Goal: Answer question/provide support: Share knowledge or assist other users

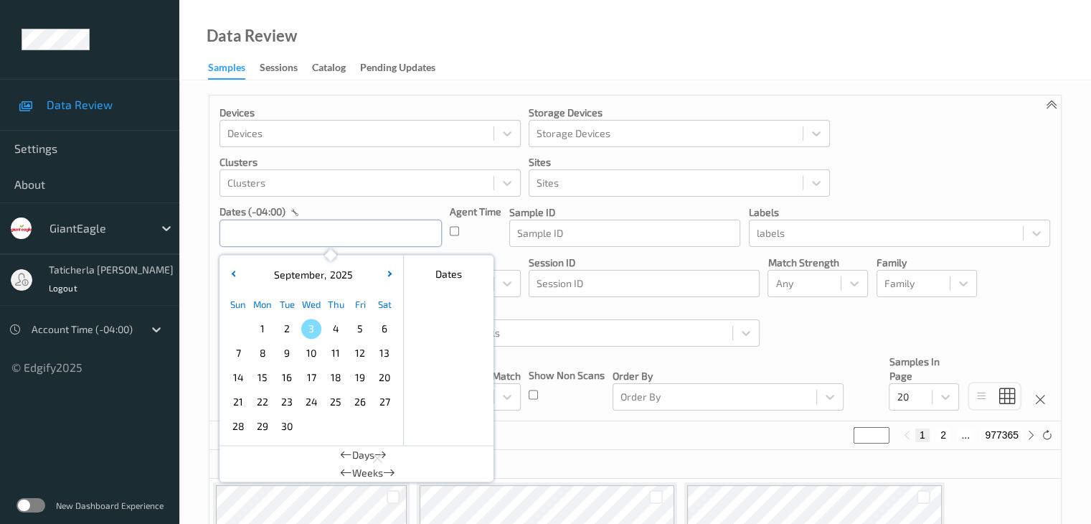
click at [350, 235] on input "text" at bounding box center [331, 233] width 222 height 27
click at [265, 331] on span "1" at bounding box center [263, 329] width 20 height 20
type input "[DATE] 00:00 -> [DATE] 23:59"
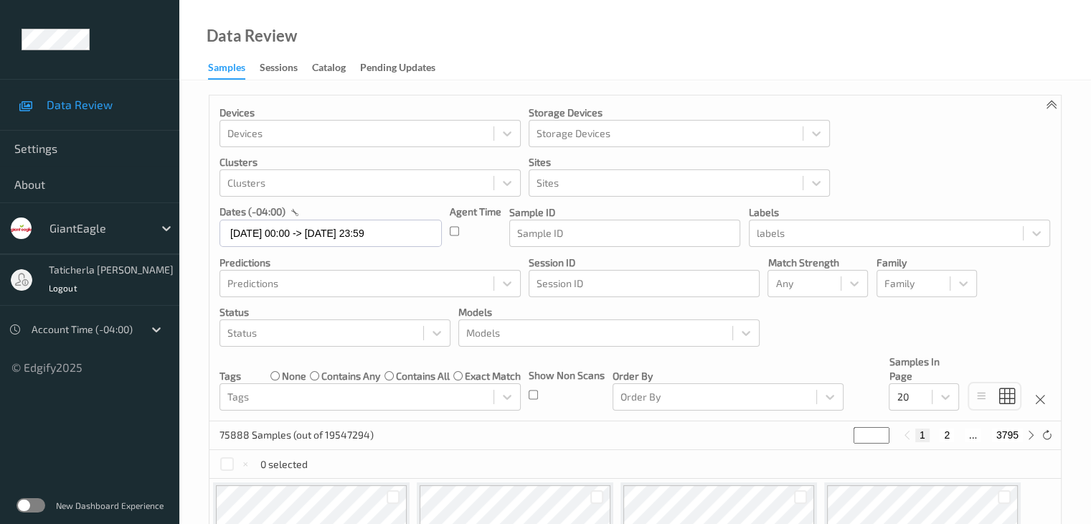
click at [830, 436] on button "2" at bounding box center [947, 434] width 14 height 13
type input "*"
click at [830, 435] on button "3" at bounding box center [959, 434] width 14 height 13
type input "*"
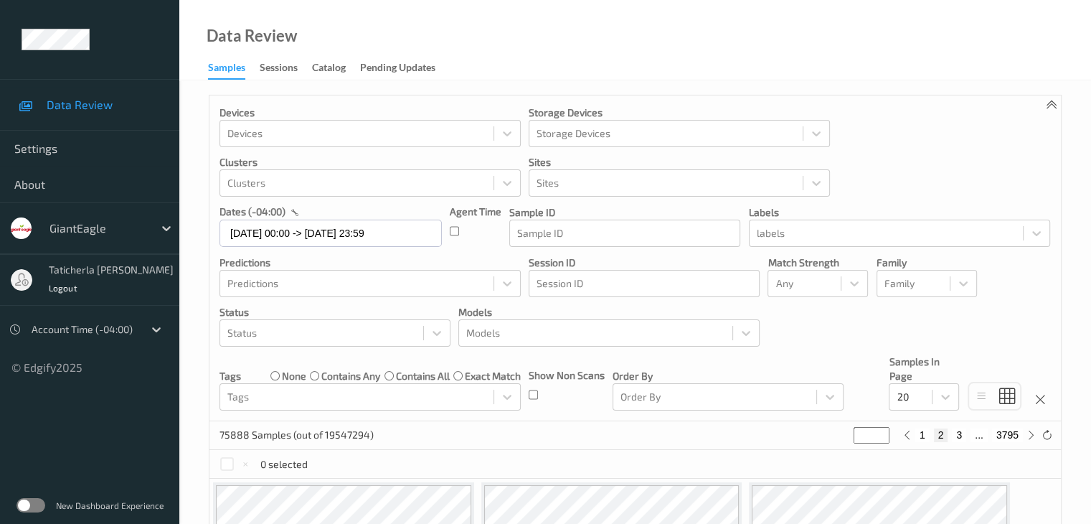
type input "*"
click at [830, 435] on button "4" at bounding box center [967, 434] width 14 height 13
type input "*"
click at [830, 435] on button "5" at bounding box center [968, 434] width 14 height 13
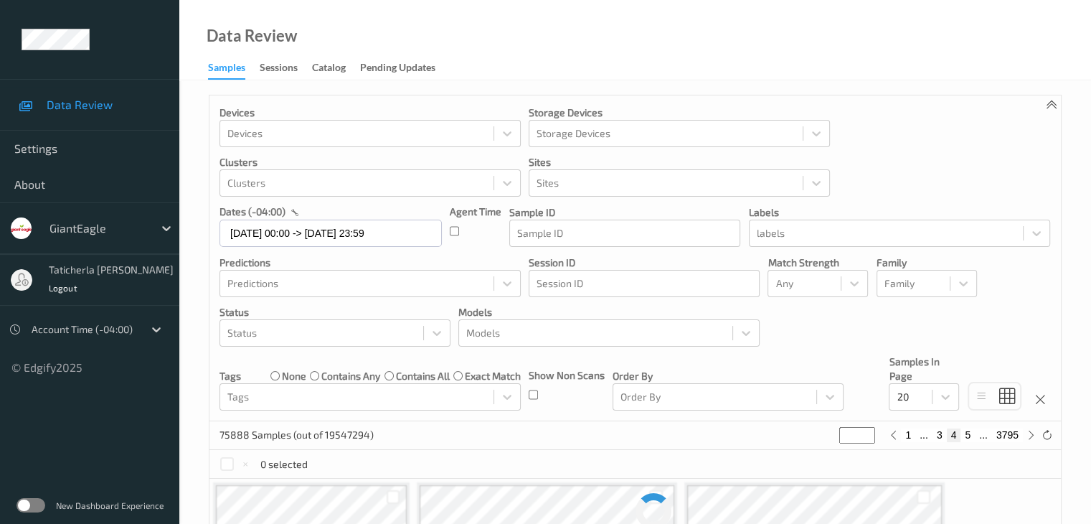
type input "*"
click at [830, 435] on button "6" at bounding box center [968, 434] width 14 height 13
type input "*"
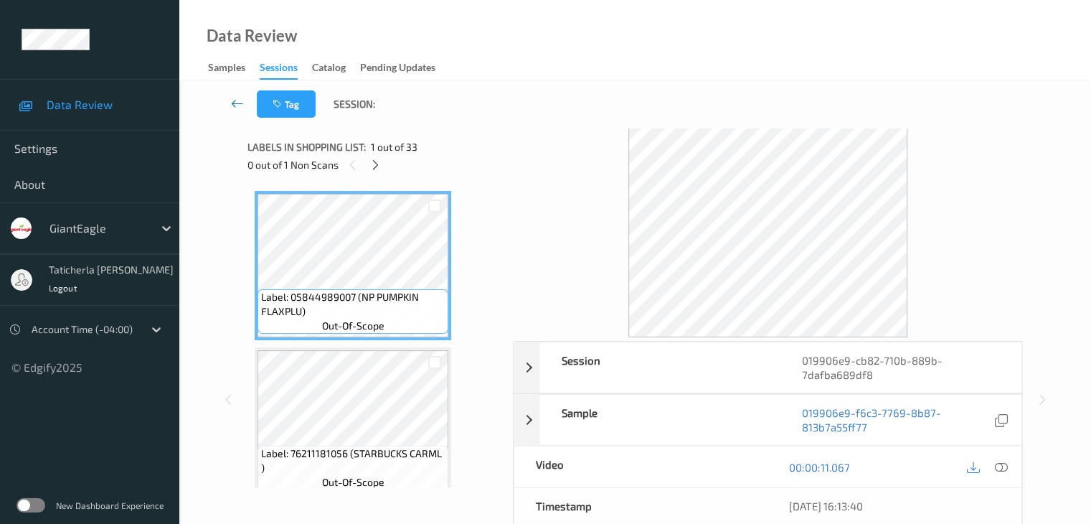
click at [240, 104] on icon at bounding box center [237, 103] width 13 height 14
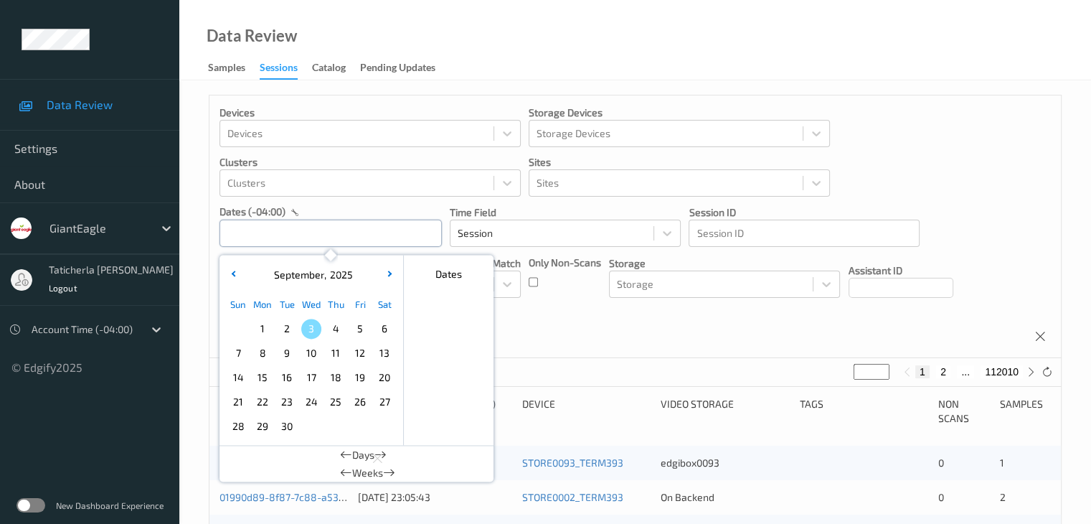
click at [384, 242] on input "text" at bounding box center [331, 233] width 222 height 27
click at [265, 323] on span "1" at bounding box center [263, 329] width 20 height 20
type input "[DATE] 00:00 -> [DATE] 23:59"
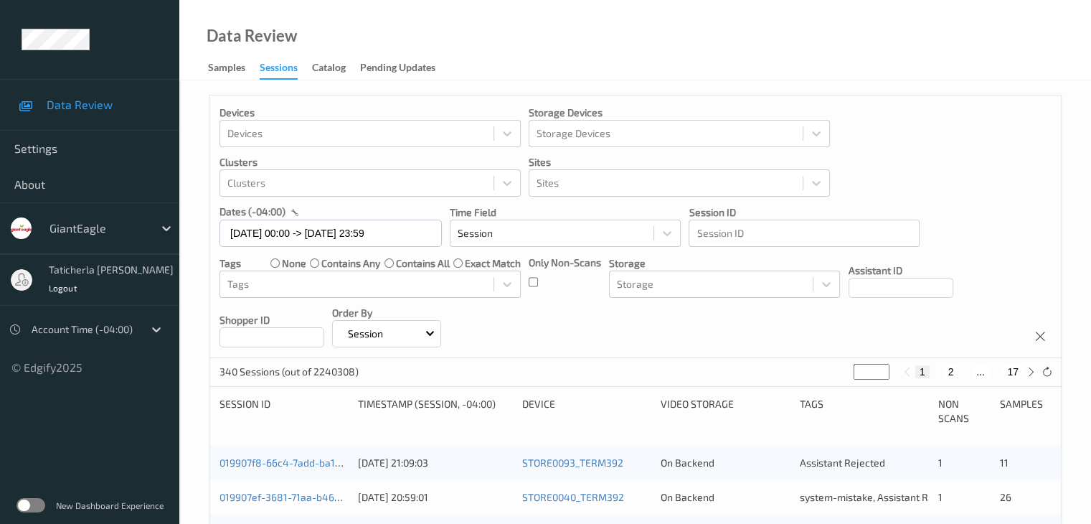
click at [943, 373] on button "2" at bounding box center [950, 371] width 14 height 13
type input "*"
click at [961, 375] on button "3" at bounding box center [965, 371] width 14 height 13
type input "*"
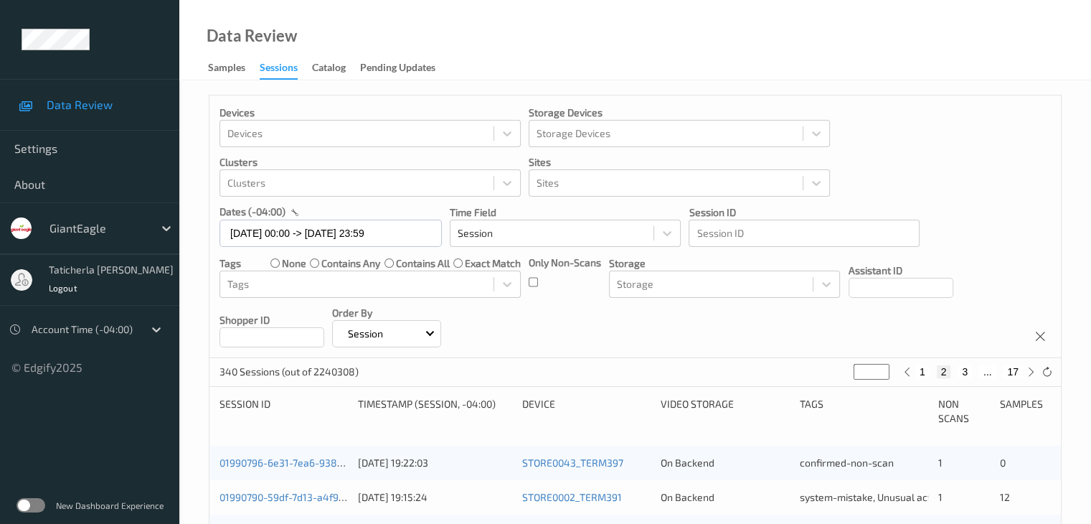
type input "*"
click at [974, 372] on button "4" at bounding box center [973, 371] width 14 height 13
type input "*"
click at [978, 371] on button "5" at bounding box center [979, 371] width 14 height 13
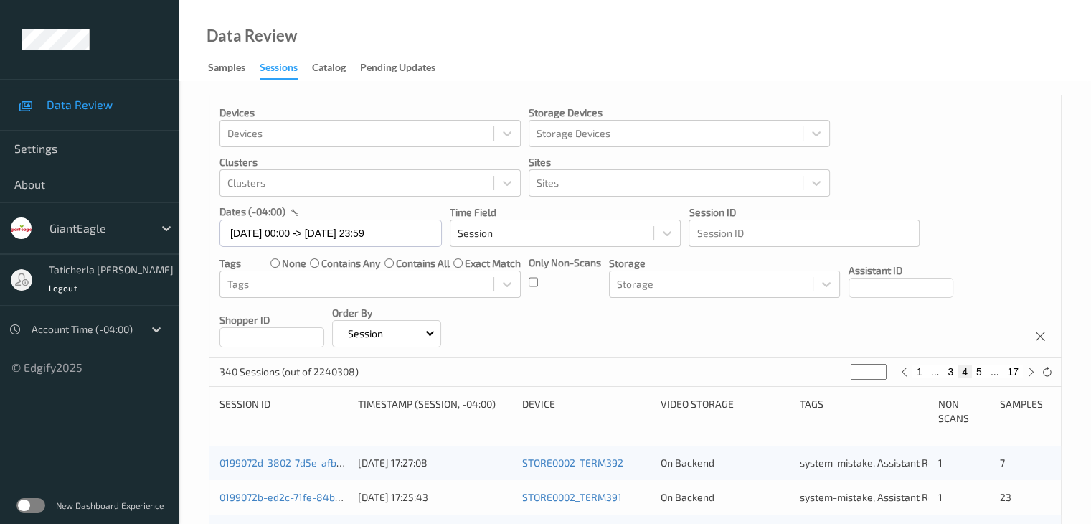
type input "*"
click at [978, 370] on button "6" at bounding box center [979, 371] width 14 height 13
type input "*"
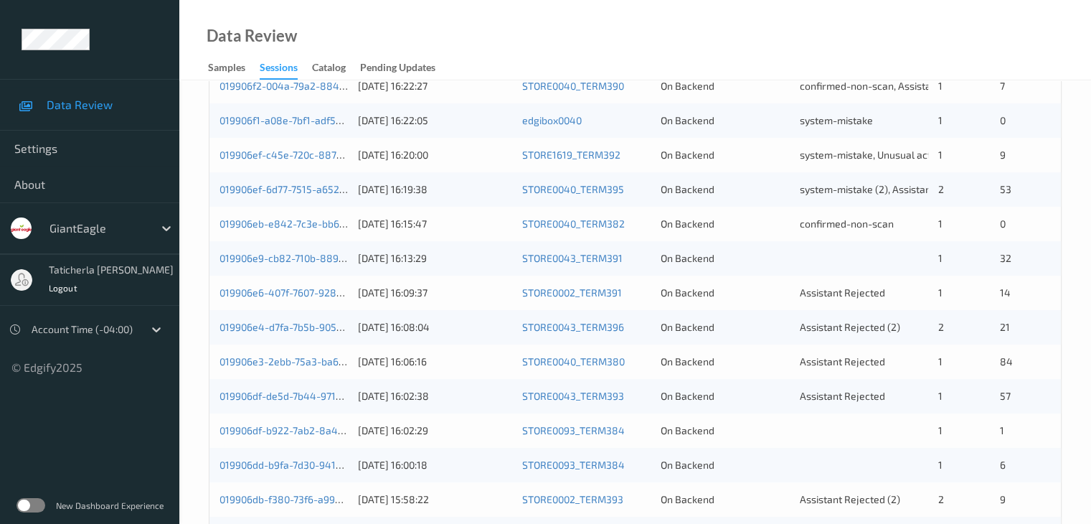
scroll to position [502, 0]
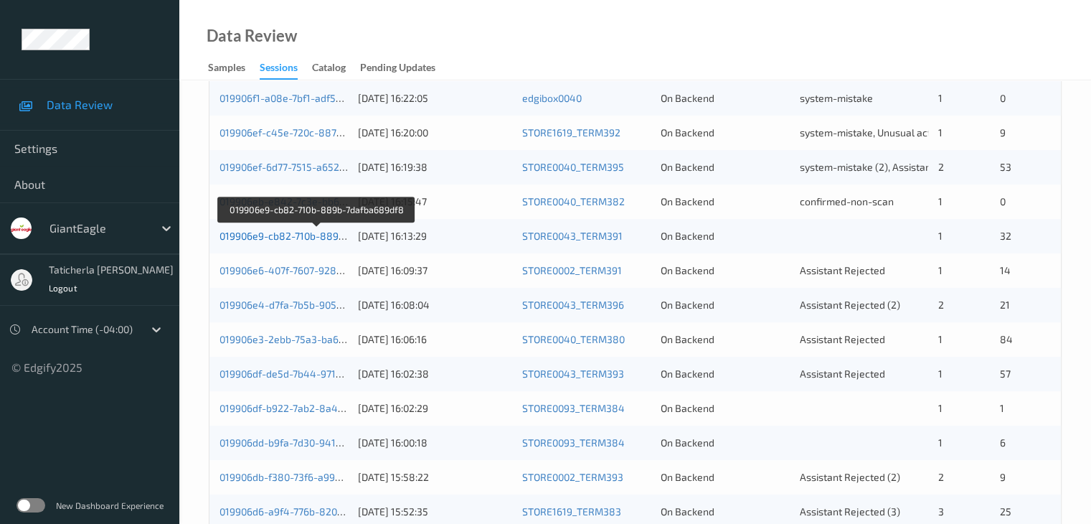
click at [270, 232] on link "019906e9-cb82-710b-889b-7dafba689df8" at bounding box center [317, 236] width 194 height 12
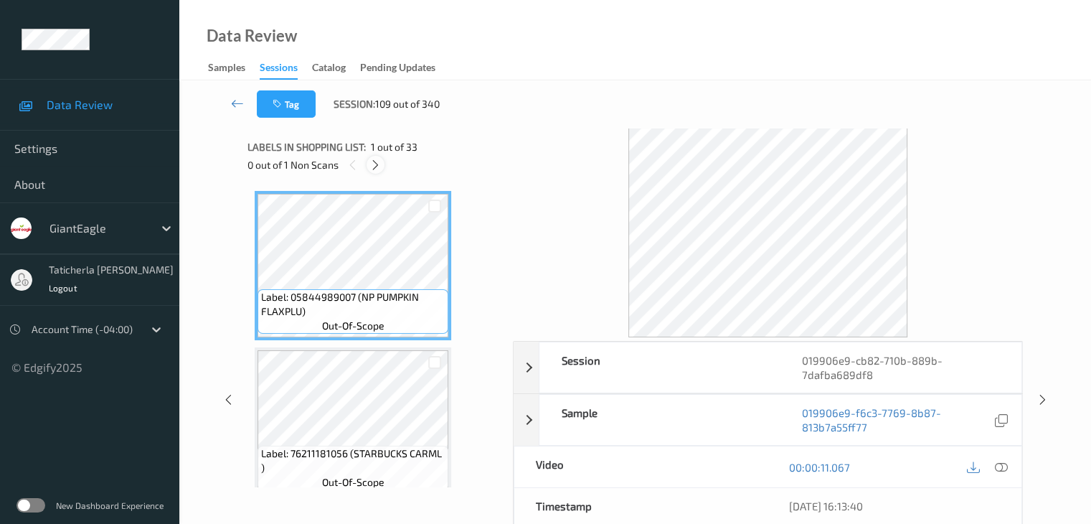
click at [375, 159] on icon at bounding box center [375, 165] width 12 height 13
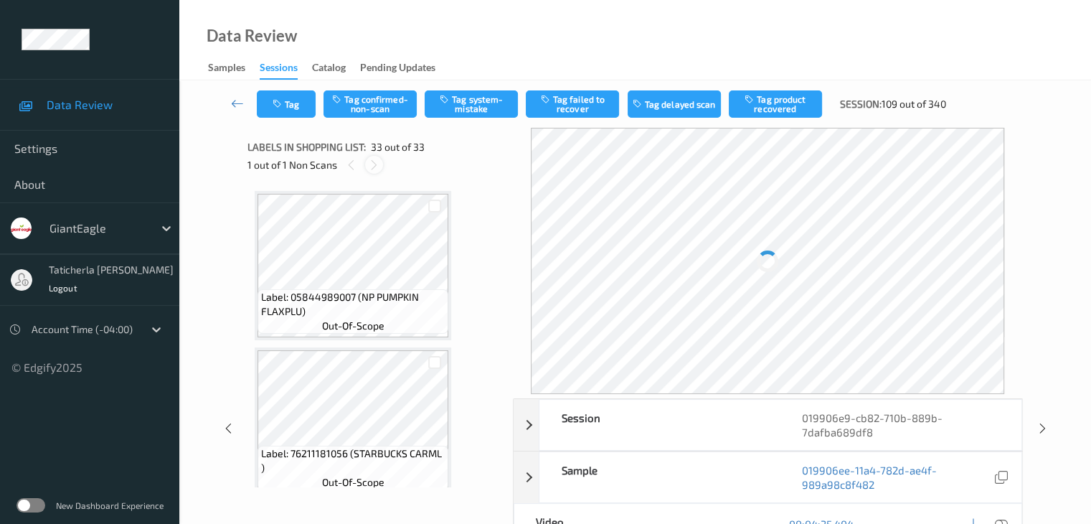
scroll to position [4856, 0]
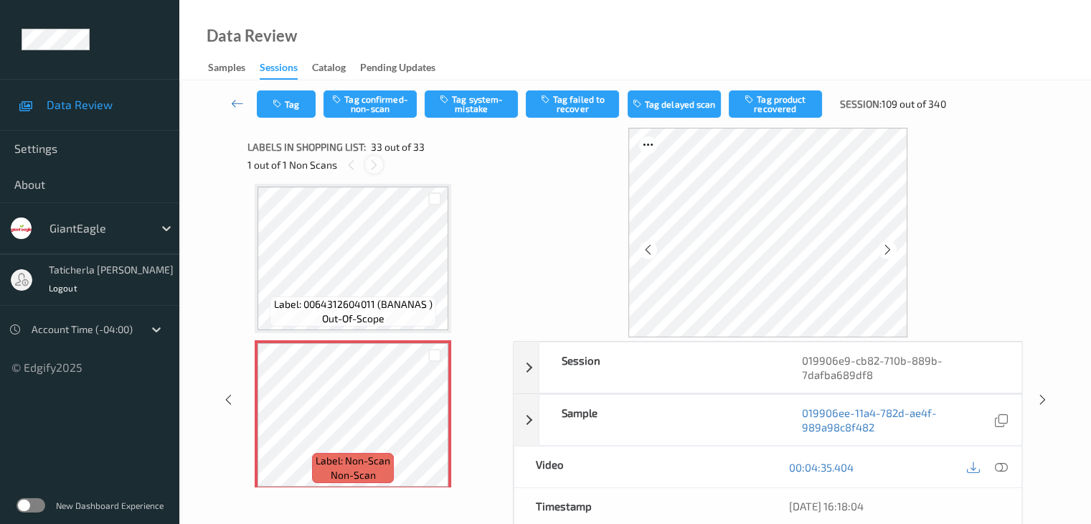
click at [375, 164] on icon at bounding box center [374, 165] width 12 height 13
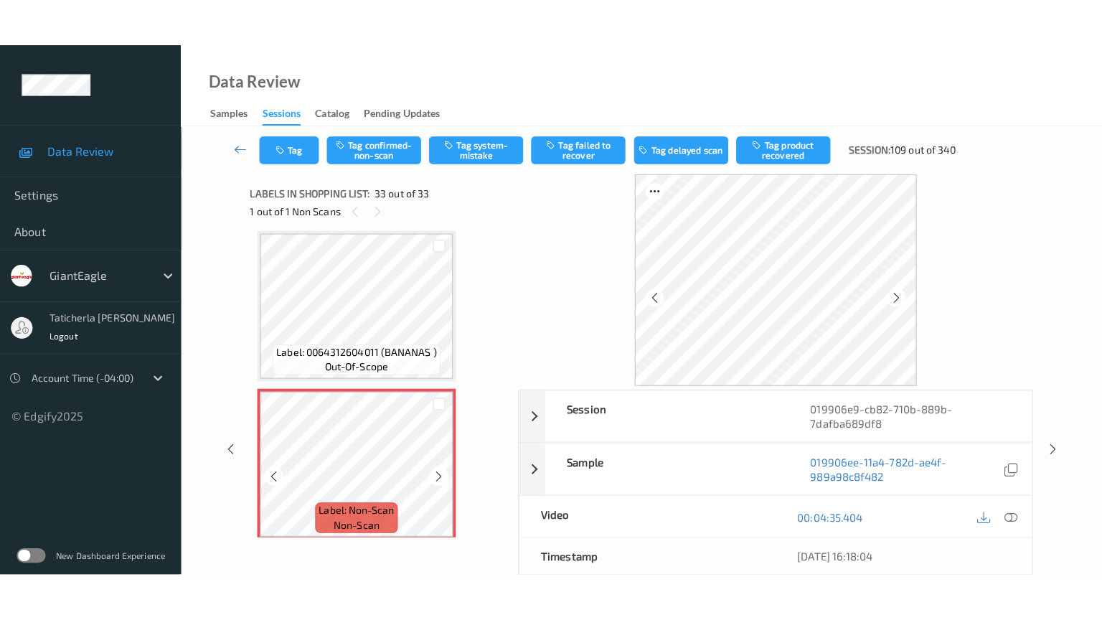
scroll to position [4865, 0]
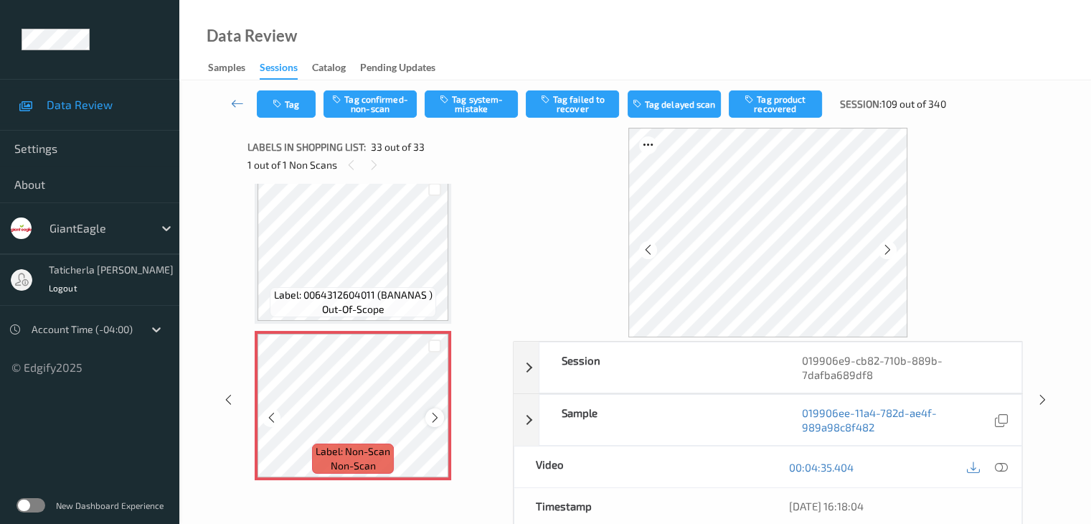
click at [433, 415] on icon at bounding box center [435, 417] width 12 height 13
click at [999, 466] on icon at bounding box center [1000, 467] width 13 height 13
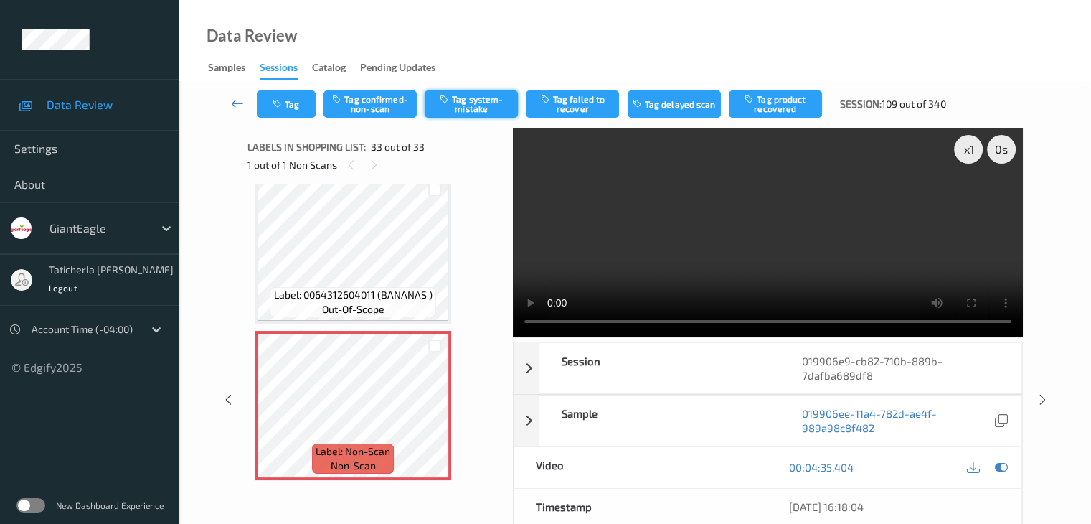
click at [471, 99] on button "Tag system-mistake" at bounding box center [471, 103] width 93 height 27
click at [296, 101] on button "Tag" at bounding box center [286, 103] width 59 height 27
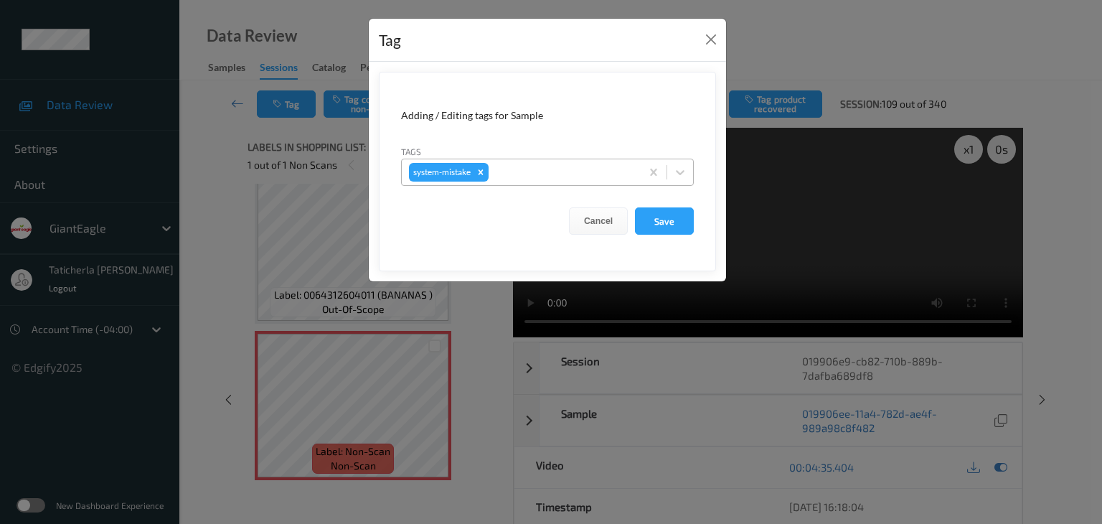
click at [506, 172] on div at bounding box center [562, 172] width 142 height 17
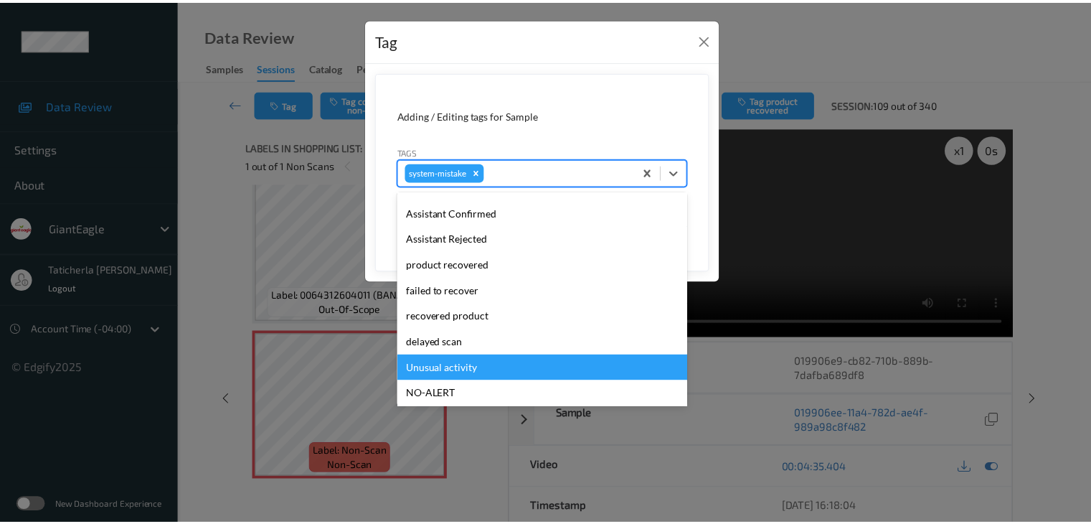
scroll to position [152, 0]
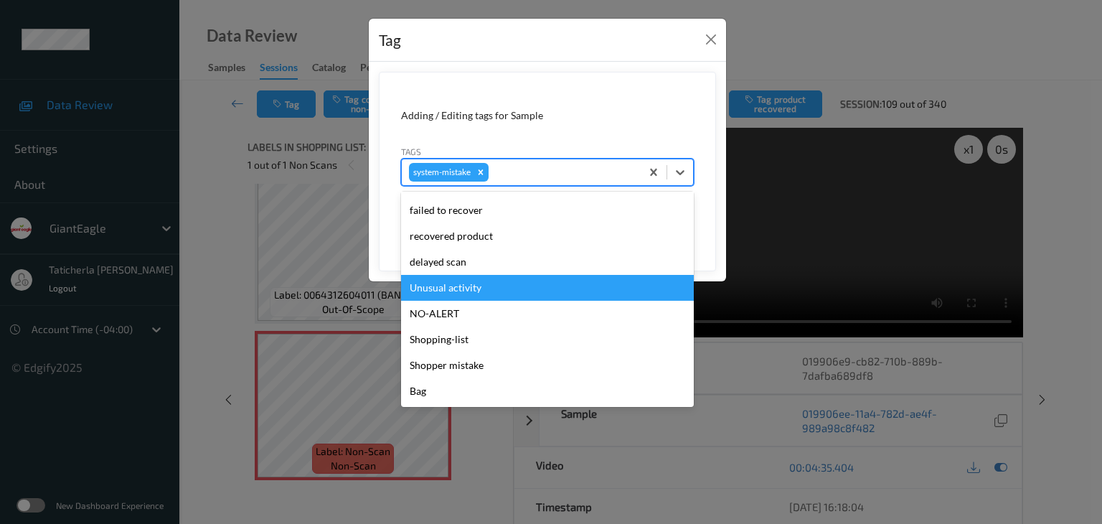
click at [487, 293] on div "Unusual activity" at bounding box center [547, 288] width 293 height 26
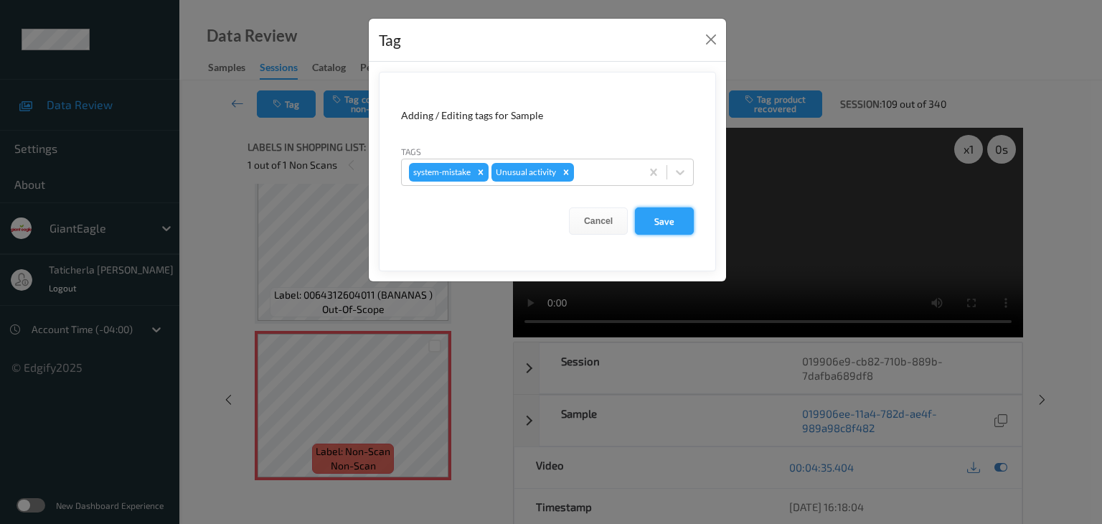
click at [659, 215] on button "Save" at bounding box center [664, 220] width 59 height 27
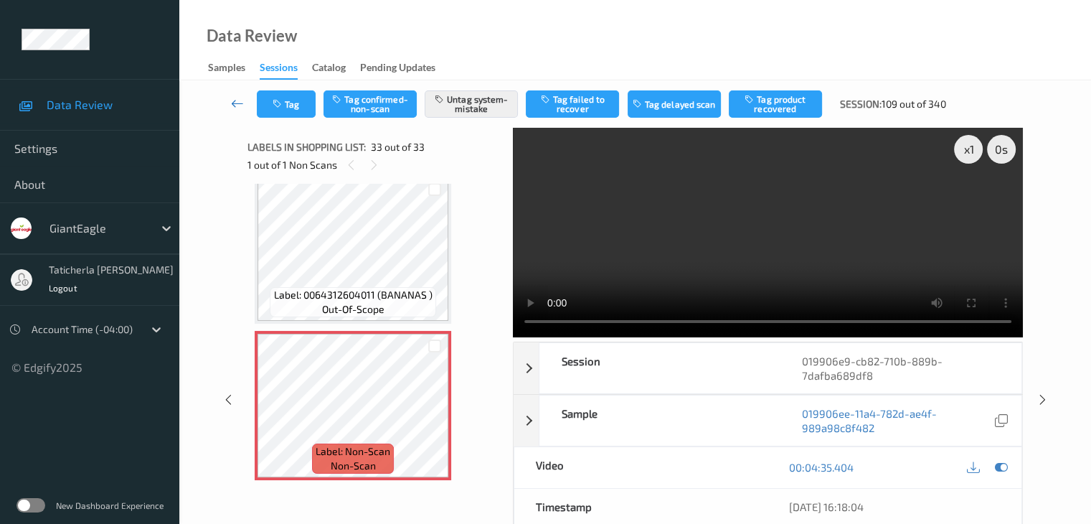
click at [235, 103] on icon at bounding box center [237, 103] width 13 height 14
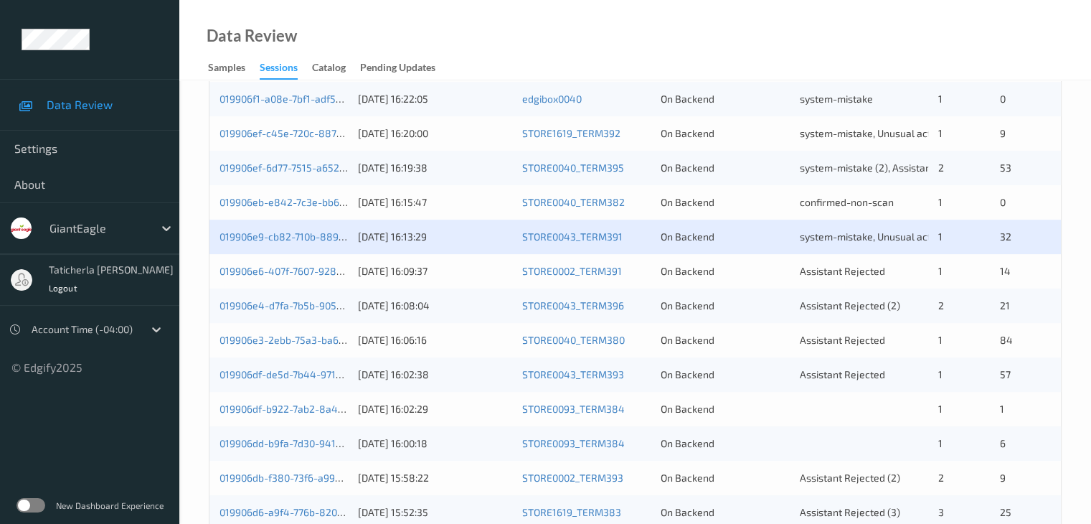
scroll to position [502, 0]
click at [284, 263] on div "019906e6-407f-7607-9285-15c7dba523e6" at bounding box center [284, 270] width 128 height 14
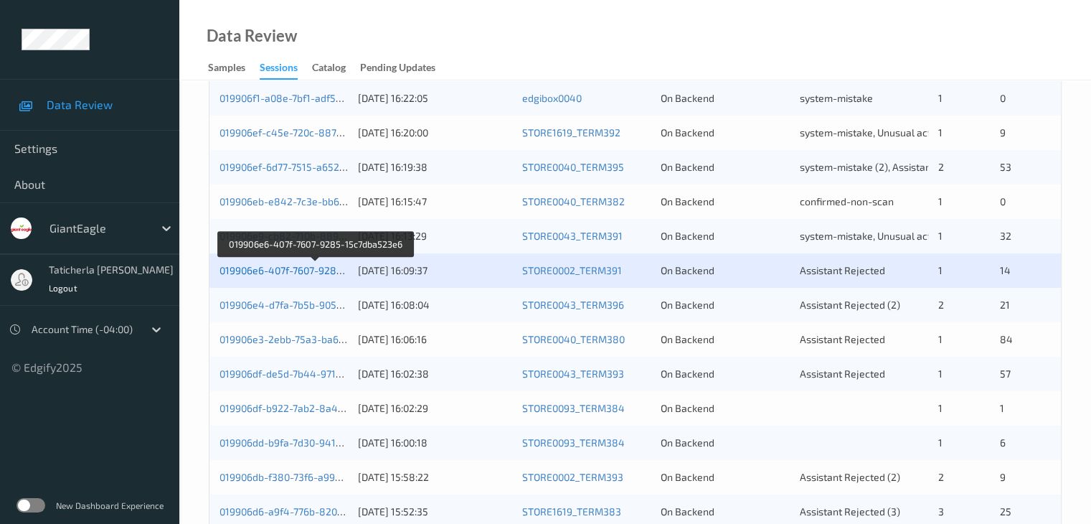
click at [302, 269] on link "019906e6-407f-7607-9285-15c7dba523e6" at bounding box center [316, 270] width 193 height 12
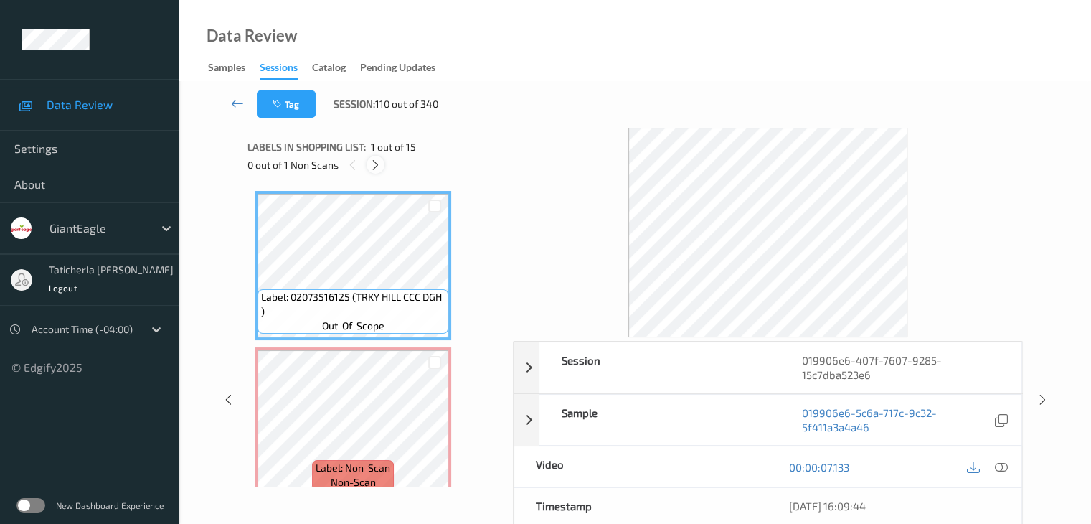
click at [378, 164] on icon at bounding box center [375, 165] width 12 height 13
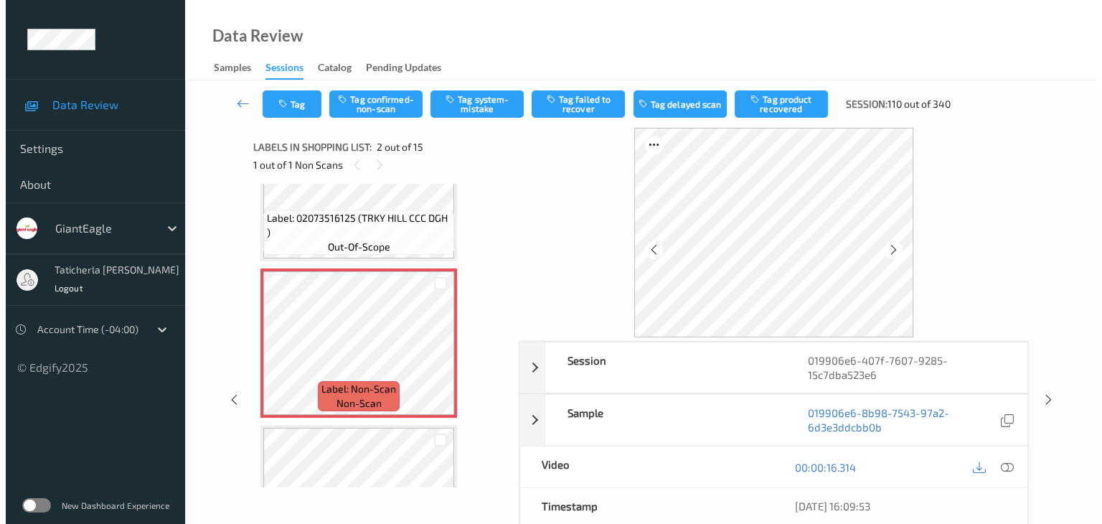
scroll to position [151, 0]
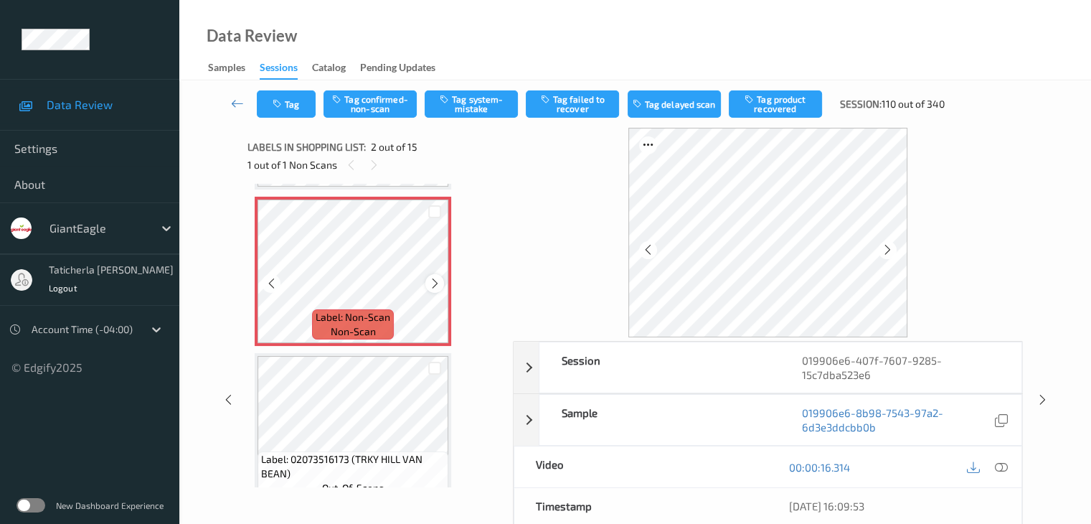
click at [433, 280] on icon at bounding box center [435, 283] width 12 height 13
click at [887, 249] on icon at bounding box center [888, 249] width 12 height 13
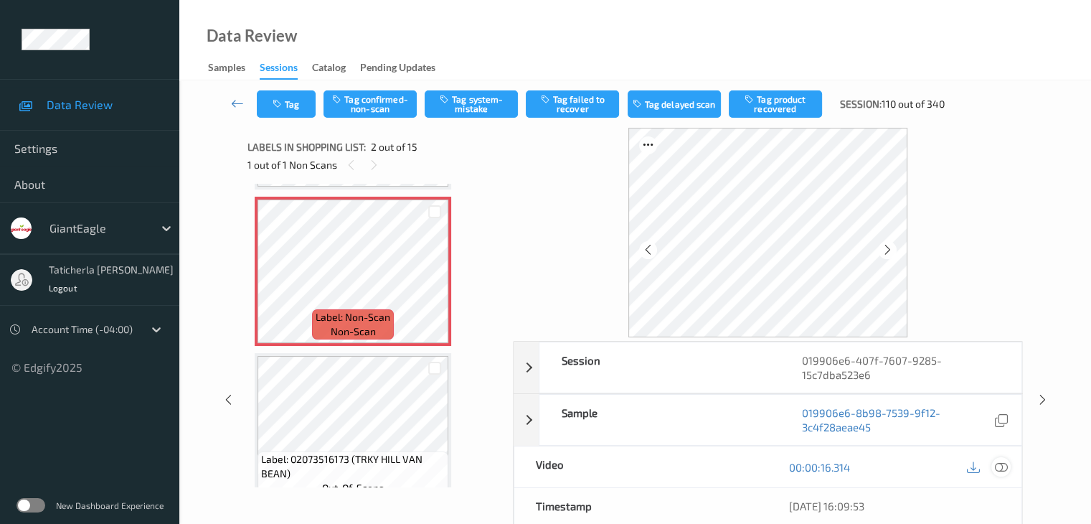
click at [998, 465] on icon at bounding box center [1000, 467] width 13 height 13
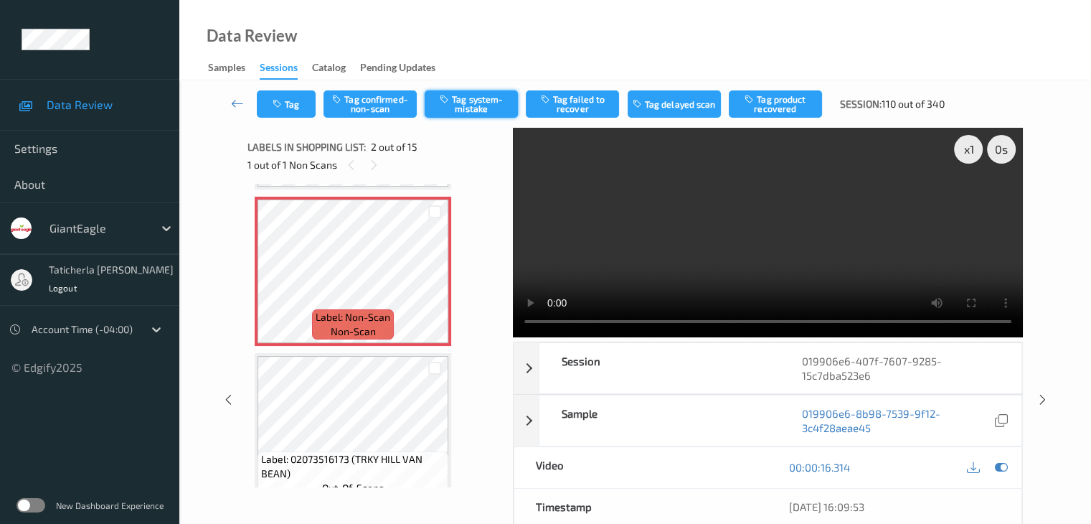
click at [494, 109] on button "Tag system-mistake" at bounding box center [471, 103] width 93 height 27
click at [294, 102] on button "Tag" at bounding box center [286, 103] width 59 height 27
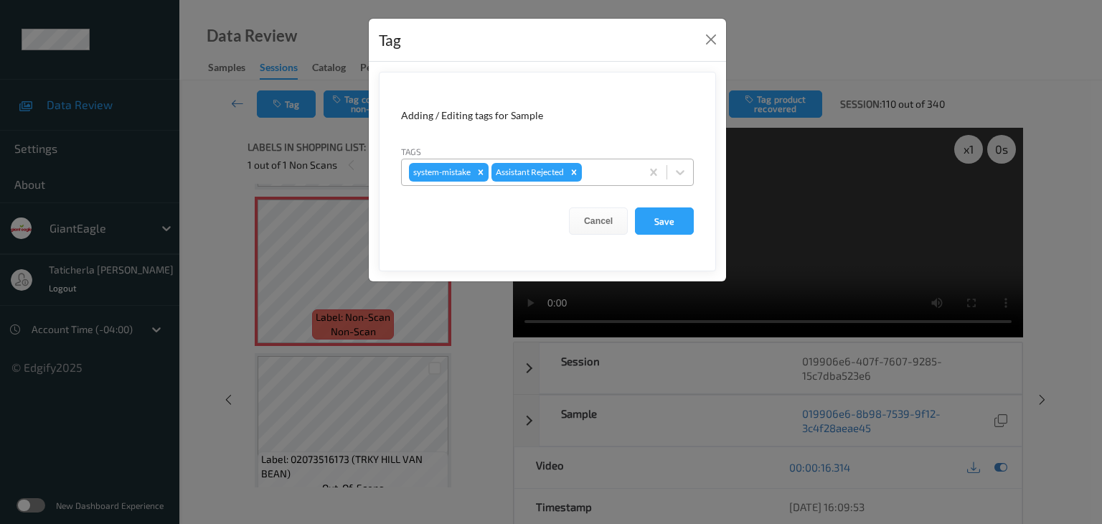
click at [612, 171] on div at bounding box center [609, 172] width 49 height 17
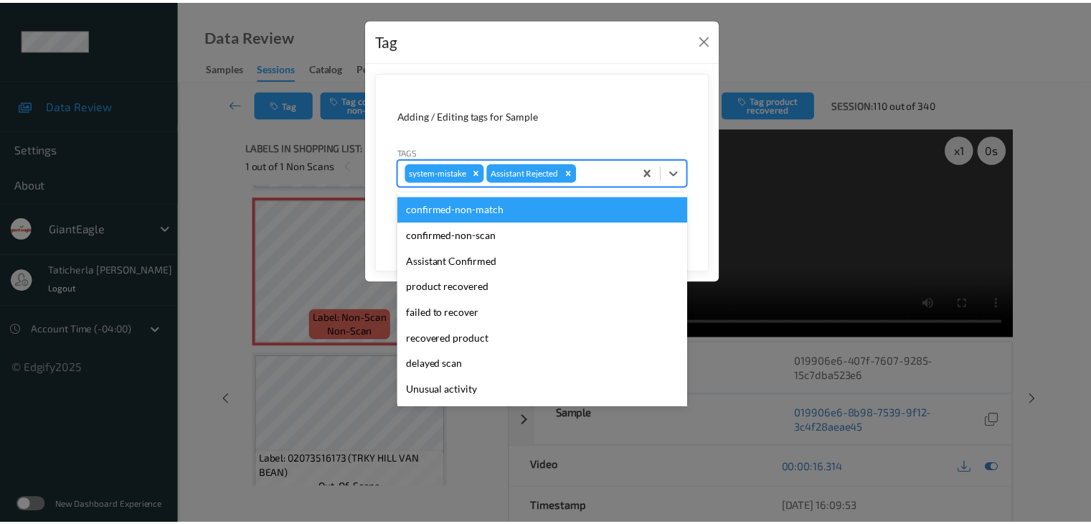
scroll to position [126, 0]
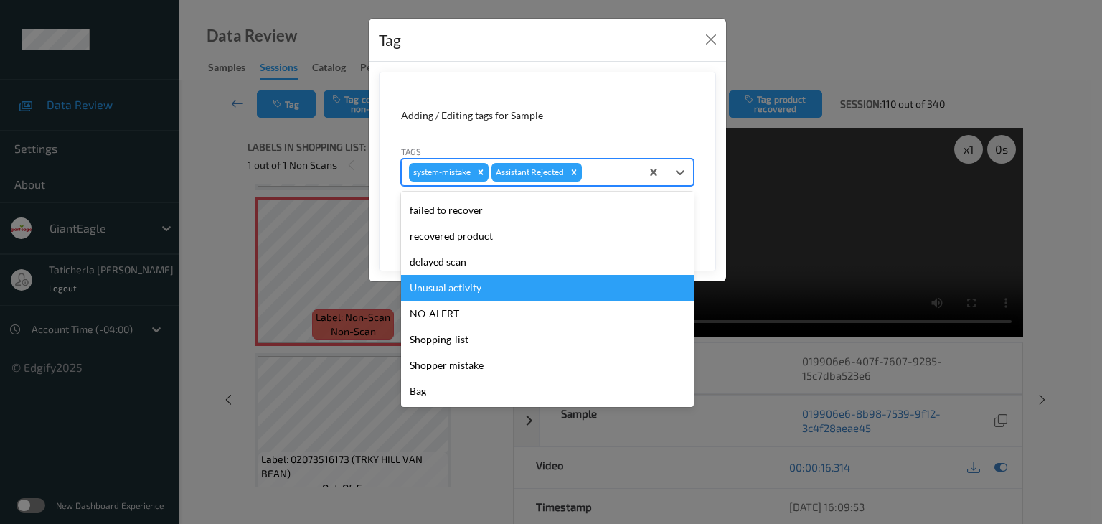
click at [562, 293] on div "Unusual activity" at bounding box center [547, 288] width 293 height 26
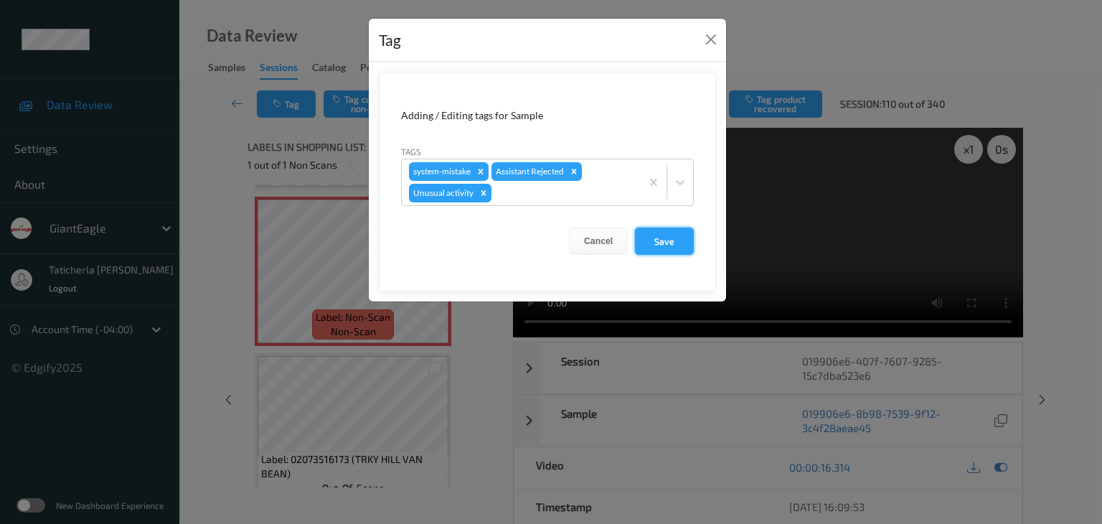
click at [672, 246] on button "Save" at bounding box center [664, 240] width 59 height 27
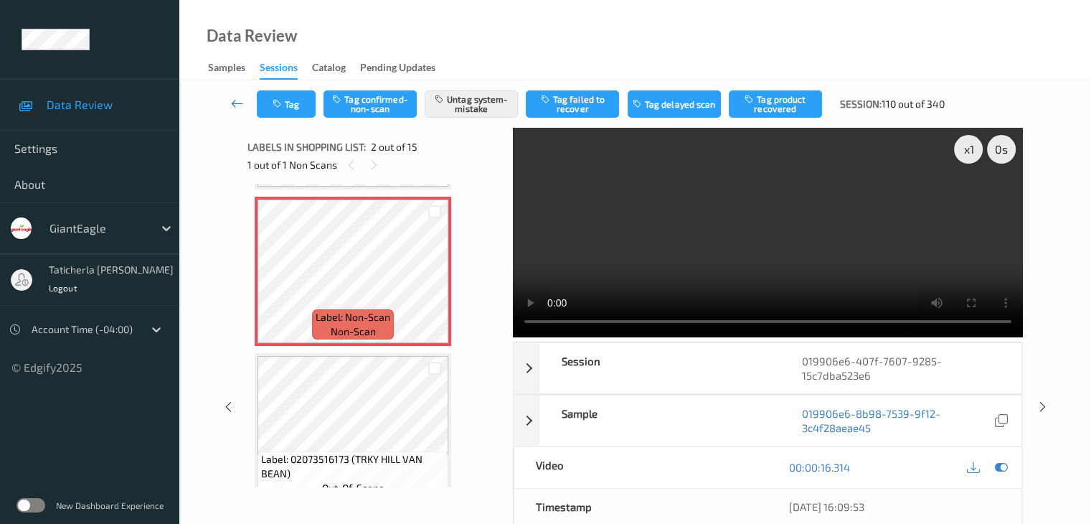
click at [238, 97] on icon at bounding box center [237, 103] width 13 height 14
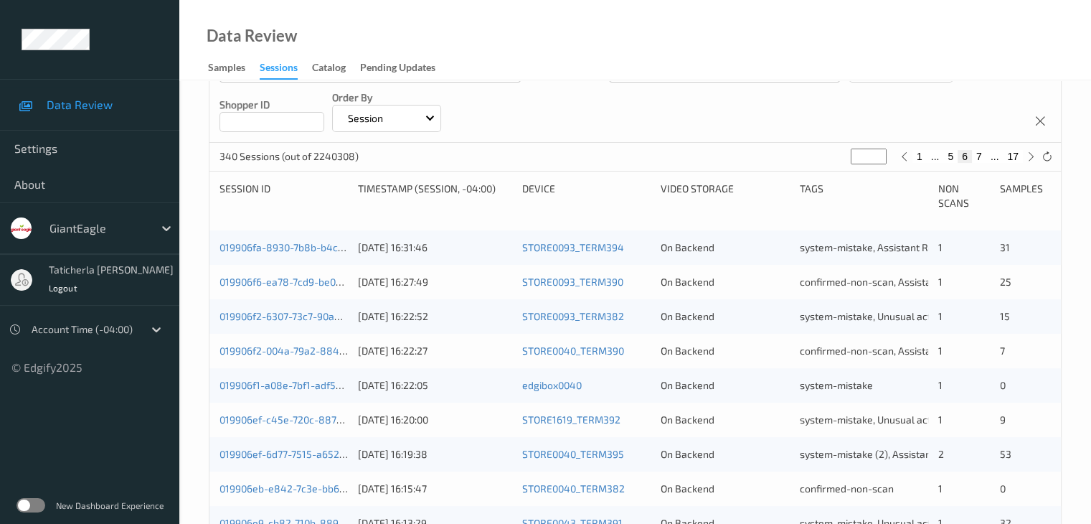
scroll to position [502, 0]
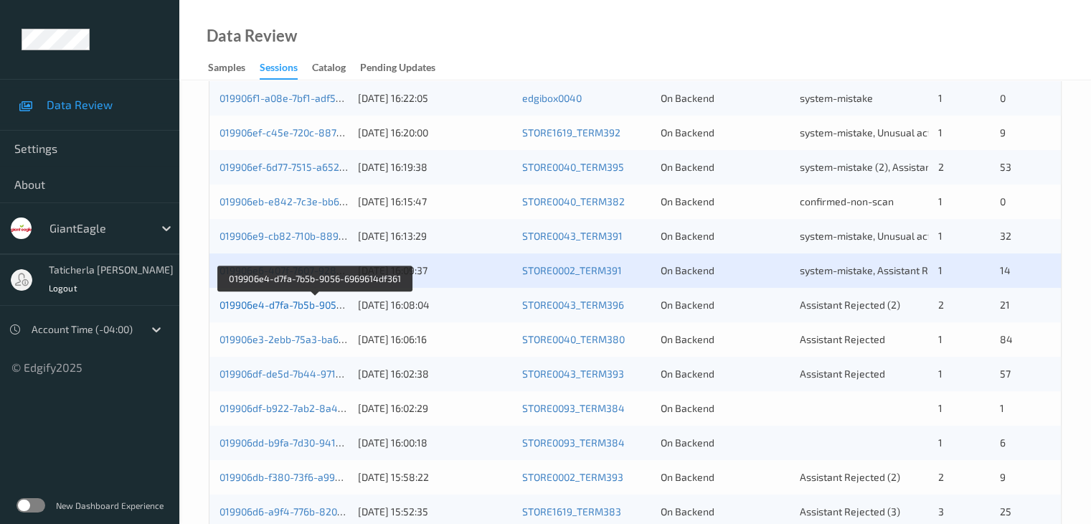
click at [298, 303] on link "019906e4-d7fa-7b5b-9056-6969614df361" at bounding box center [316, 304] width 192 height 12
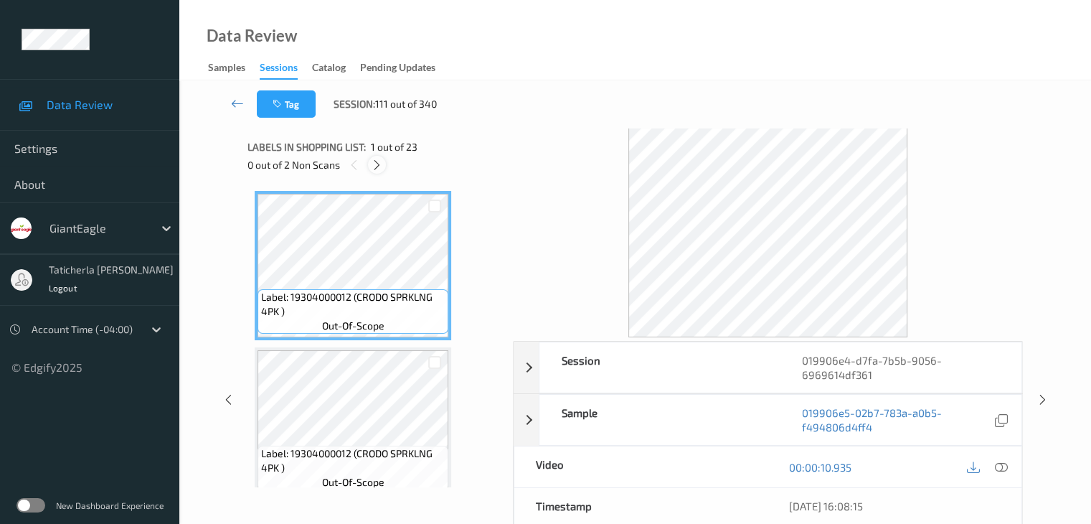
click at [376, 167] on icon at bounding box center [377, 165] width 12 height 13
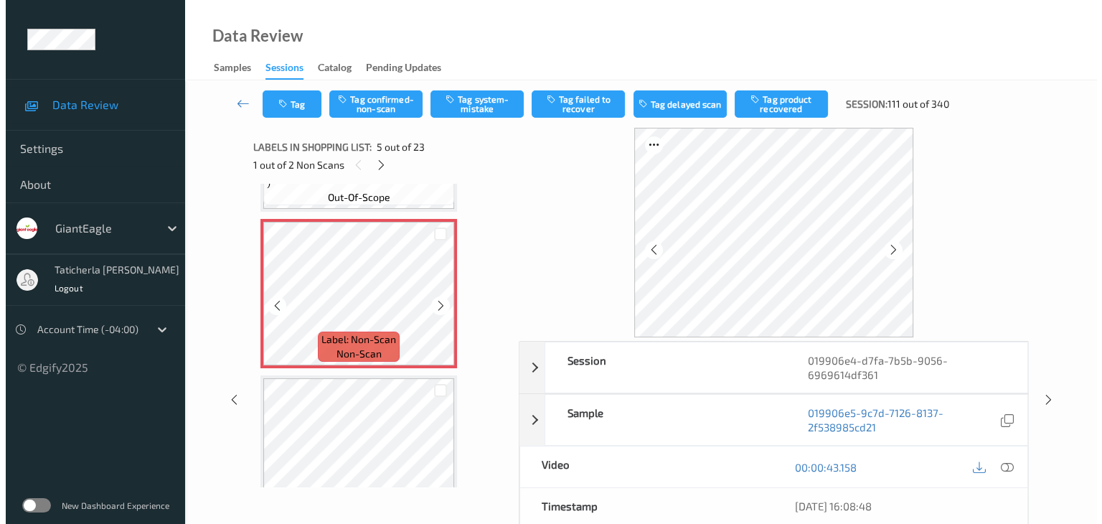
scroll to position [620, 0]
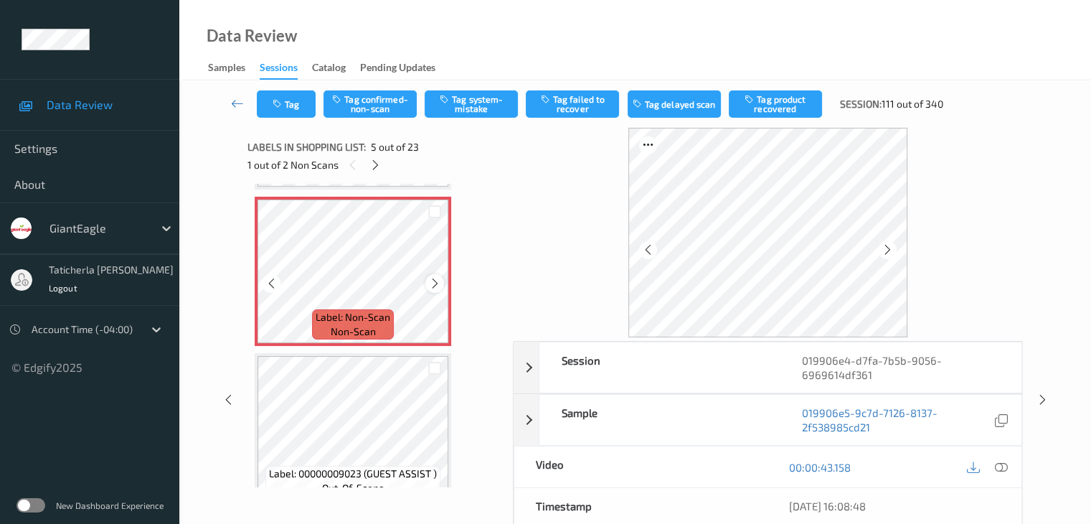
click at [430, 281] on icon at bounding box center [435, 283] width 12 height 13
click at [999, 465] on icon at bounding box center [1000, 467] width 13 height 13
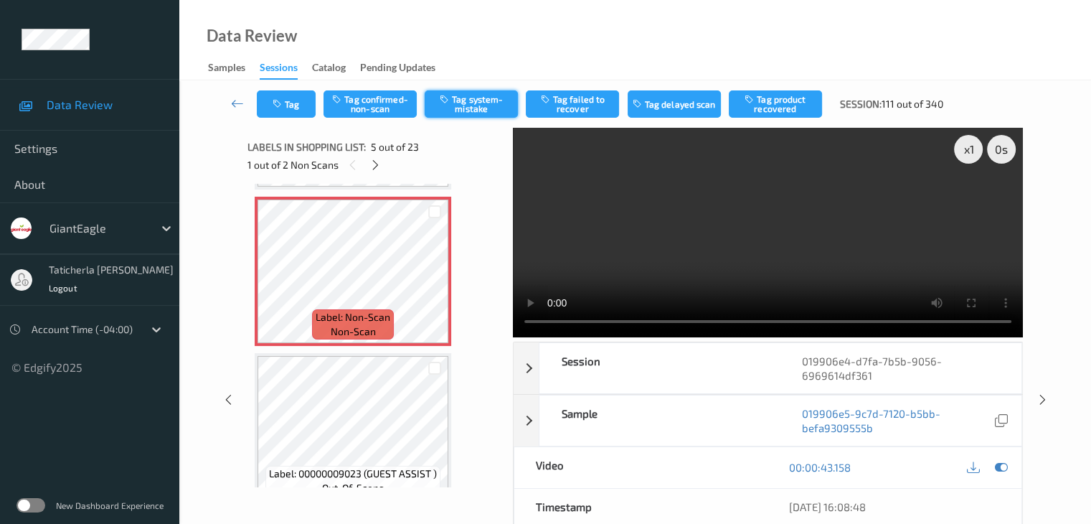
click at [476, 110] on button "Tag system-mistake" at bounding box center [471, 103] width 93 height 27
click at [298, 109] on button "Tag" at bounding box center [286, 103] width 59 height 27
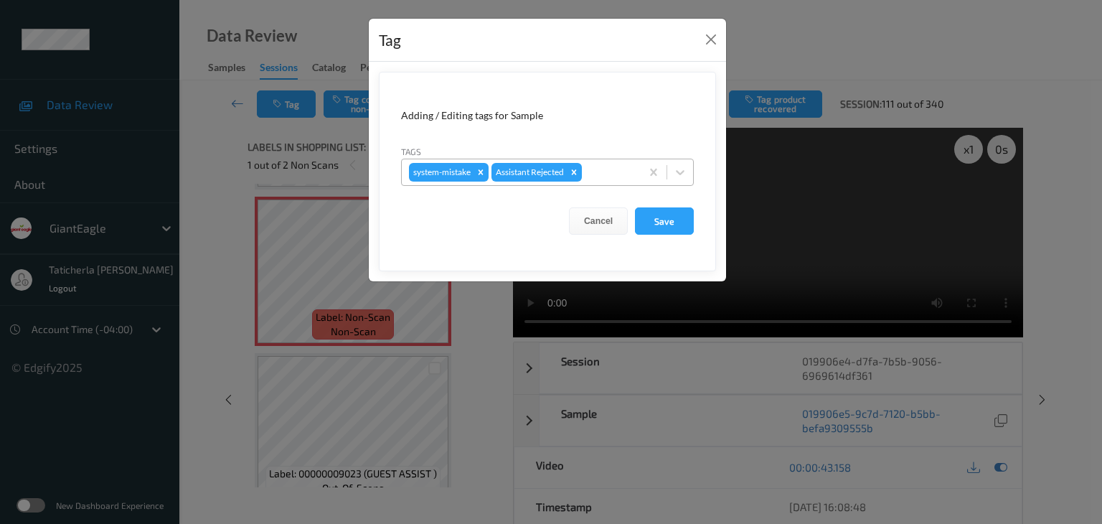
click at [605, 176] on div at bounding box center [609, 172] width 49 height 17
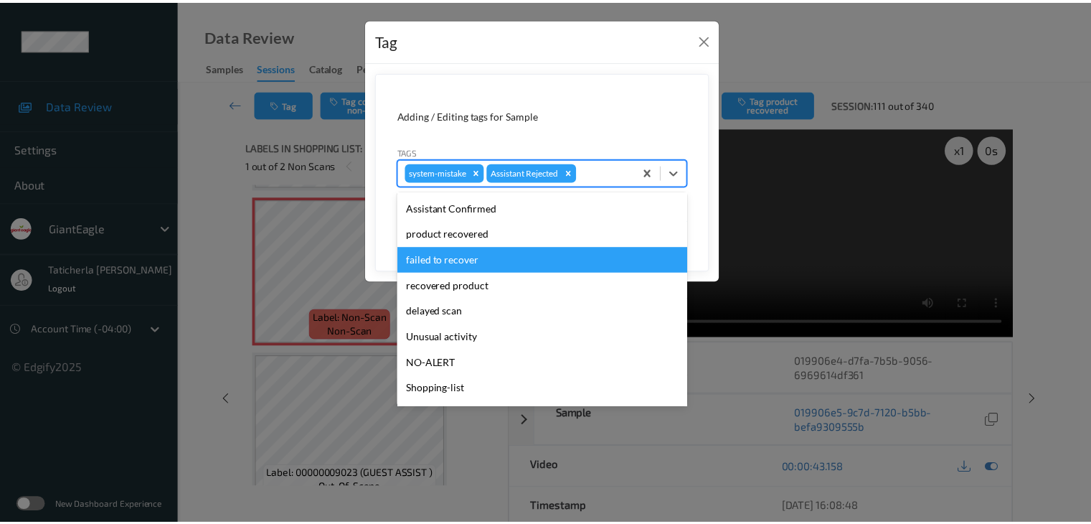
scroll to position [126, 0]
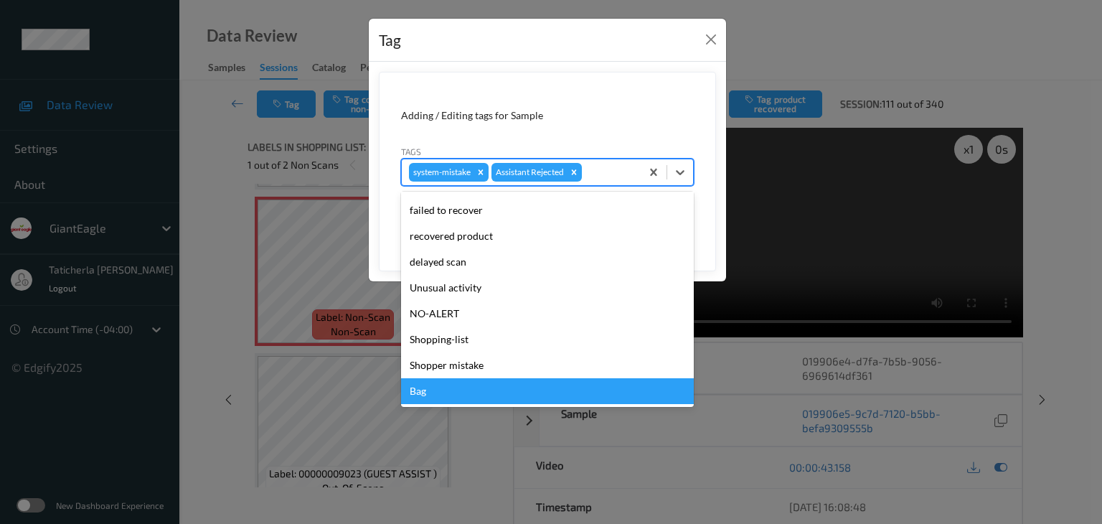
click at [473, 388] on div "Bag" at bounding box center [547, 391] width 293 height 26
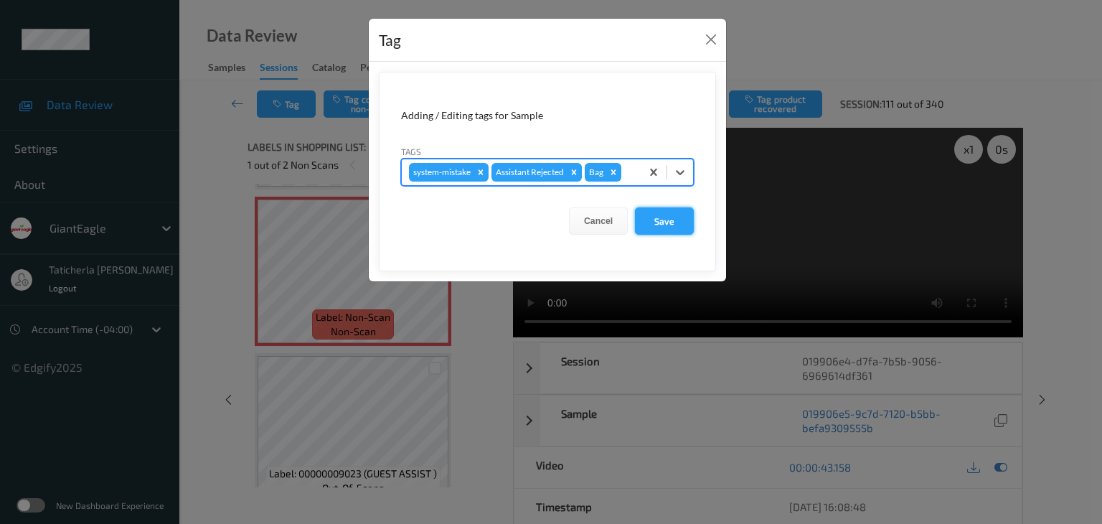
click at [666, 220] on button "Save" at bounding box center [664, 220] width 59 height 27
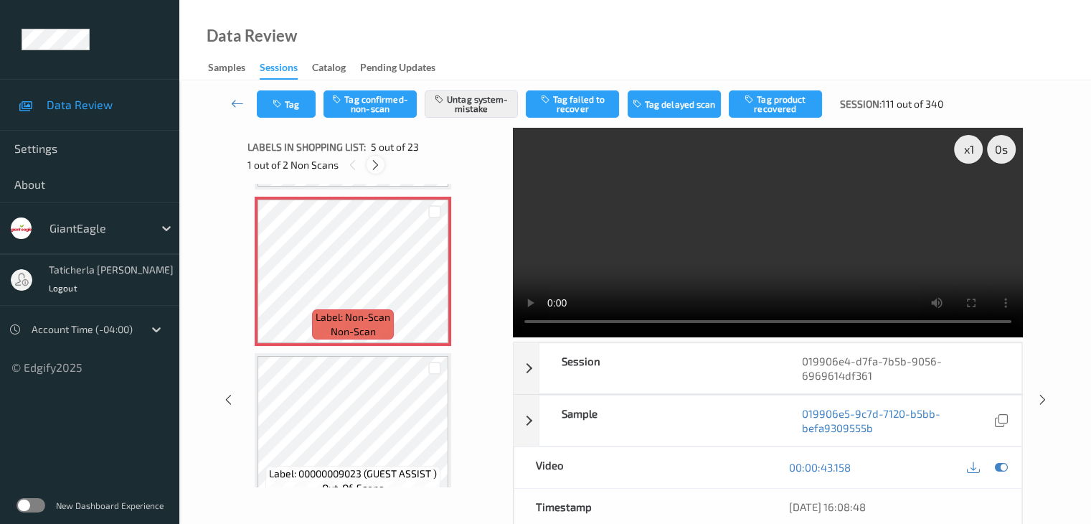
click at [377, 161] on icon at bounding box center [375, 165] width 12 height 13
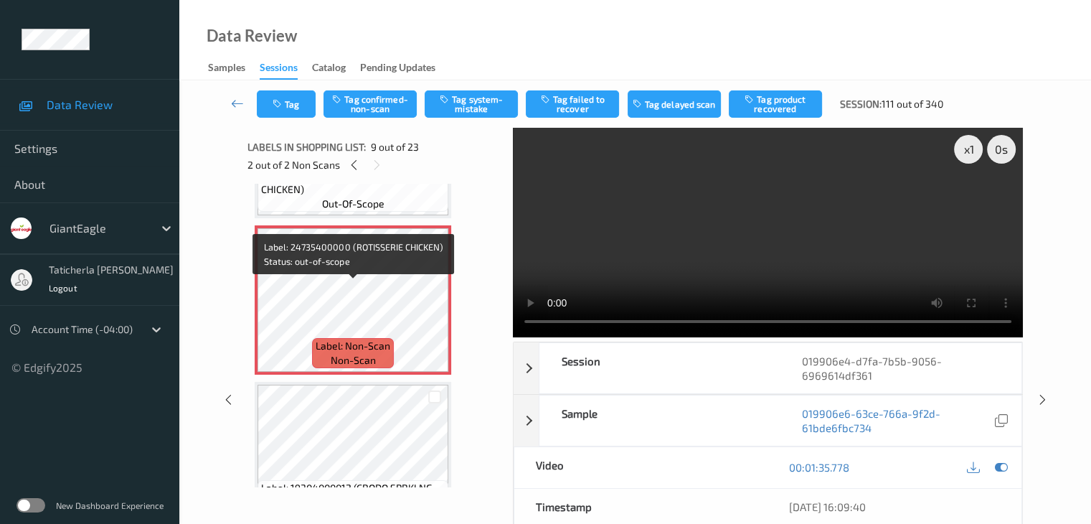
scroll to position [1245, 0]
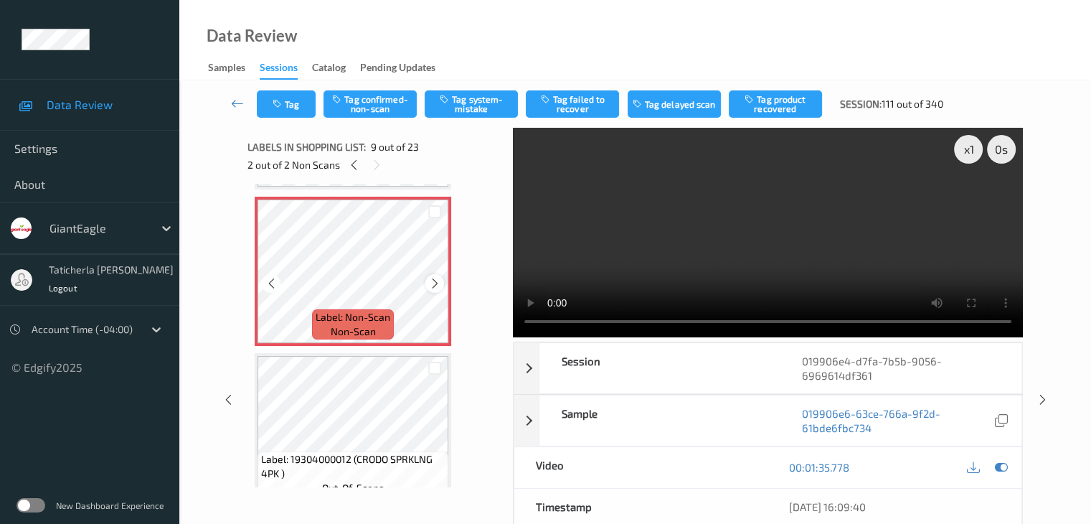
click at [434, 280] on icon at bounding box center [435, 283] width 12 height 13
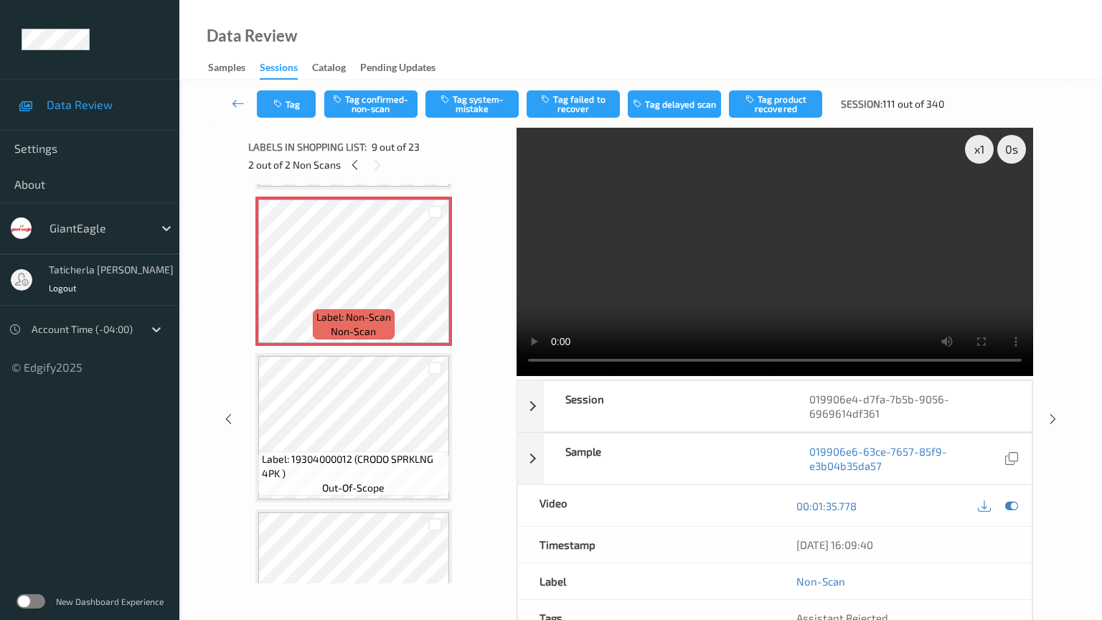
click at [517, 376] on video at bounding box center [775, 252] width 517 height 248
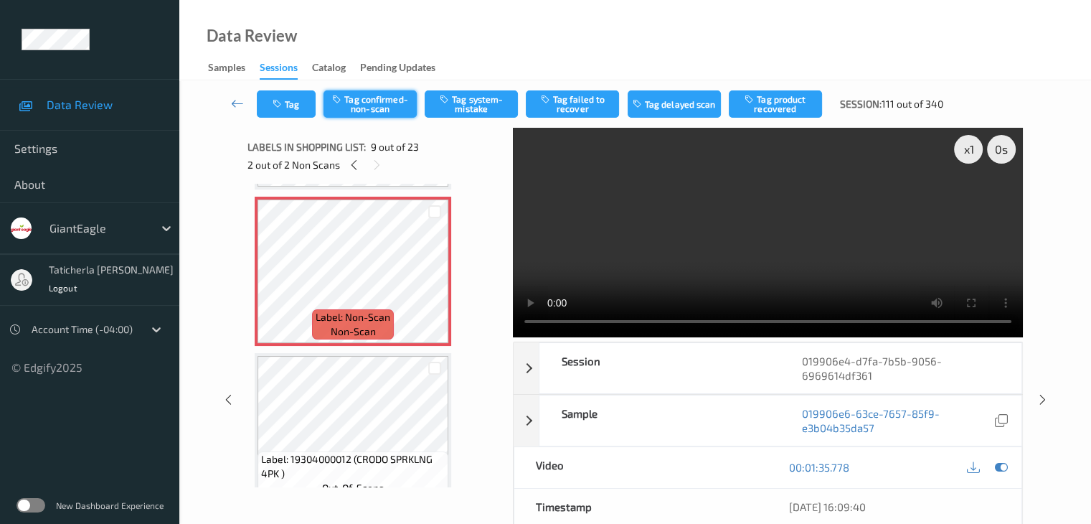
click at [367, 98] on button "Tag confirmed-non-scan" at bounding box center [370, 103] width 93 height 27
click at [779, 110] on button "Tag product recovered" at bounding box center [775, 103] width 93 height 27
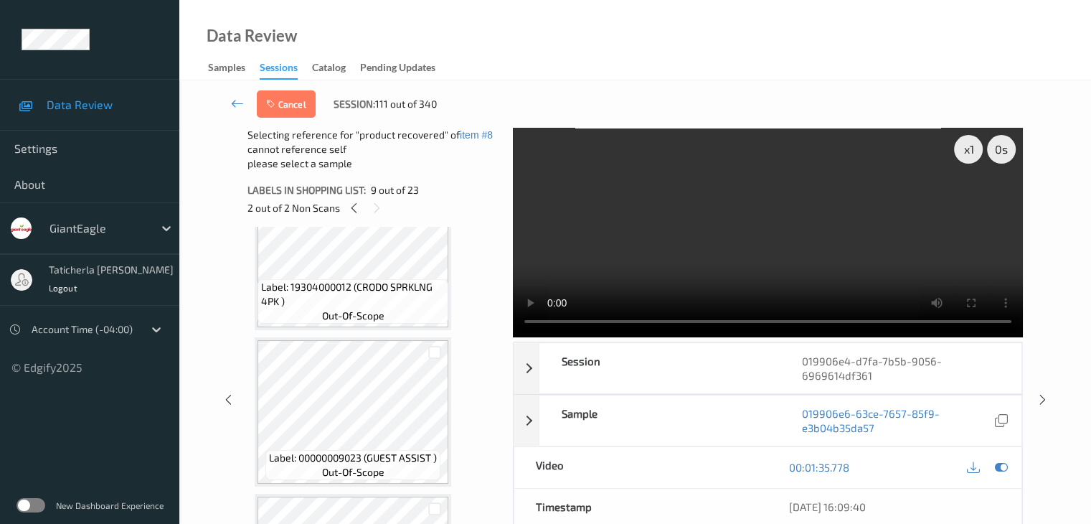
scroll to position [1389, 0]
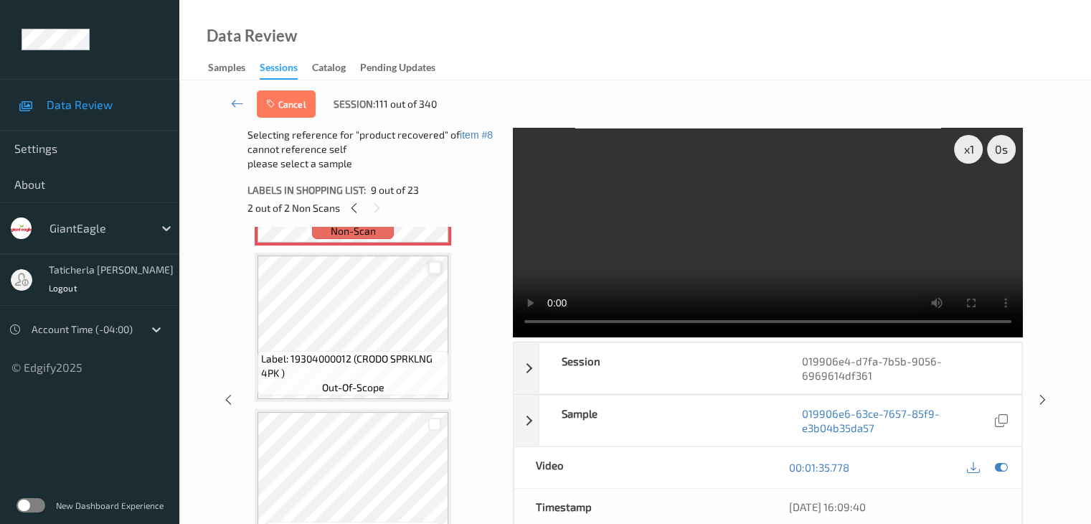
click at [433, 266] on div at bounding box center [435, 268] width 14 height 14
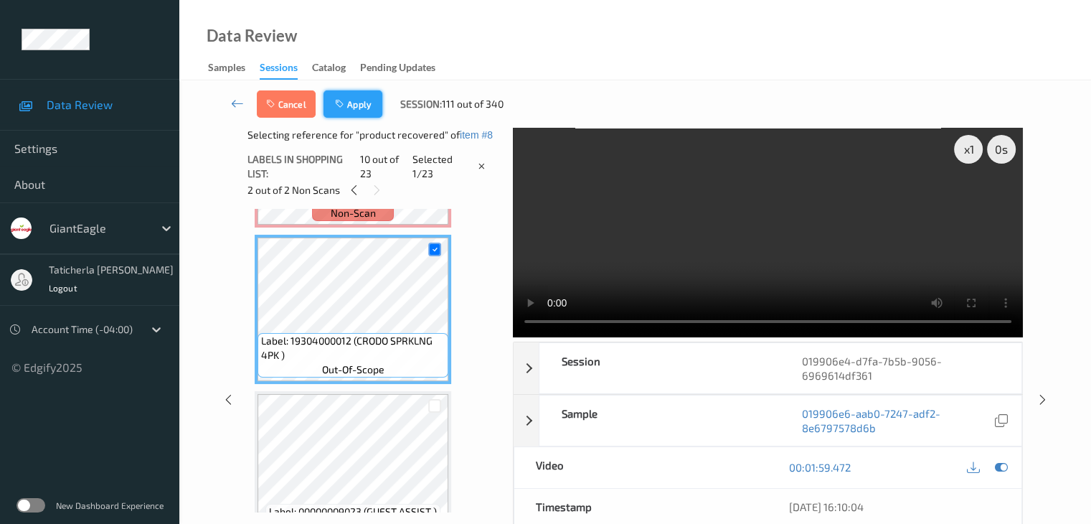
click at [354, 98] on button "Apply" at bounding box center [353, 103] width 59 height 27
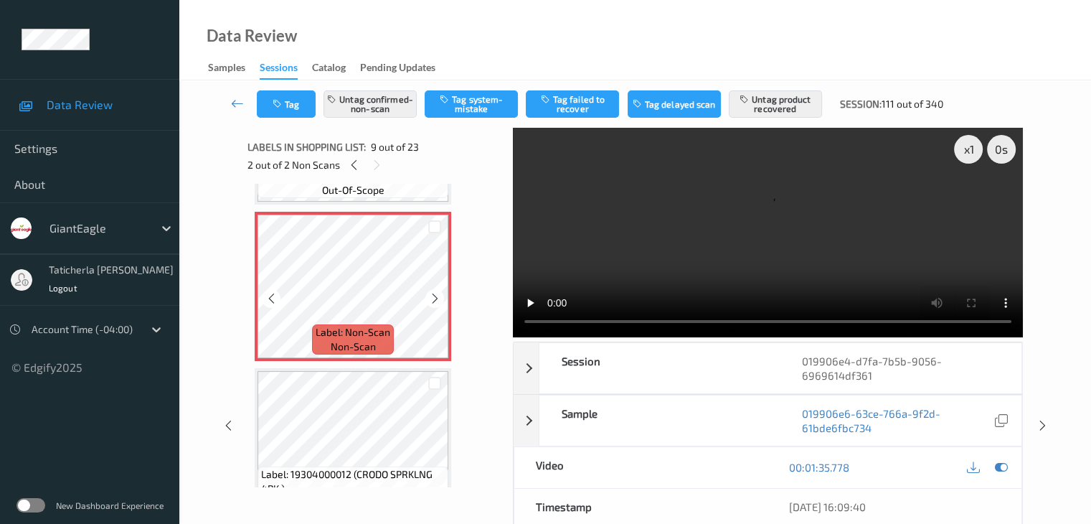
scroll to position [1245, 0]
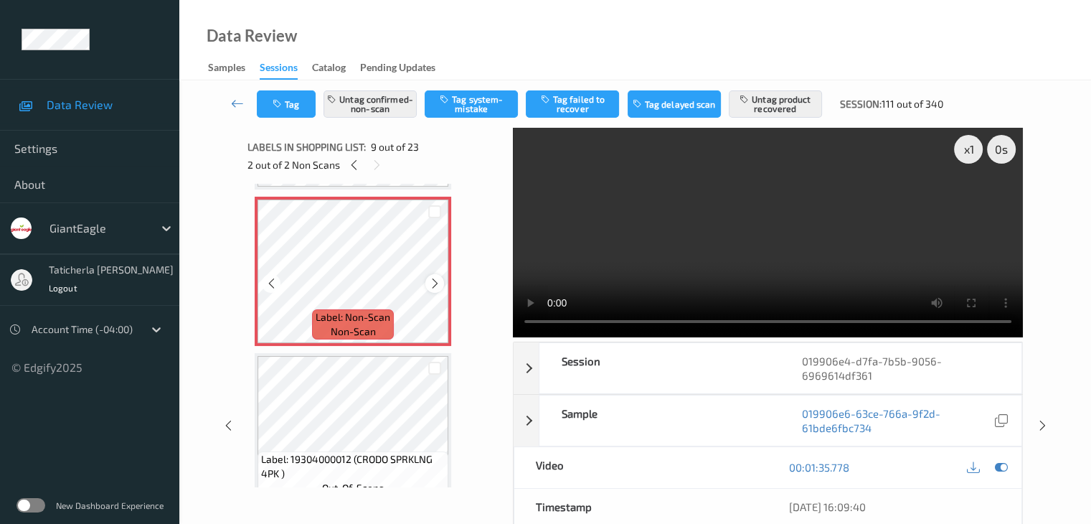
click at [440, 284] on icon at bounding box center [435, 283] width 12 height 13
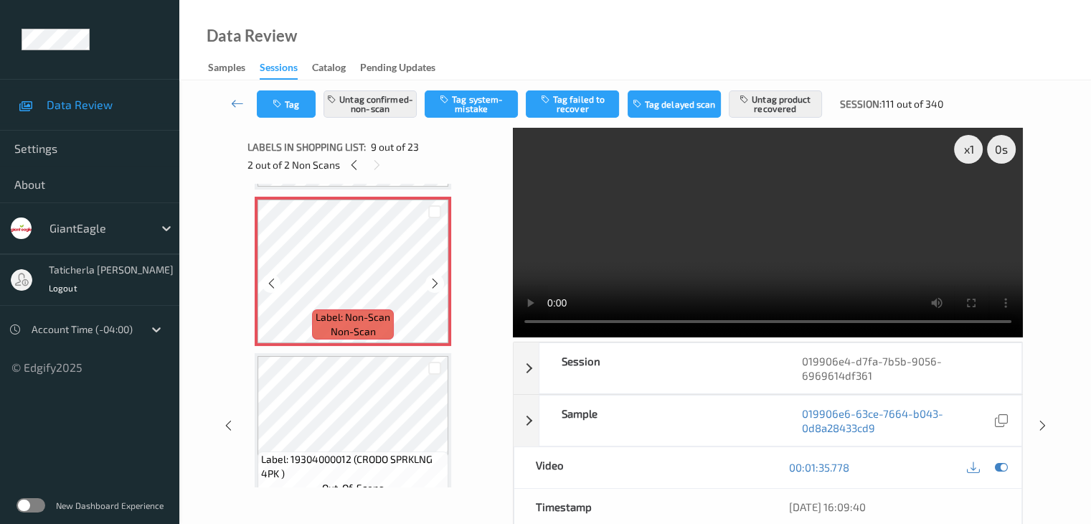
click at [440, 284] on icon at bounding box center [435, 283] width 12 height 13
click at [376, 164] on icon at bounding box center [377, 165] width 12 height 13
click at [236, 106] on icon at bounding box center [237, 103] width 13 height 14
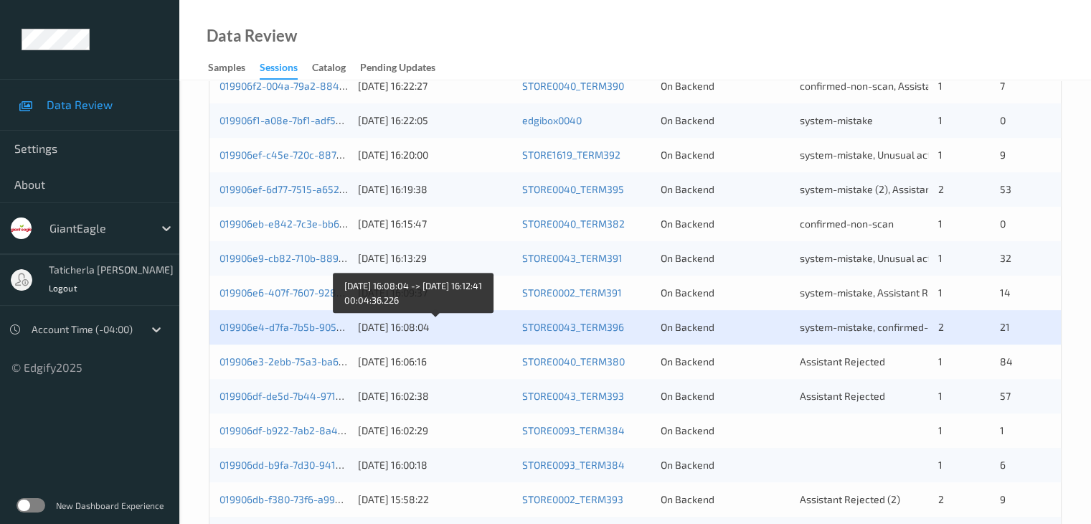
scroll to position [646, 0]
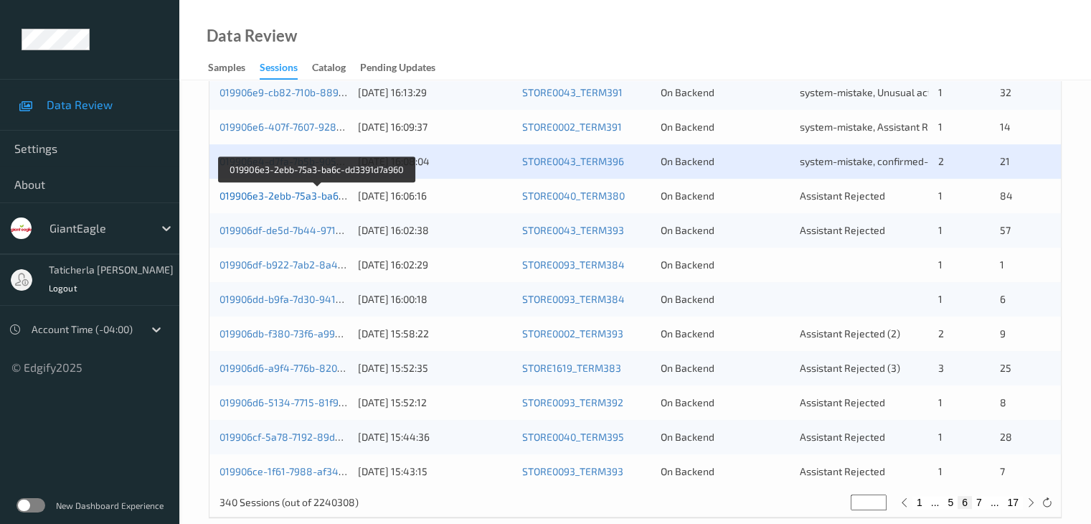
click at [319, 194] on link "019906e3-2ebb-75a3-ba6c-dd3391d7a960" at bounding box center [317, 195] width 195 height 12
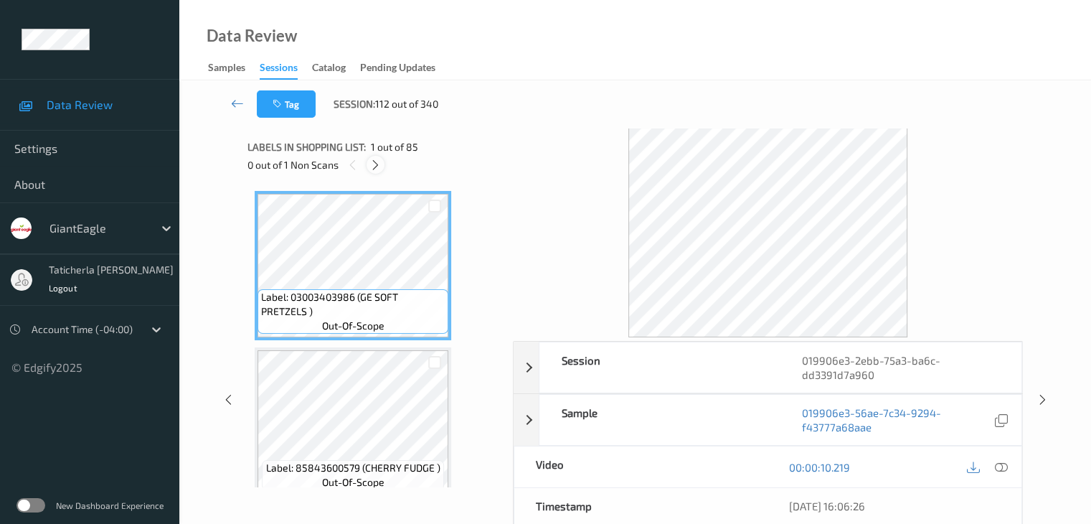
click at [375, 164] on icon at bounding box center [375, 165] width 12 height 13
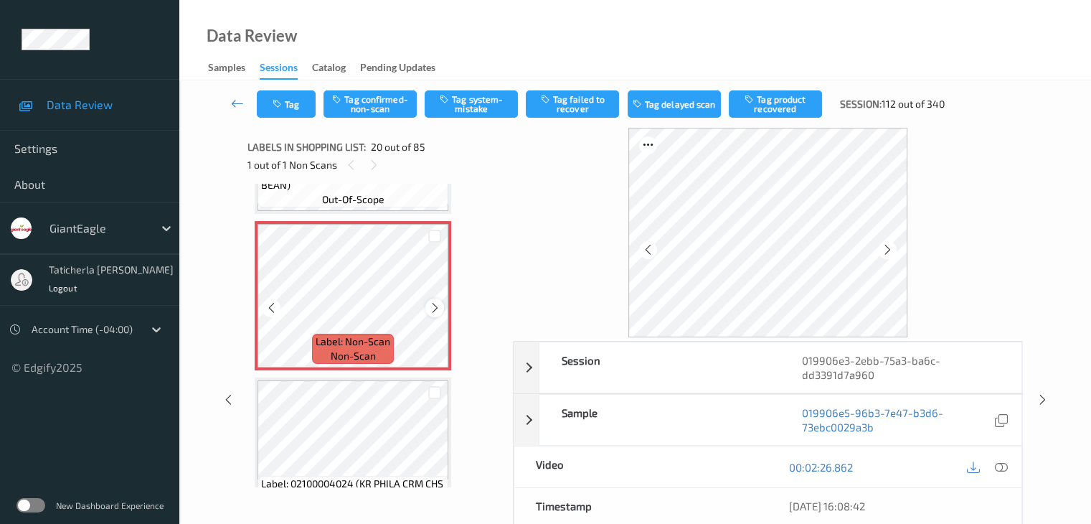
scroll to position [2966, 0]
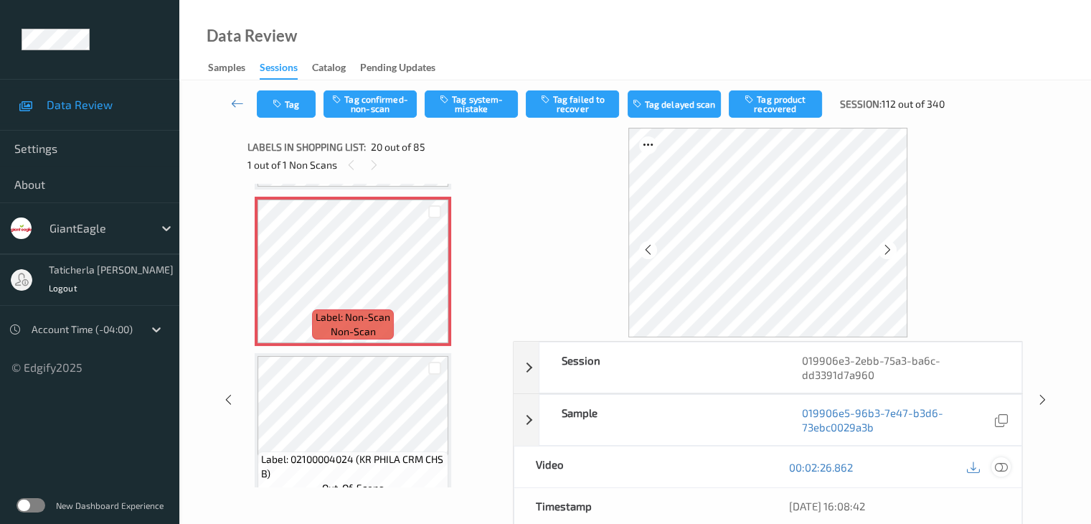
click at [999, 467] on icon at bounding box center [1000, 467] width 13 height 13
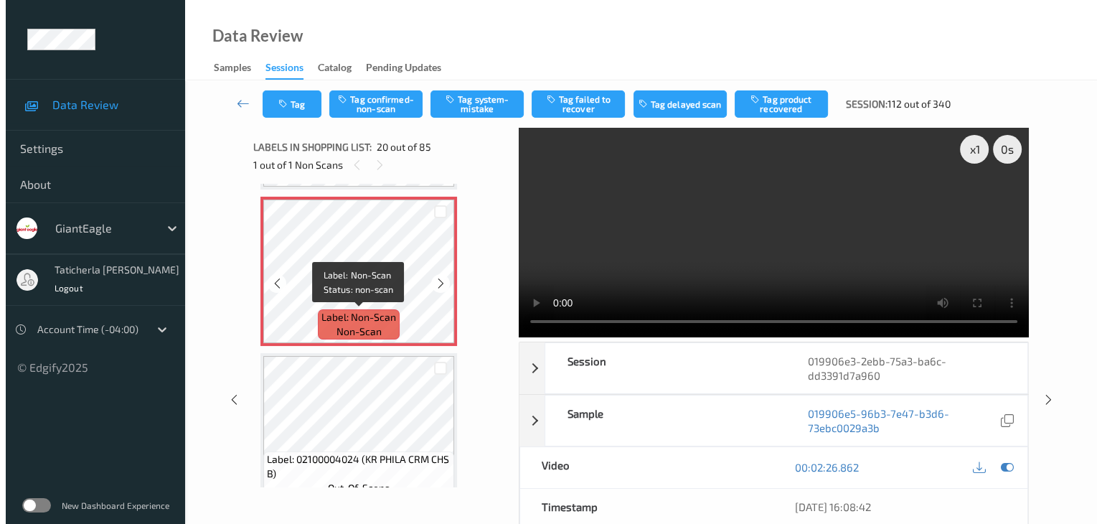
scroll to position [2894, 0]
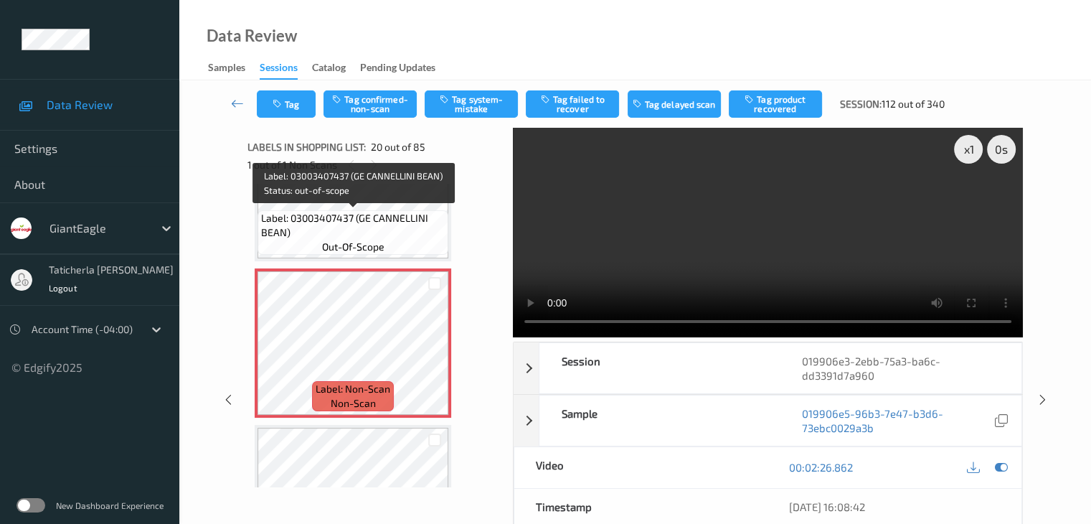
click at [389, 212] on span "Label: 03003407437 (GE CANNELLINI BEAN)" at bounding box center [353, 225] width 184 height 29
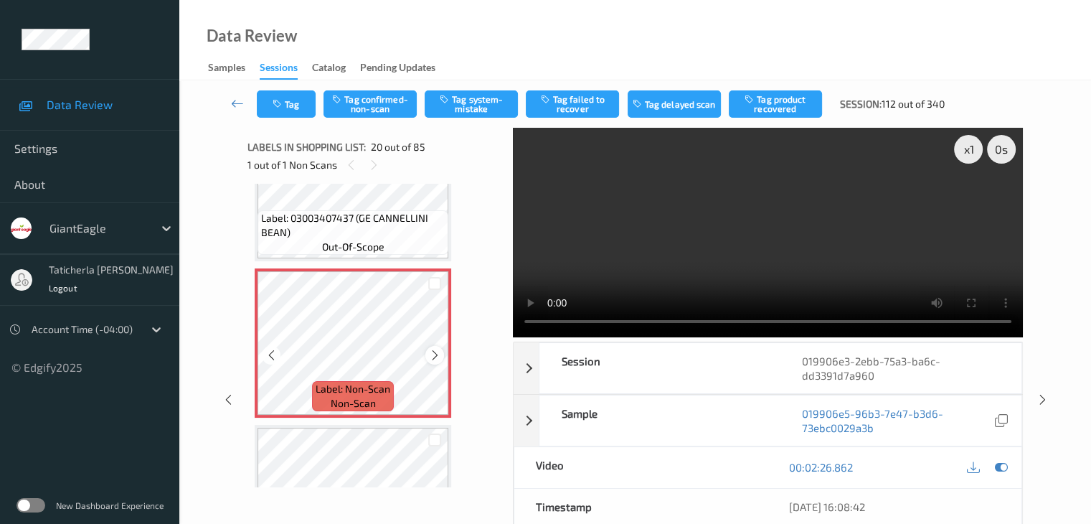
click at [435, 359] on icon at bounding box center [435, 355] width 12 height 13
click at [433, 359] on icon at bounding box center [435, 355] width 12 height 13
click at [478, 103] on button "Tag system-mistake" at bounding box center [471, 103] width 93 height 27
click at [265, 103] on button "Tag" at bounding box center [286, 103] width 59 height 27
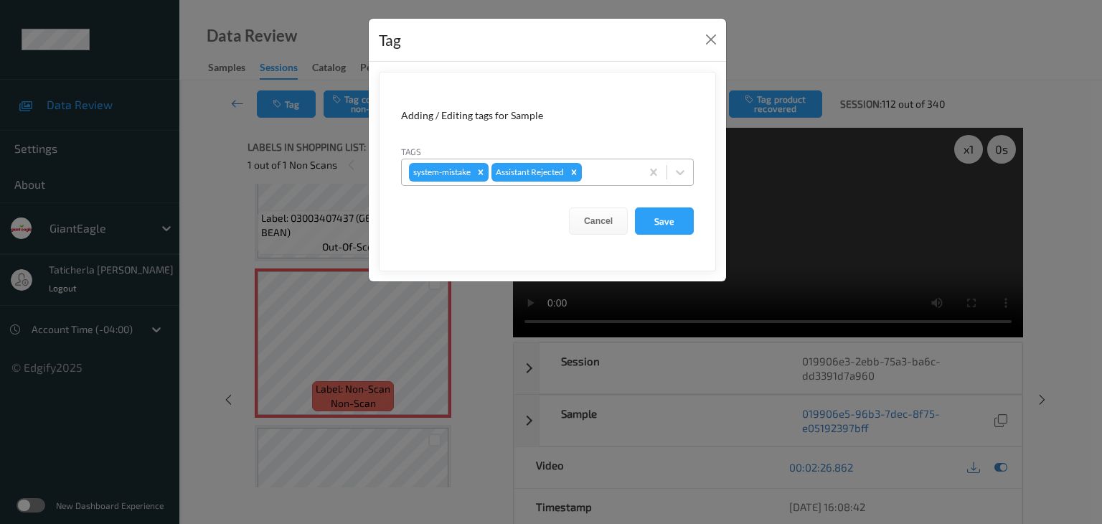
click at [611, 172] on div at bounding box center [609, 172] width 49 height 17
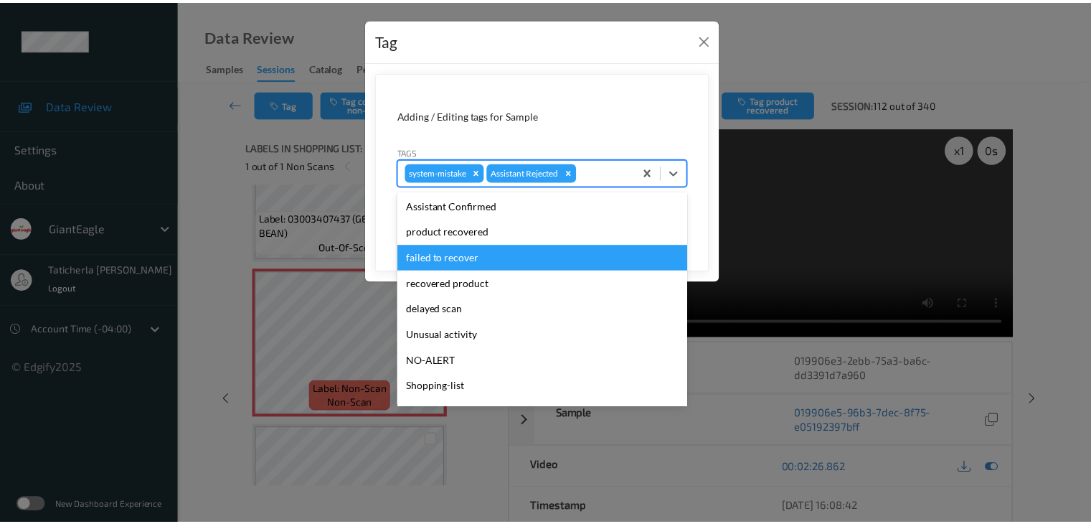
scroll to position [126, 0]
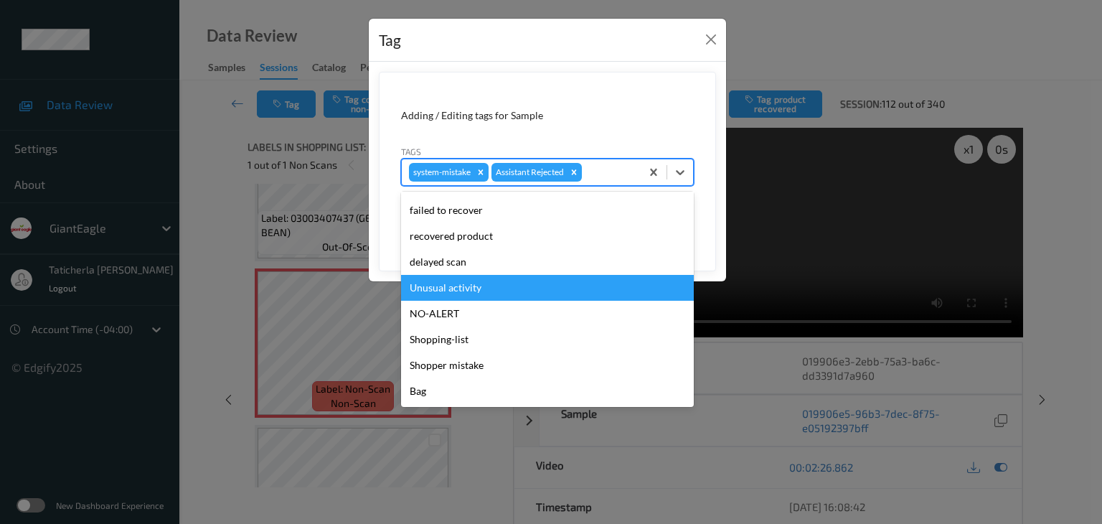
click at [548, 291] on div "Unusual activity" at bounding box center [547, 288] width 293 height 26
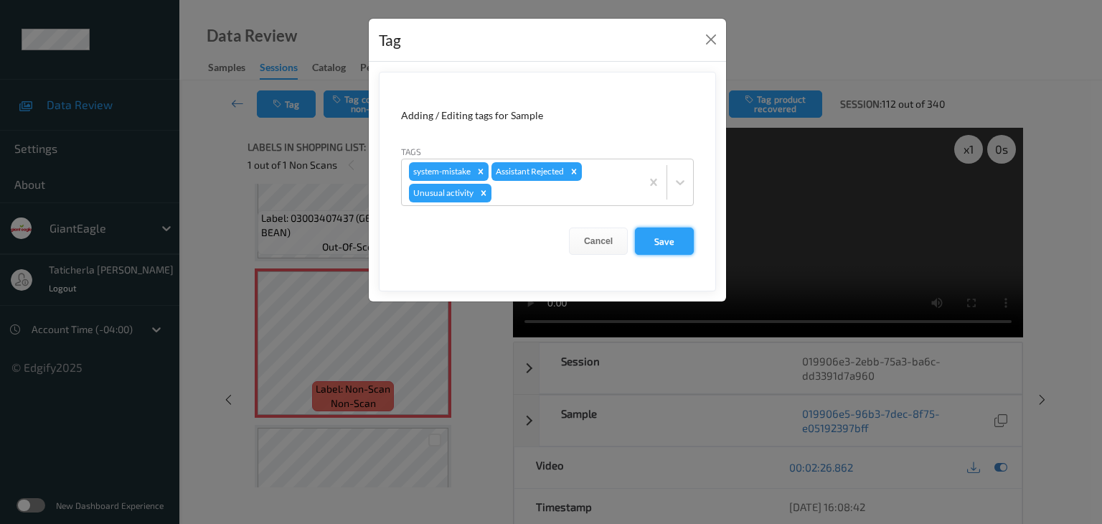
click at [674, 242] on button "Save" at bounding box center [664, 240] width 59 height 27
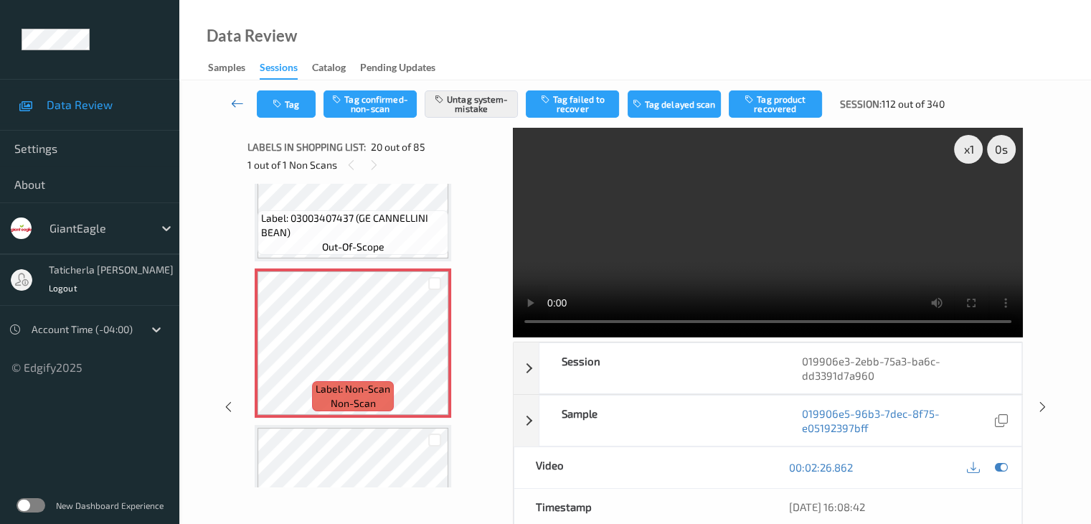
click at [241, 100] on icon at bounding box center [237, 103] width 13 height 14
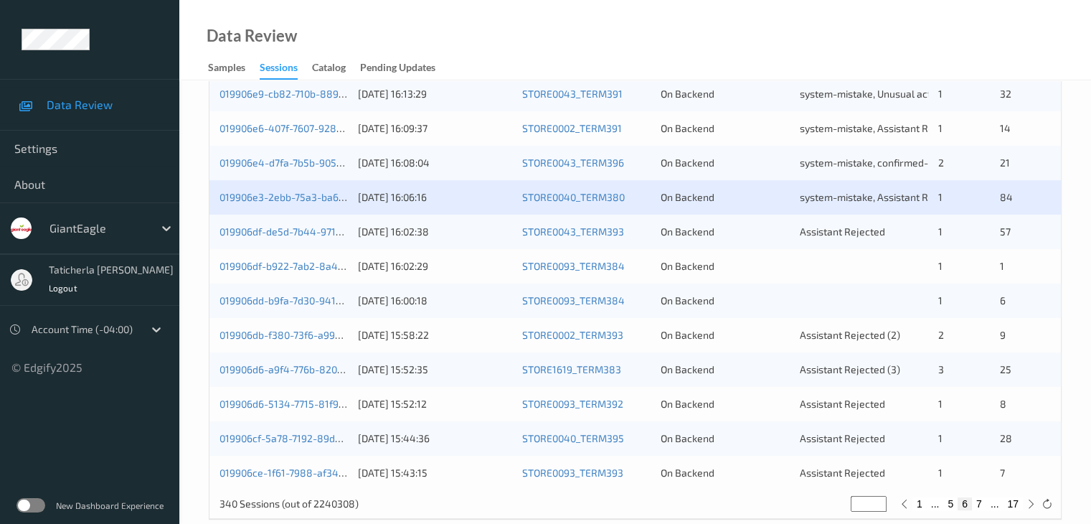
scroll to position [646, 0]
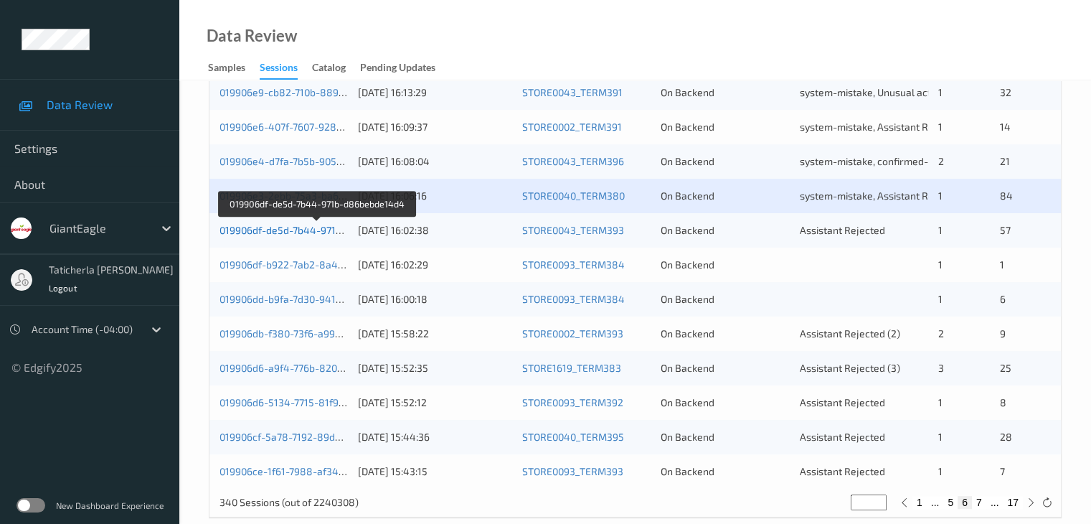
click at [275, 227] on link "019906df-de5d-7b44-971b-d86bebde14d4" at bounding box center [318, 230] width 196 height 12
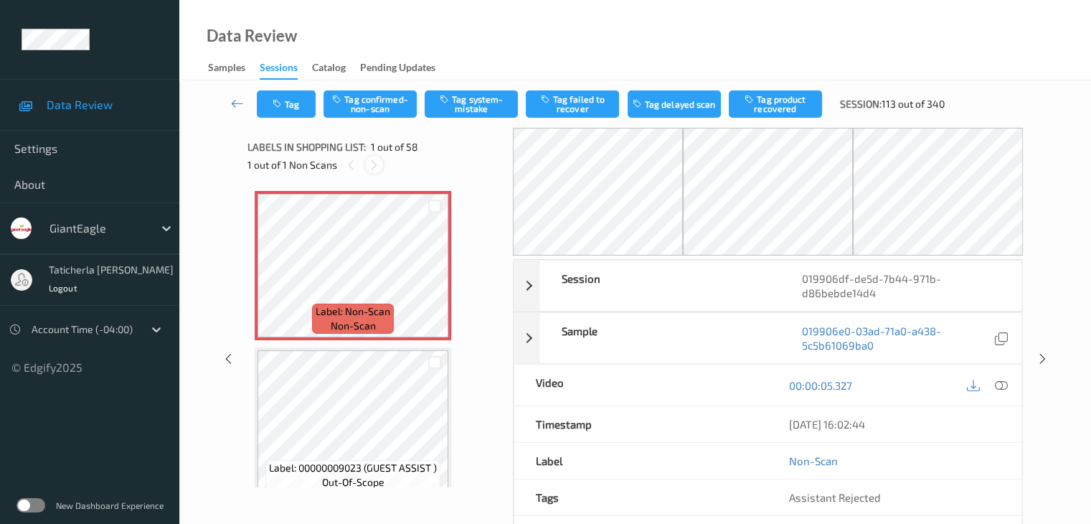
click at [375, 158] on div at bounding box center [374, 165] width 18 height 18
click at [431, 273] on icon at bounding box center [435, 277] width 12 height 13
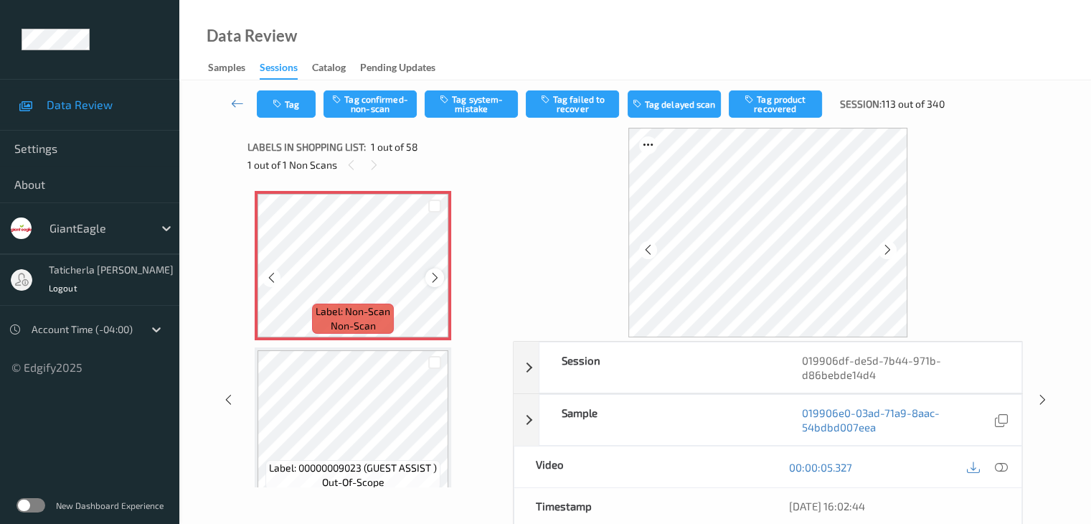
click at [431, 275] on icon at bounding box center [435, 277] width 12 height 13
click at [997, 466] on icon at bounding box center [1000, 467] width 13 height 13
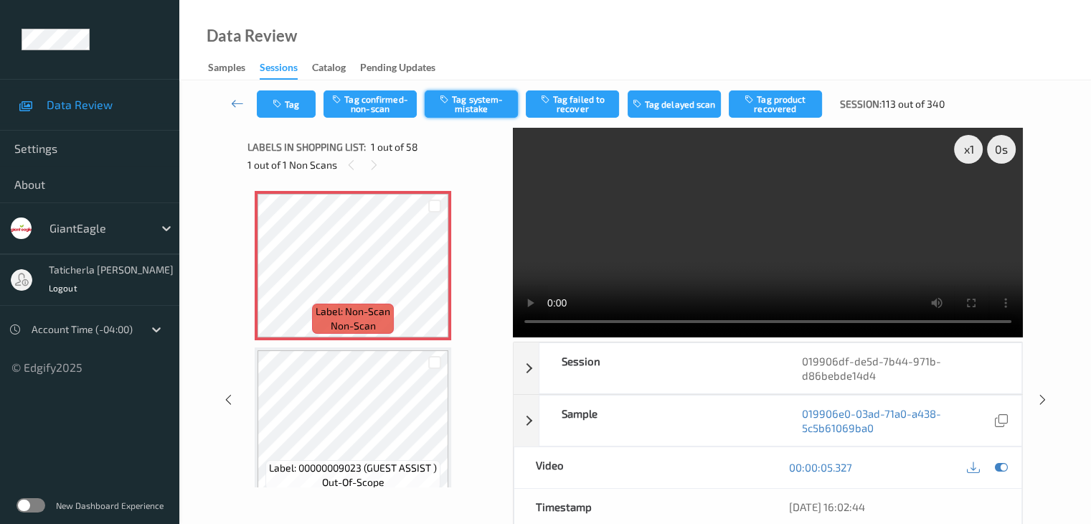
click at [482, 105] on button "Tag system-mistake" at bounding box center [471, 103] width 93 height 27
click at [296, 97] on button "Tag" at bounding box center [286, 103] width 59 height 27
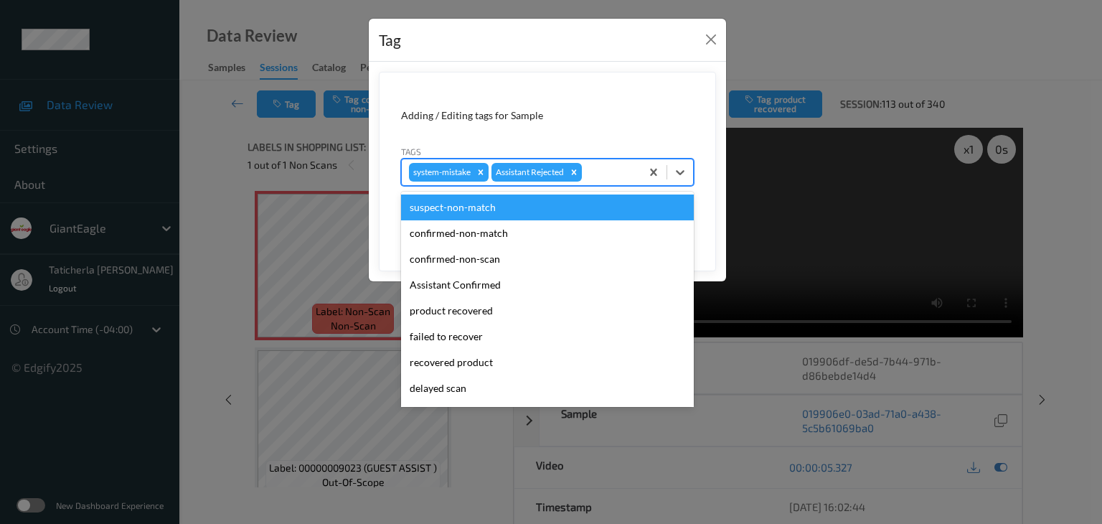
click at [610, 179] on div at bounding box center [609, 172] width 49 height 17
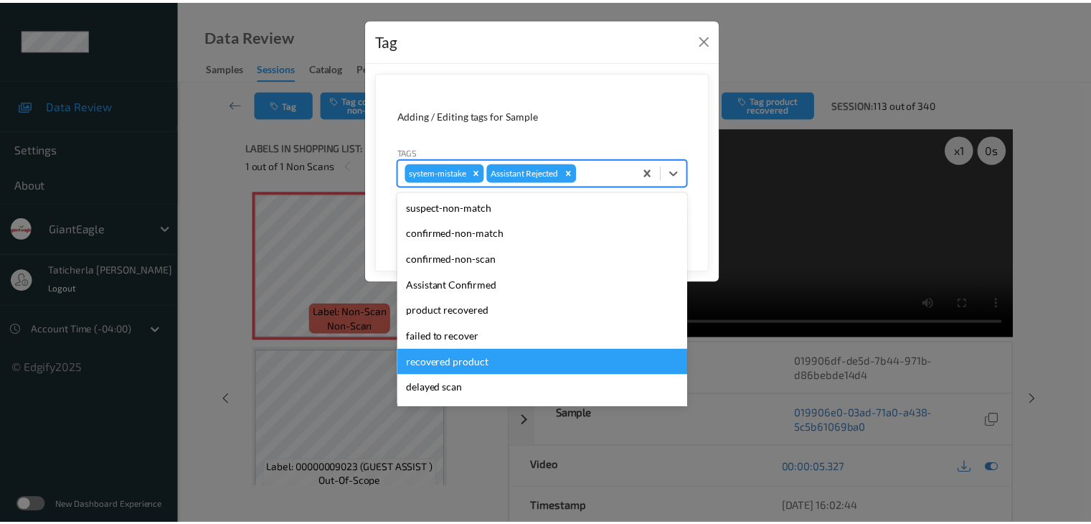
scroll to position [126, 0]
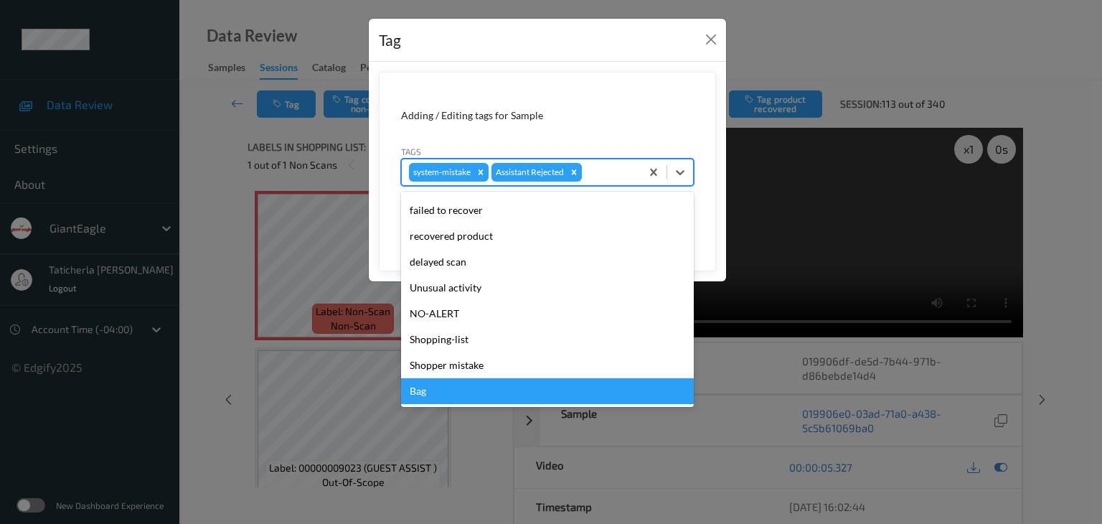
click at [432, 390] on div "Bag" at bounding box center [547, 391] width 293 height 26
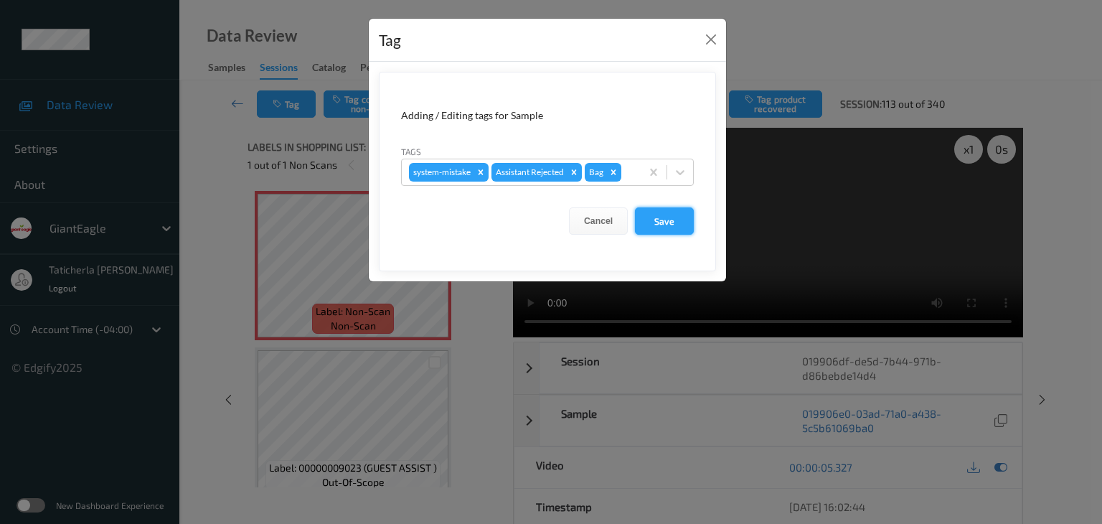
click at [671, 227] on button "Save" at bounding box center [664, 220] width 59 height 27
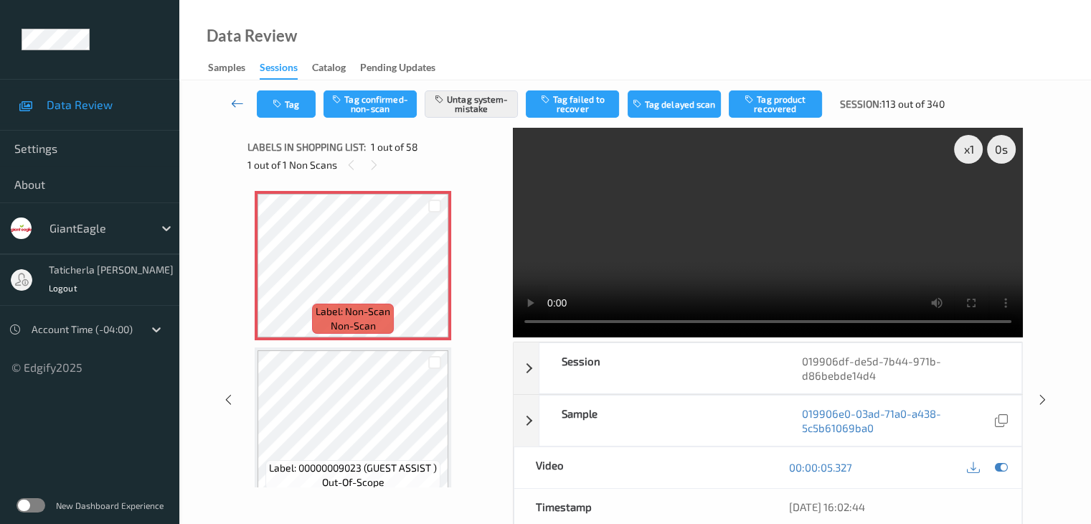
click at [234, 105] on icon at bounding box center [237, 103] width 13 height 14
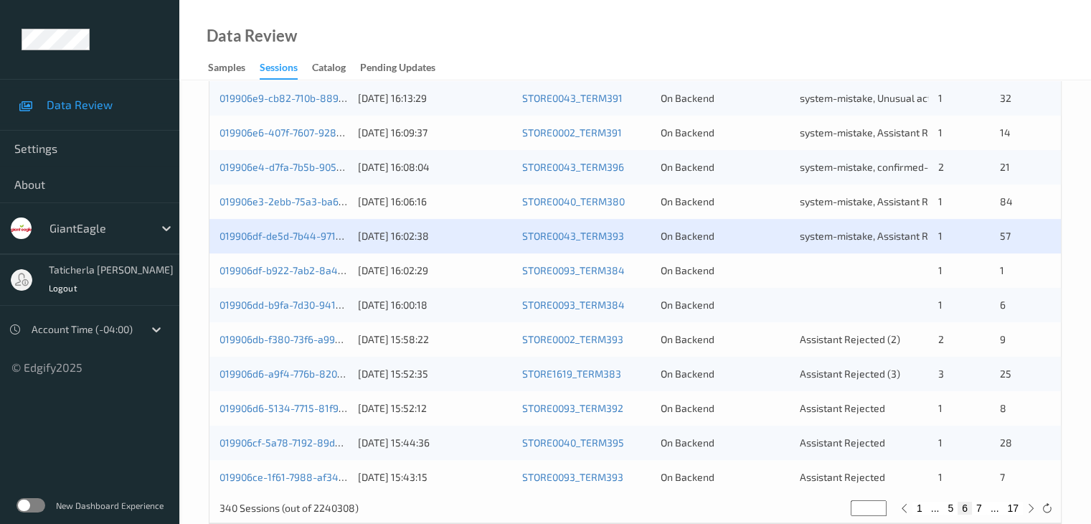
scroll to position [646, 0]
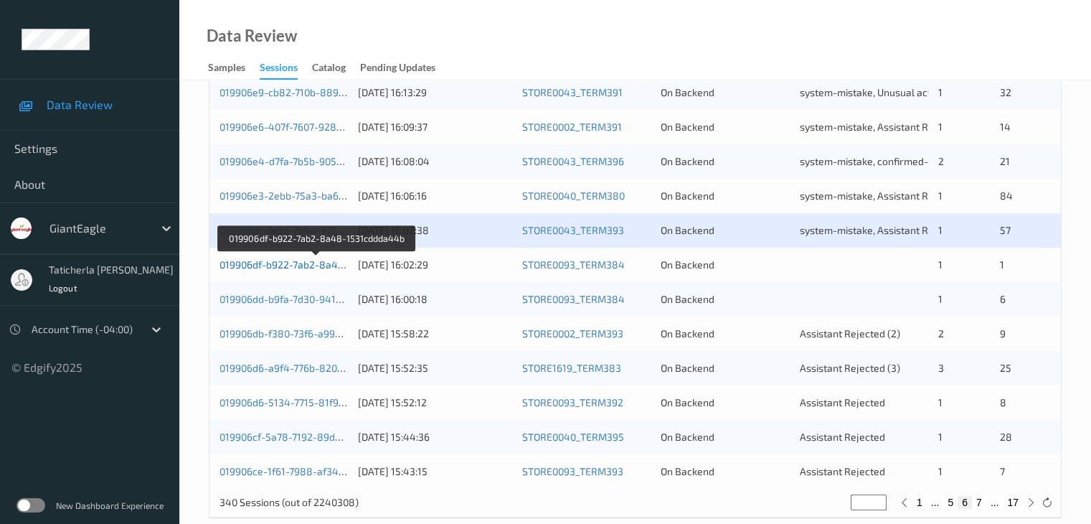
click at [288, 266] on link "019906df-b922-7ab2-8a48-1531cddda44b" at bounding box center [318, 264] width 196 height 12
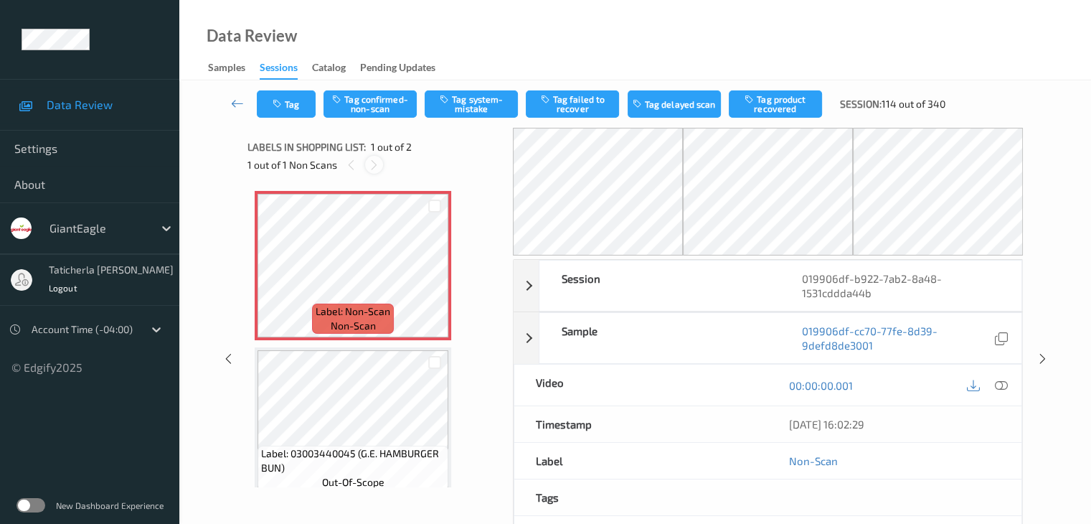
click at [377, 164] on icon at bounding box center [374, 165] width 12 height 13
click at [436, 273] on icon at bounding box center [435, 277] width 12 height 13
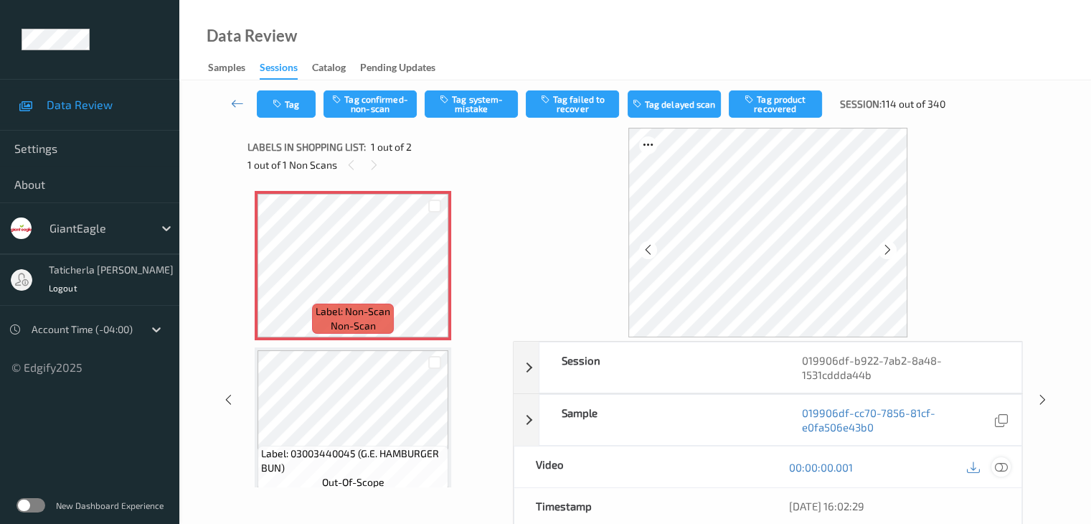
click at [998, 465] on icon at bounding box center [1000, 467] width 13 height 13
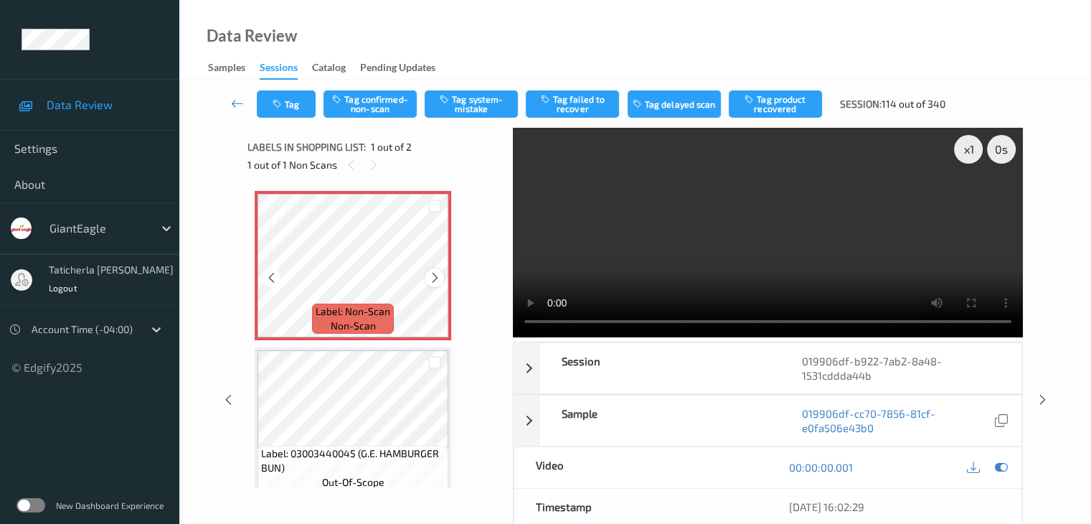
click at [436, 271] on icon at bounding box center [435, 277] width 12 height 13
click at [429, 275] on icon at bounding box center [435, 277] width 12 height 13
click at [474, 105] on button "Tag system-mistake" at bounding box center [471, 103] width 93 height 27
click at [242, 103] on icon at bounding box center [237, 103] width 13 height 14
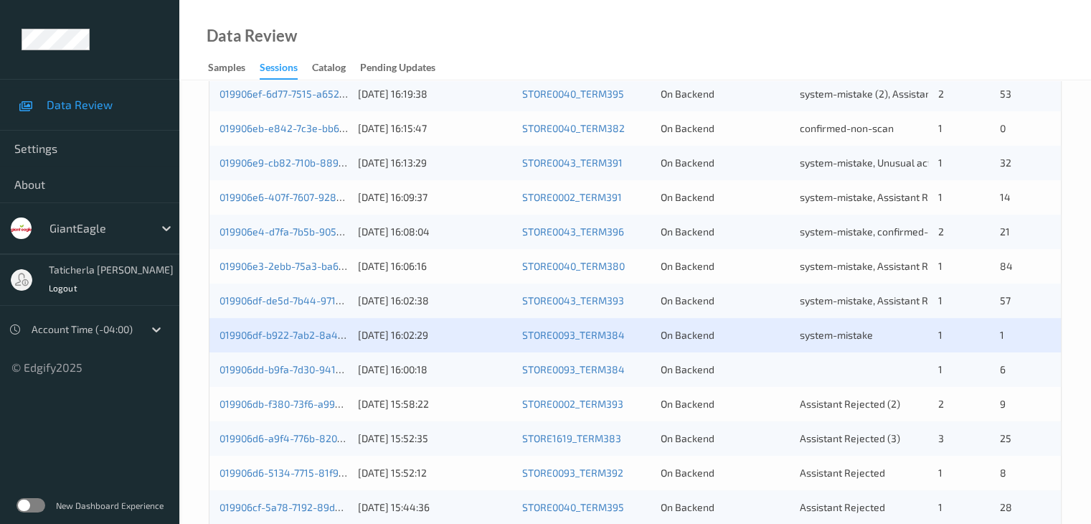
scroll to position [646, 0]
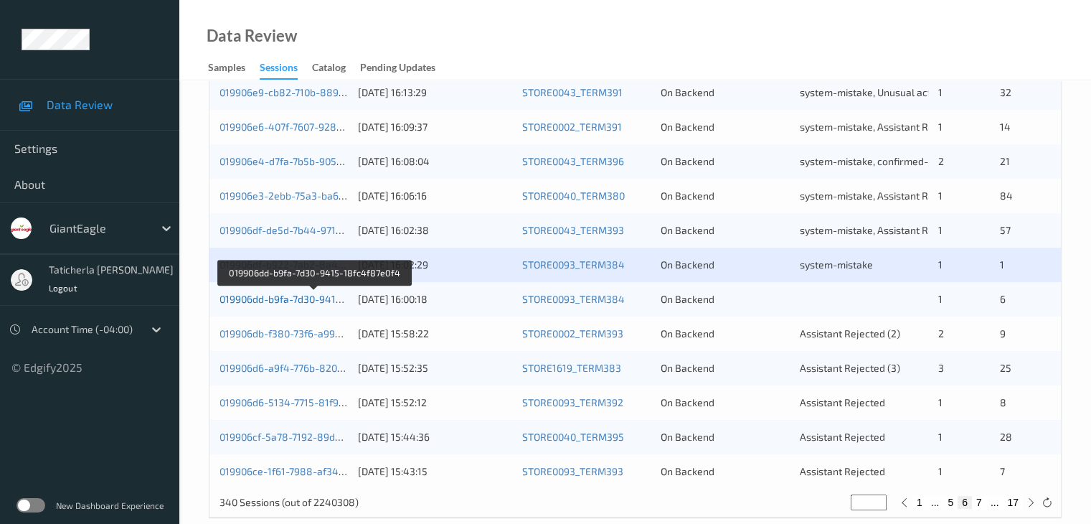
click at [271, 297] on link "019906dd-b9fa-7d30-9415-18fc4f87e0f4" at bounding box center [314, 299] width 189 height 12
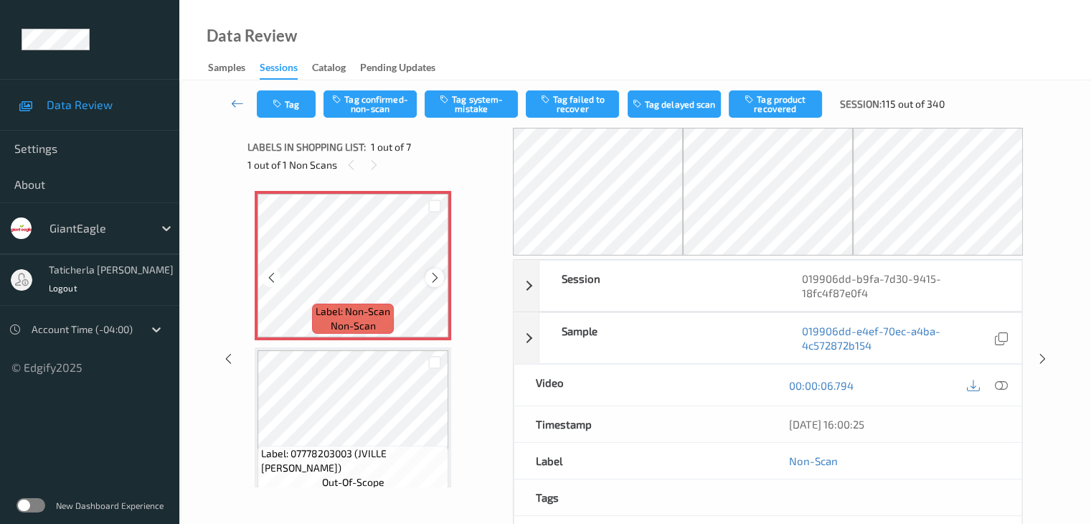
click at [435, 275] on icon at bounding box center [435, 277] width 12 height 13
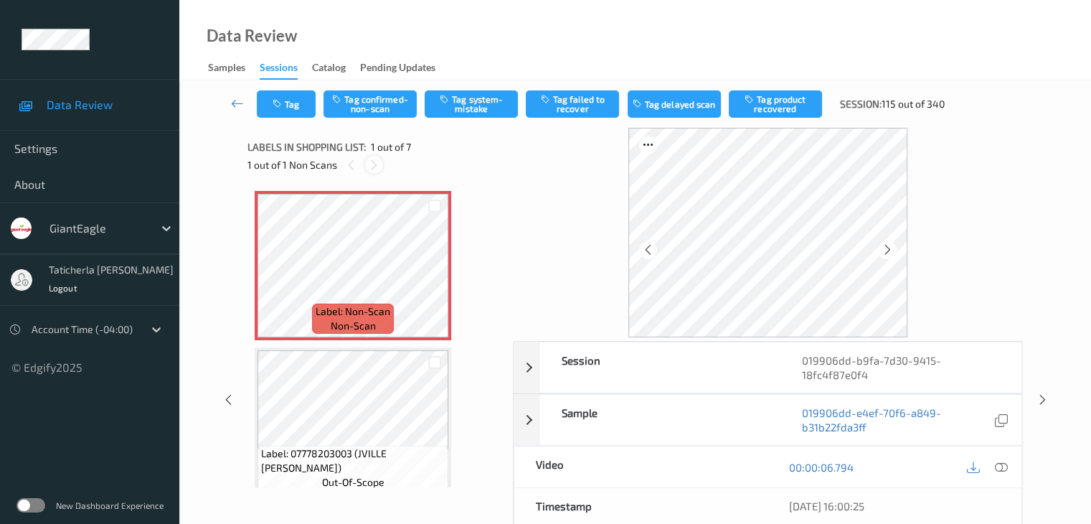
click at [373, 164] on icon at bounding box center [374, 165] width 12 height 13
click at [999, 466] on icon at bounding box center [1000, 467] width 13 height 13
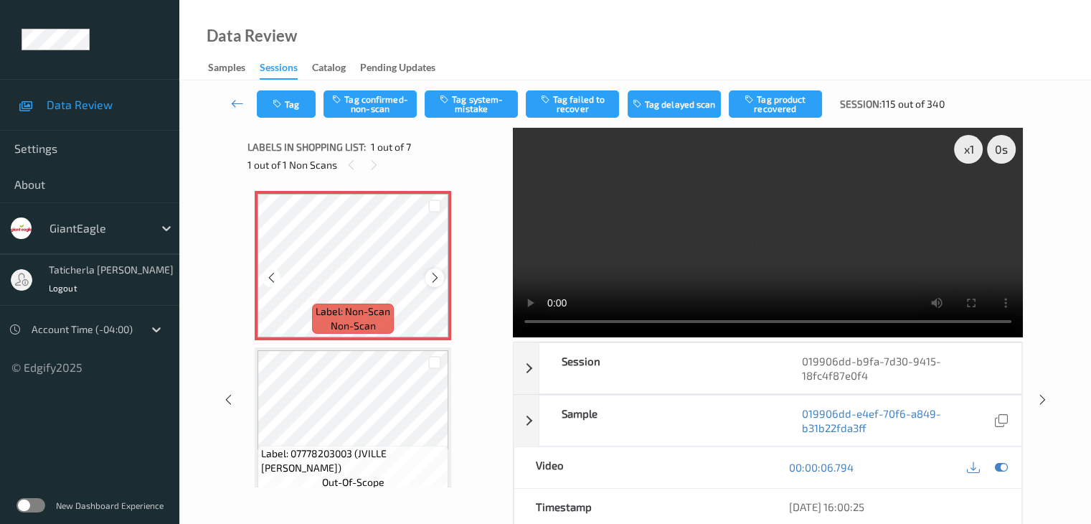
click at [435, 273] on icon at bounding box center [435, 277] width 12 height 13
click at [434, 273] on icon at bounding box center [435, 277] width 12 height 13
click at [474, 98] on button "Tag system-mistake" at bounding box center [471, 103] width 93 height 27
click at [298, 101] on button "Tag" at bounding box center [286, 103] width 59 height 27
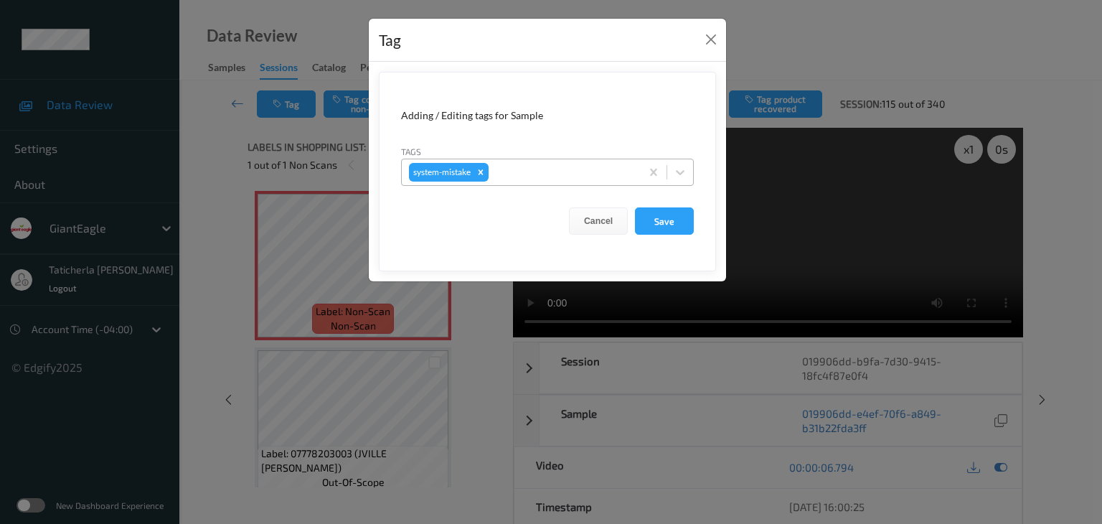
click at [545, 170] on div at bounding box center [562, 172] width 142 height 17
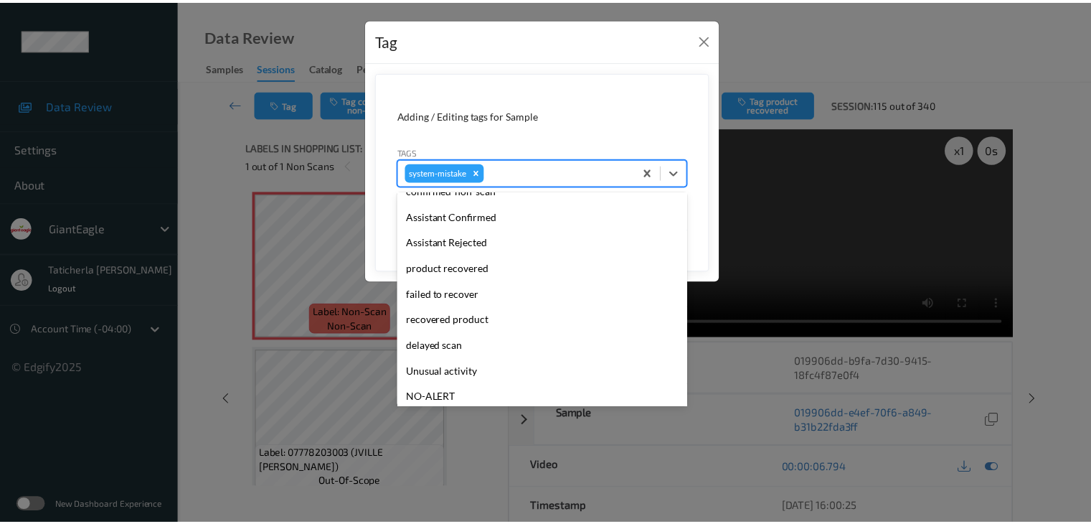
scroll to position [143, 0]
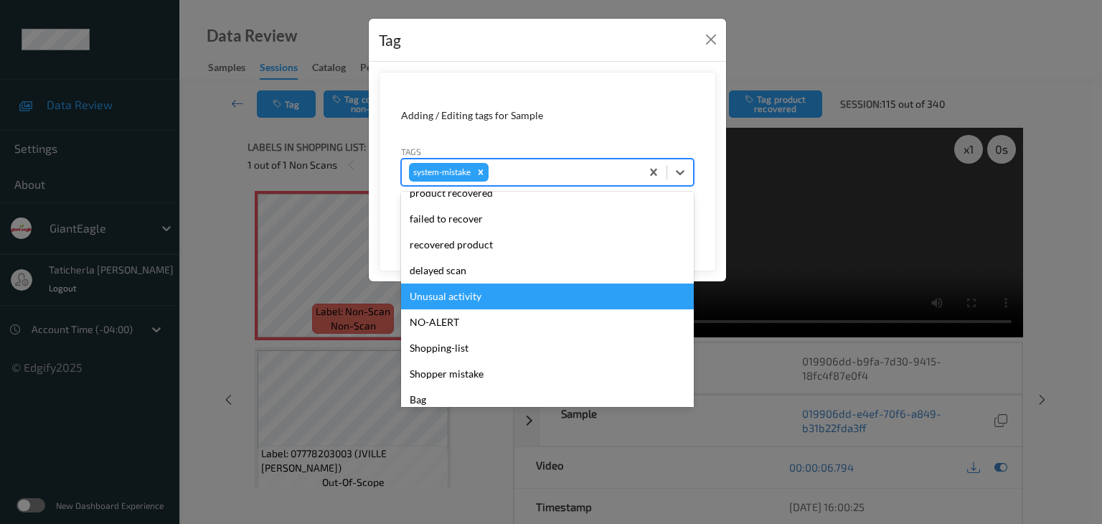
click at [499, 293] on div "Unusual activity" at bounding box center [547, 296] width 293 height 26
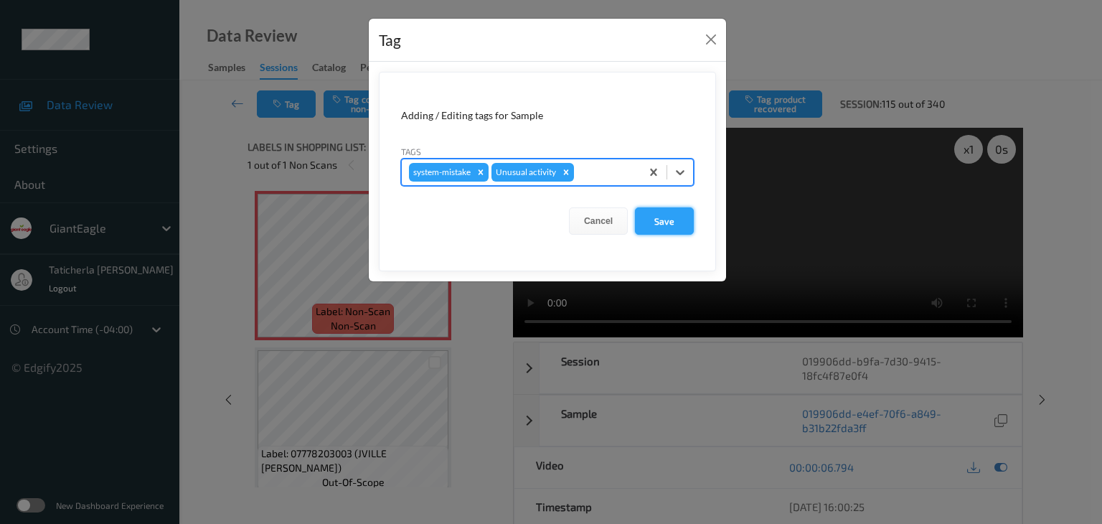
click at [662, 220] on button "Save" at bounding box center [664, 220] width 59 height 27
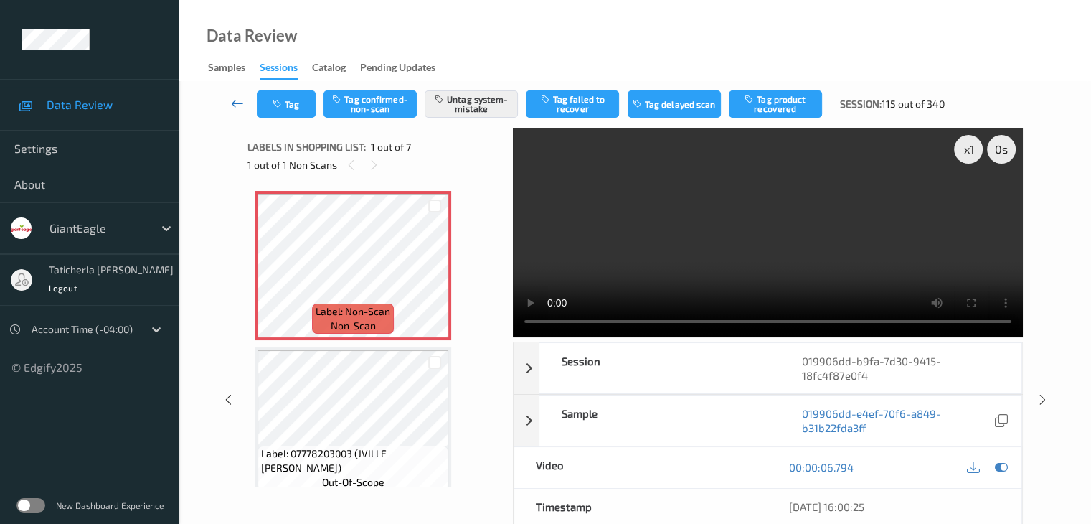
click at [230, 101] on link at bounding box center [238, 103] width 38 height 27
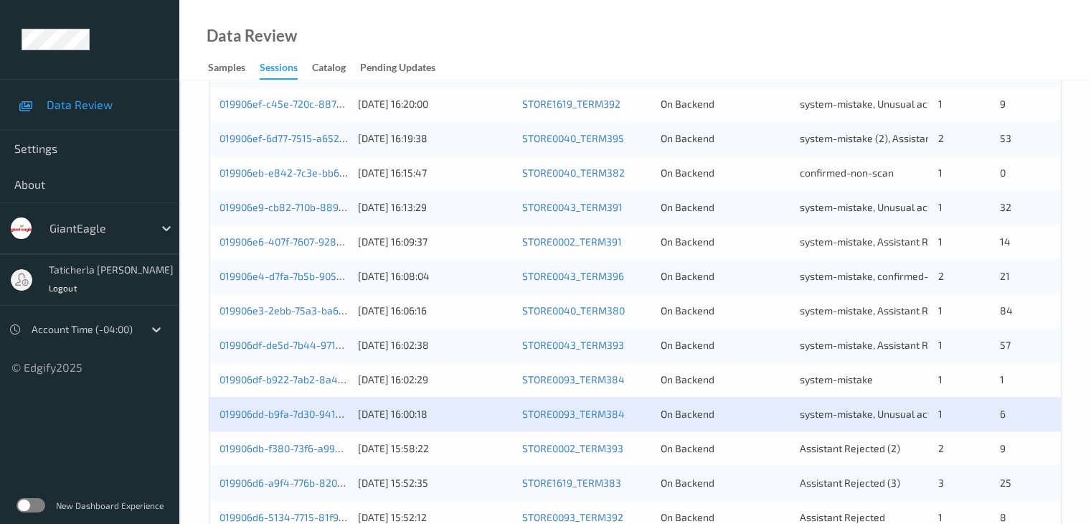
scroll to position [669, 0]
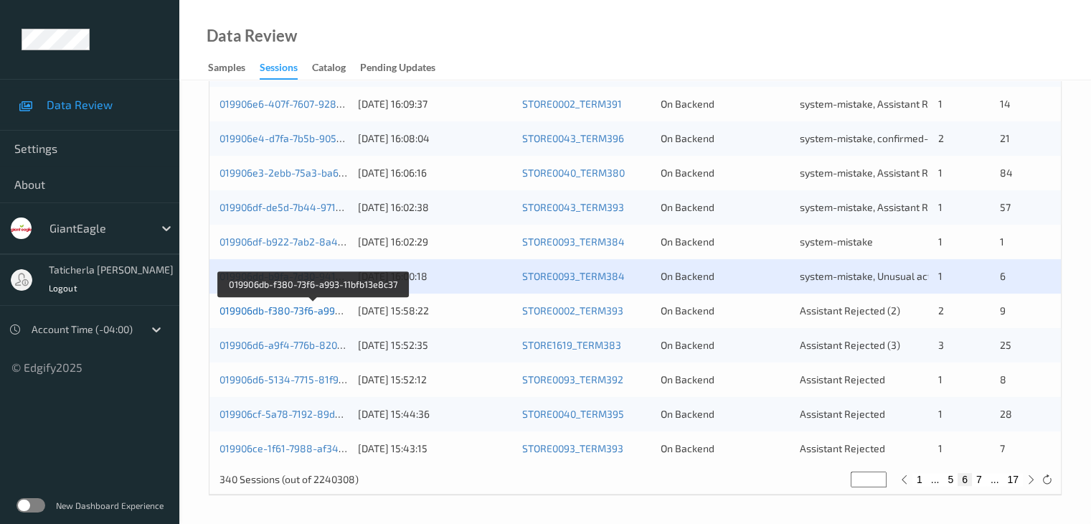
click at [294, 314] on link "019906db-f380-73f6-a993-11bfb13e8c37" at bounding box center [313, 310] width 187 height 12
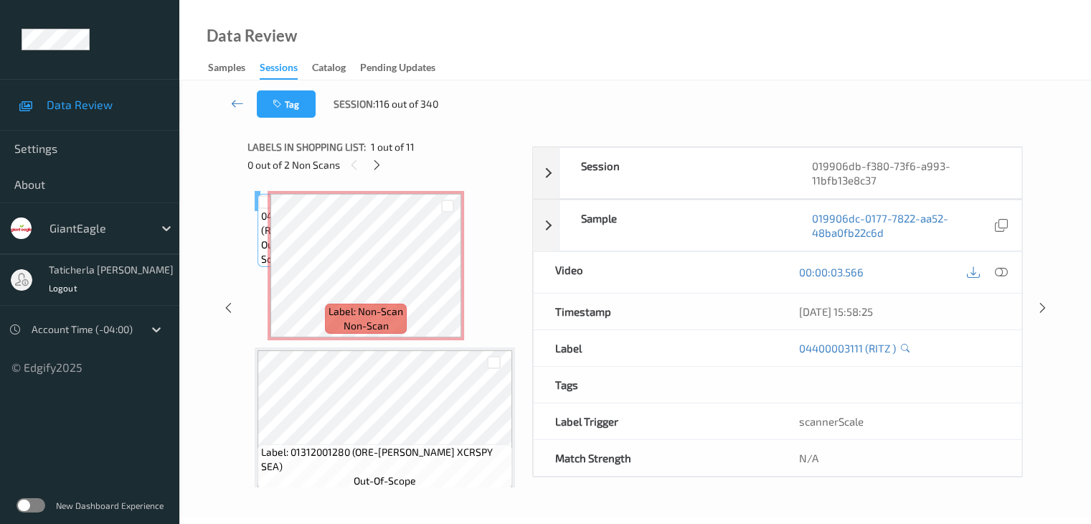
scroll to position [175, 0]
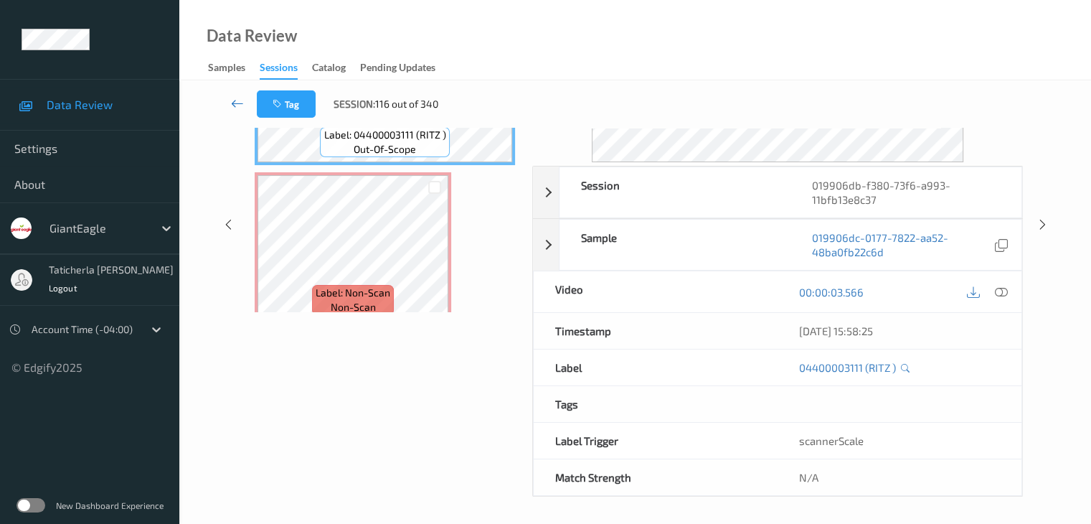
click at [235, 101] on icon at bounding box center [237, 103] width 13 height 14
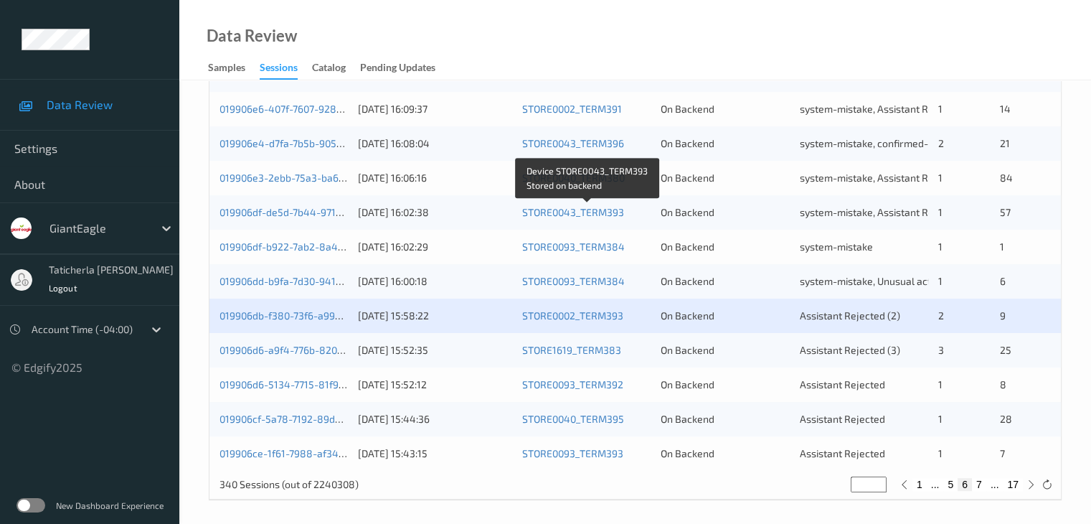
scroll to position [669, 0]
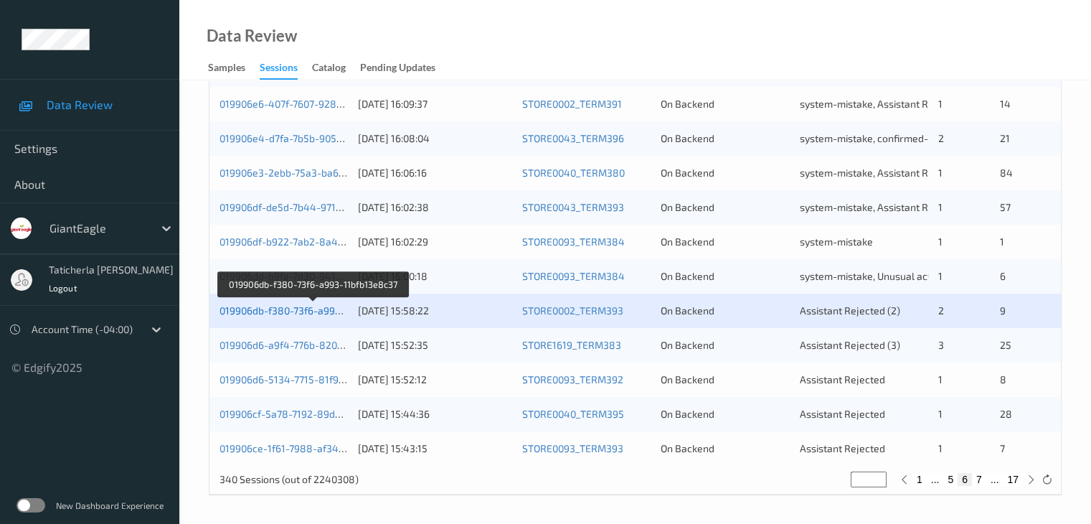
click at [308, 311] on link "019906db-f380-73f6-a993-11bfb13e8c37" at bounding box center [313, 310] width 187 height 12
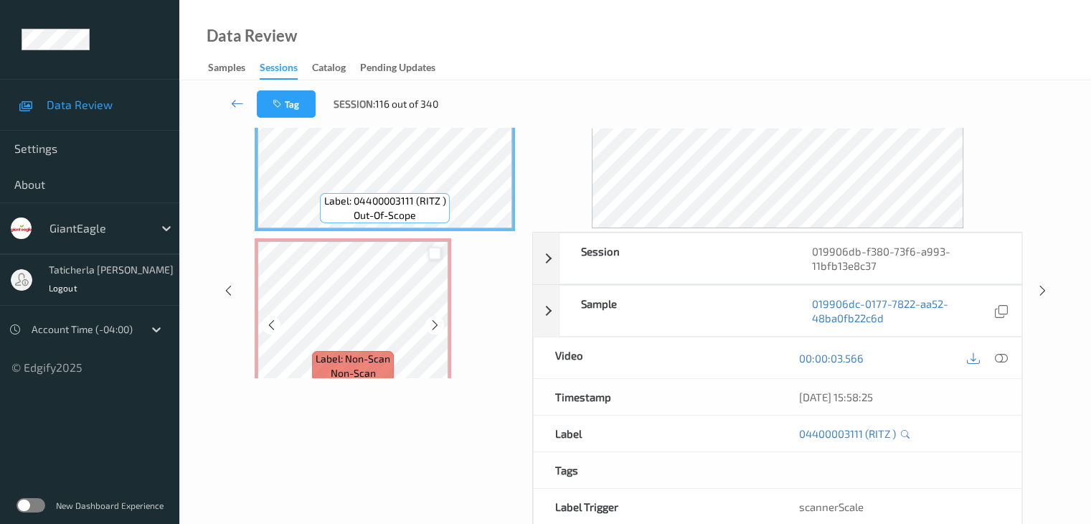
scroll to position [32, 0]
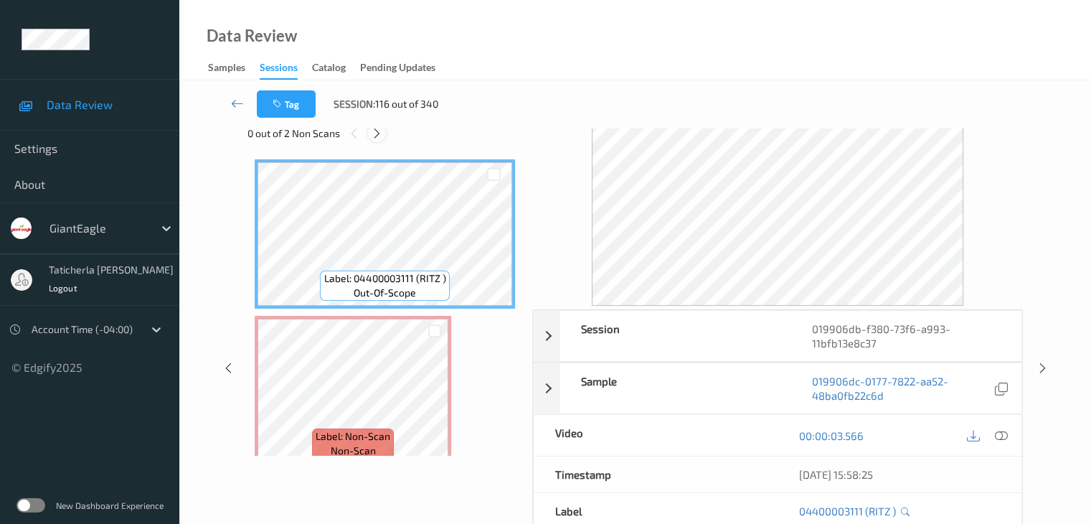
click at [376, 128] on icon at bounding box center [377, 133] width 12 height 13
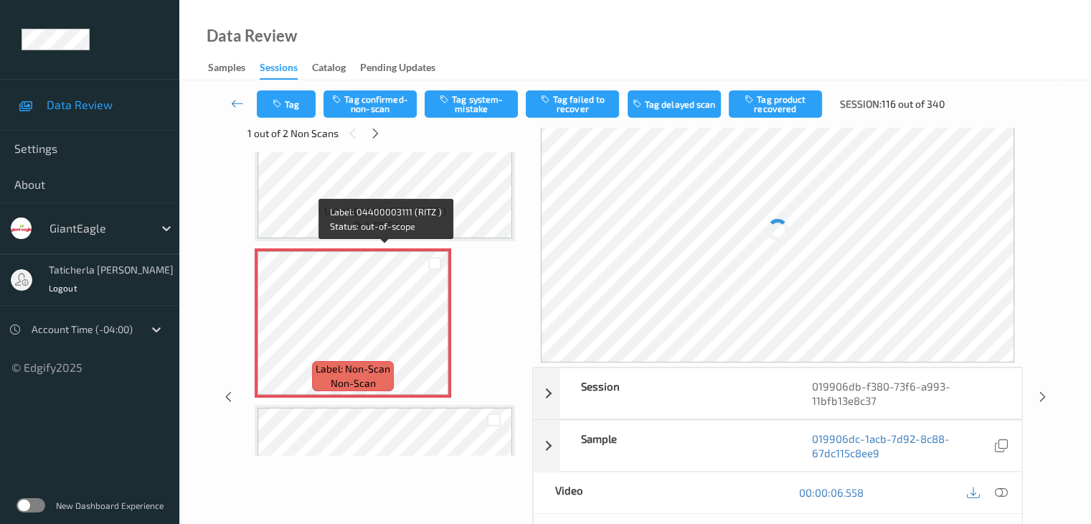
scroll to position [151, 0]
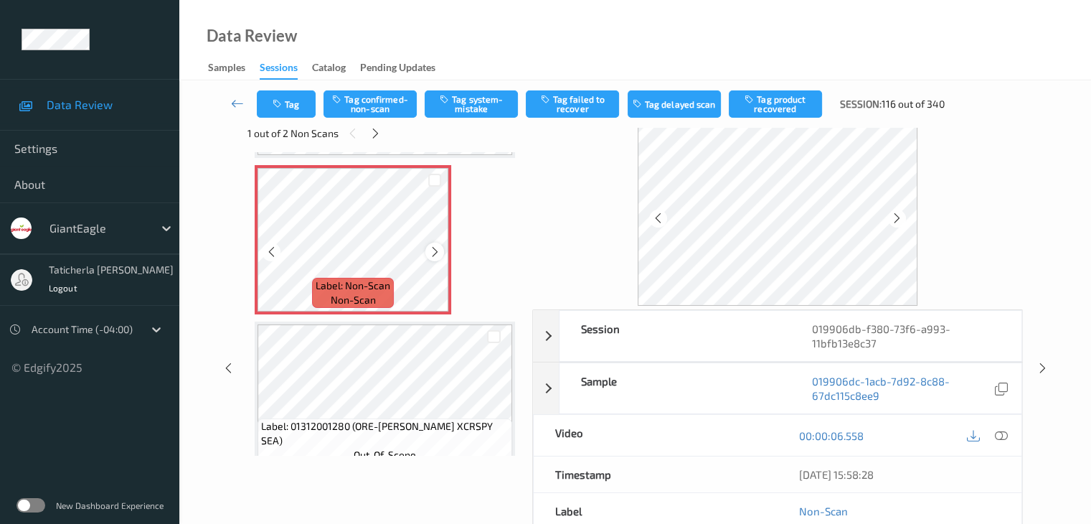
click at [432, 252] on icon at bounding box center [435, 251] width 12 height 13
click at [437, 254] on icon at bounding box center [435, 251] width 12 height 13
click at [436, 253] on icon at bounding box center [435, 251] width 12 height 13
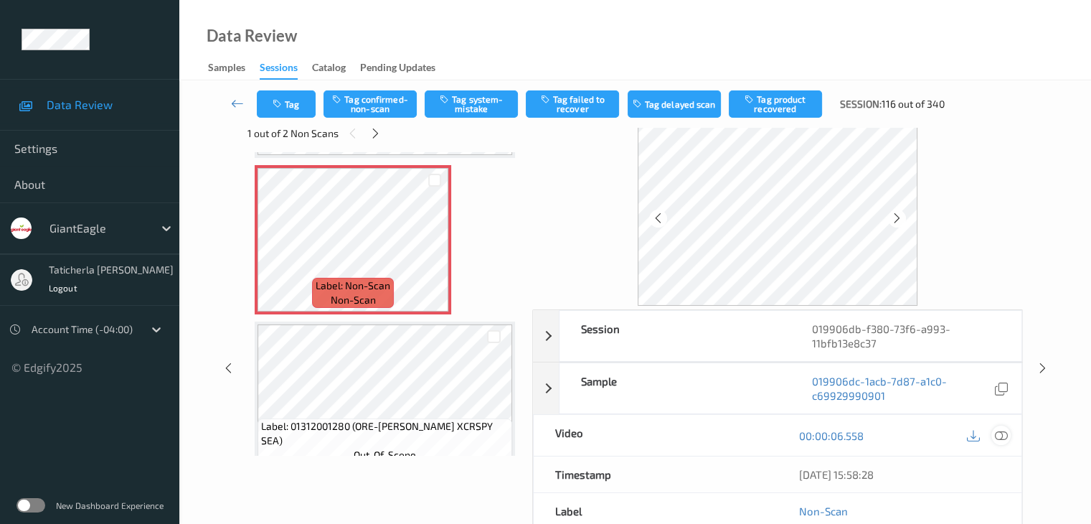
click at [999, 432] on icon at bounding box center [1000, 435] width 13 height 13
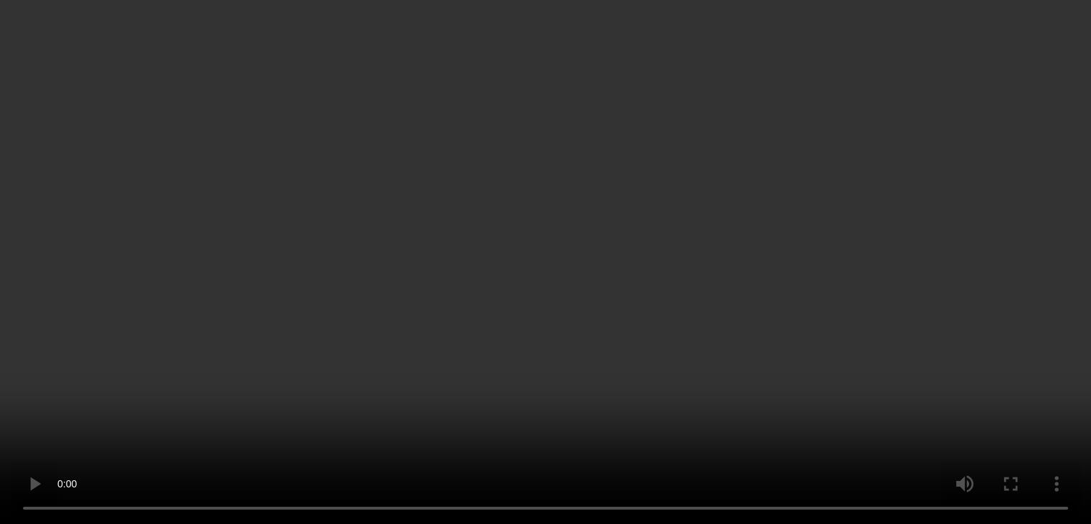
scroll to position [79, 0]
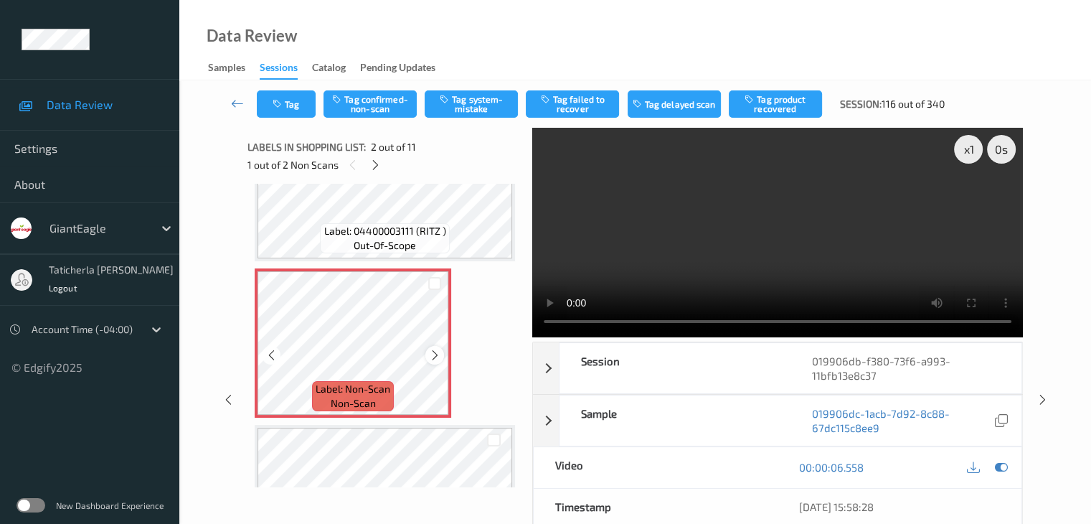
click at [439, 350] on icon at bounding box center [435, 355] width 12 height 13
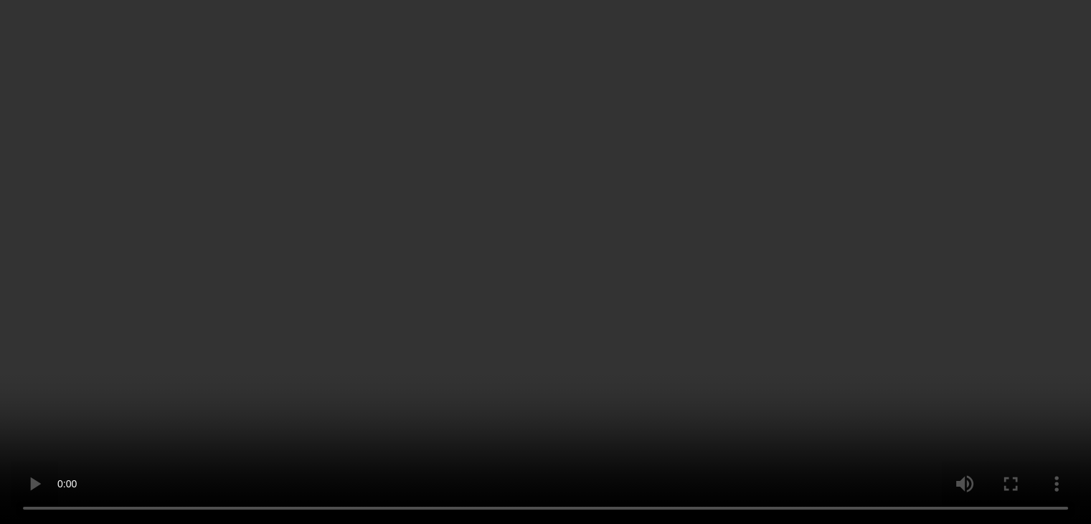
scroll to position [0, 0]
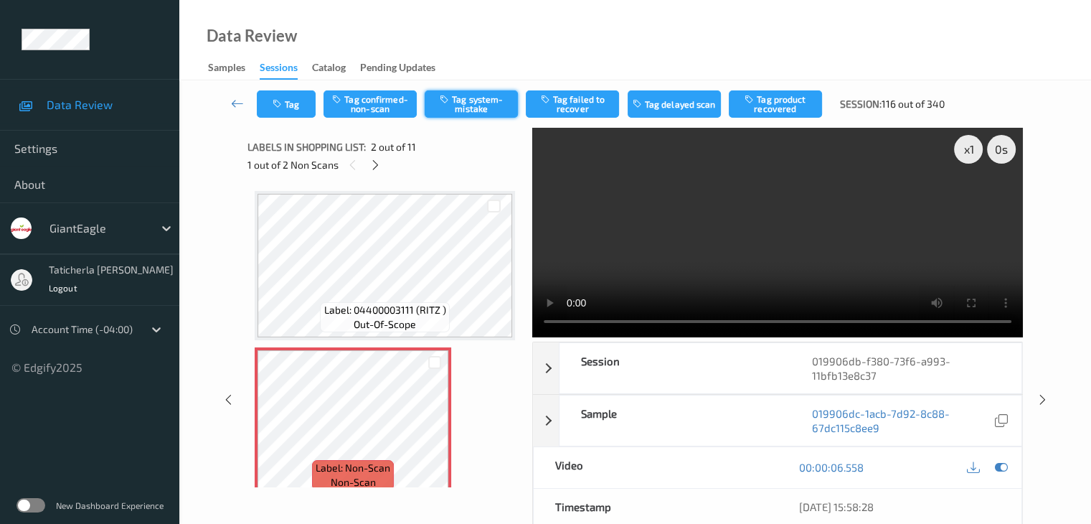
click at [477, 104] on button "Tag system-mistake" at bounding box center [471, 103] width 93 height 27
click at [373, 164] on icon at bounding box center [375, 165] width 12 height 13
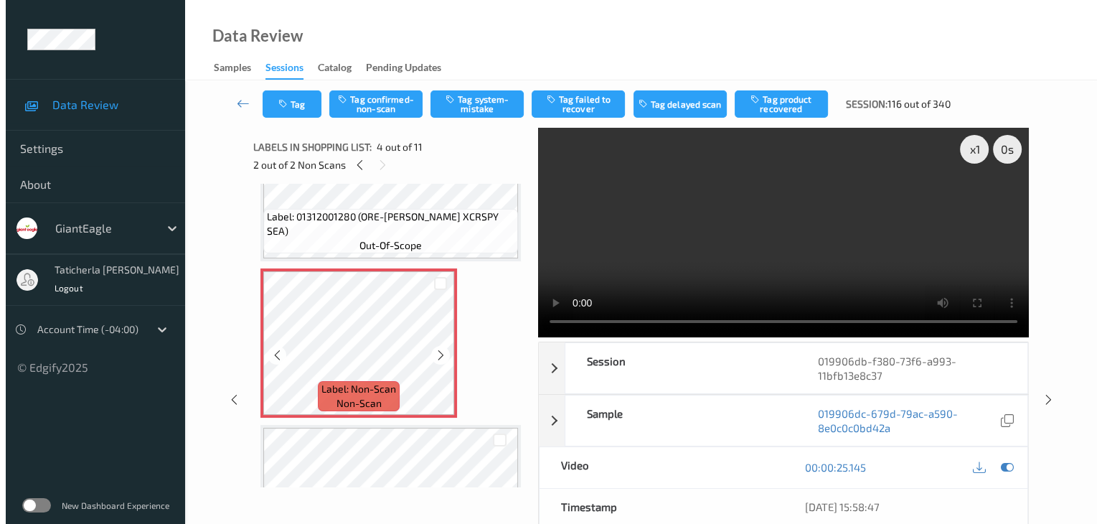
scroll to position [463, 0]
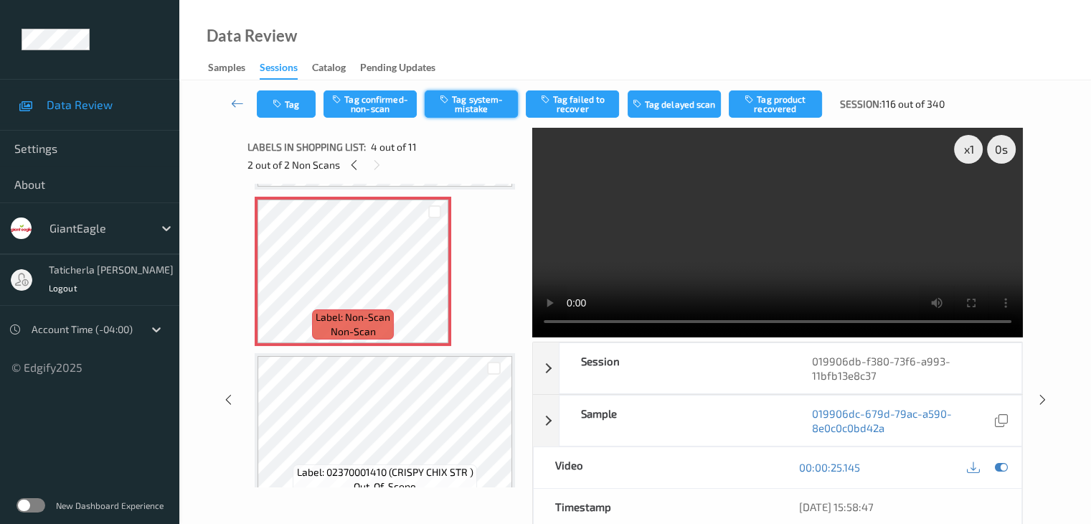
click at [487, 103] on button "Tag system-mistake" at bounding box center [471, 103] width 93 height 27
click at [291, 104] on button "Tag" at bounding box center [286, 103] width 59 height 27
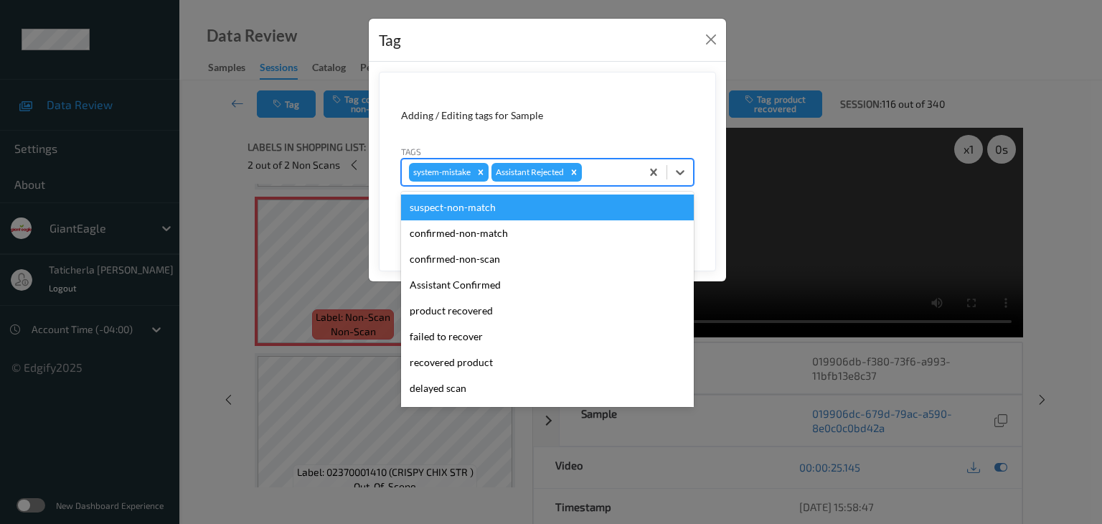
click at [616, 167] on div at bounding box center [609, 172] width 49 height 17
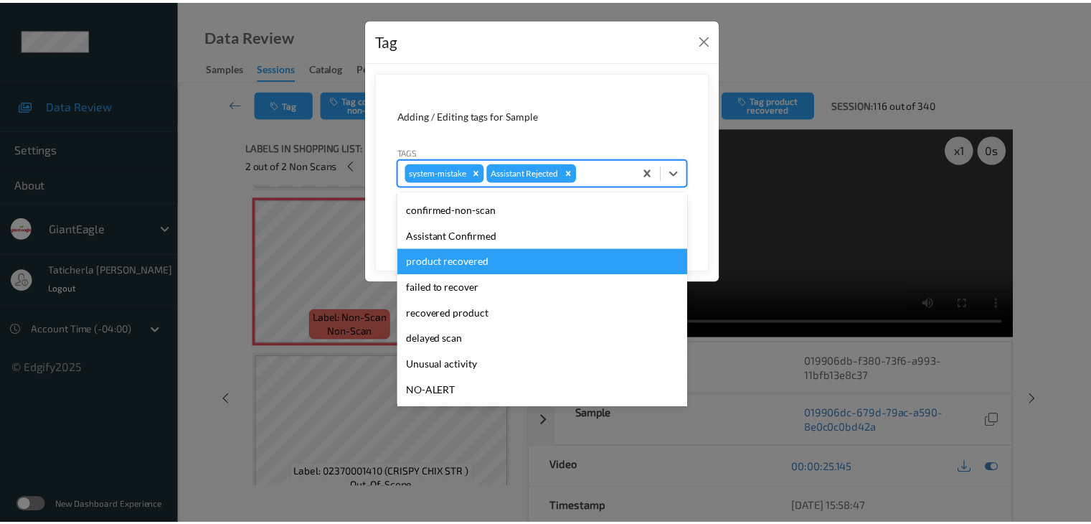
scroll to position [72, 0]
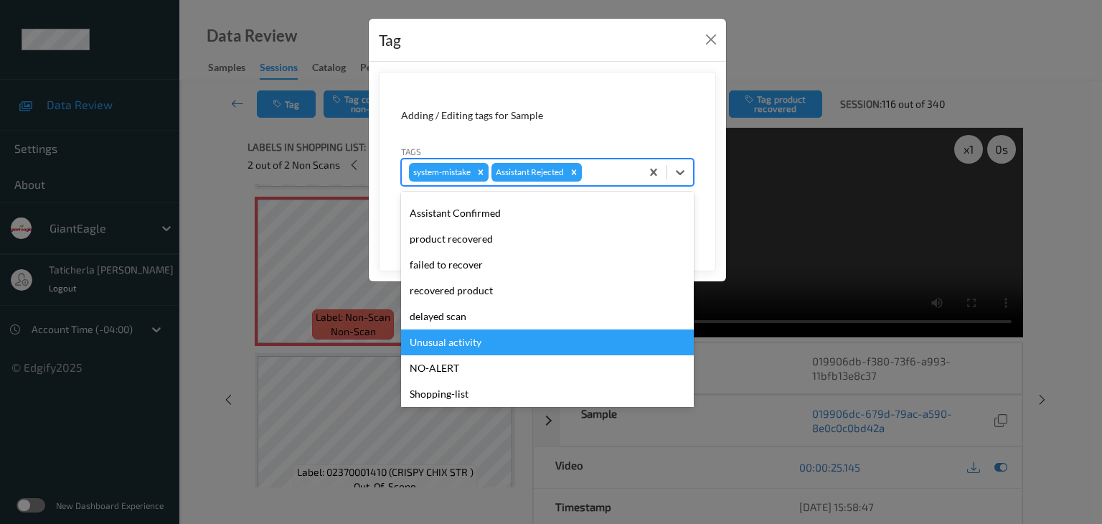
click at [514, 336] on div "Unusual activity" at bounding box center [547, 342] width 293 height 26
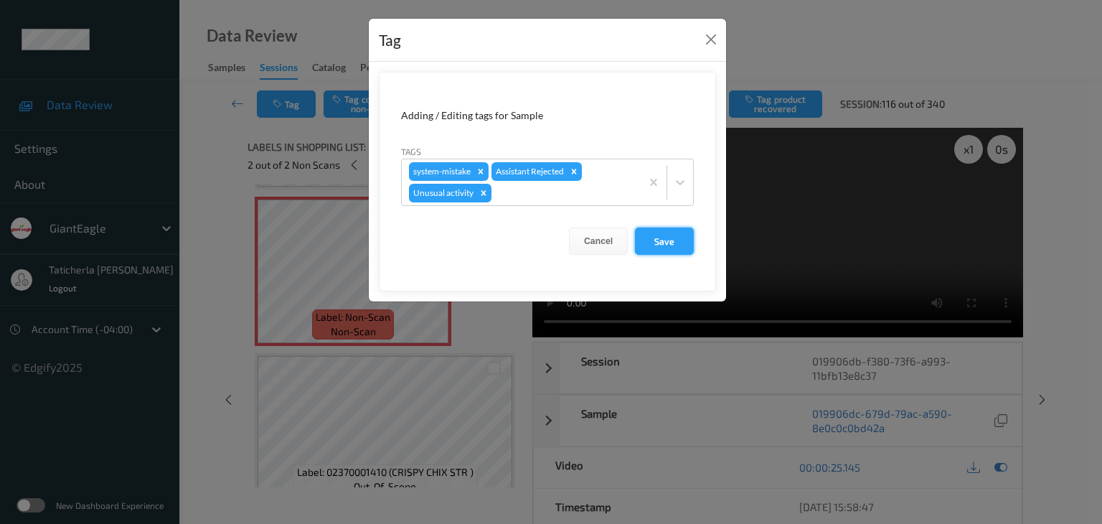
click at [666, 239] on button "Save" at bounding box center [664, 240] width 59 height 27
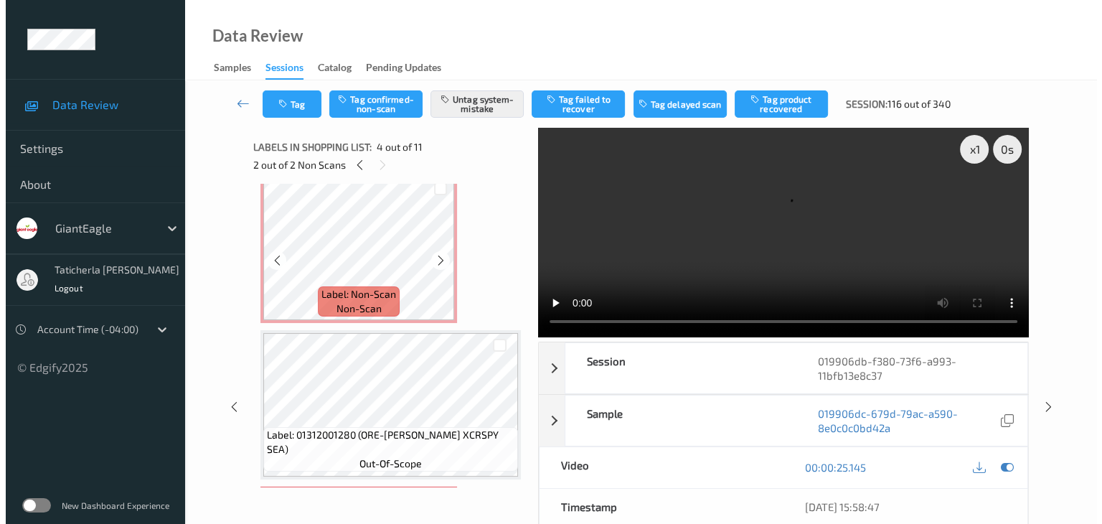
scroll to position [176, 0]
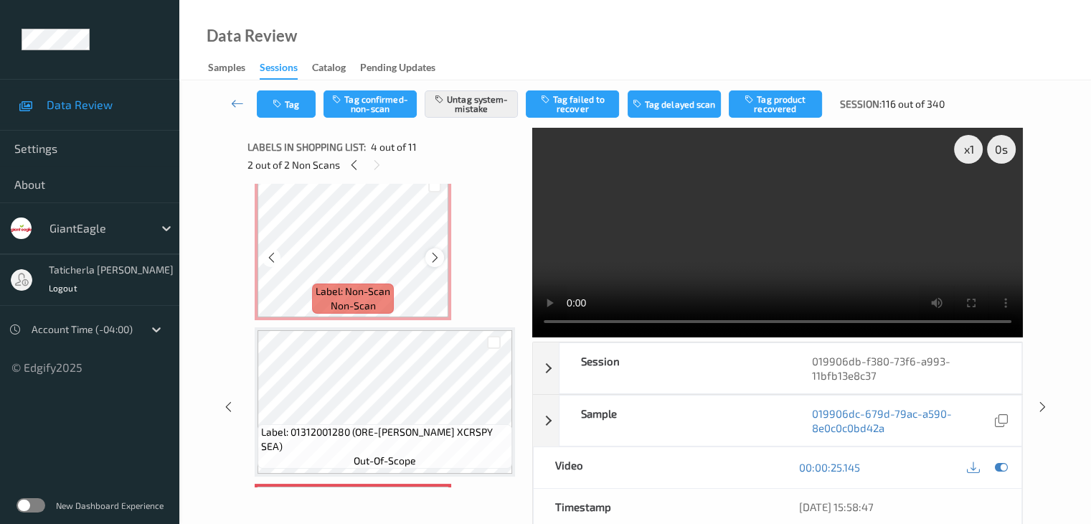
click at [434, 258] on icon at bounding box center [435, 257] width 12 height 13
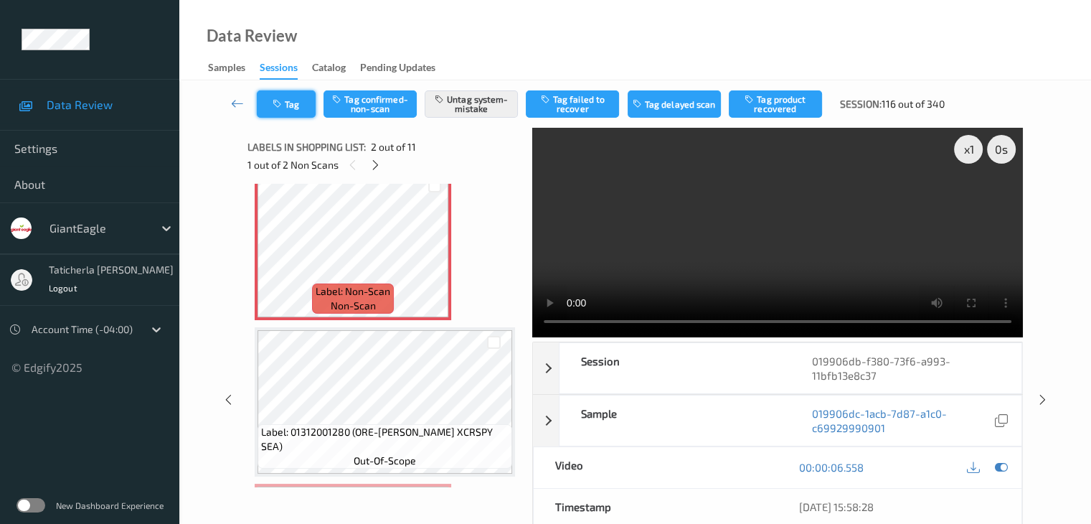
click at [278, 99] on icon "button" at bounding box center [279, 104] width 12 height 10
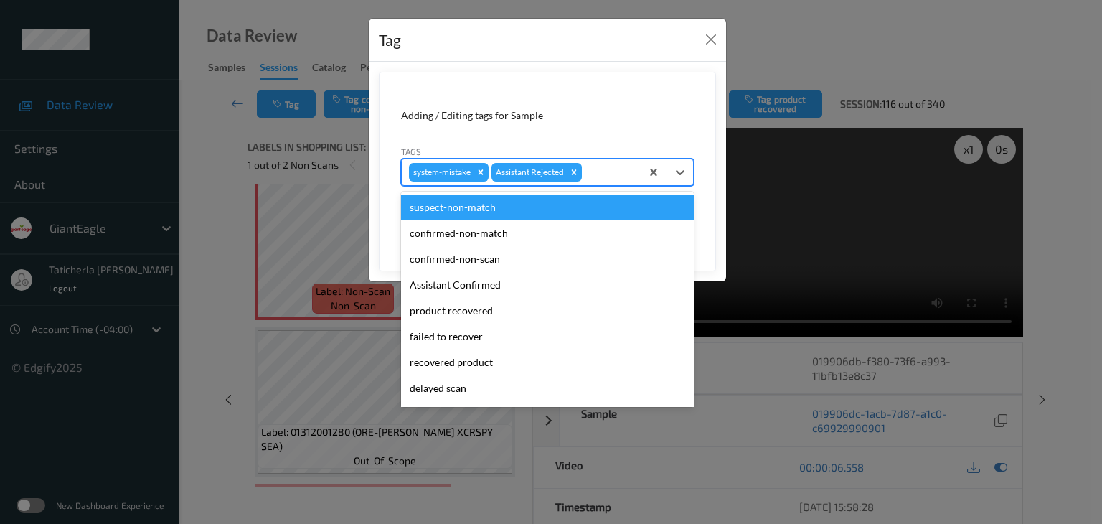
click at [595, 174] on div at bounding box center [609, 172] width 49 height 17
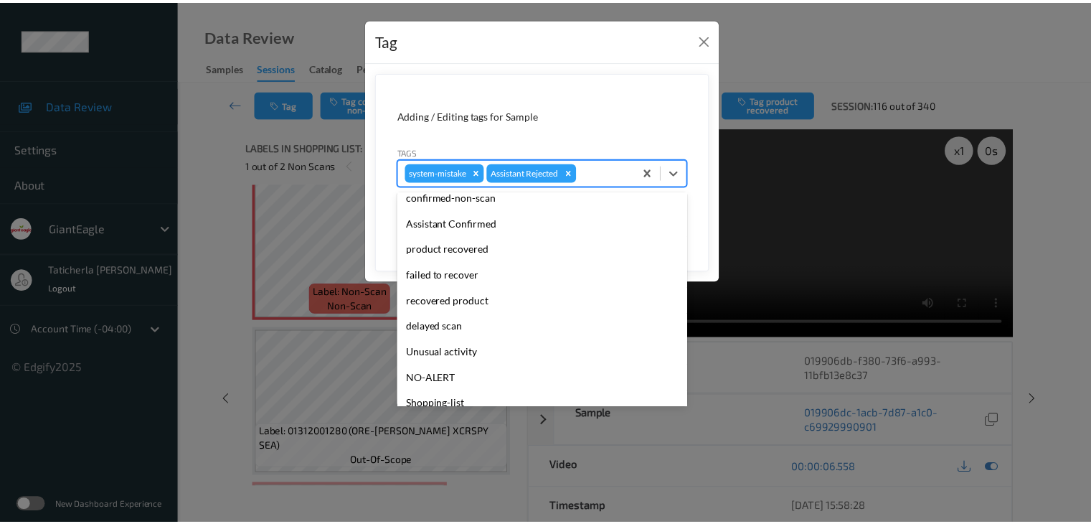
scroll to position [126, 0]
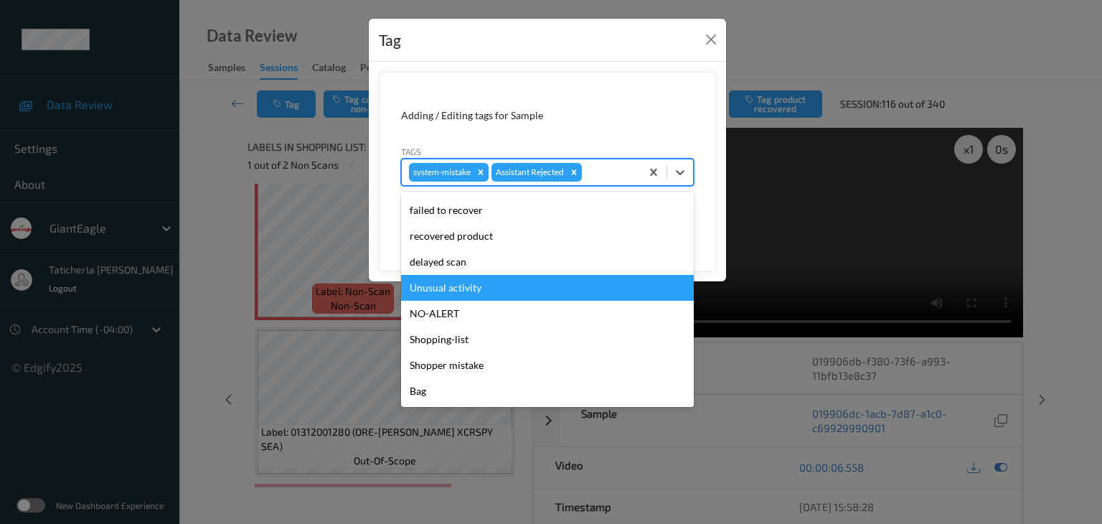
click at [527, 278] on div "Unusual activity" at bounding box center [547, 288] width 293 height 26
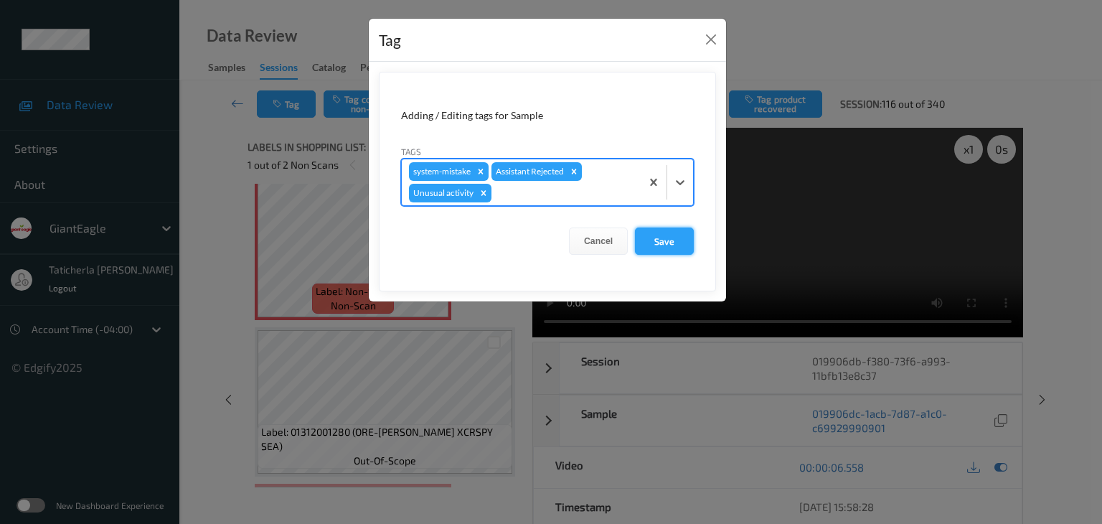
click at [660, 230] on button "Save" at bounding box center [664, 240] width 59 height 27
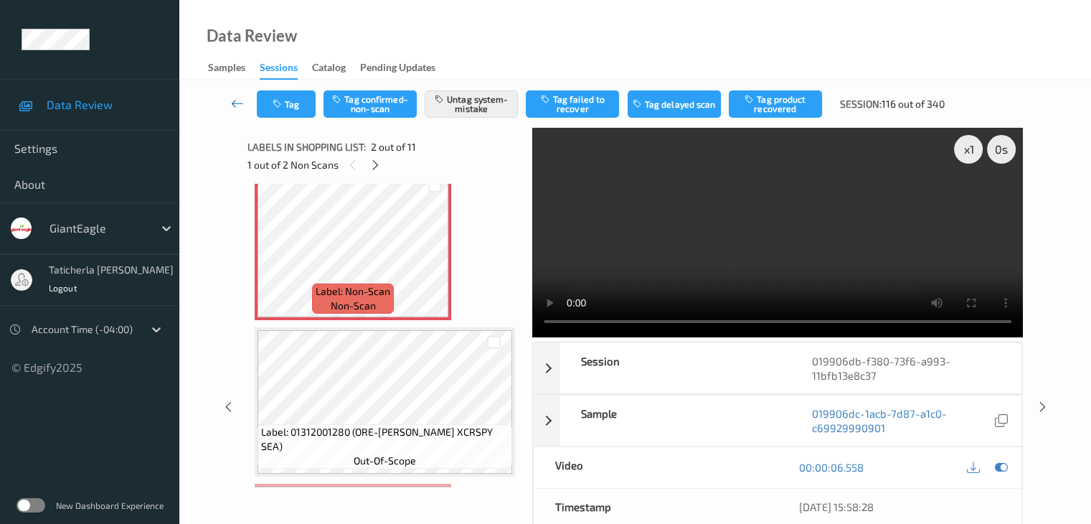
click at [232, 100] on icon at bounding box center [237, 103] width 13 height 14
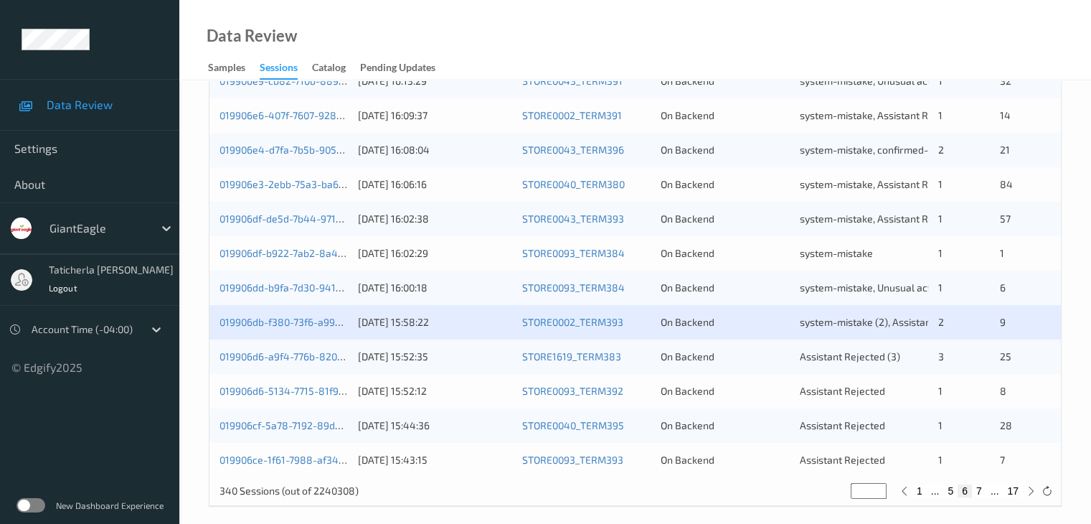
scroll to position [669, 0]
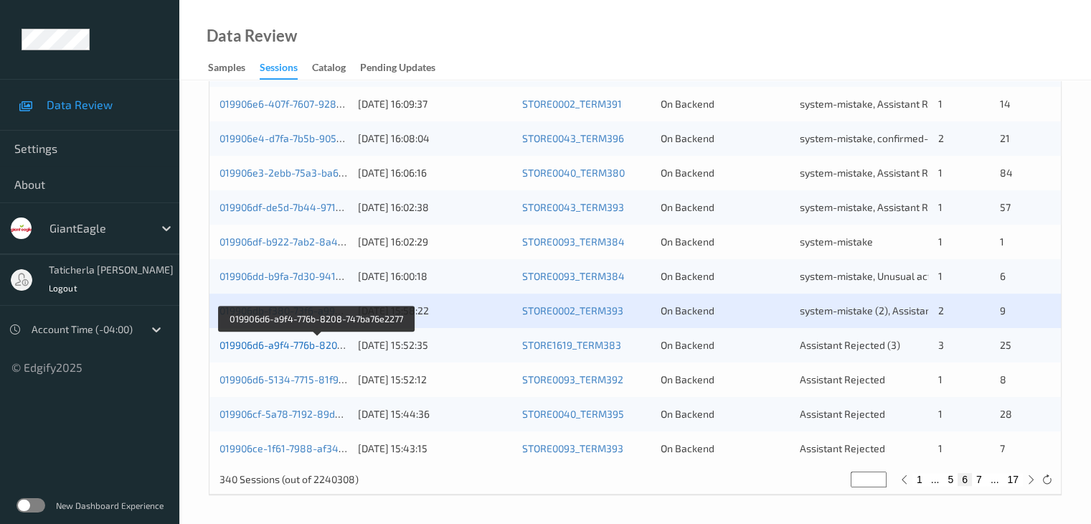
click at [297, 347] on link "019906d6-a9f4-776b-8208-747ba76e2277" at bounding box center [317, 345] width 194 height 12
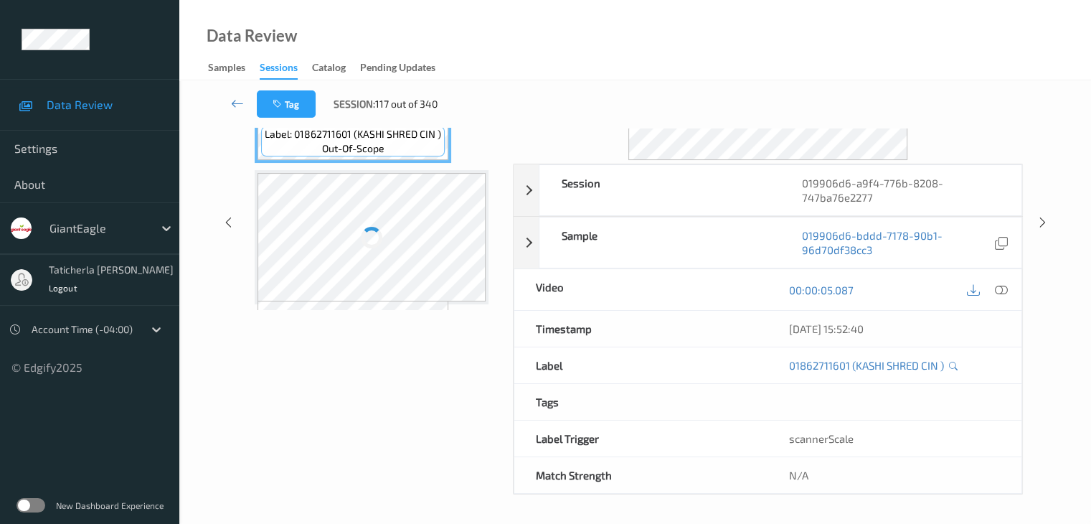
scroll to position [175, 0]
click at [234, 166] on div "Session 019906d6-a9f4-776b-8208-747ba76e2277 Session ID 019906d6-a9f4-776b-8208…" at bounding box center [635, 225] width 853 height 544
click at [240, 100] on icon at bounding box center [237, 103] width 13 height 14
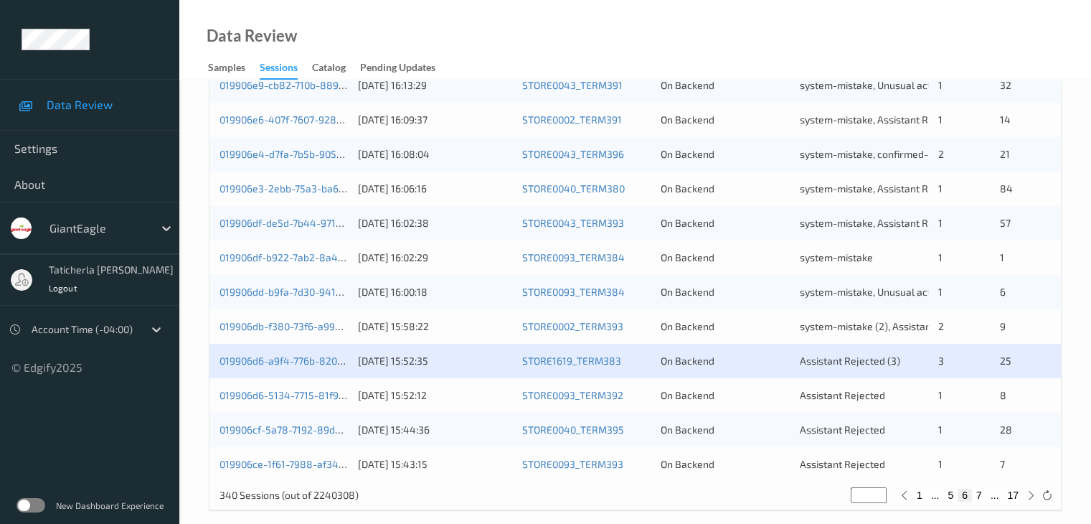
scroll to position [669, 0]
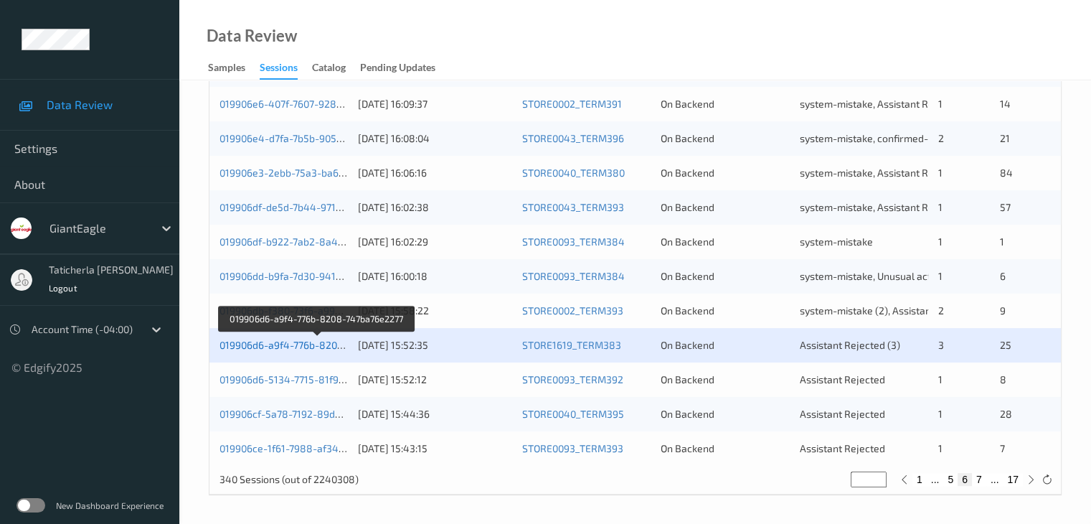
click at [292, 347] on link "019906d6-a9f4-776b-8208-747ba76e2277" at bounding box center [317, 345] width 194 height 12
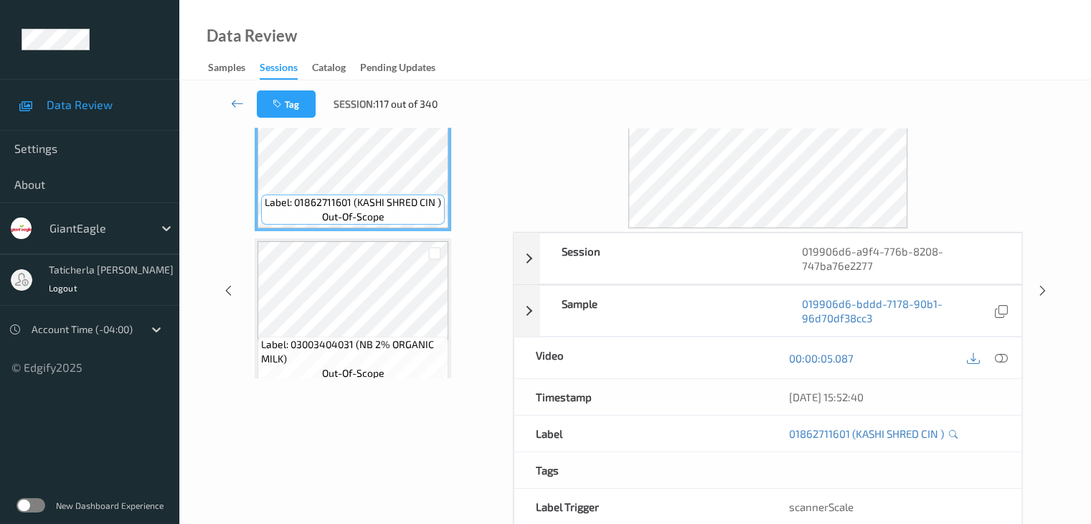
scroll to position [32, 0]
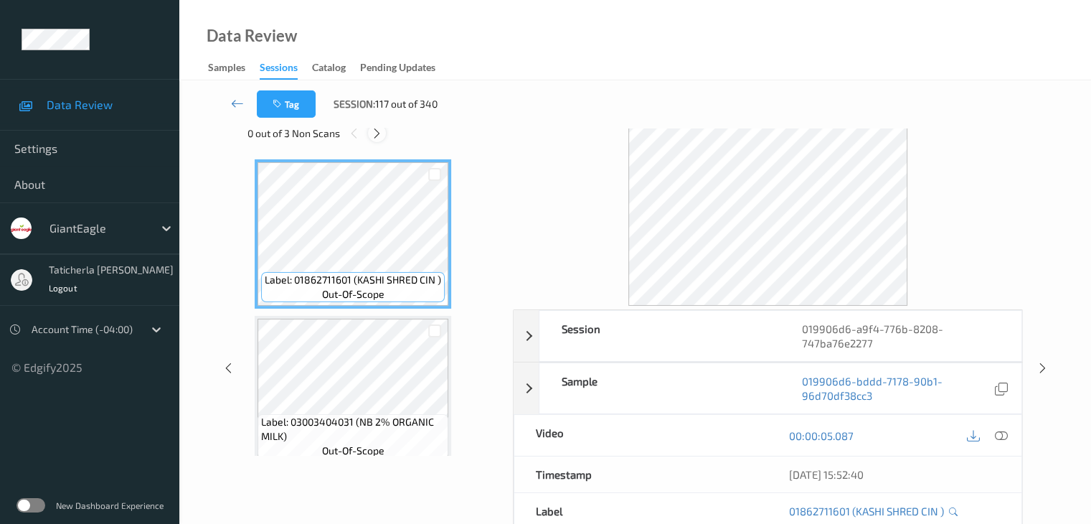
click at [381, 130] on icon at bounding box center [377, 133] width 12 height 13
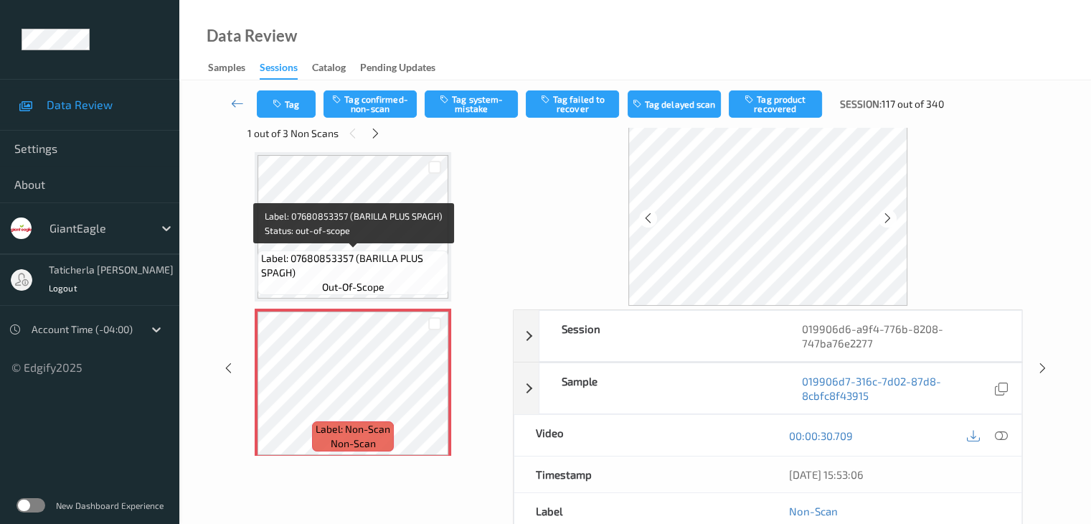
scroll to position [705, 0]
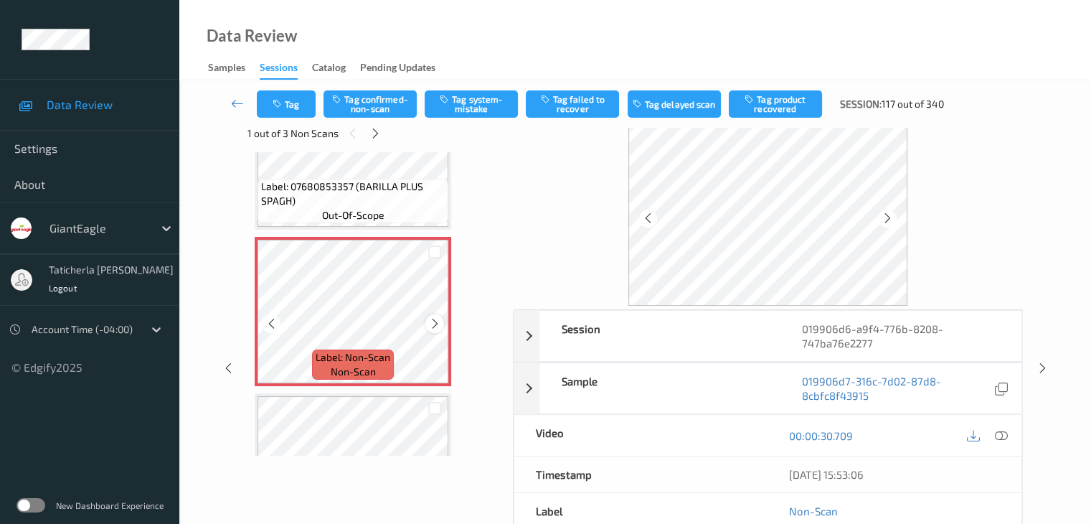
click at [431, 320] on icon at bounding box center [435, 323] width 12 height 13
click at [433, 320] on icon at bounding box center [435, 323] width 12 height 13
click at [999, 434] on icon at bounding box center [1000, 435] width 13 height 13
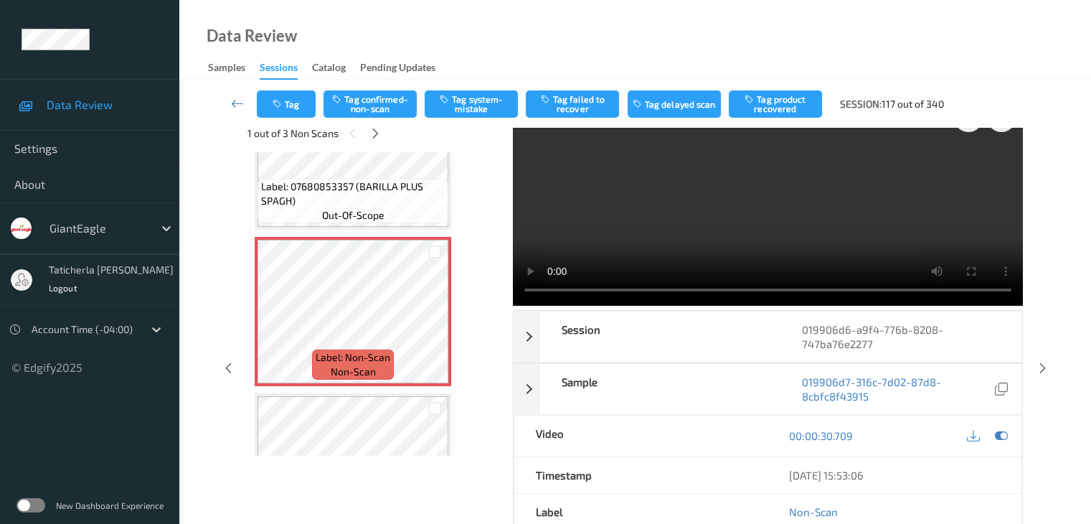
click at [970, 169] on video at bounding box center [768, 200] width 510 height 209
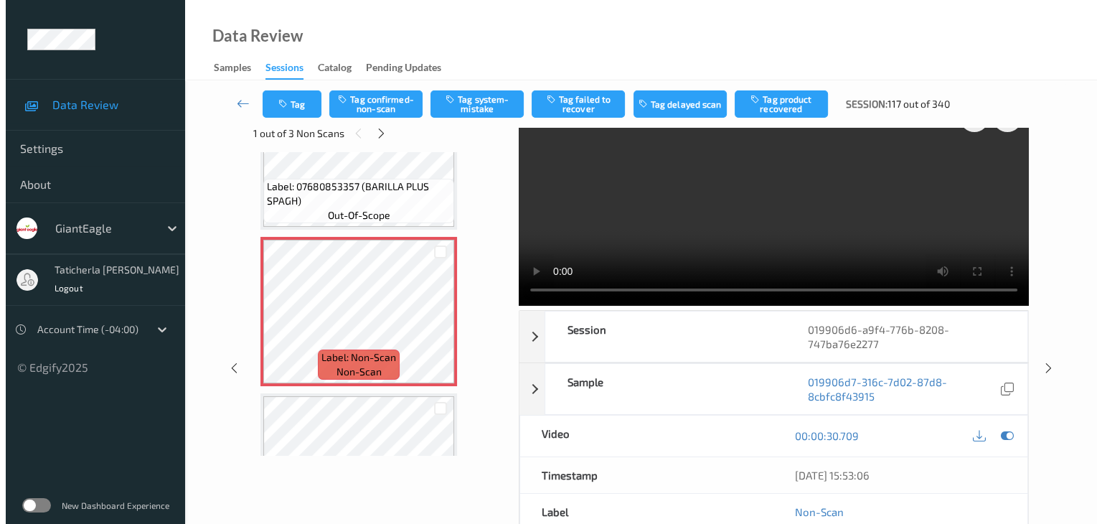
scroll to position [0, 0]
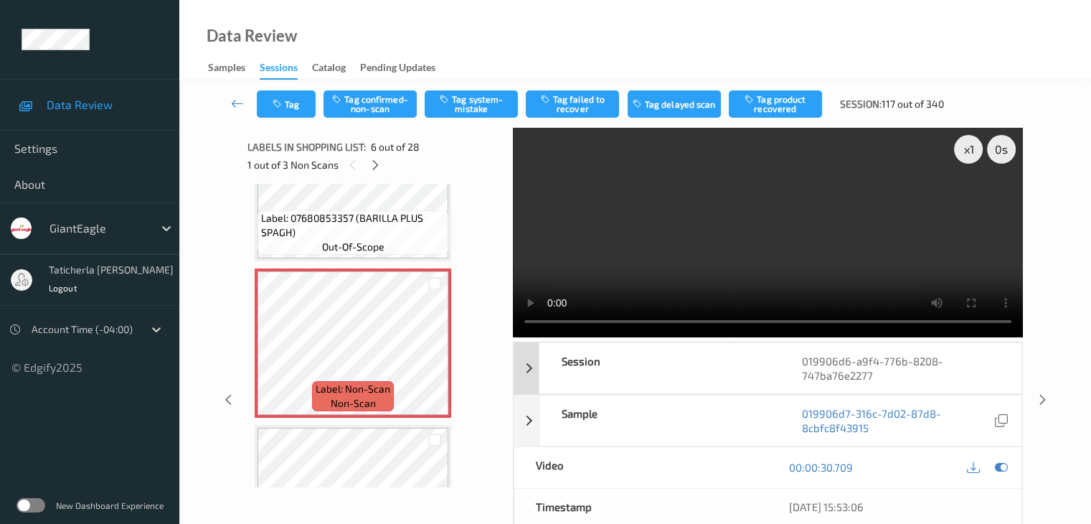
click at [732, 364] on div "Session" at bounding box center [660, 368] width 241 height 50
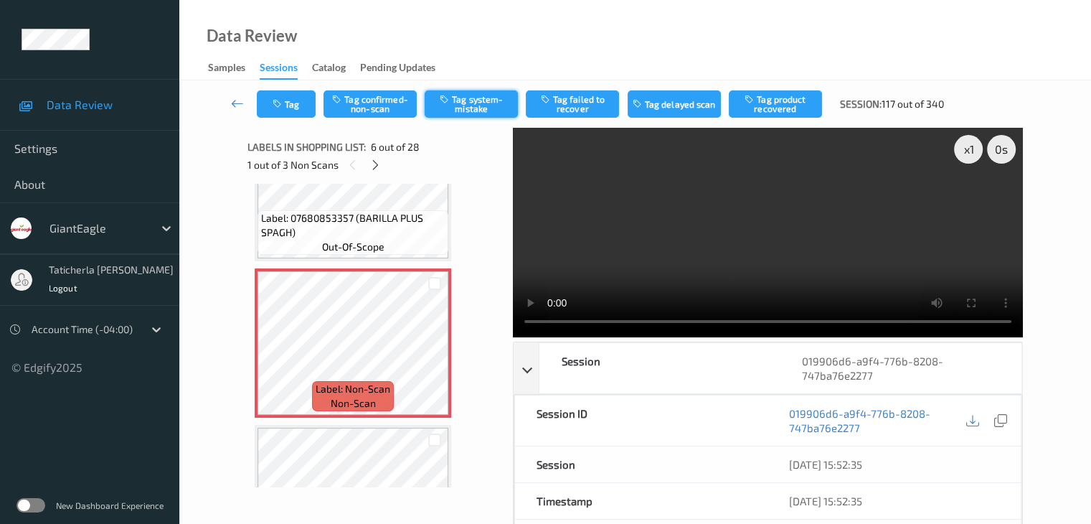
click at [466, 103] on button "Tag system-mistake" at bounding box center [471, 103] width 93 height 27
click at [296, 110] on button "Tag" at bounding box center [286, 103] width 59 height 27
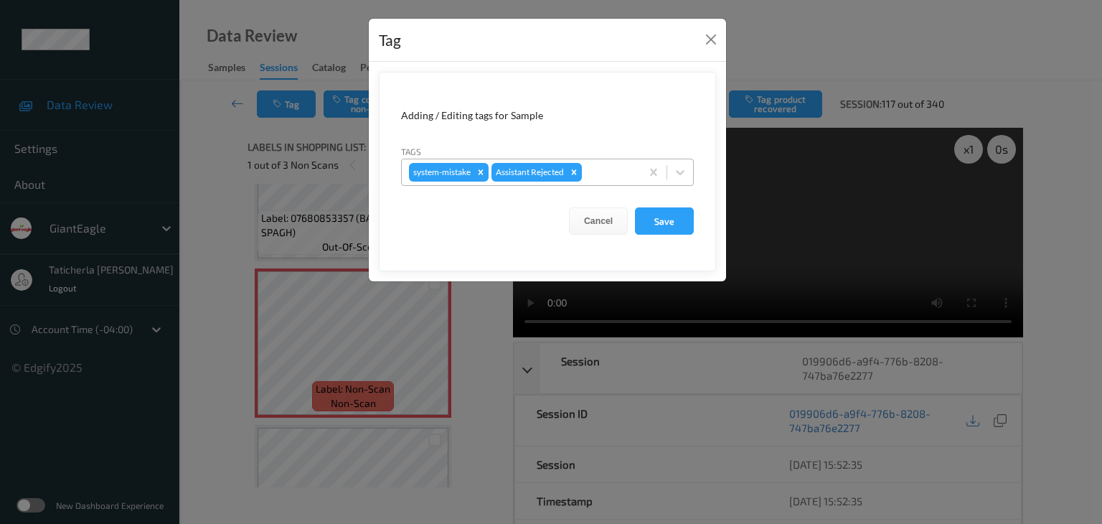
click at [616, 164] on div at bounding box center [609, 172] width 49 height 17
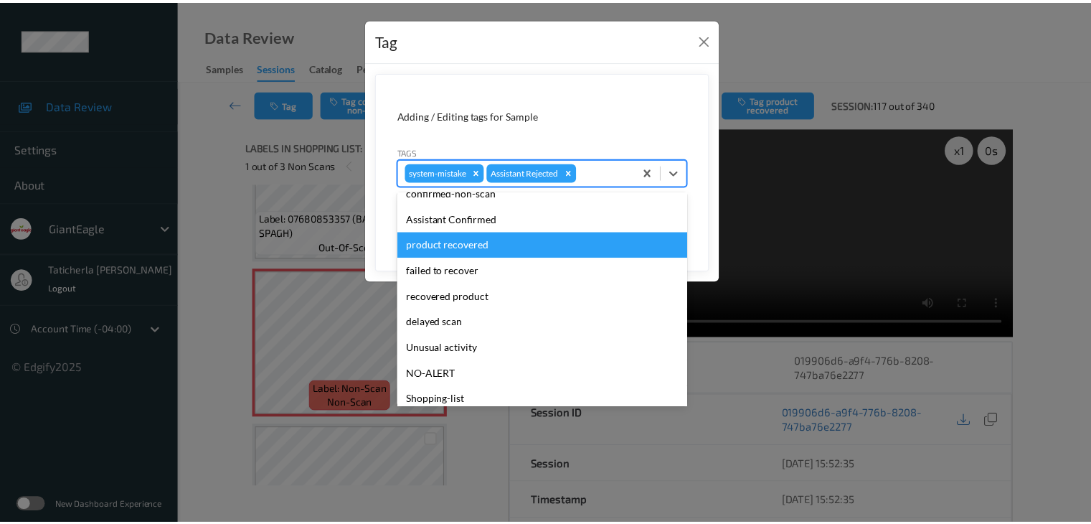
scroll to position [126, 0]
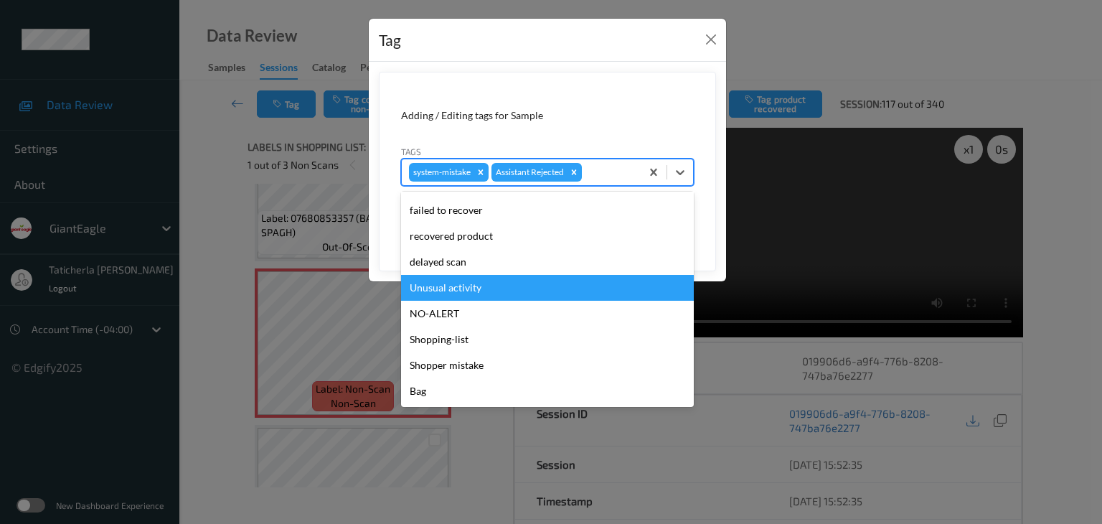
click at [518, 292] on div "Unusual activity" at bounding box center [547, 288] width 293 height 26
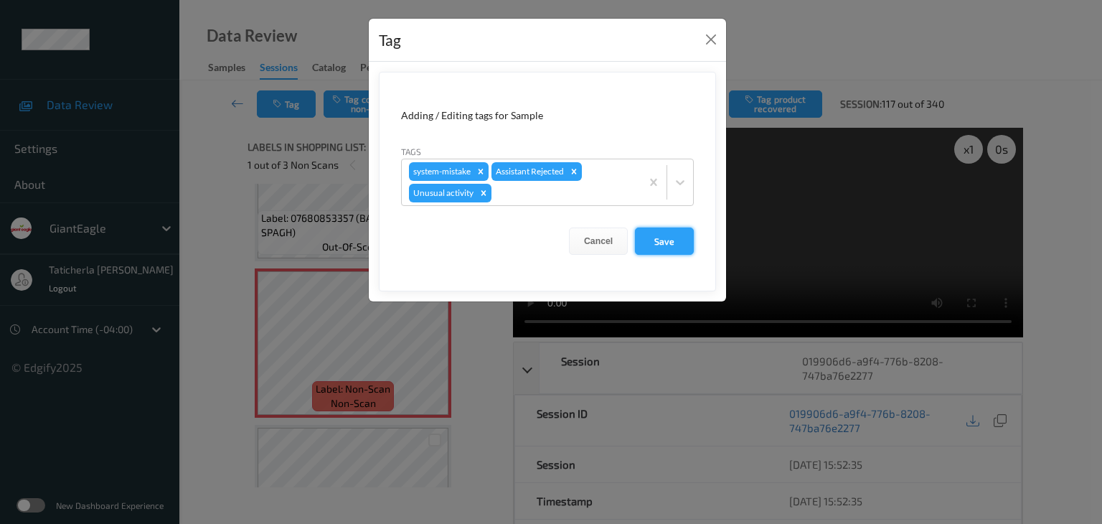
click at [660, 245] on button "Save" at bounding box center [664, 240] width 59 height 27
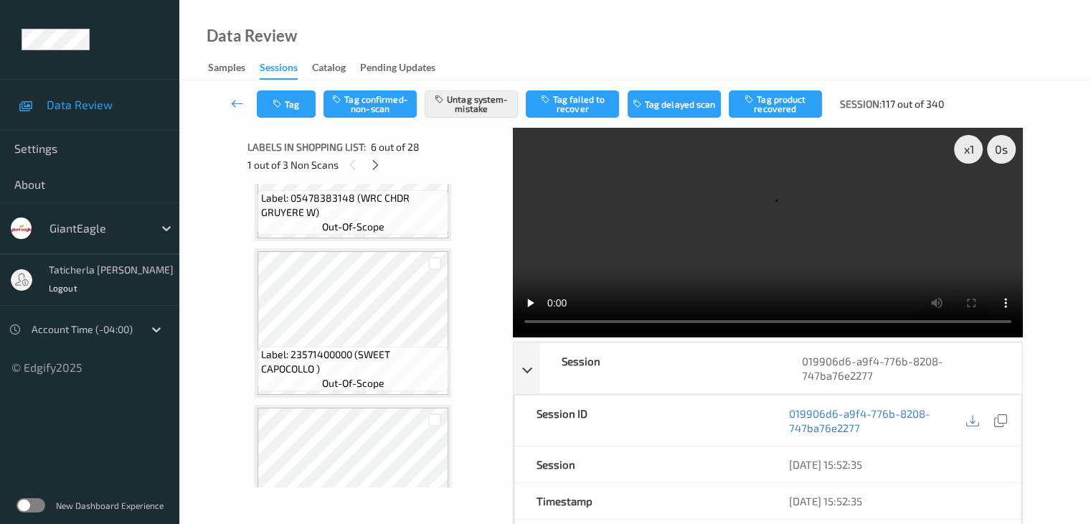
scroll to position [1637, 0]
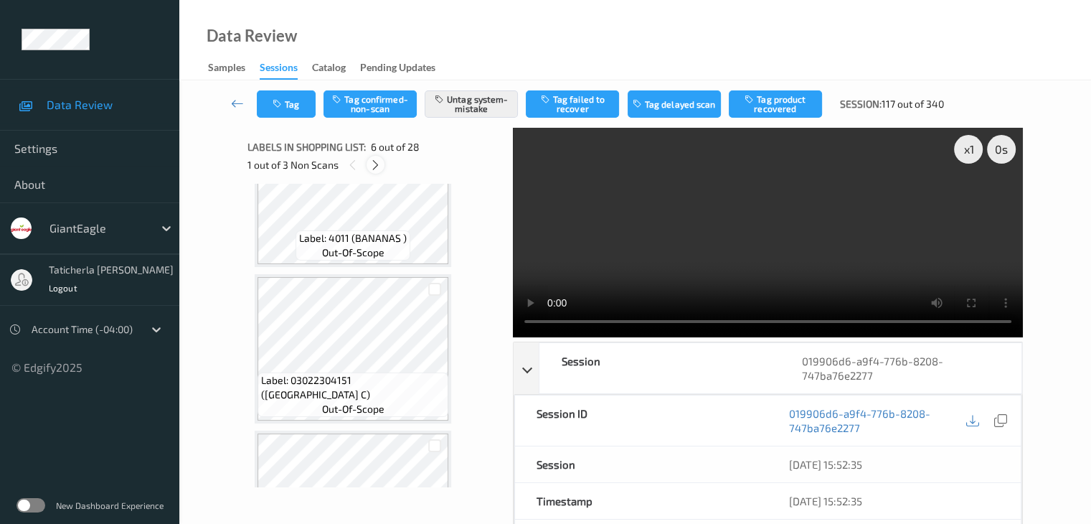
click at [377, 168] on icon at bounding box center [375, 165] width 12 height 13
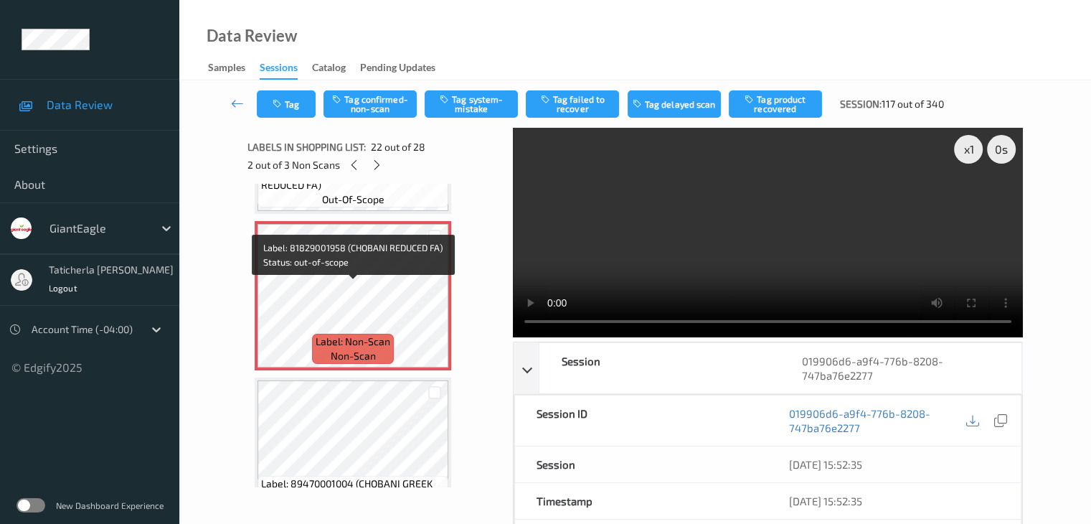
scroll to position [3279, 0]
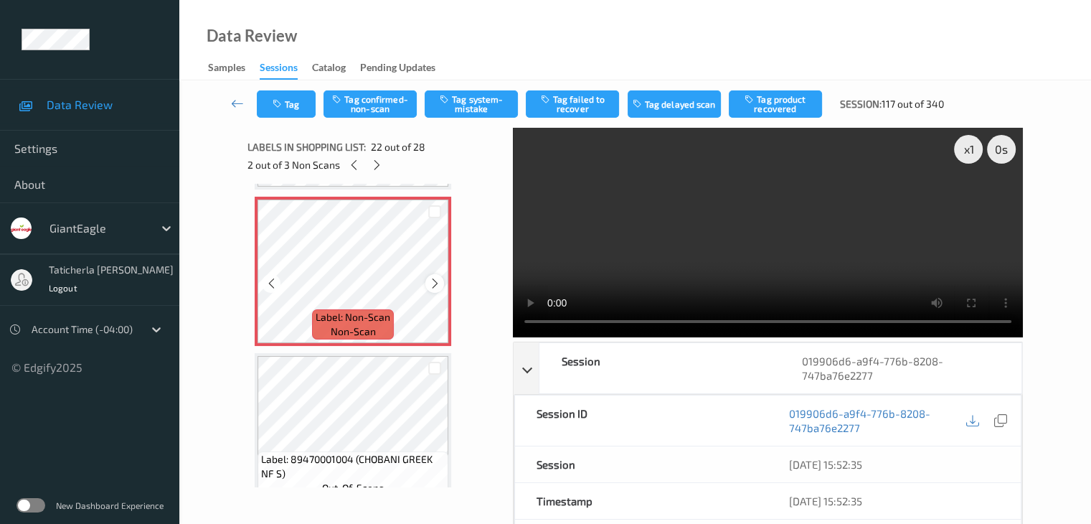
click at [429, 283] on icon at bounding box center [435, 283] width 12 height 13
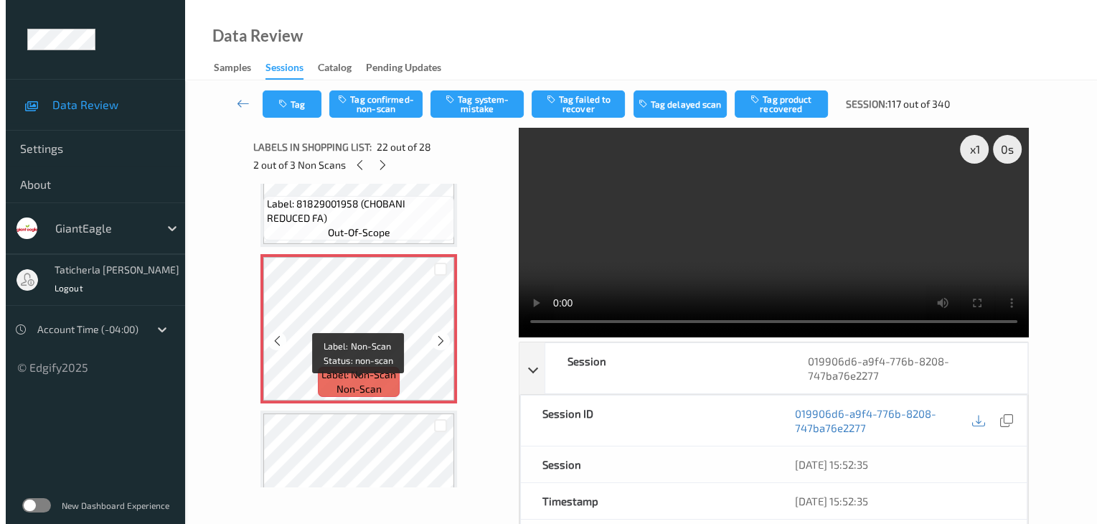
scroll to position [3207, 0]
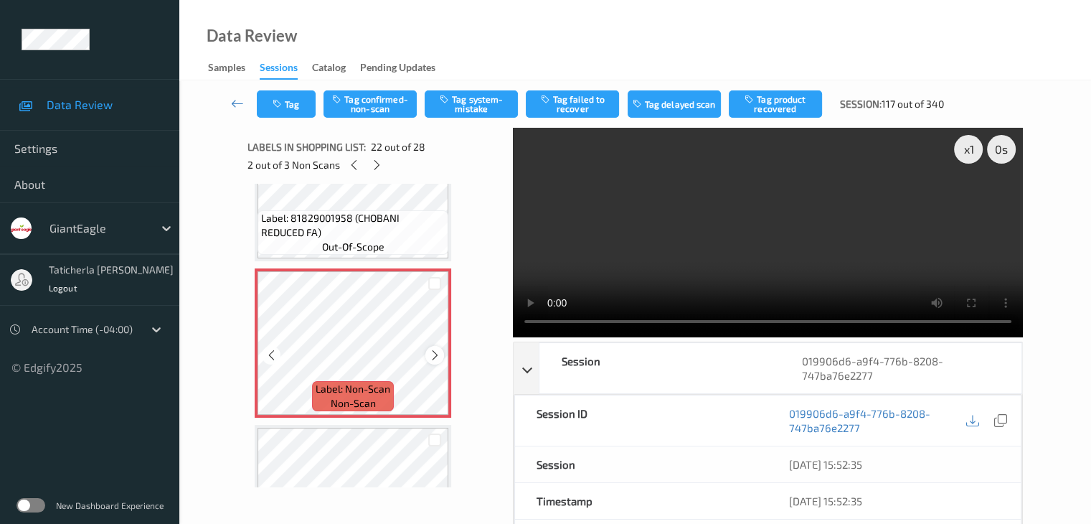
click at [435, 354] on icon at bounding box center [435, 355] width 12 height 13
click at [476, 108] on button "Tag system-mistake" at bounding box center [471, 103] width 93 height 27
click at [293, 107] on button "Tag" at bounding box center [286, 103] width 59 height 27
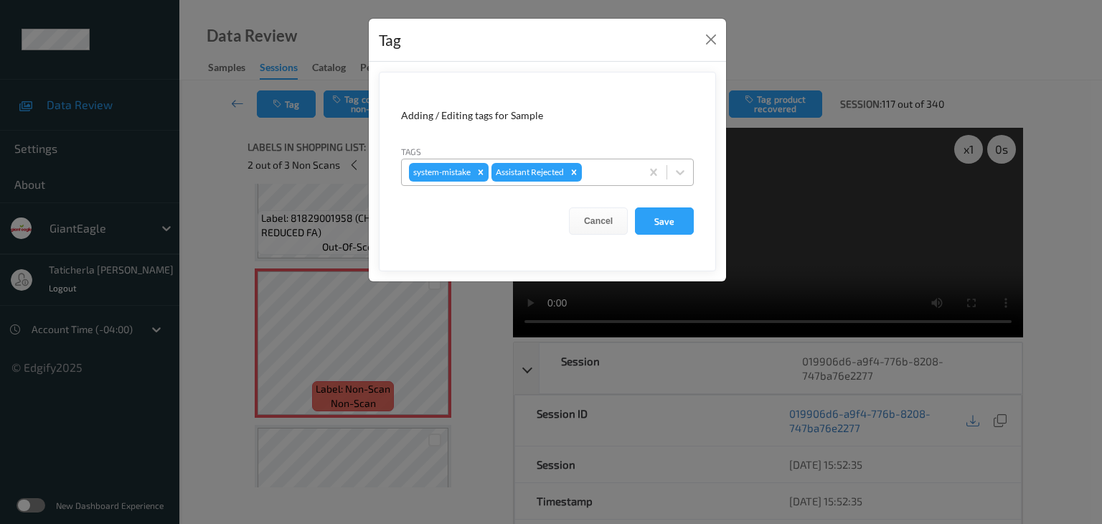
click at [604, 167] on div at bounding box center [609, 172] width 49 height 17
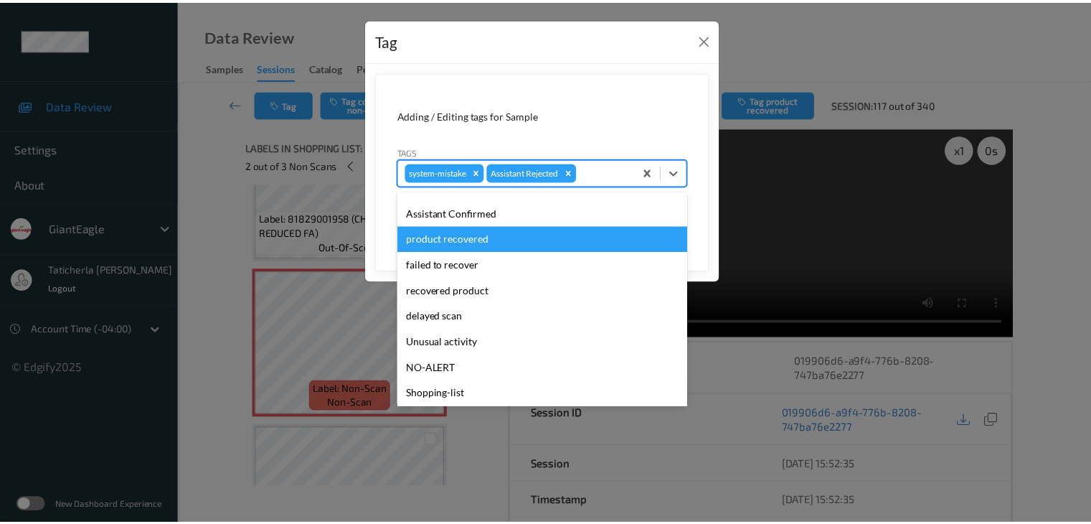
scroll to position [126, 0]
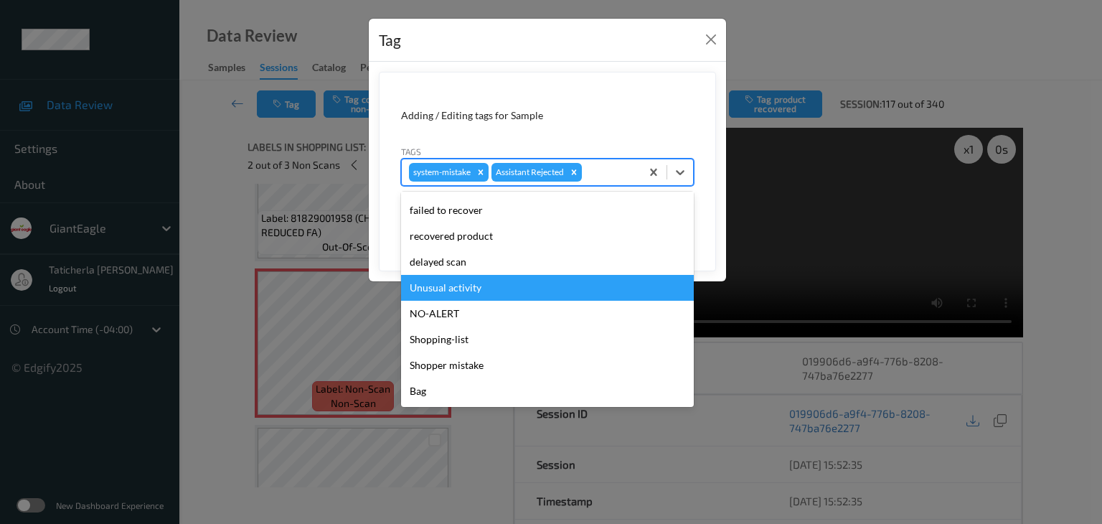
click at [584, 288] on div "Unusual activity" at bounding box center [547, 288] width 293 height 26
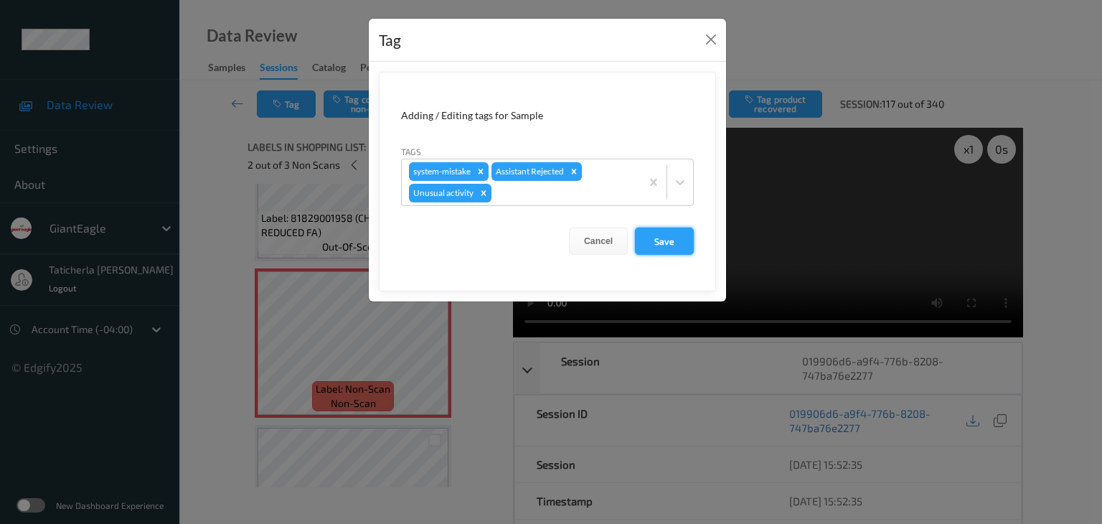
click at [663, 235] on button "Save" at bounding box center [664, 240] width 59 height 27
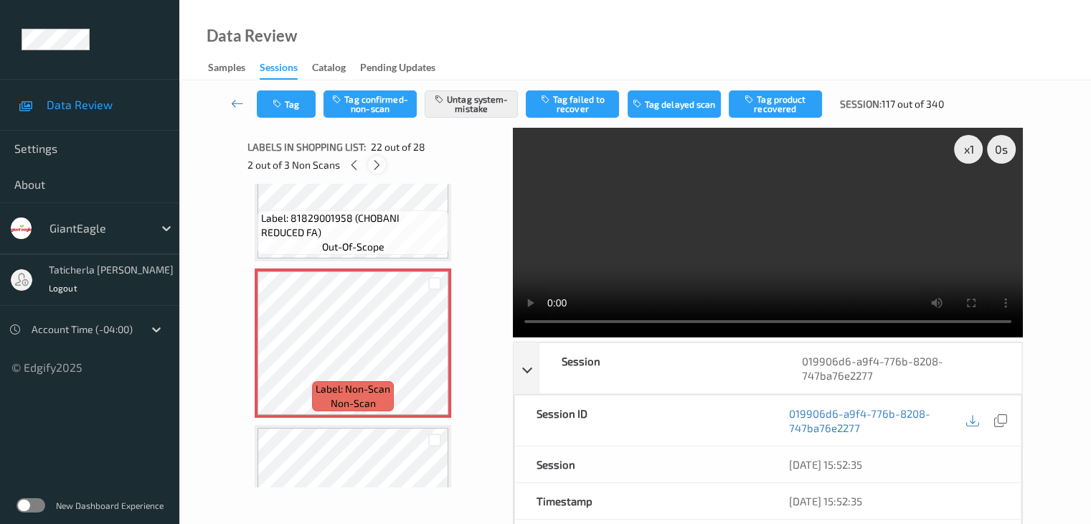
click at [382, 163] on icon at bounding box center [377, 165] width 12 height 13
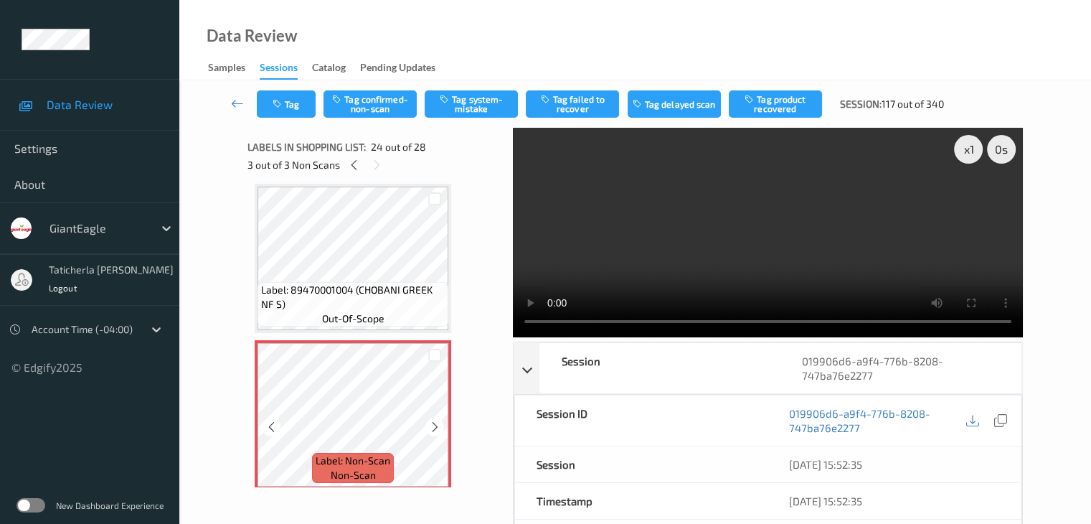
scroll to position [3520, 0]
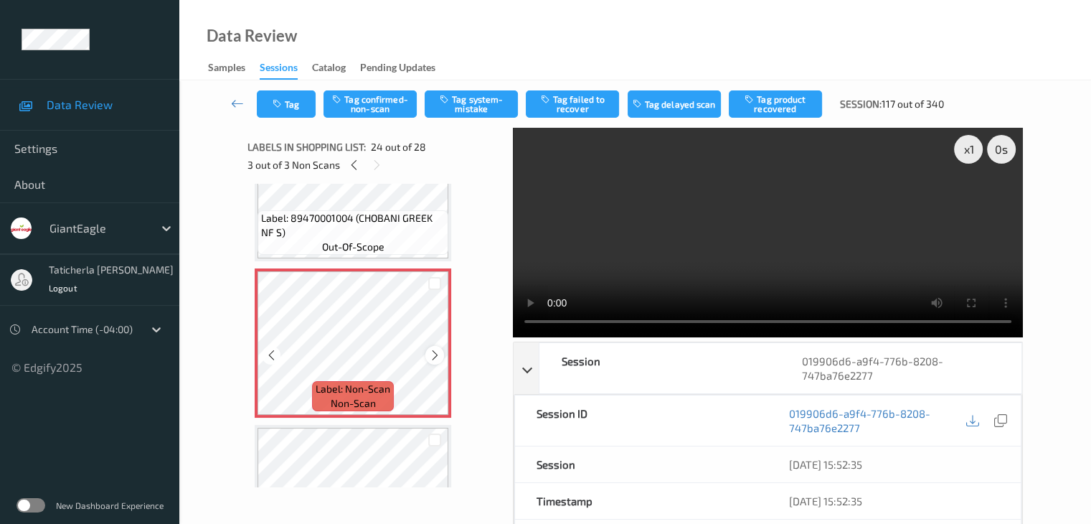
click at [433, 352] on icon at bounding box center [435, 355] width 12 height 13
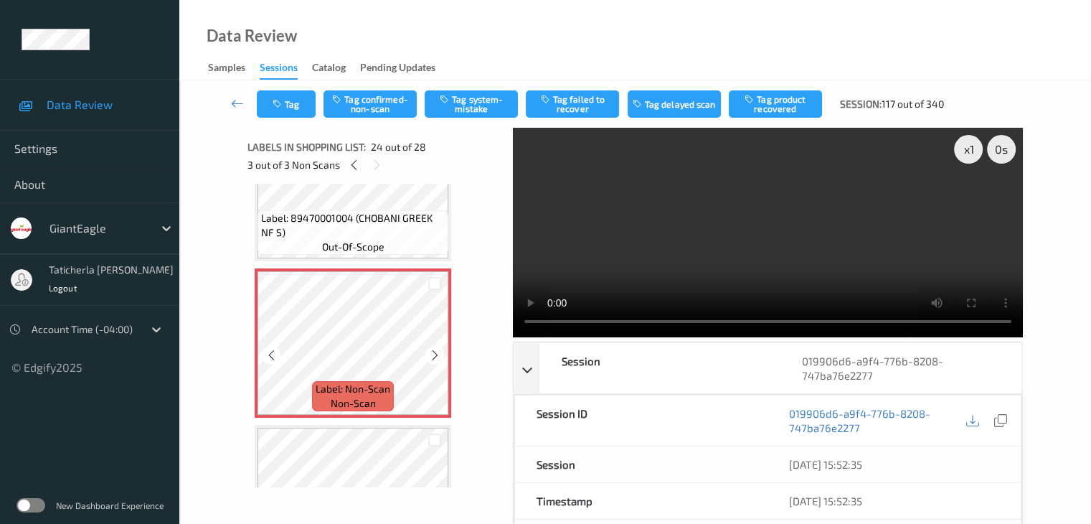
click at [433, 352] on icon at bounding box center [435, 355] width 12 height 13
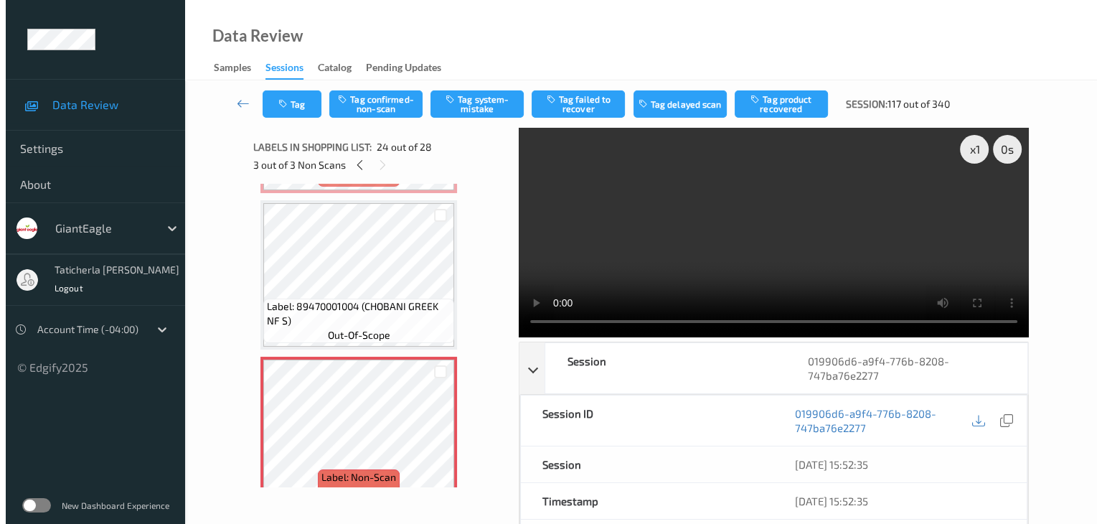
scroll to position [3437, 0]
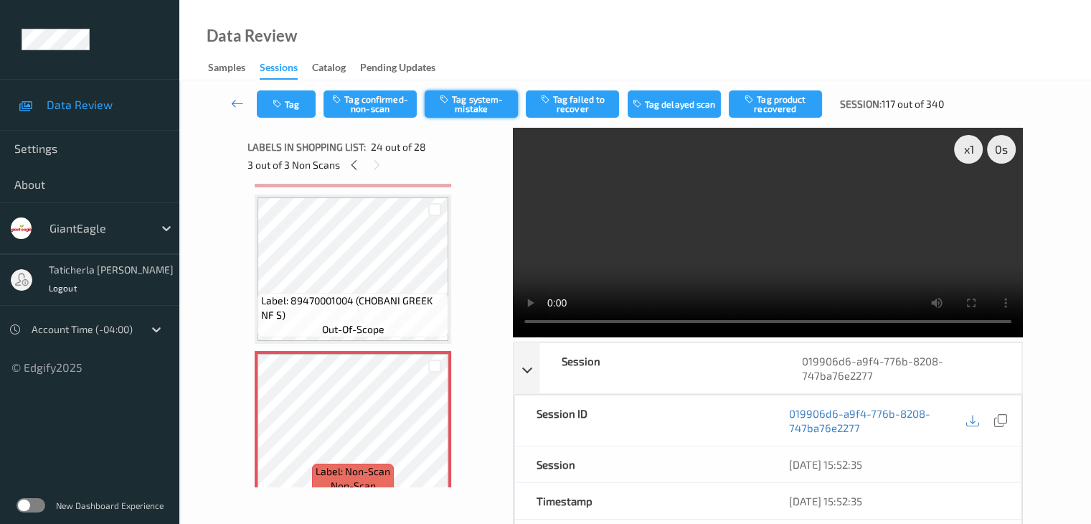
click at [479, 104] on button "Tag system-mistake" at bounding box center [471, 103] width 93 height 27
click at [484, 99] on button "Tag system-mistake" at bounding box center [471, 103] width 93 height 27
click at [281, 104] on icon "button" at bounding box center [279, 104] width 12 height 10
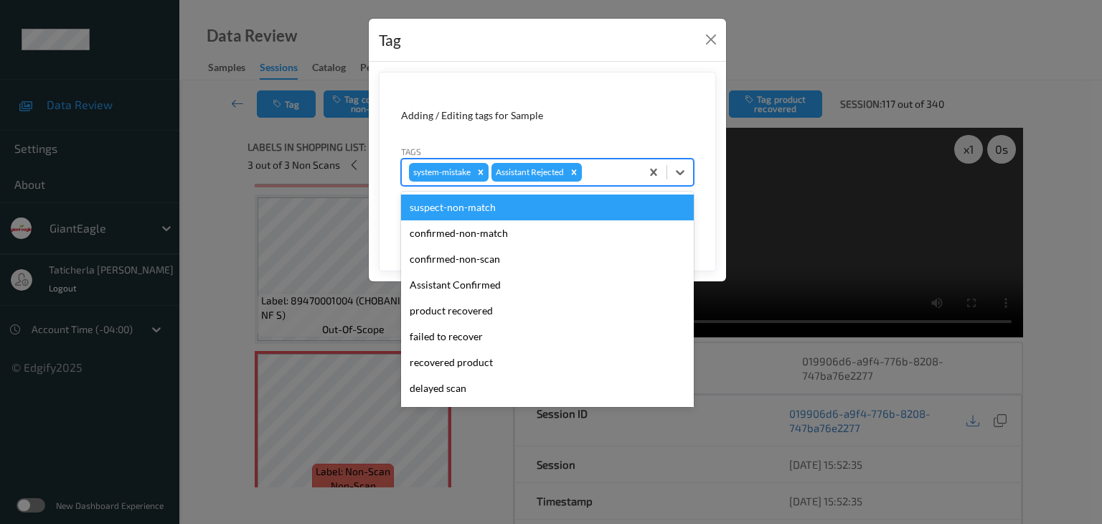
click at [611, 168] on div at bounding box center [609, 172] width 49 height 17
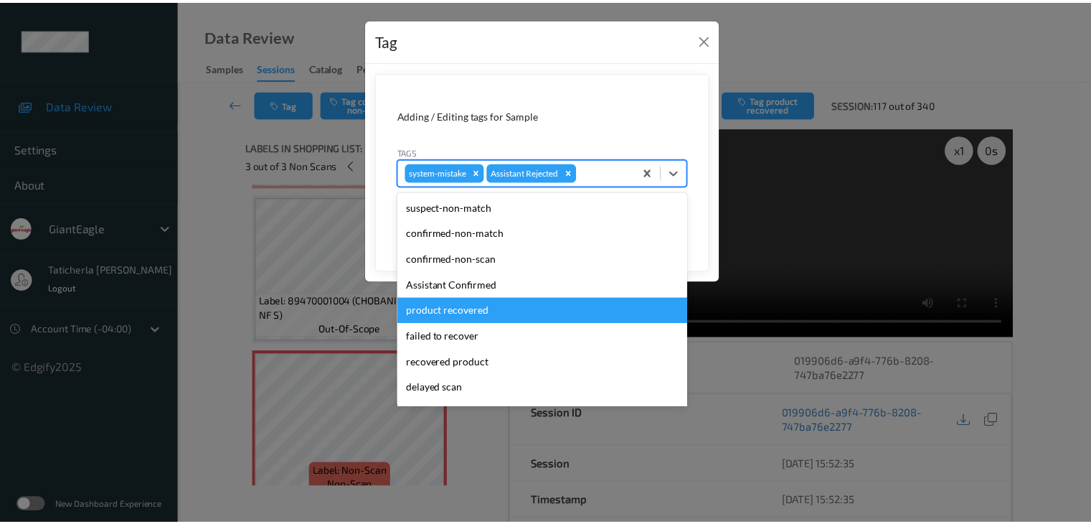
scroll to position [126, 0]
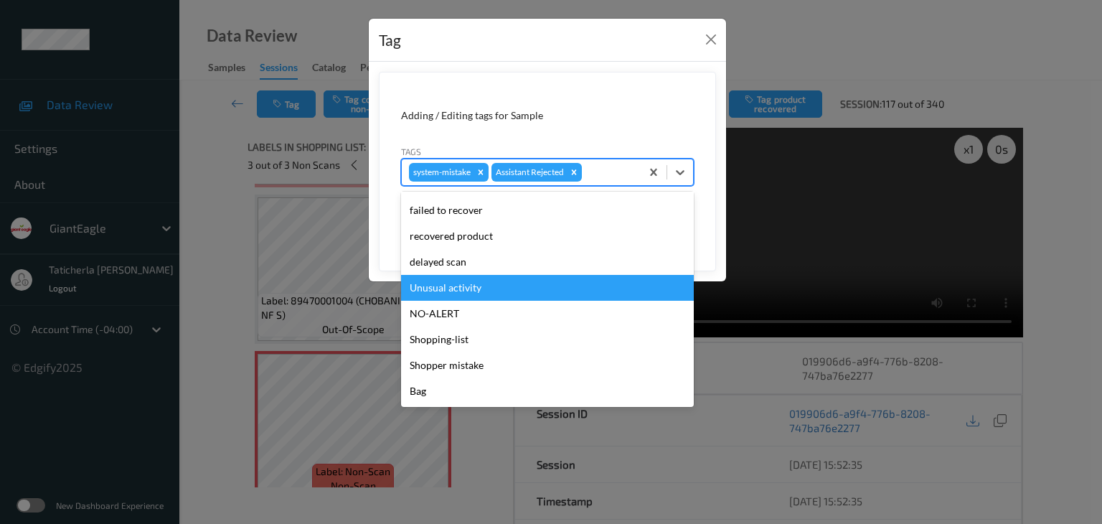
click at [540, 291] on div "Unusual activity" at bounding box center [547, 288] width 293 height 26
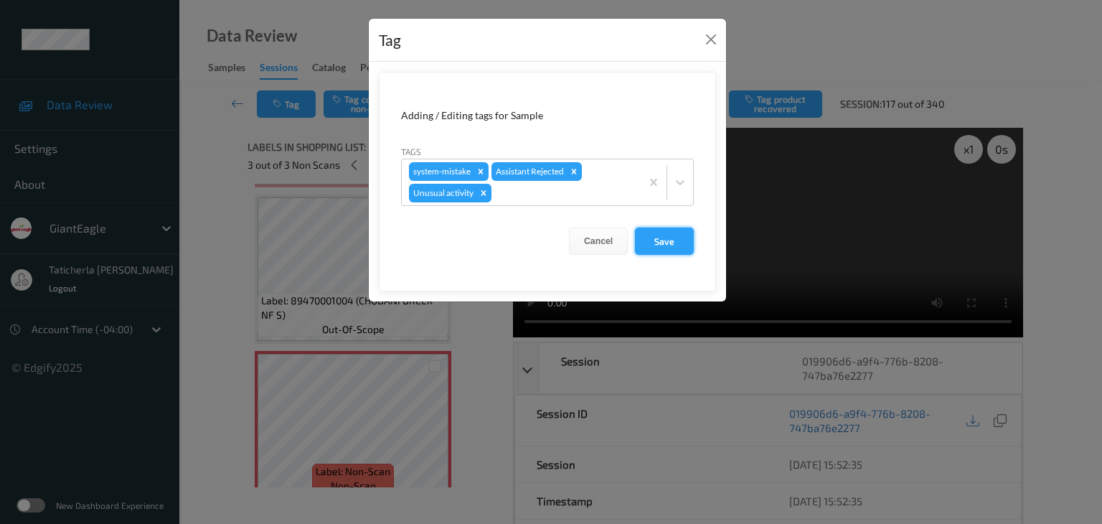
click at [677, 237] on button "Save" at bounding box center [664, 240] width 59 height 27
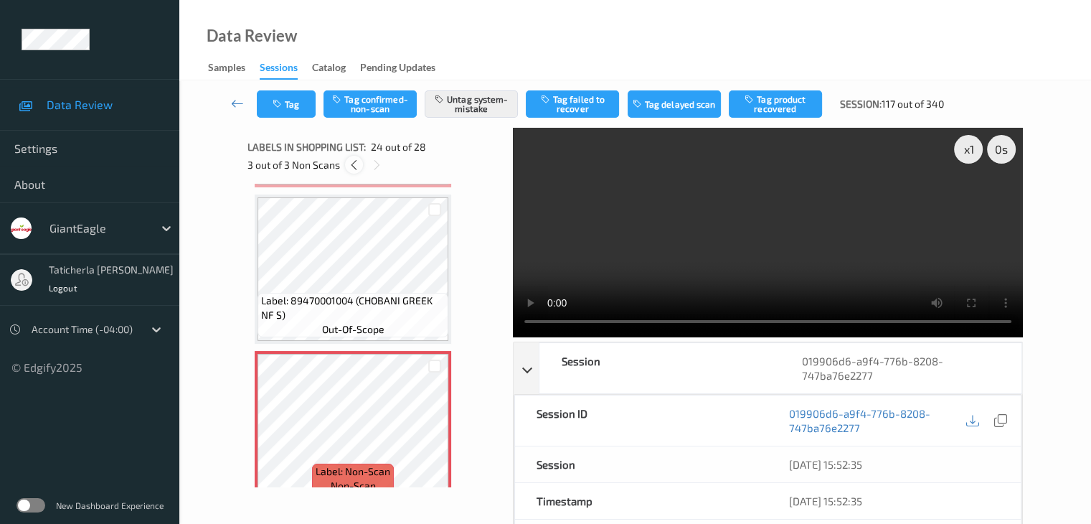
click at [353, 169] on icon at bounding box center [354, 165] width 12 height 13
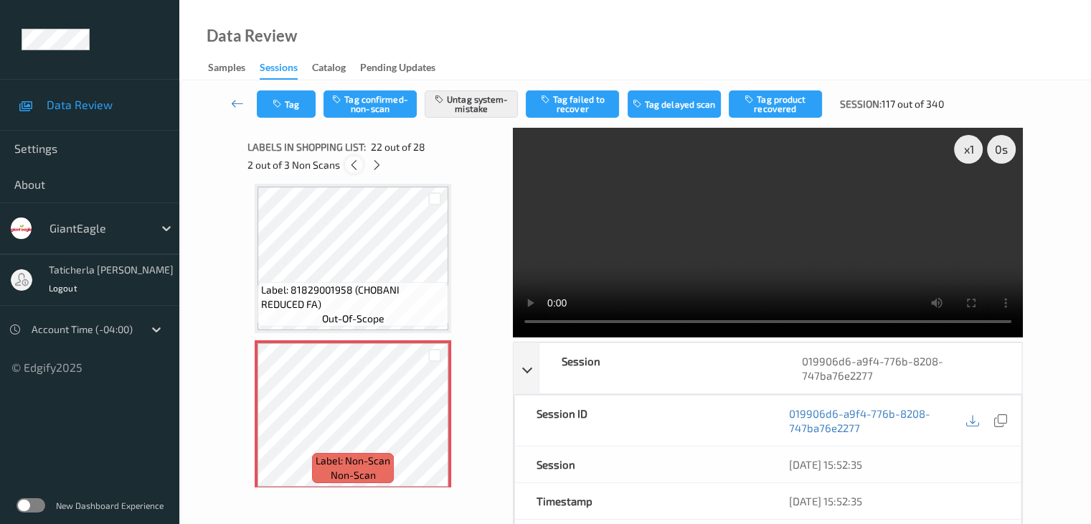
click at [353, 169] on icon at bounding box center [354, 165] width 12 height 13
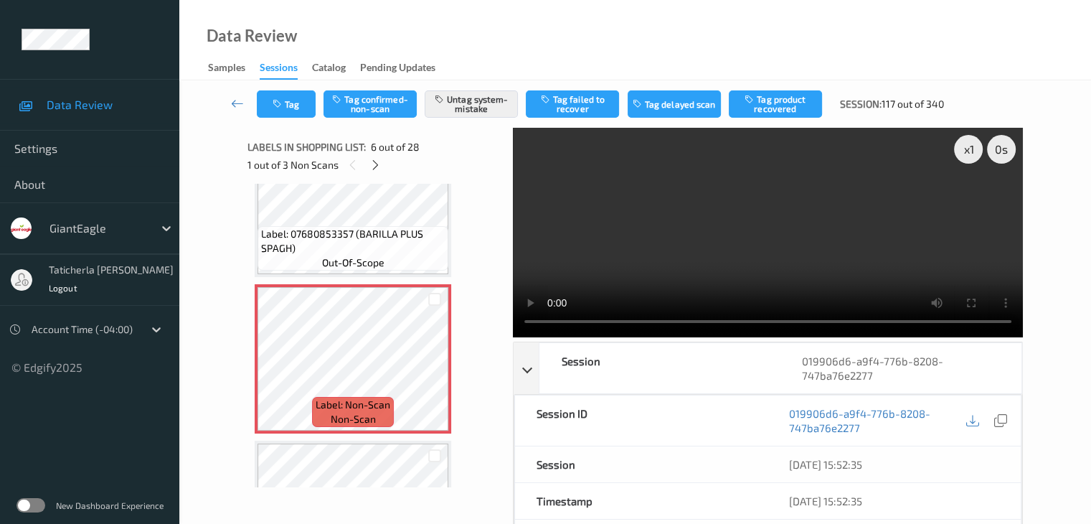
scroll to position [705, 0]
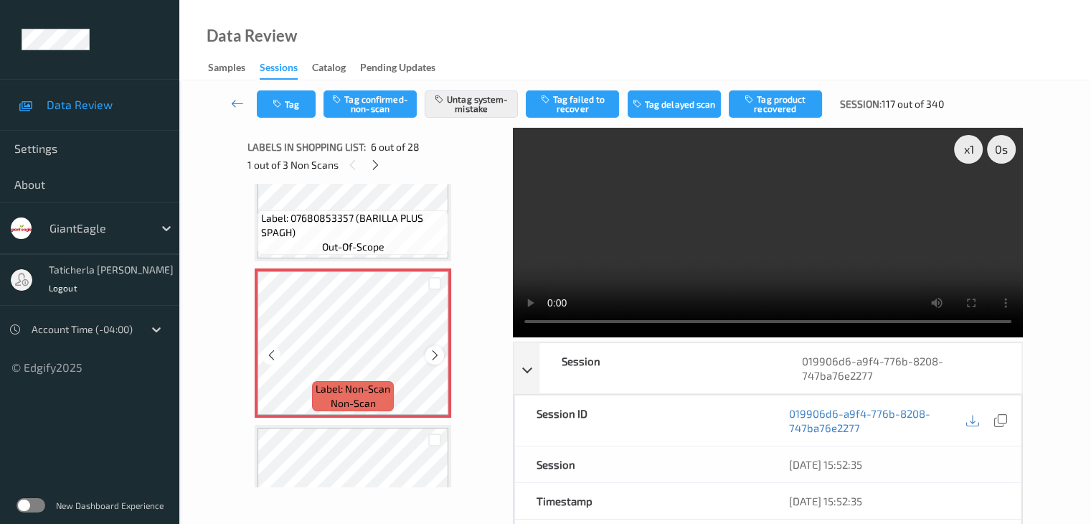
click at [433, 354] on icon at bounding box center [435, 355] width 12 height 13
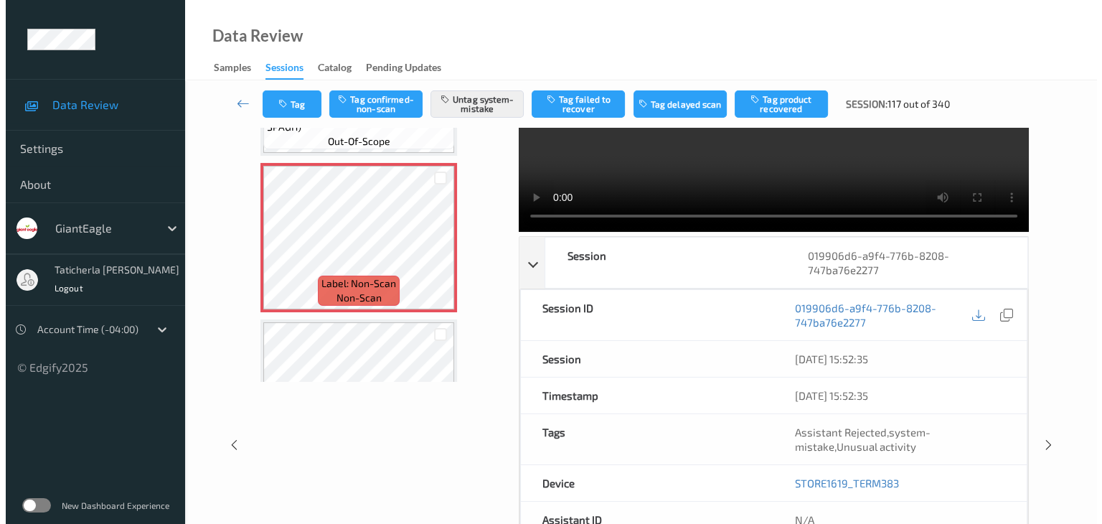
scroll to position [0, 0]
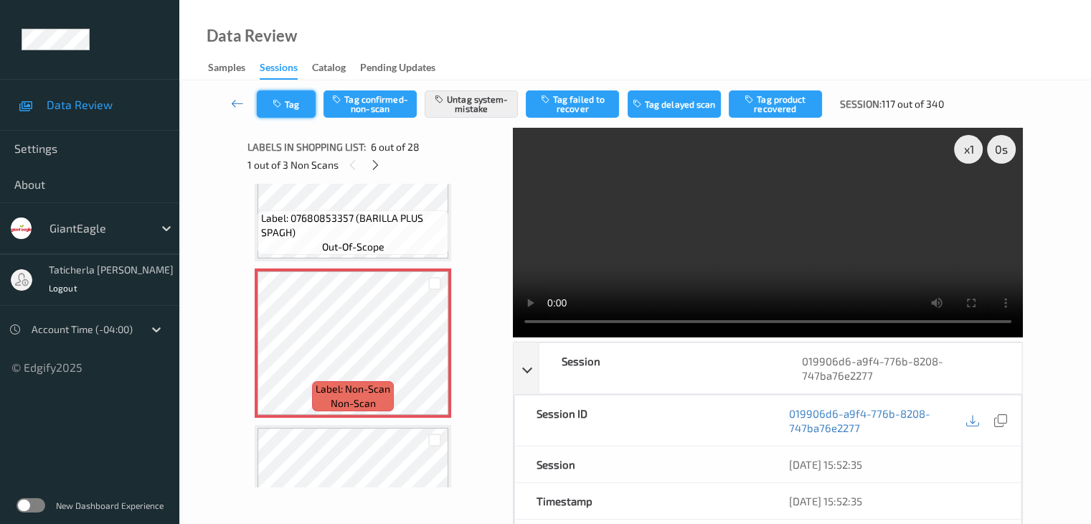
click at [299, 100] on button "Tag" at bounding box center [286, 103] width 59 height 27
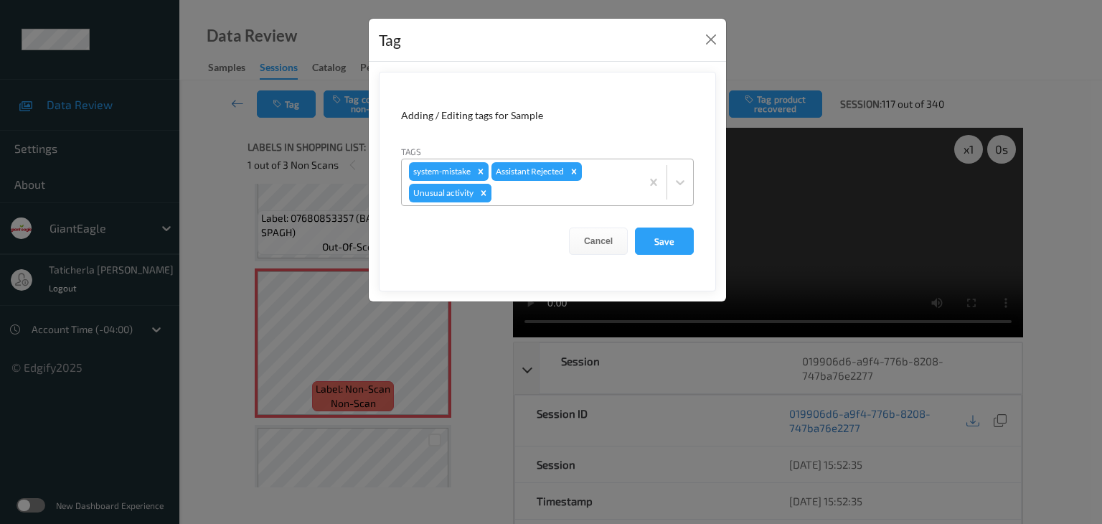
click at [482, 194] on icon "Remove Unusual activity" at bounding box center [483, 192] width 5 height 5
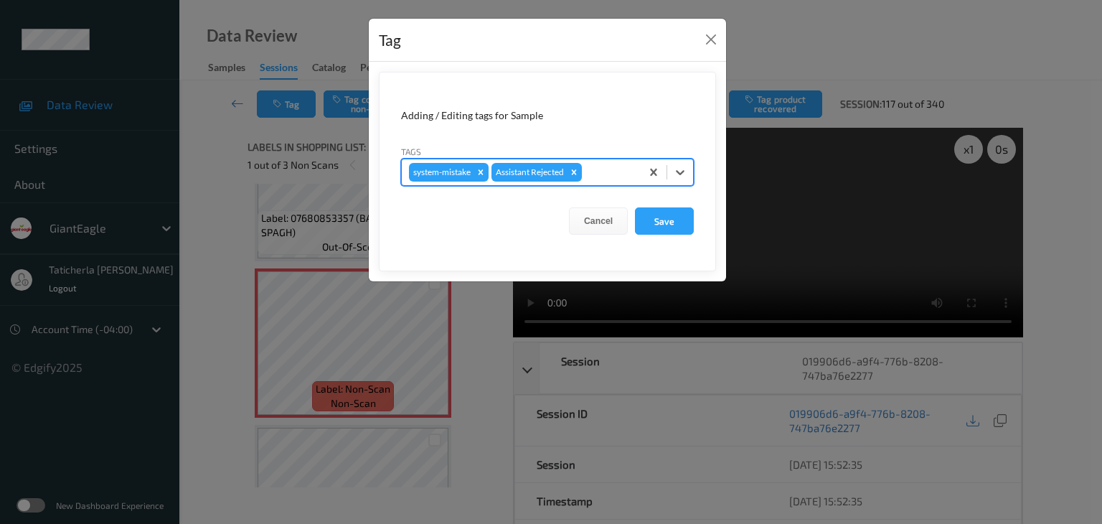
click at [600, 171] on div at bounding box center [609, 172] width 49 height 17
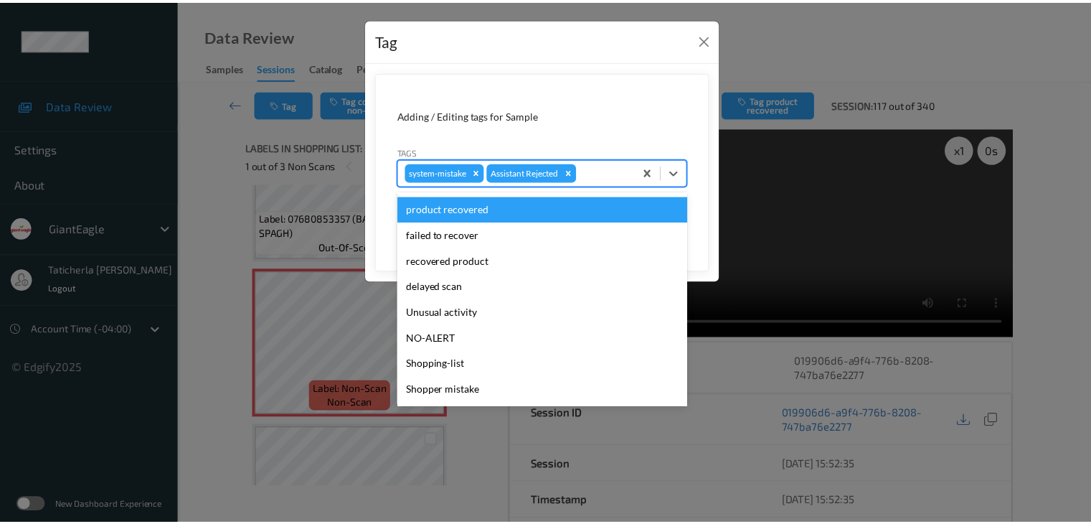
scroll to position [126, 0]
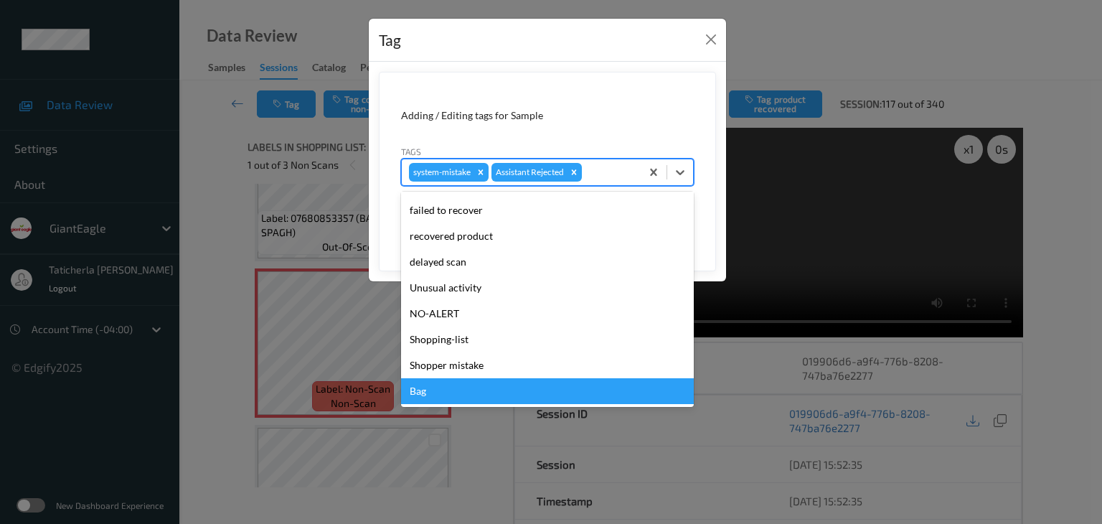
click at [514, 384] on div "Bag" at bounding box center [547, 391] width 293 height 26
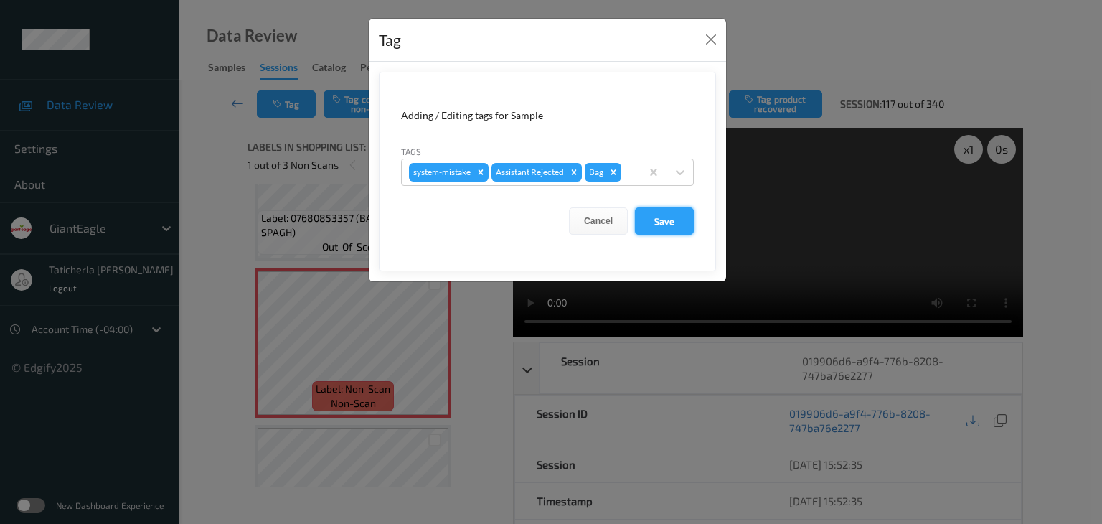
click at [677, 222] on button "Save" at bounding box center [664, 220] width 59 height 27
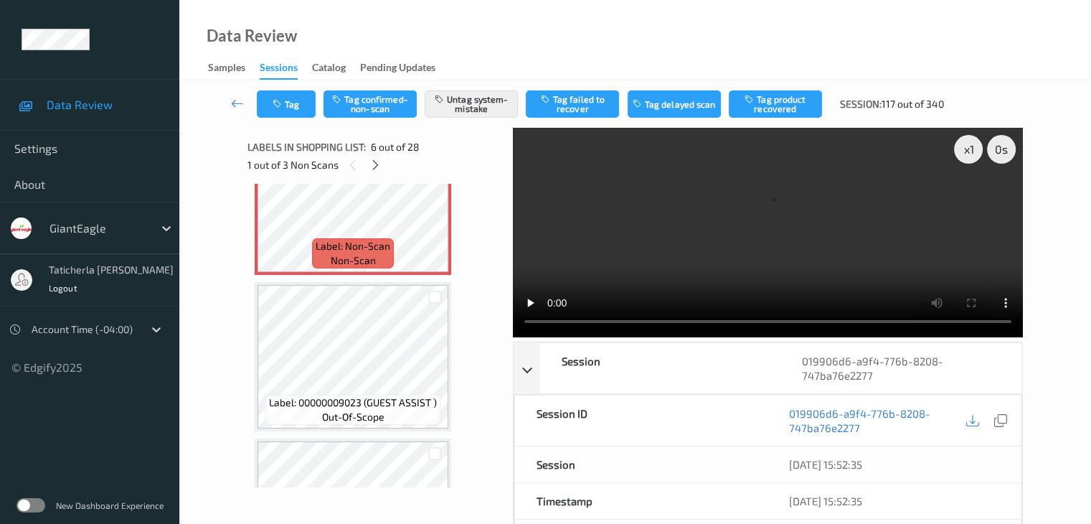
scroll to position [848, 0]
click at [374, 156] on div at bounding box center [376, 165] width 18 height 18
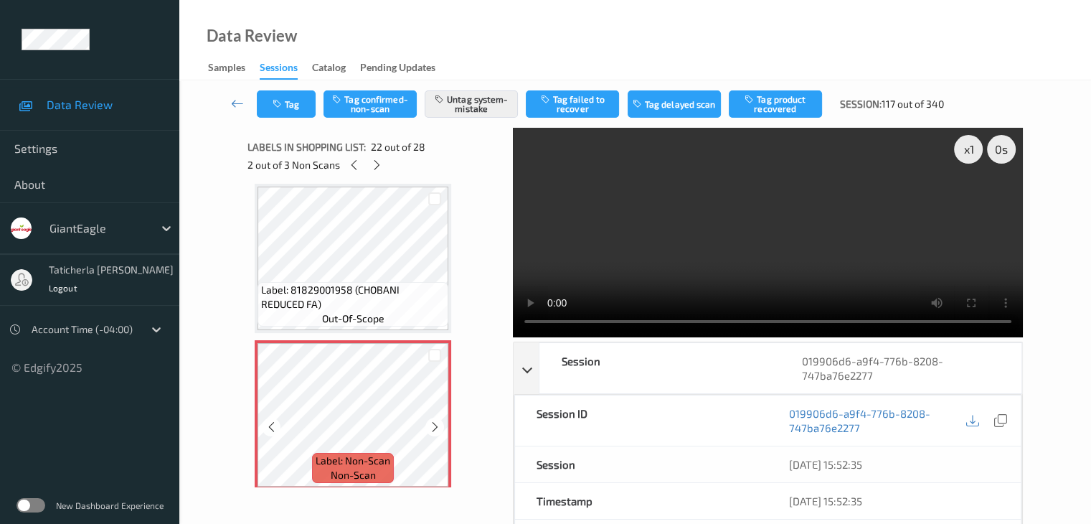
scroll to position [3207, 0]
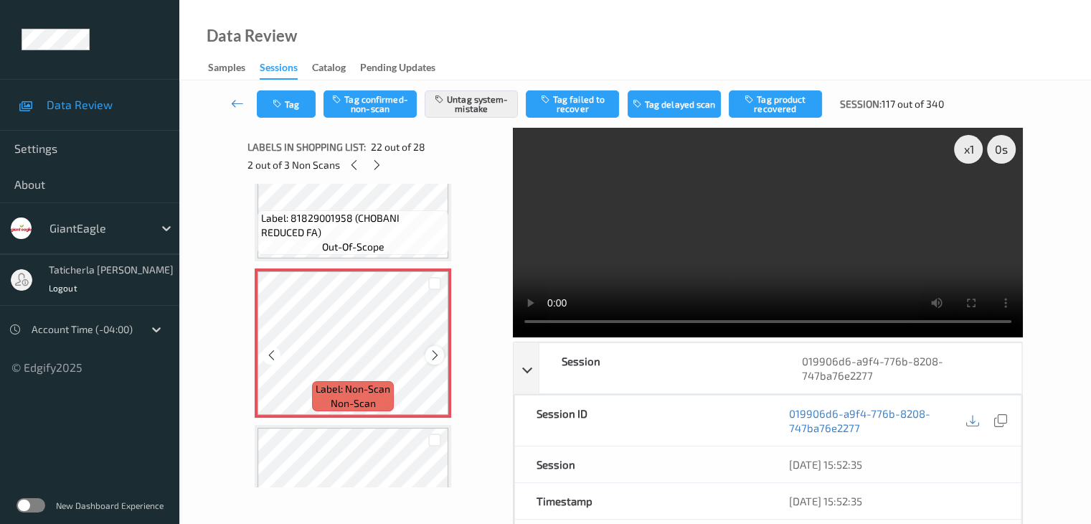
click at [436, 354] on icon at bounding box center [435, 355] width 12 height 13
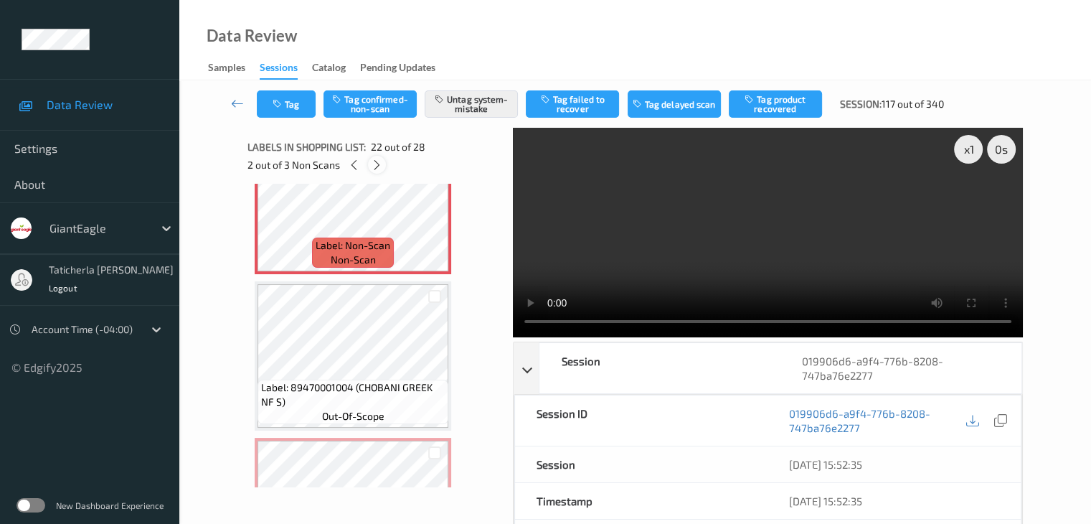
click at [379, 165] on icon at bounding box center [377, 165] width 12 height 13
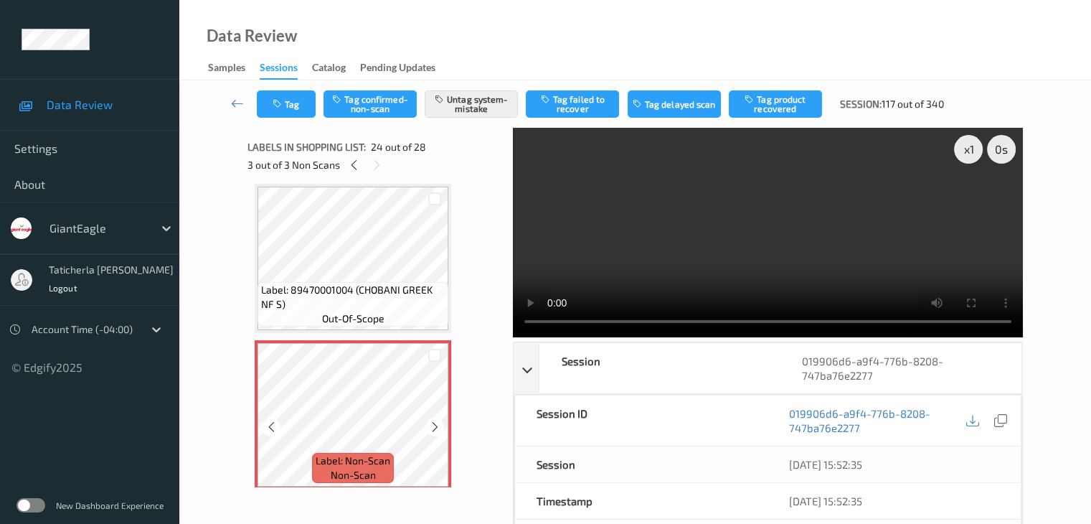
scroll to position [3520, 0]
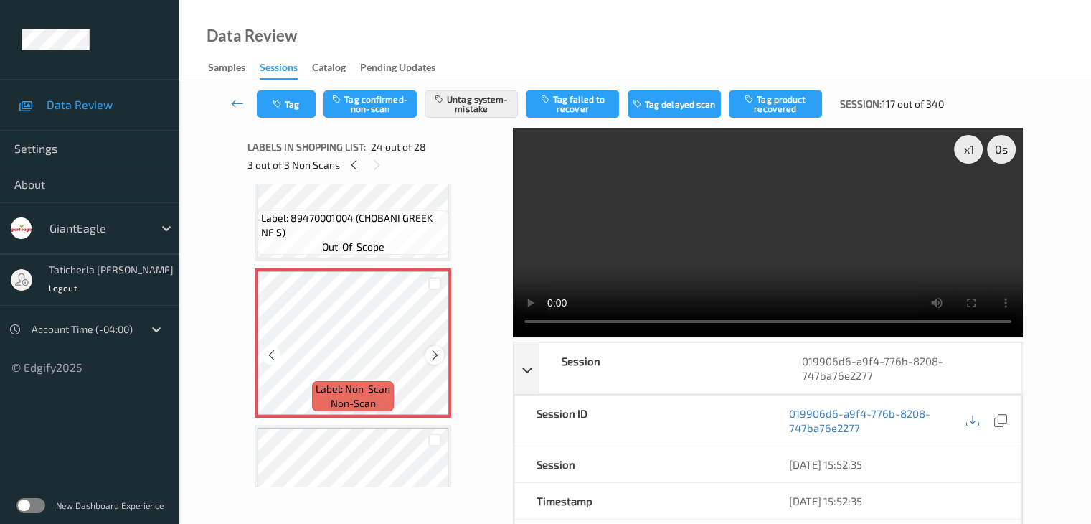
click at [439, 355] on icon at bounding box center [435, 355] width 12 height 13
click at [351, 165] on icon at bounding box center [354, 165] width 12 height 13
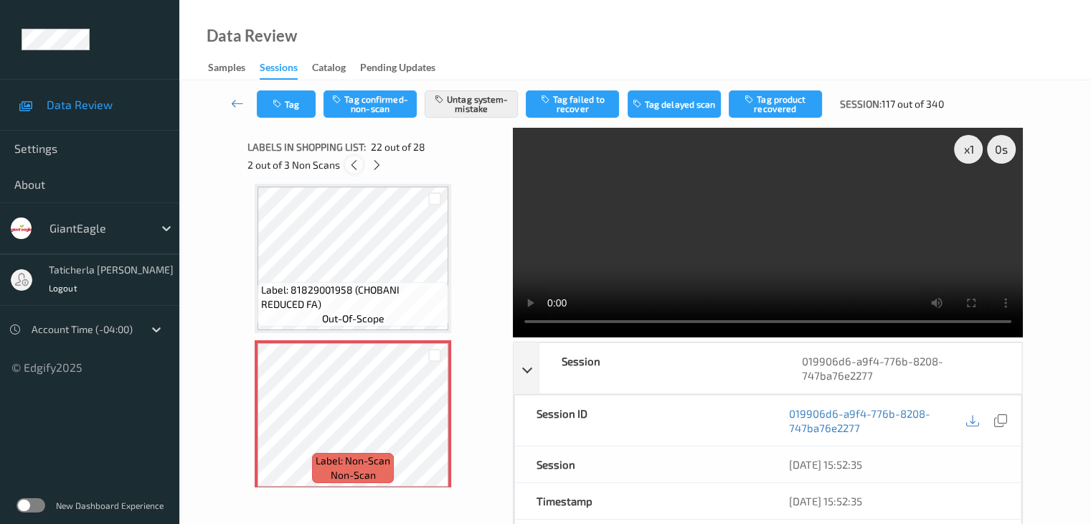
click at [353, 166] on icon at bounding box center [354, 165] width 12 height 13
click at [241, 100] on icon at bounding box center [237, 103] width 13 height 14
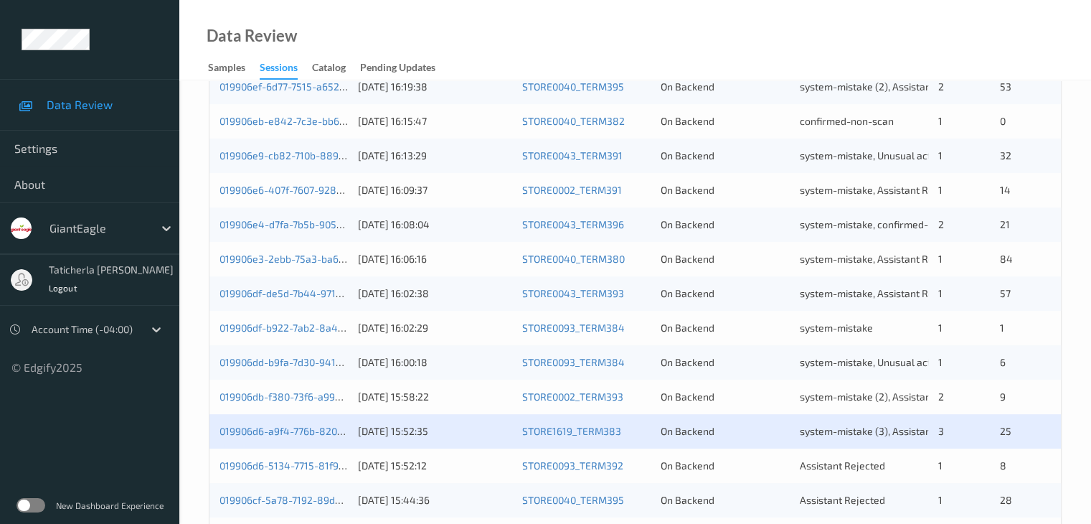
scroll to position [669, 0]
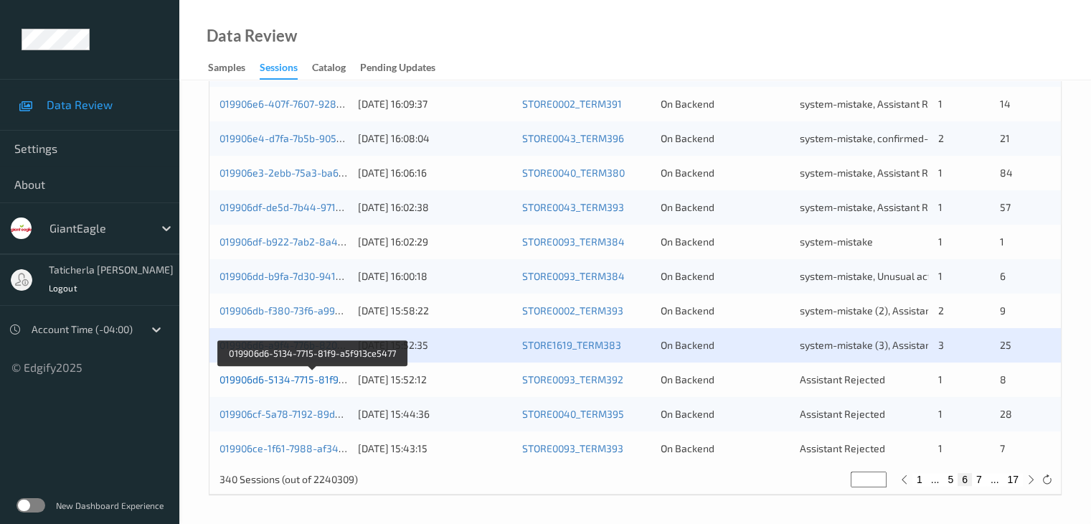
click at [308, 378] on link "019906d6-5134-7715-81f9-a5f913ce5477" at bounding box center [313, 379] width 187 height 12
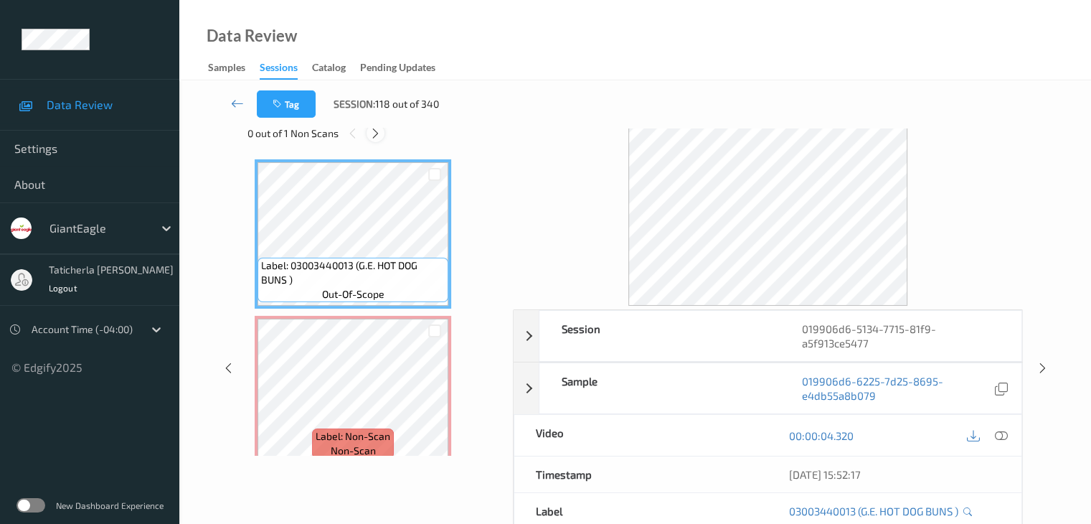
click at [376, 133] on icon at bounding box center [375, 133] width 12 height 13
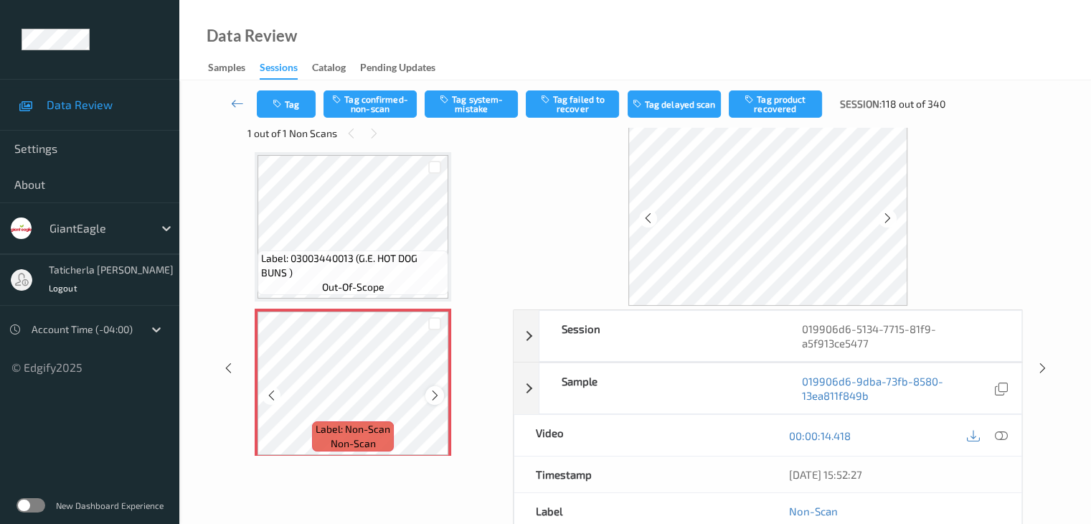
click at [437, 395] on icon at bounding box center [435, 395] width 12 height 13
click at [999, 434] on icon at bounding box center [1000, 435] width 13 height 13
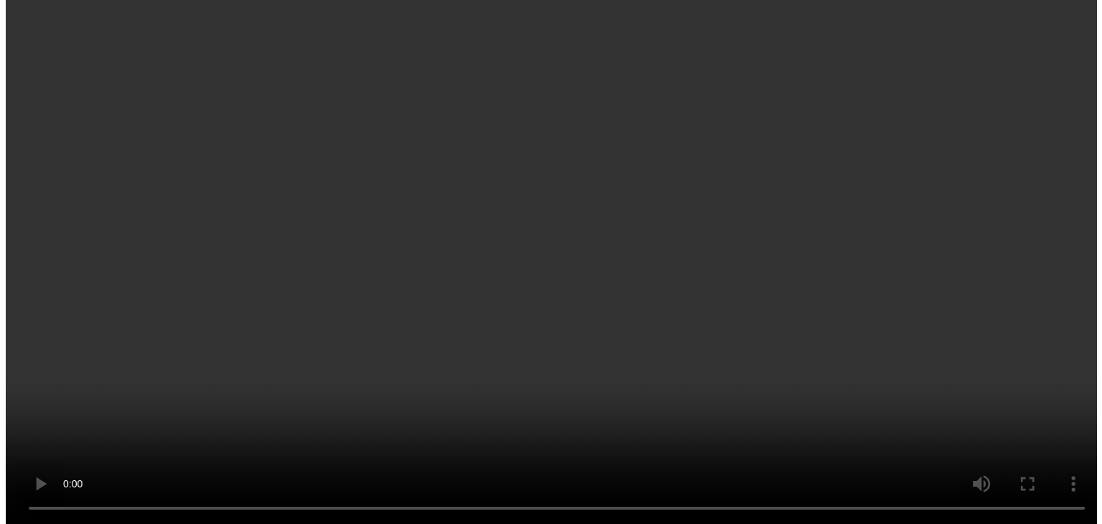
scroll to position [151, 0]
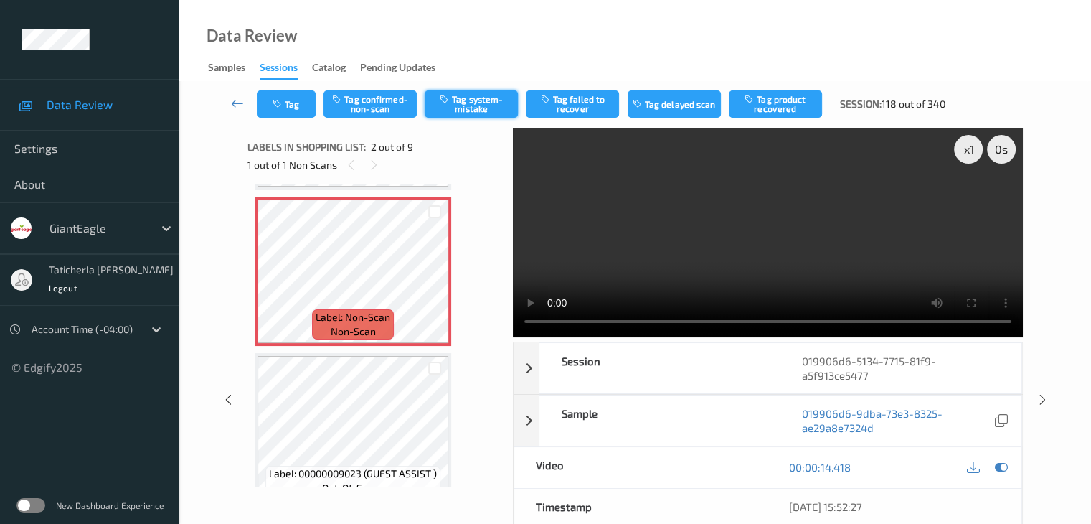
click at [492, 103] on button "Tag system-mistake" at bounding box center [471, 103] width 93 height 27
click at [471, 100] on button "Tag system-mistake" at bounding box center [471, 103] width 93 height 27
click at [293, 101] on button "Tag" at bounding box center [286, 103] width 59 height 27
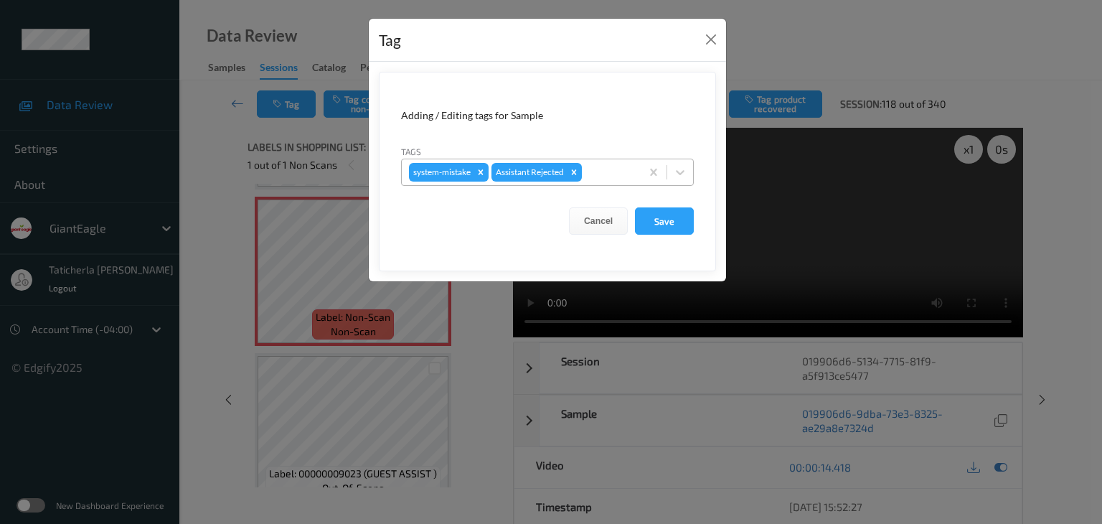
click at [599, 171] on div at bounding box center [609, 172] width 49 height 17
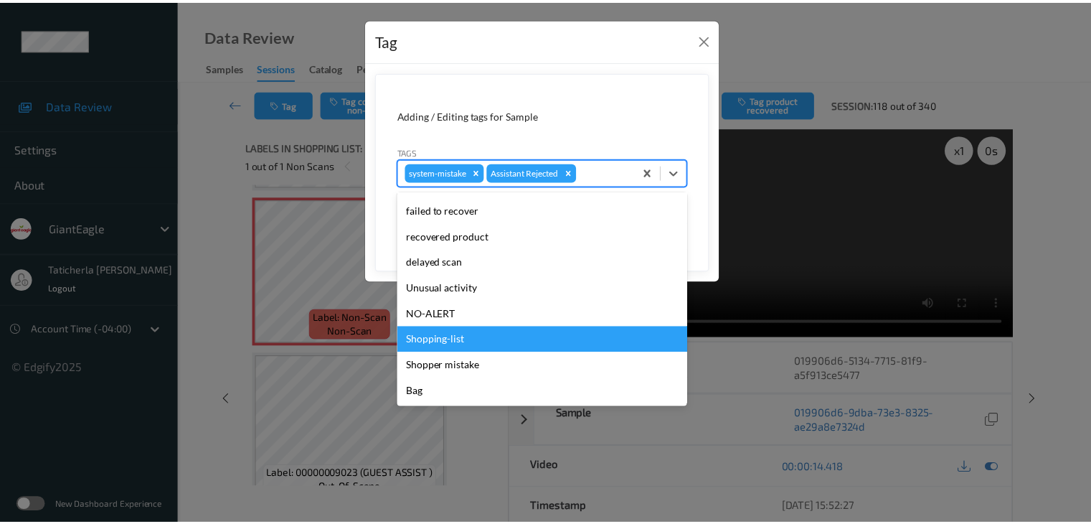
scroll to position [126, 0]
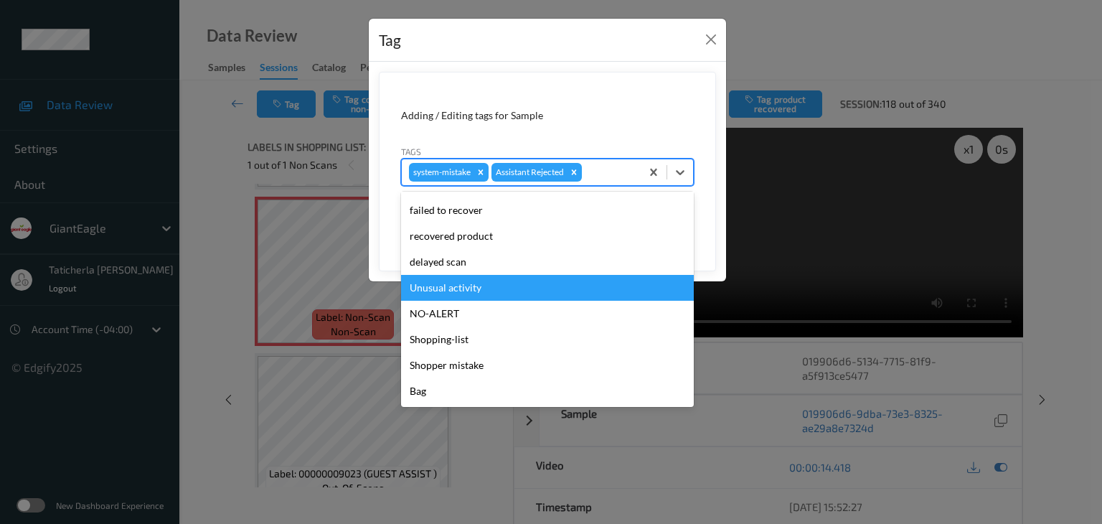
click at [537, 288] on div "Unusual activity" at bounding box center [547, 288] width 293 height 26
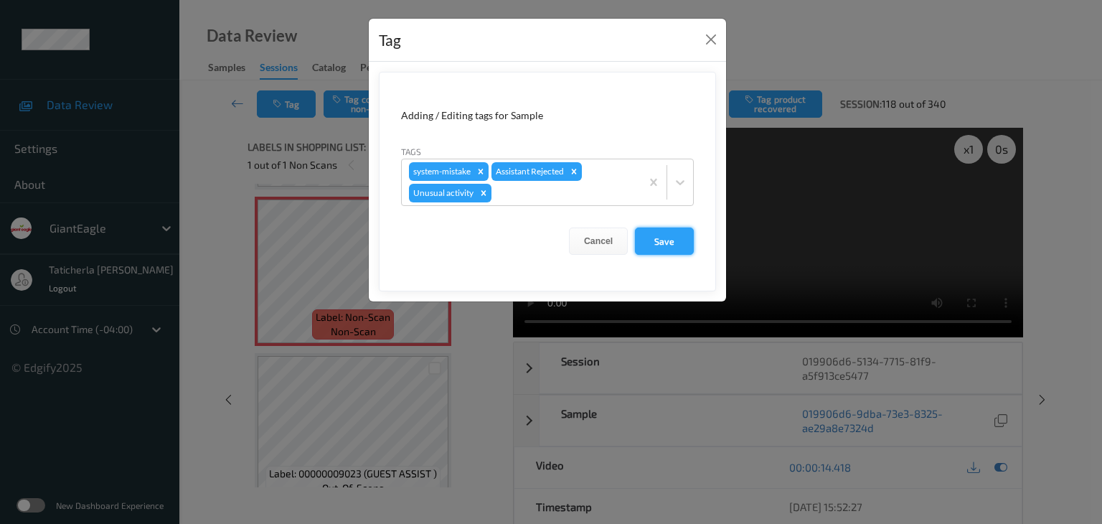
click at [660, 236] on button "Save" at bounding box center [664, 240] width 59 height 27
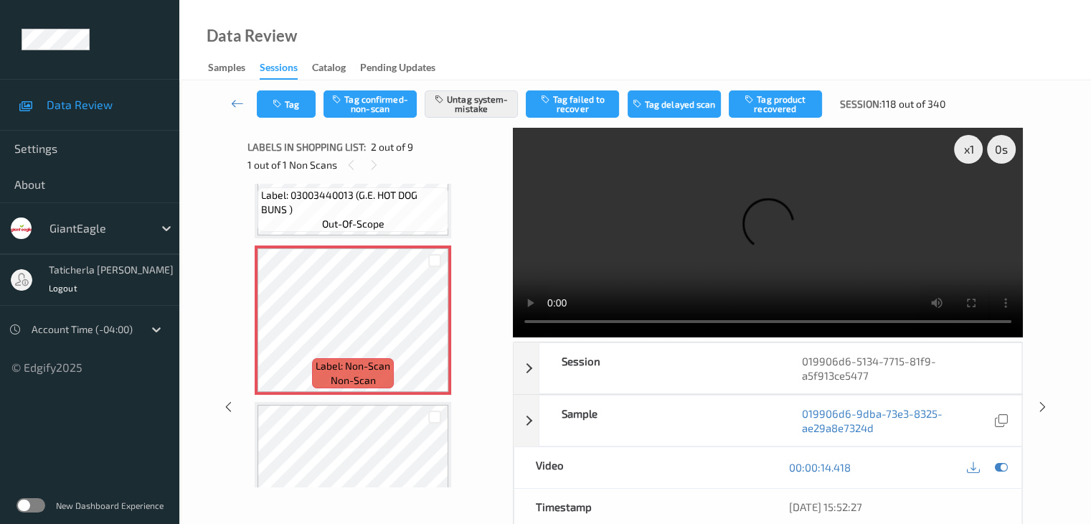
scroll to position [79, 0]
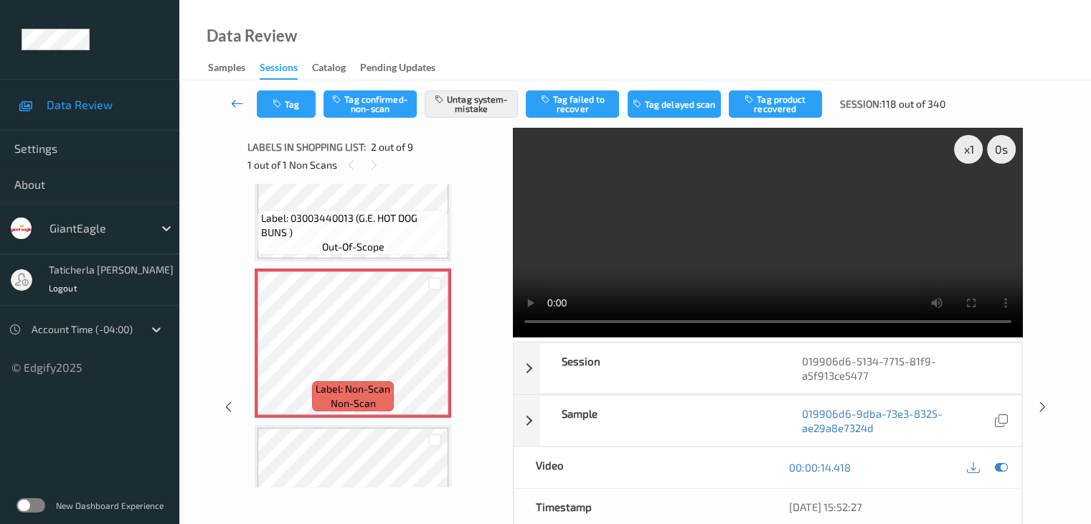
click at [236, 100] on icon at bounding box center [237, 103] width 13 height 14
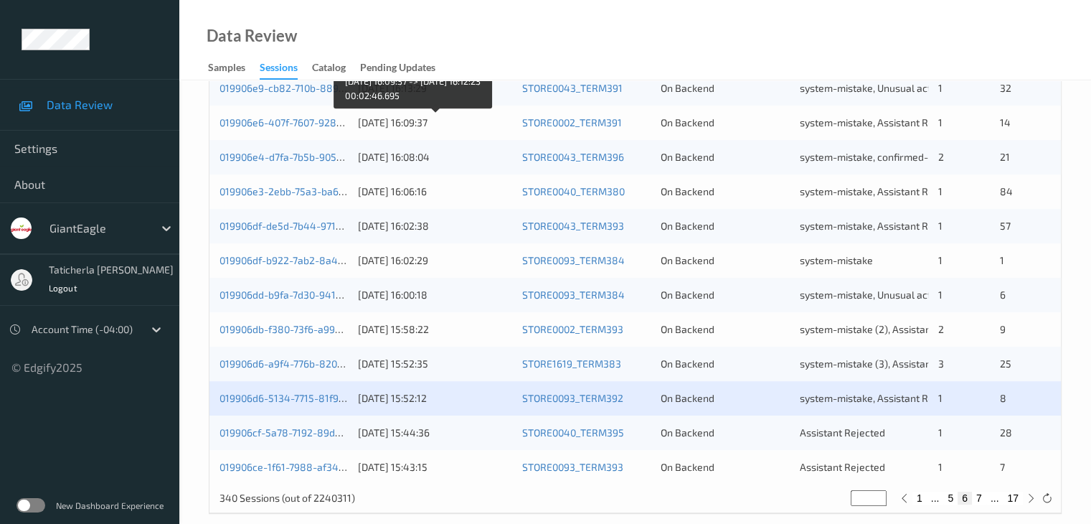
scroll to position [669, 0]
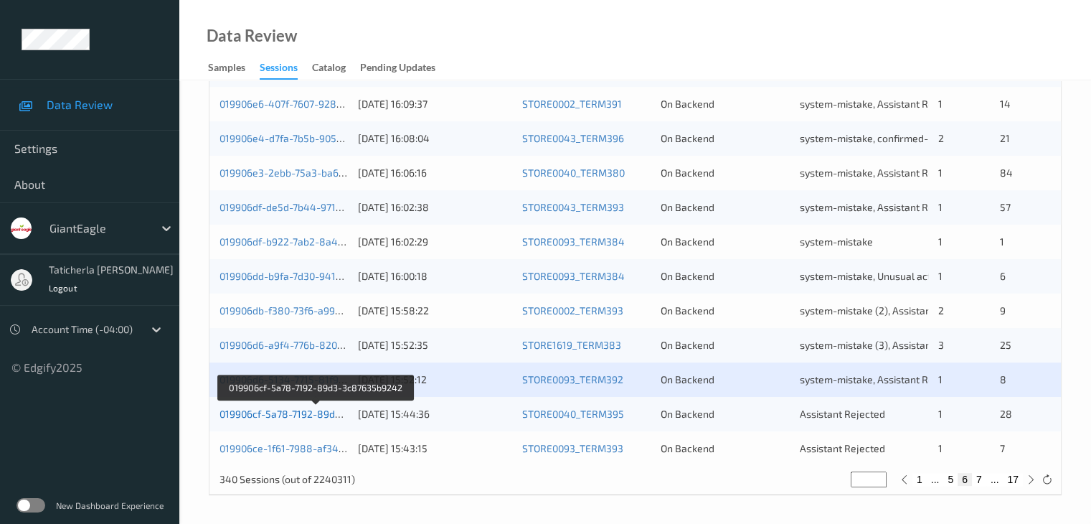
click at [296, 411] on link "019906cf-5a78-7192-89d3-3c87635b9242" at bounding box center [317, 414] width 194 height 12
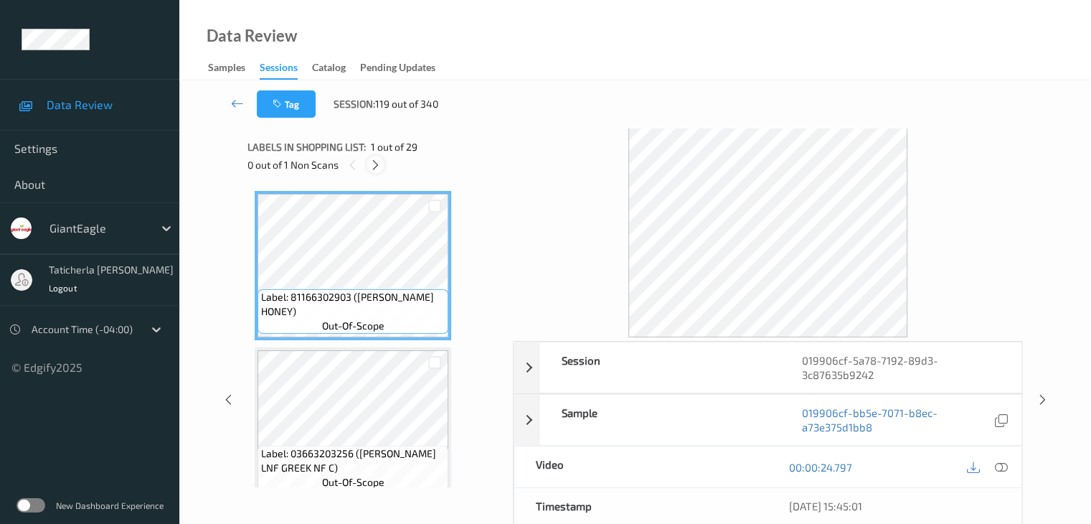
click at [378, 164] on icon at bounding box center [375, 165] width 12 height 13
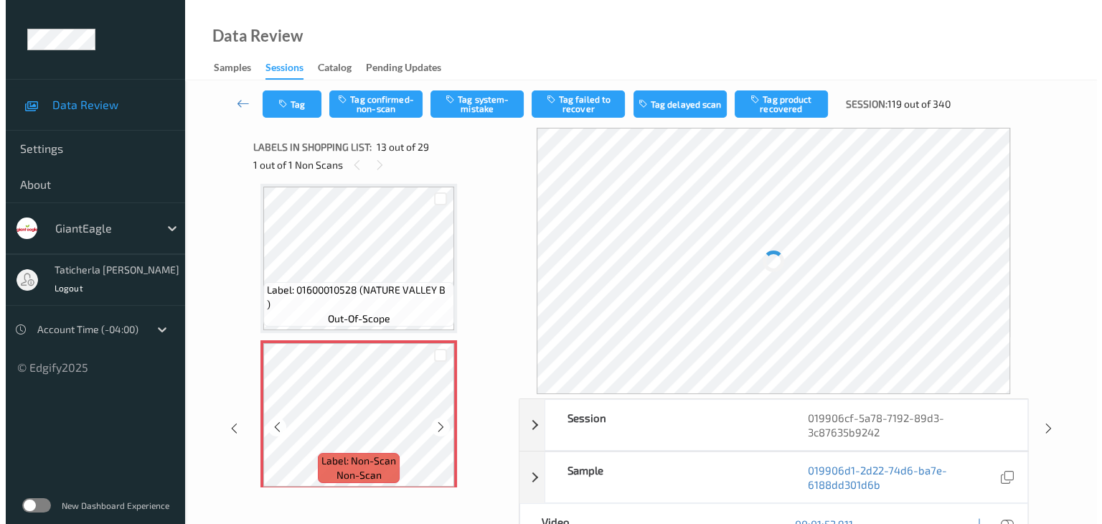
scroll to position [1799, 0]
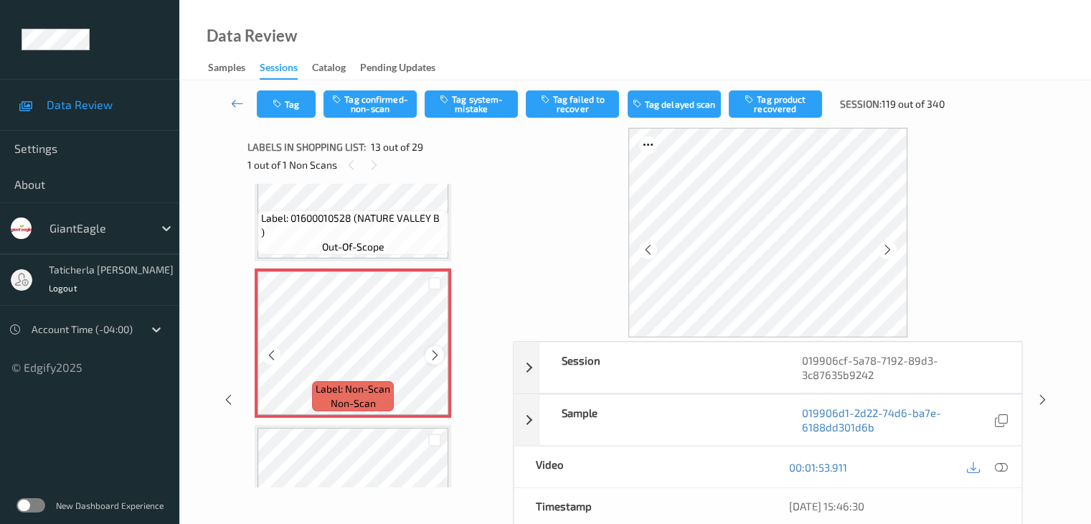
click at [434, 353] on icon at bounding box center [435, 355] width 12 height 13
click at [999, 464] on icon at bounding box center [1000, 467] width 13 height 13
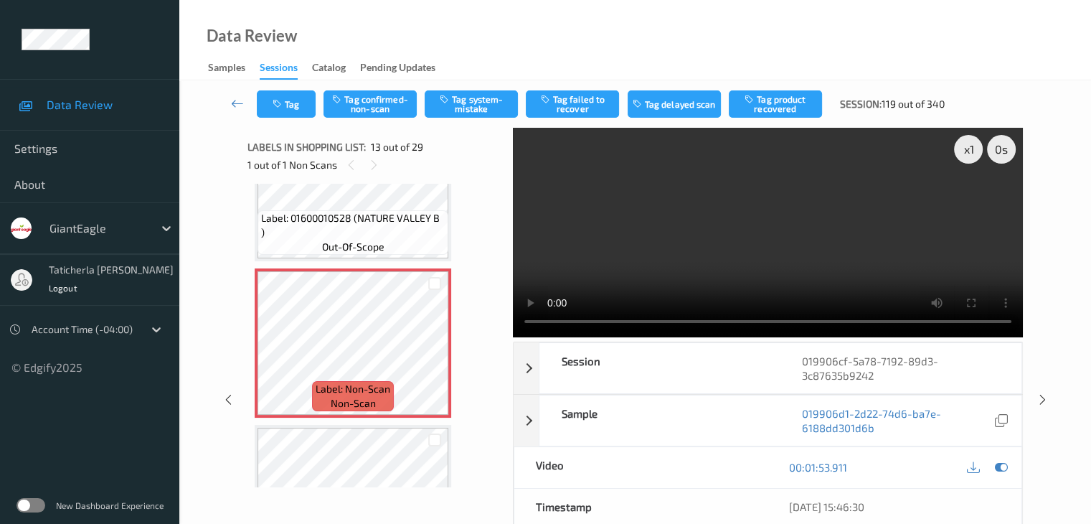
click at [970, 201] on video at bounding box center [768, 232] width 510 height 209
click at [433, 354] on icon at bounding box center [435, 355] width 12 height 13
click at [431, 354] on icon at bounding box center [435, 355] width 12 height 13
click at [433, 354] on icon at bounding box center [435, 355] width 12 height 13
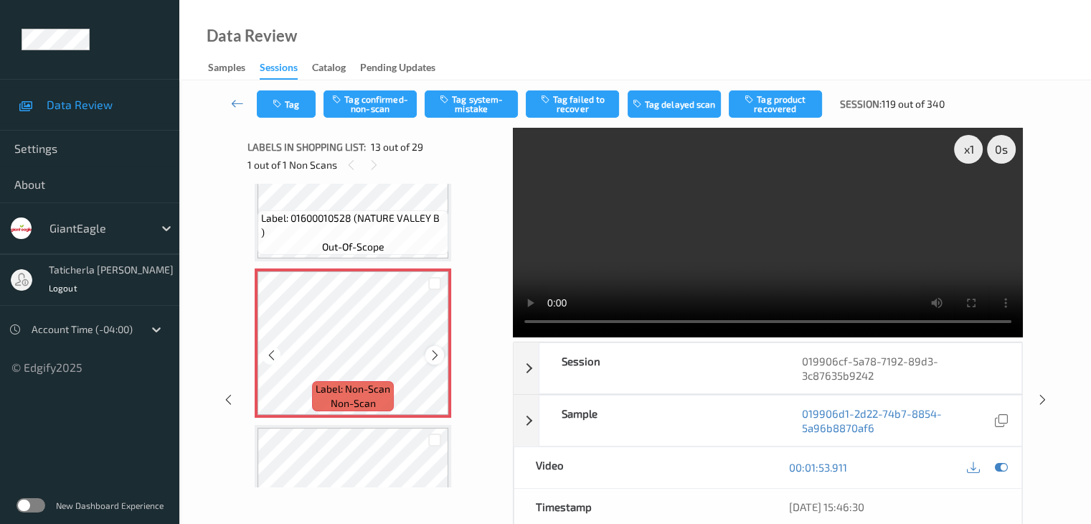
click at [433, 353] on icon at bounding box center [435, 355] width 12 height 13
click at [432, 356] on icon at bounding box center [435, 355] width 12 height 13
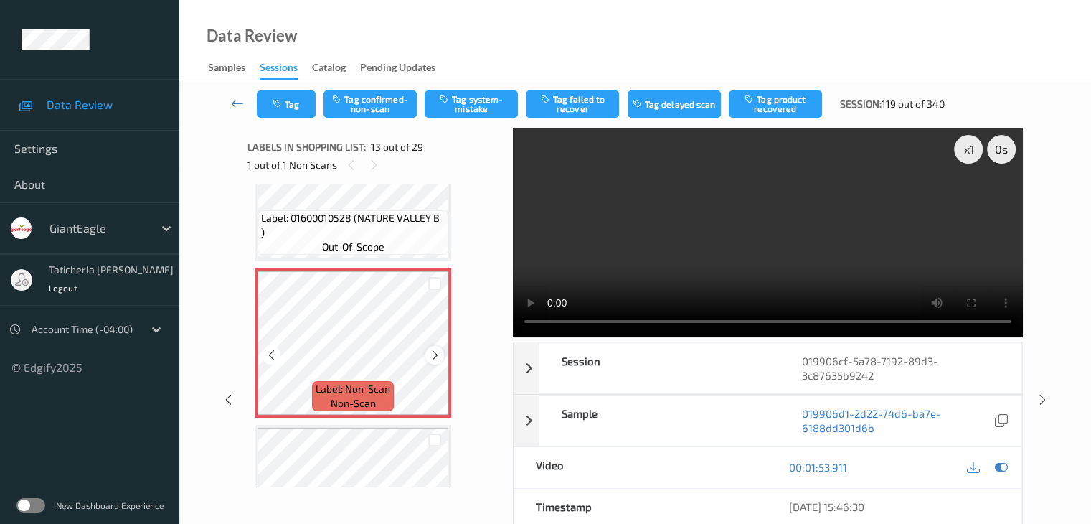
click at [432, 356] on icon at bounding box center [435, 355] width 12 height 13
click at [491, 101] on button "Tag system-mistake" at bounding box center [471, 103] width 93 height 27
click at [305, 98] on button "Tag" at bounding box center [286, 103] width 59 height 27
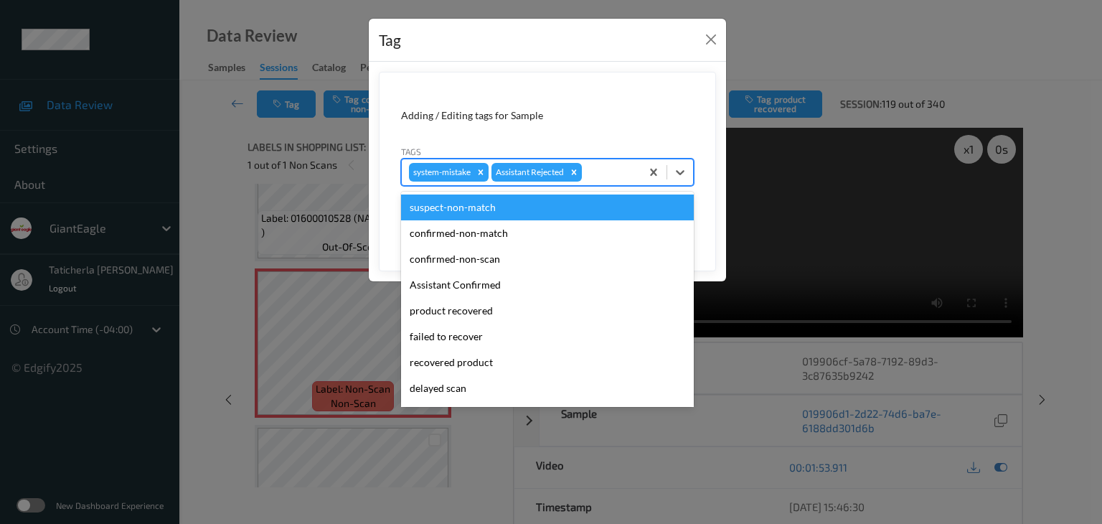
click at [608, 172] on div at bounding box center [609, 172] width 49 height 17
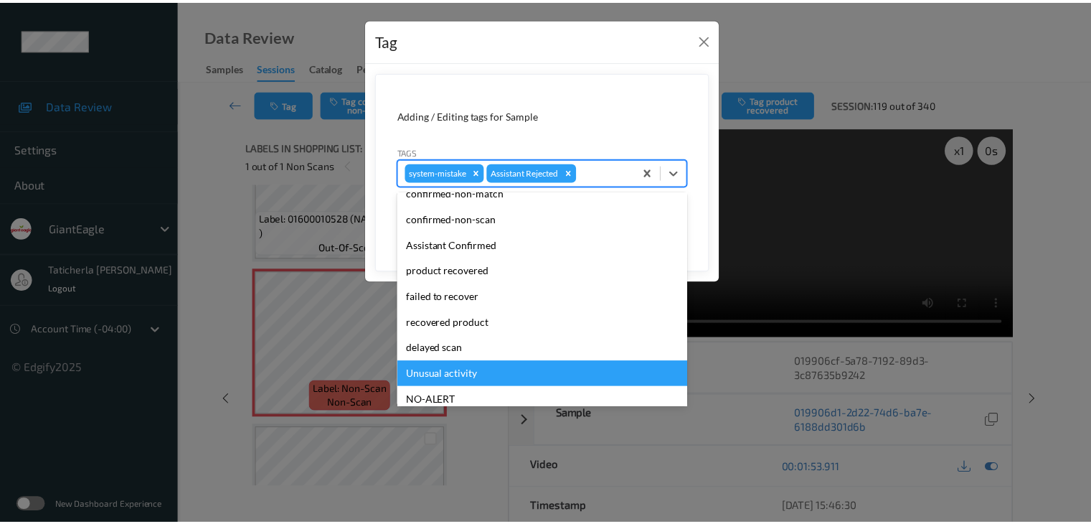
scroll to position [72, 0]
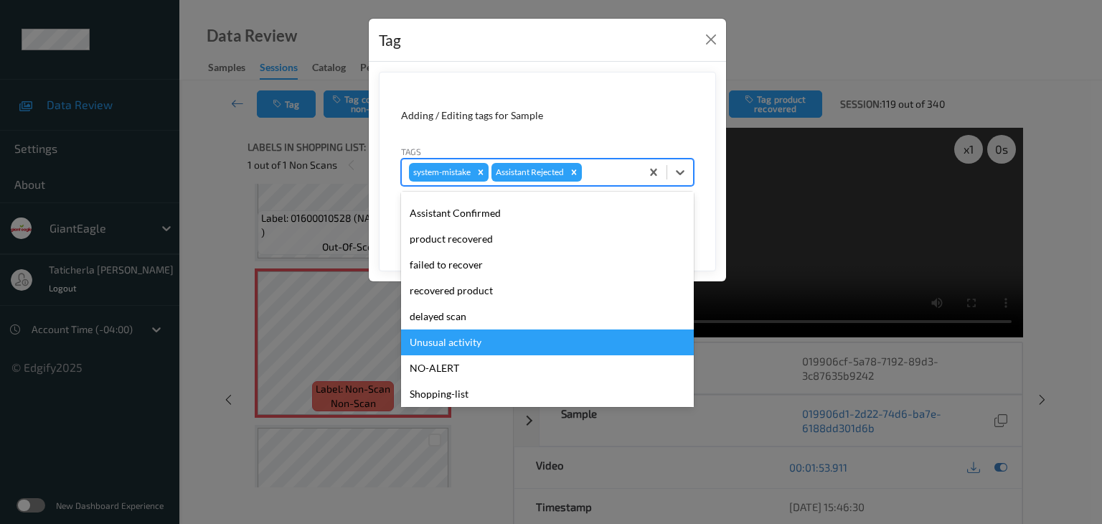
click at [551, 341] on div "Unusual activity" at bounding box center [547, 342] width 293 height 26
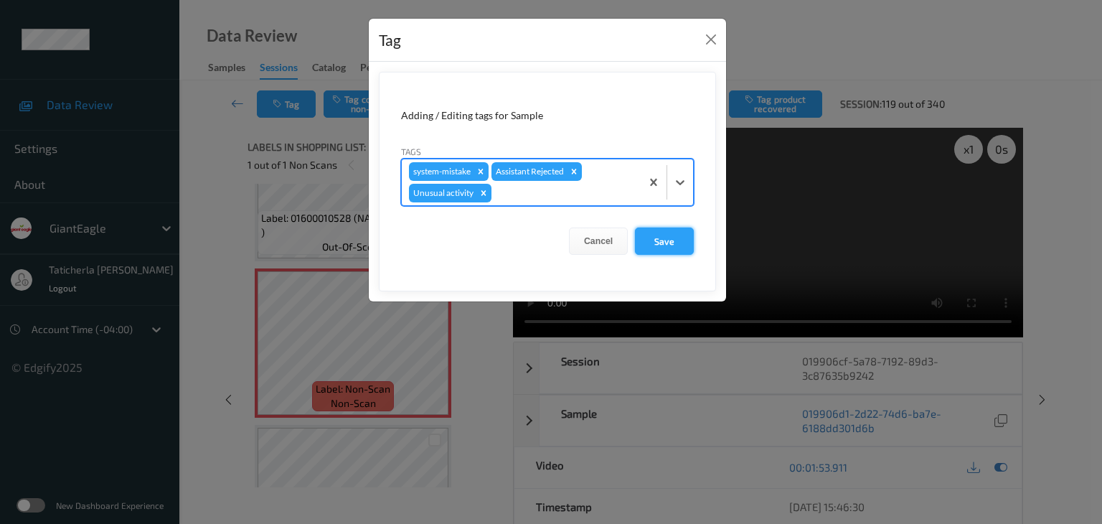
click at [660, 237] on button "Save" at bounding box center [664, 240] width 59 height 27
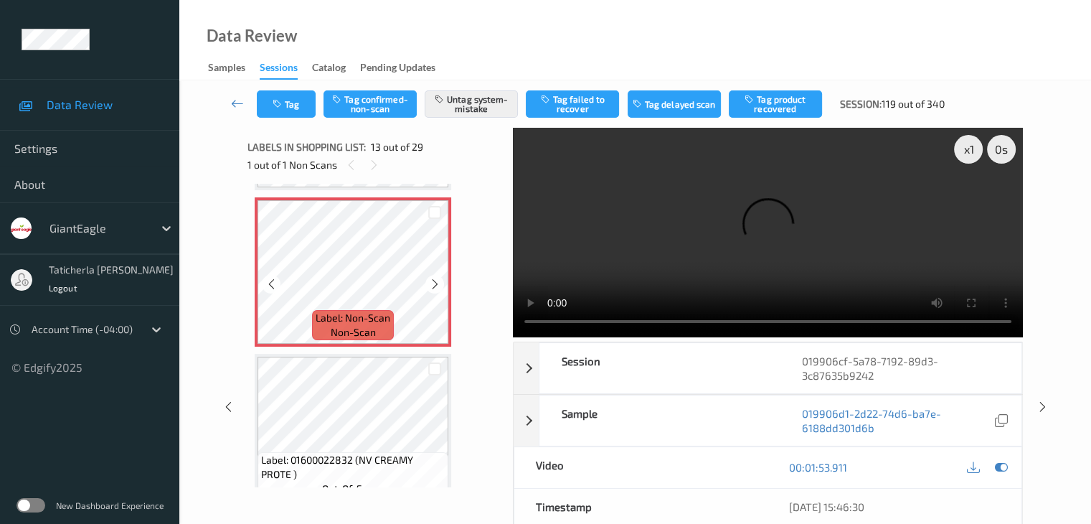
scroll to position [1871, 0]
click at [368, 166] on icon at bounding box center [374, 165] width 12 height 13
click at [436, 282] on icon at bounding box center [435, 283] width 12 height 13
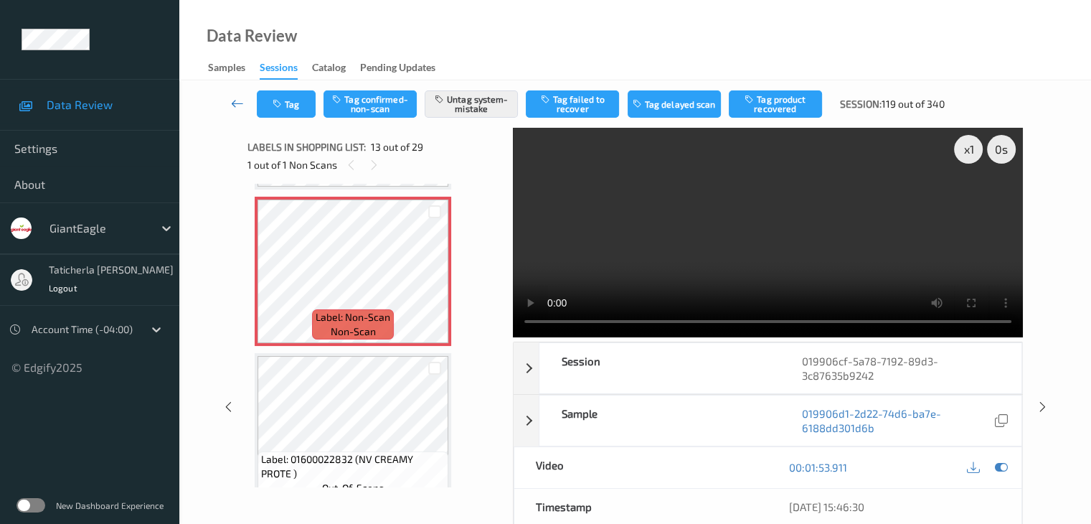
click at [235, 102] on icon at bounding box center [237, 103] width 13 height 14
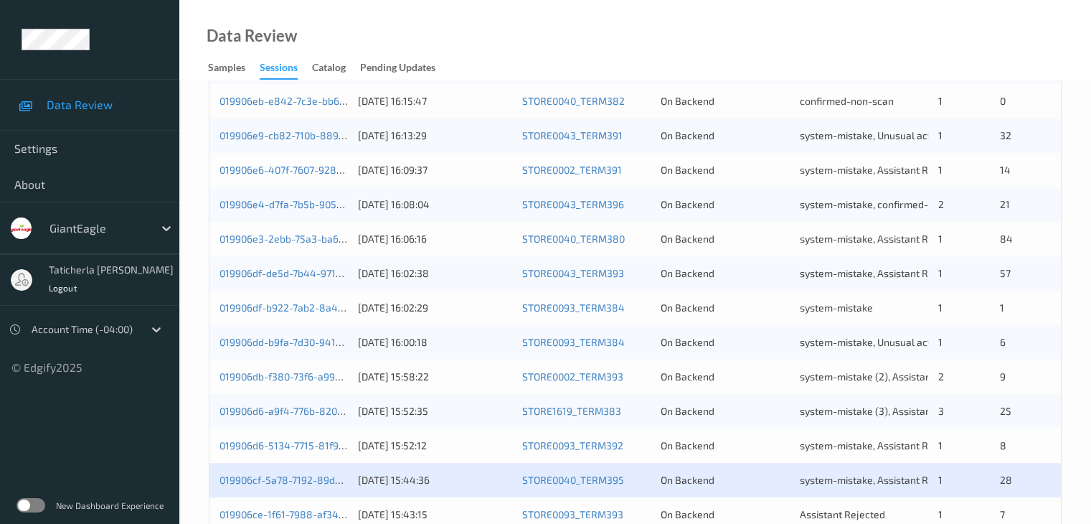
scroll to position [669, 0]
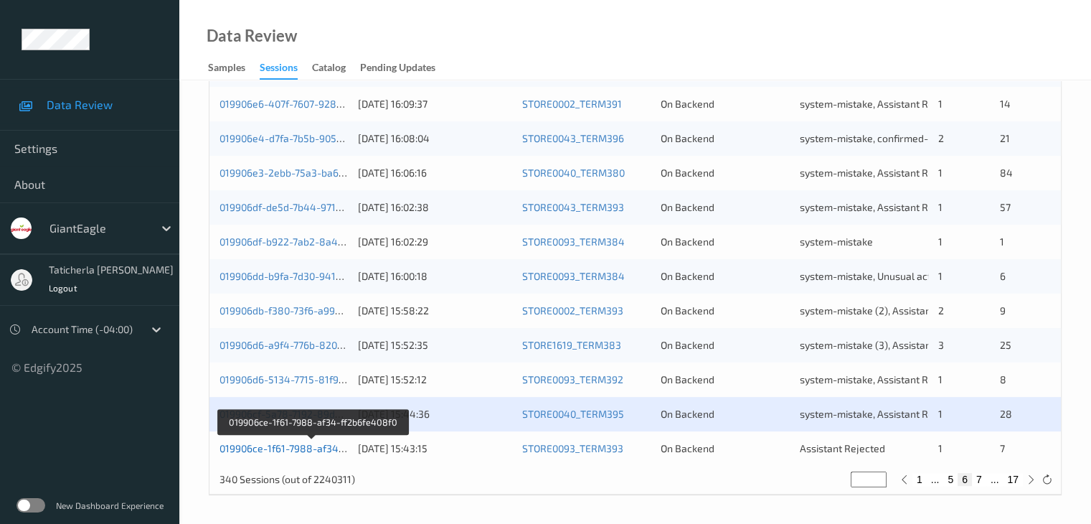
click at [314, 448] on link "019906ce-1f61-7988-af34-ff2b6fe408f0" at bounding box center [312, 448] width 185 height 12
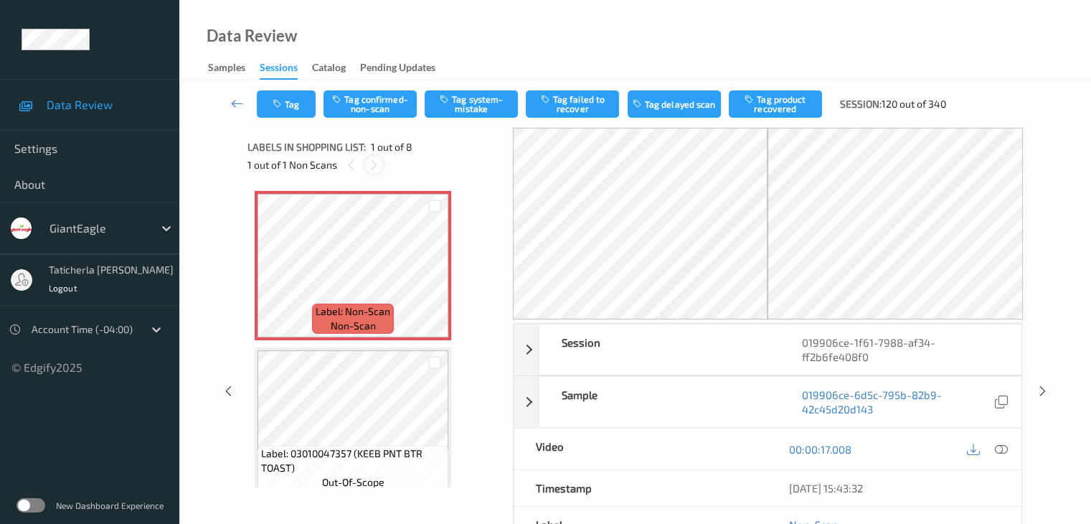
click at [372, 162] on icon at bounding box center [374, 165] width 12 height 13
click at [433, 280] on icon at bounding box center [435, 277] width 12 height 13
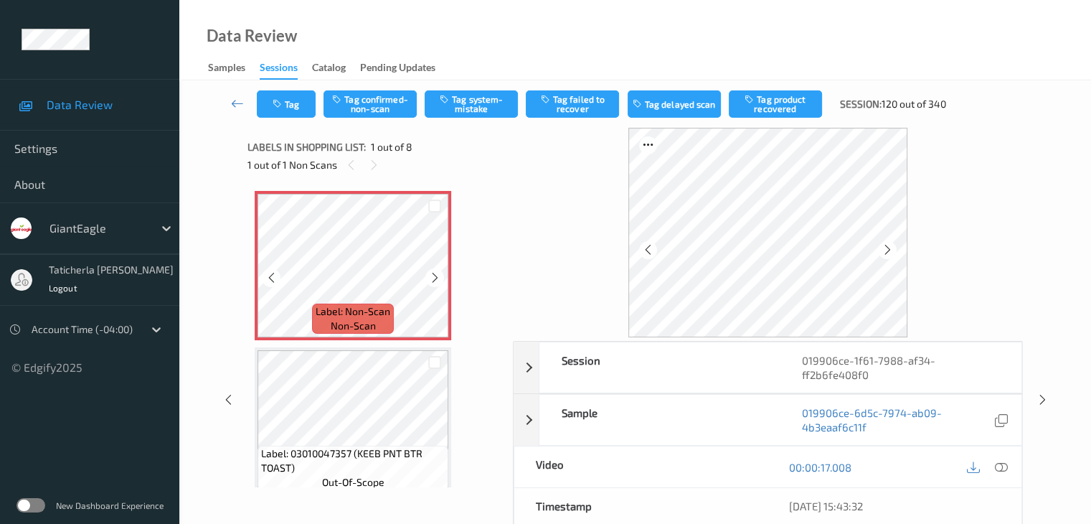
click at [433, 280] on icon at bounding box center [435, 277] width 12 height 13
click at [999, 461] on icon at bounding box center [1000, 467] width 13 height 13
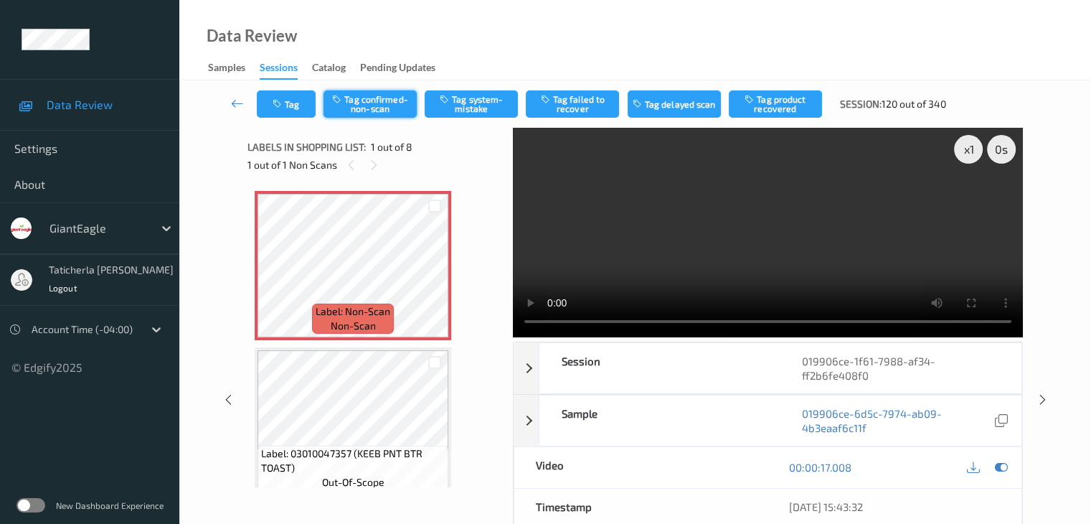
click at [381, 96] on button "Tag confirmed-non-scan" at bounding box center [370, 103] width 93 height 27
click at [798, 104] on button "Tag product recovered" at bounding box center [775, 103] width 93 height 27
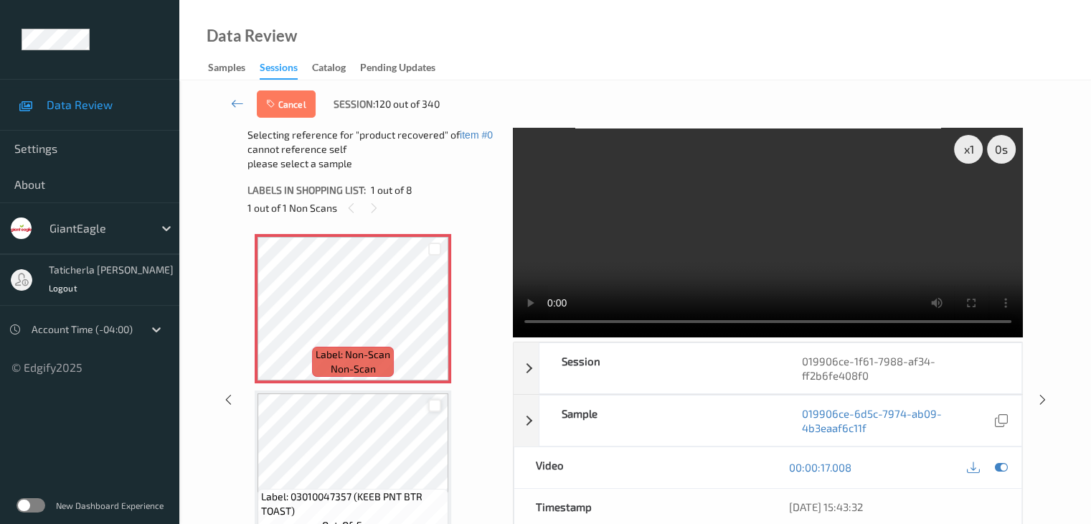
click at [432, 405] on div at bounding box center [435, 406] width 14 height 14
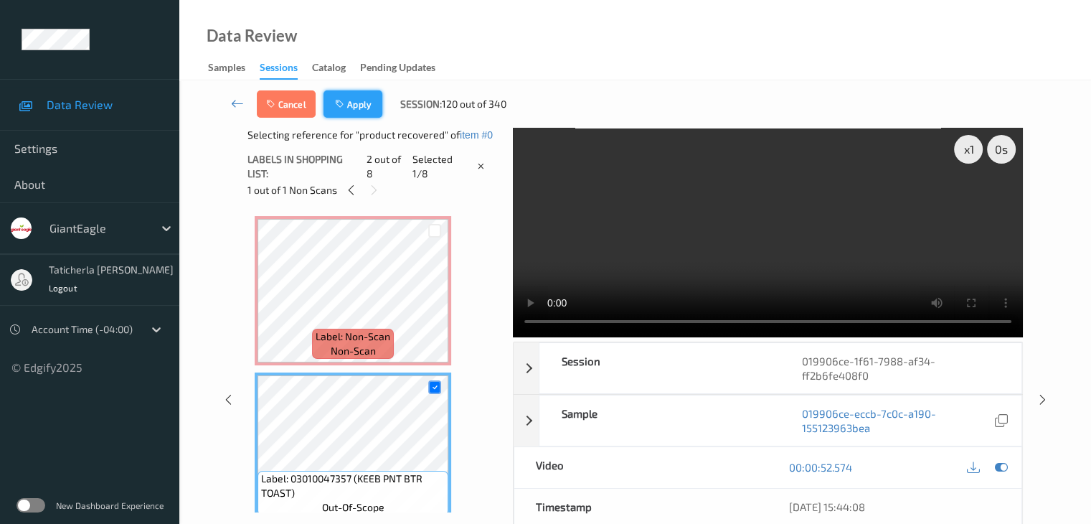
click at [352, 98] on button "Apply" at bounding box center [353, 103] width 59 height 27
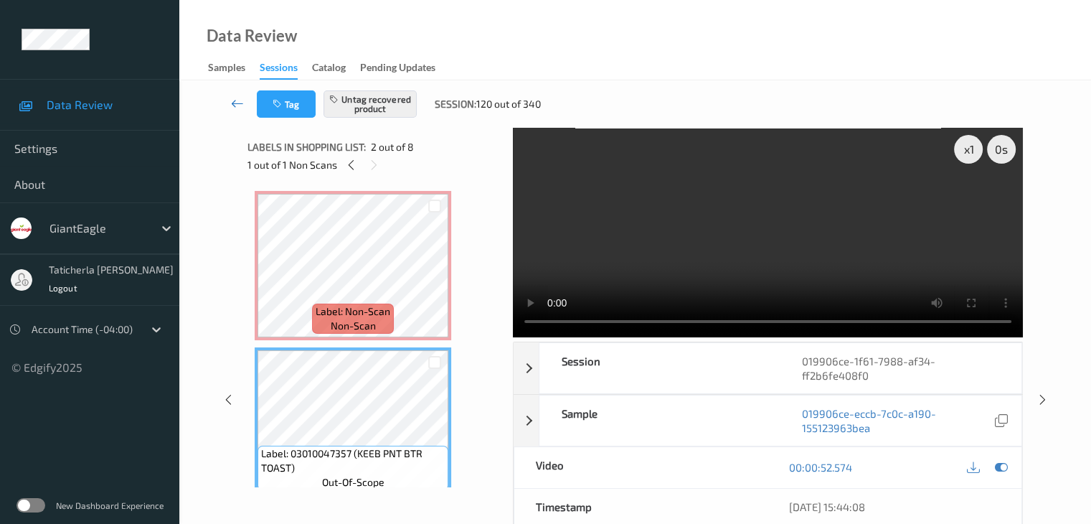
click at [238, 101] on icon at bounding box center [237, 103] width 13 height 14
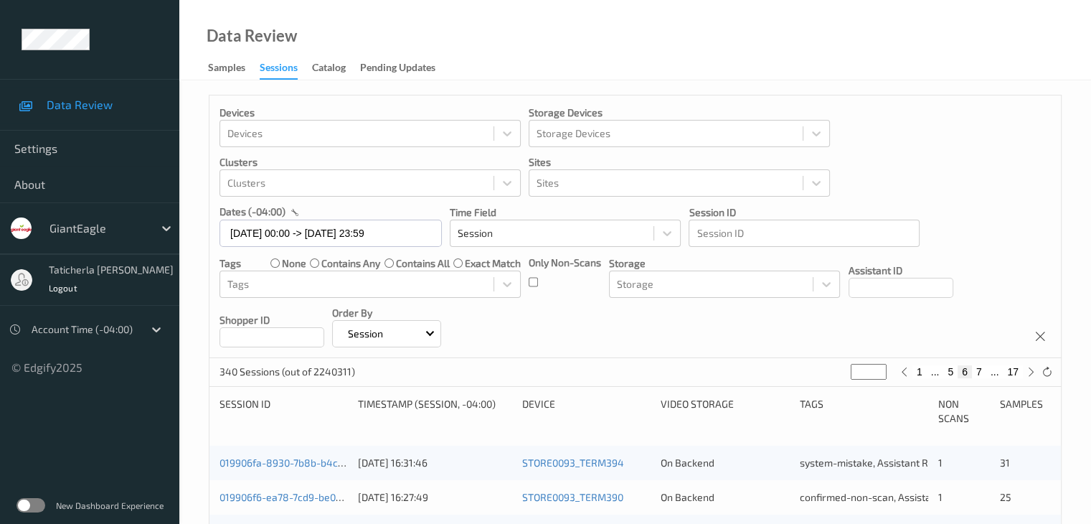
click at [1009, 371] on button "17" at bounding box center [1013, 371] width 20 height 13
type input "**"
click at [987, 371] on button "16" at bounding box center [981, 371] width 20 height 13
type input "**"
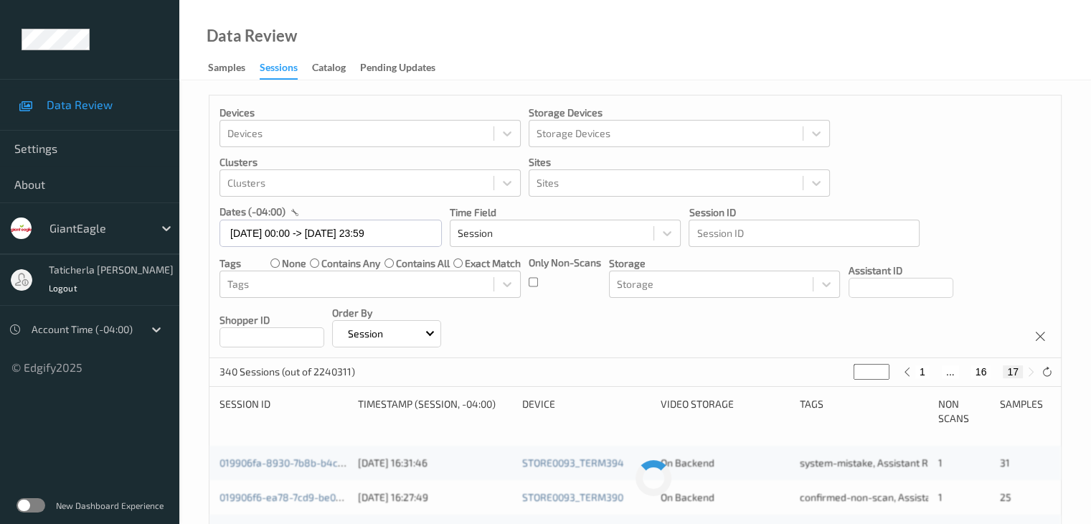
type input "**"
click at [961, 374] on button "15" at bounding box center [965, 371] width 20 height 13
type input "**"
click at [957, 375] on button "14" at bounding box center [954, 371] width 20 height 13
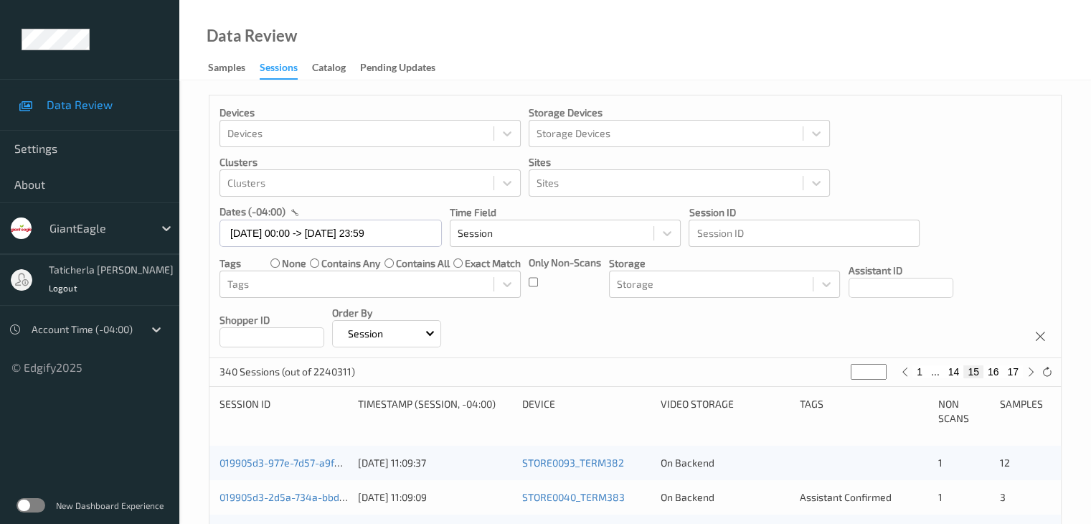
type input "**"
click at [938, 368] on button "13" at bounding box center [937, 371] width 20 height 13
type input "**"
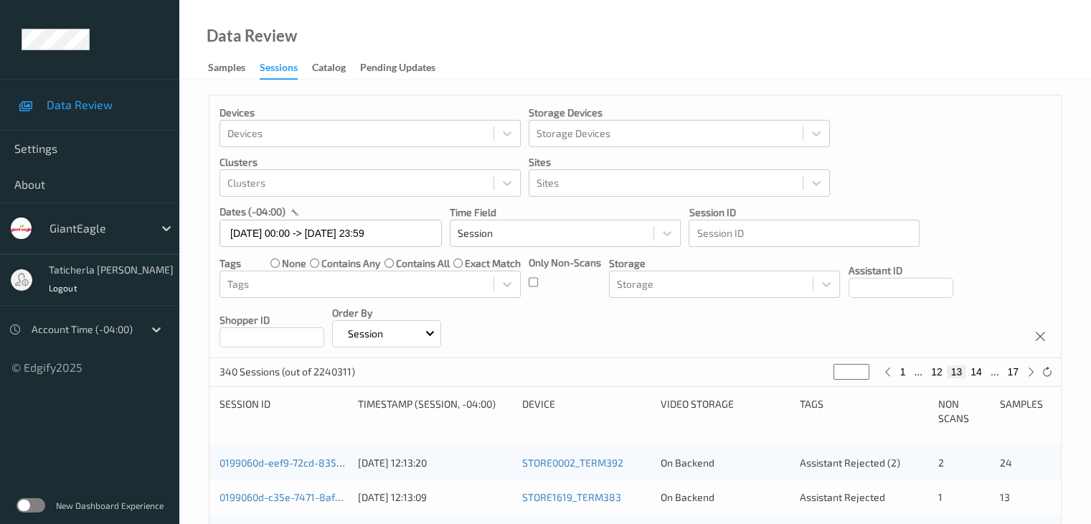
click at [938, 367] on button "12" at bounding box center [937, 371] width 20 height 13
type input "**"
click at [938, 367] on button "11" at bounding box center [937, 371] width 20 height 13
type input "**"
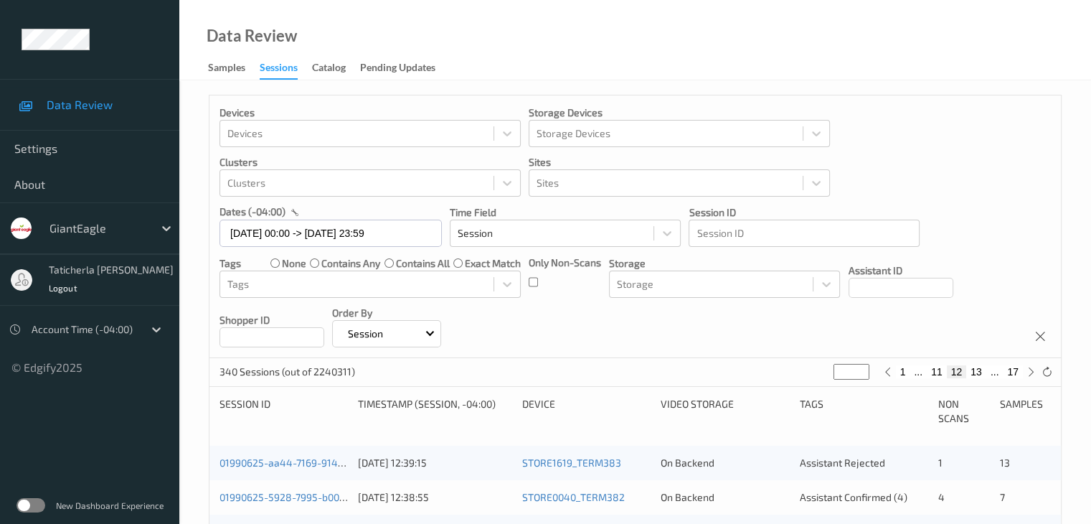
type input "**"
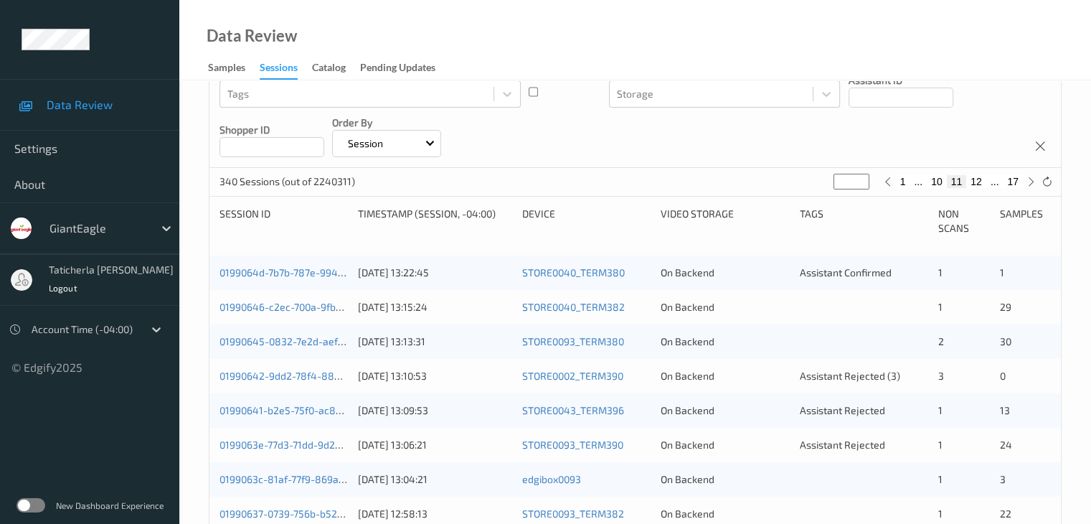
scroll to position [215, 0]
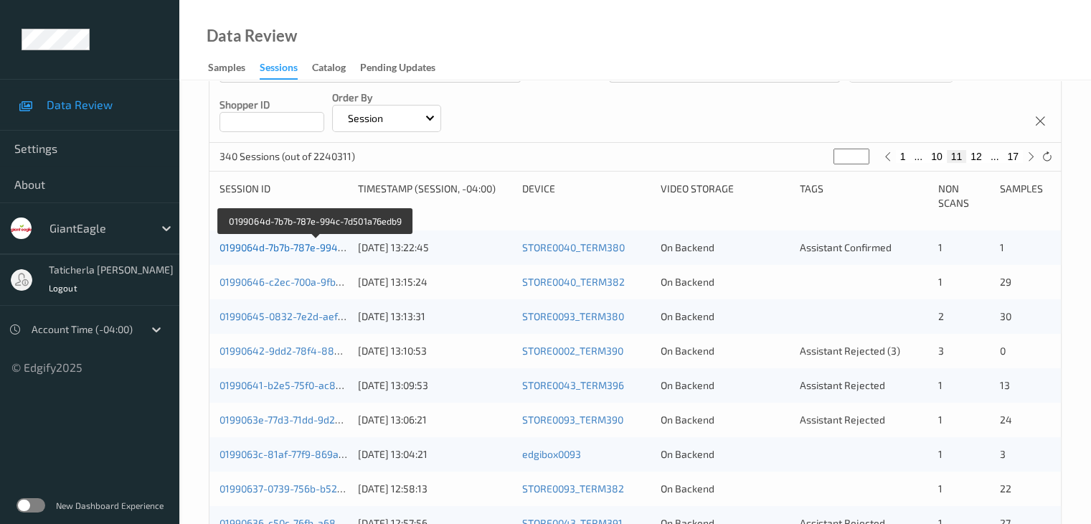
click at [322, 242] on link "0199064d-7b7b-787e-994c-7d501a76edb9" at bounding box center [316, 247] width 193 height 12
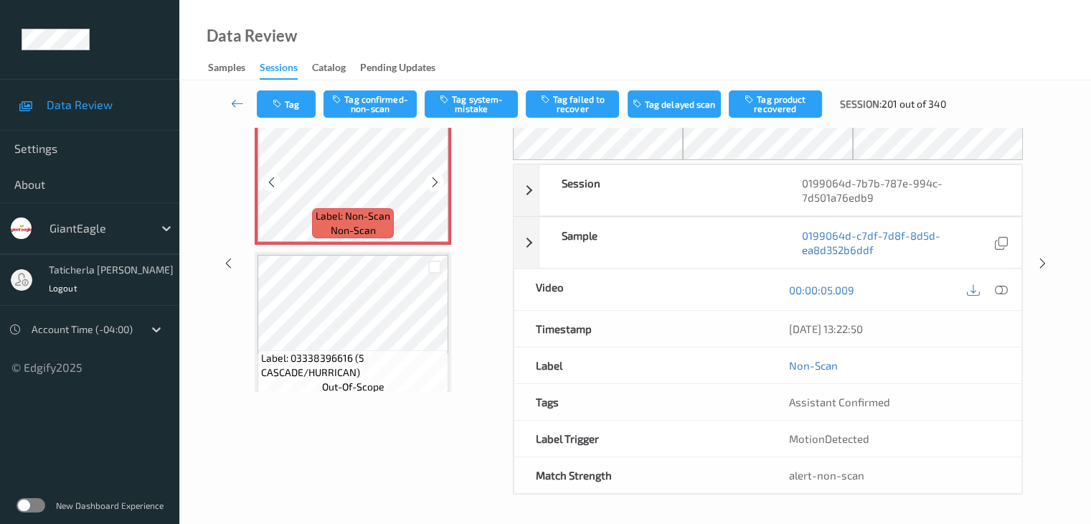
scroll to position [94, 0]
click at [431, 183] on icon at bounding box center [435, 183] width 12 height 13
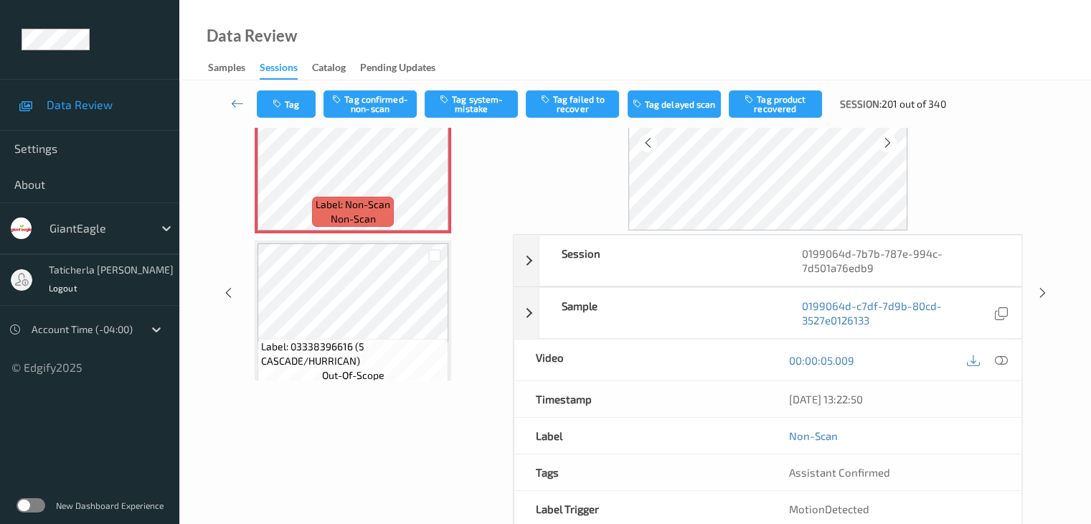
scroll to position [32, 0]
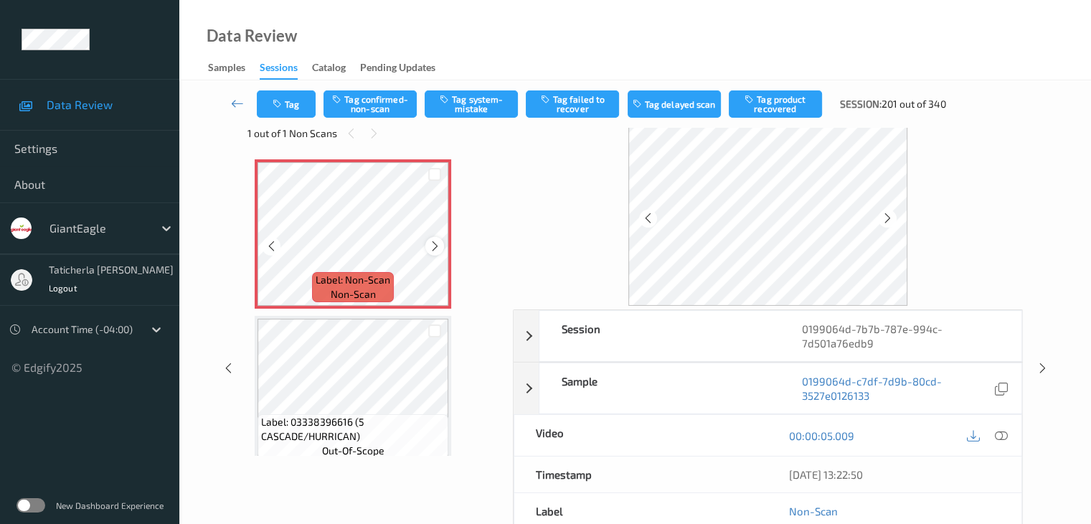
click at [433, 238] on div at bounding box center [434, 246] width 18 height 18
click at [434, 240] on icon at bounding box center [435, 246] width 12 height 13
click at [997, 434] on icon at bounding box center [1000, 435] width 13 height 13
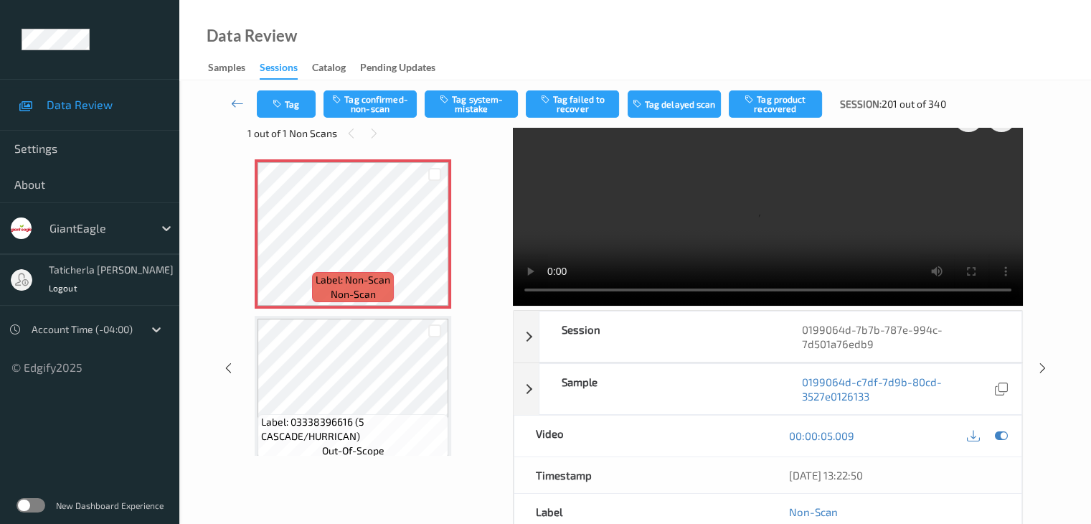
click at [971, 169] on video at bounding box center [768, 200] width 510 height 209
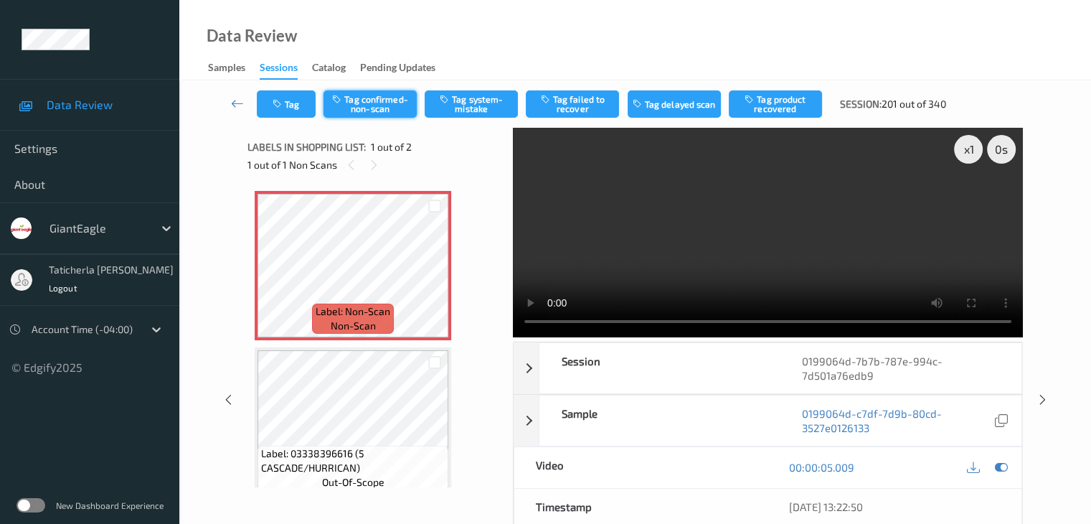
click at [396, 102] on button "Tag confirmed-non-scan" at bounding box center [370, 103] width 93 height 27
click at [583, 107] on button "Tag failed to recover" at bounding box center [572, 103] width 93 height 27
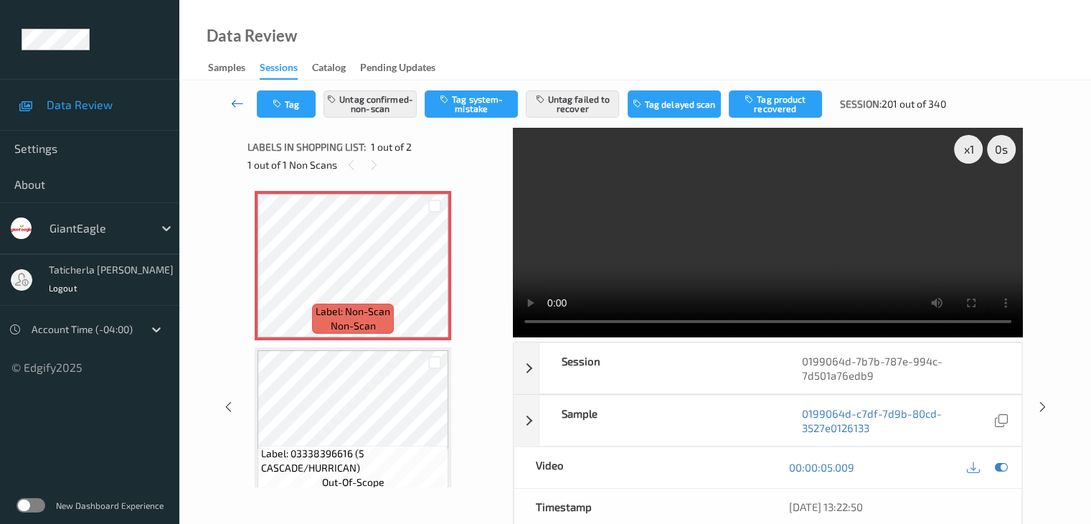
click at [232, 100] on icon at bounding box center [237, 103] width 13 height 14
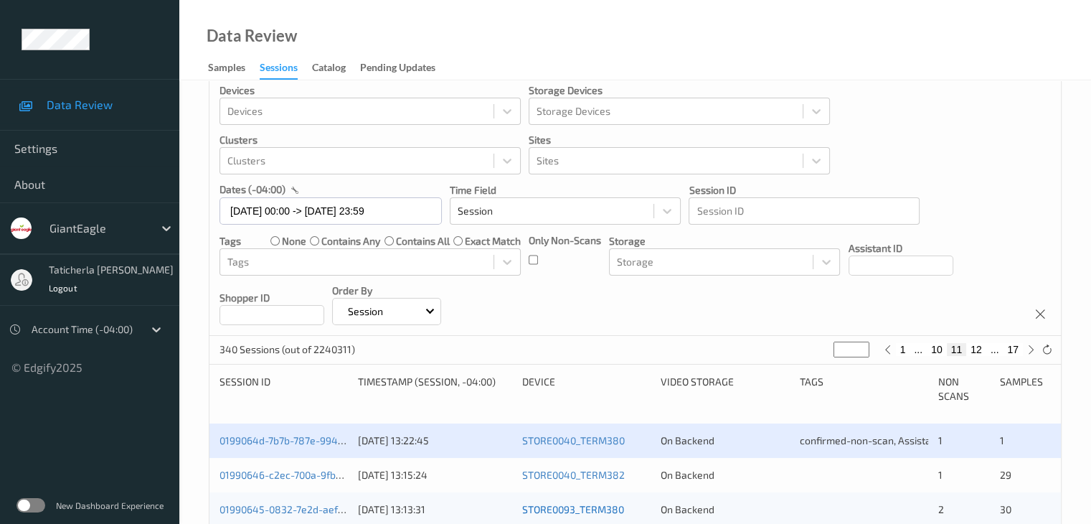
scroll to position [215, 0]
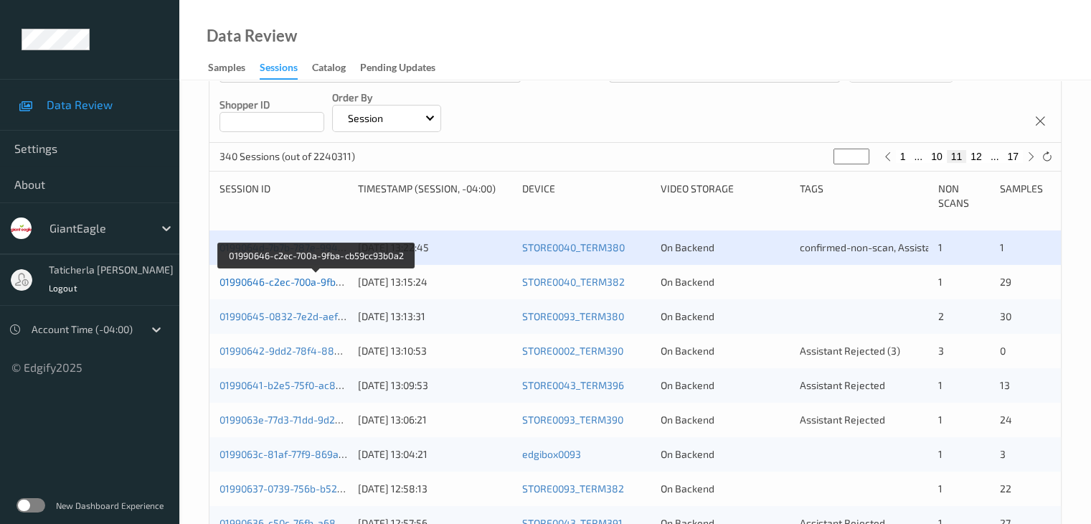
click at [313, 277] on link "01990646-c2ec-700a-9fba-cb59cc93b0a2" at bounding box center [316, 281] width 193 height 12
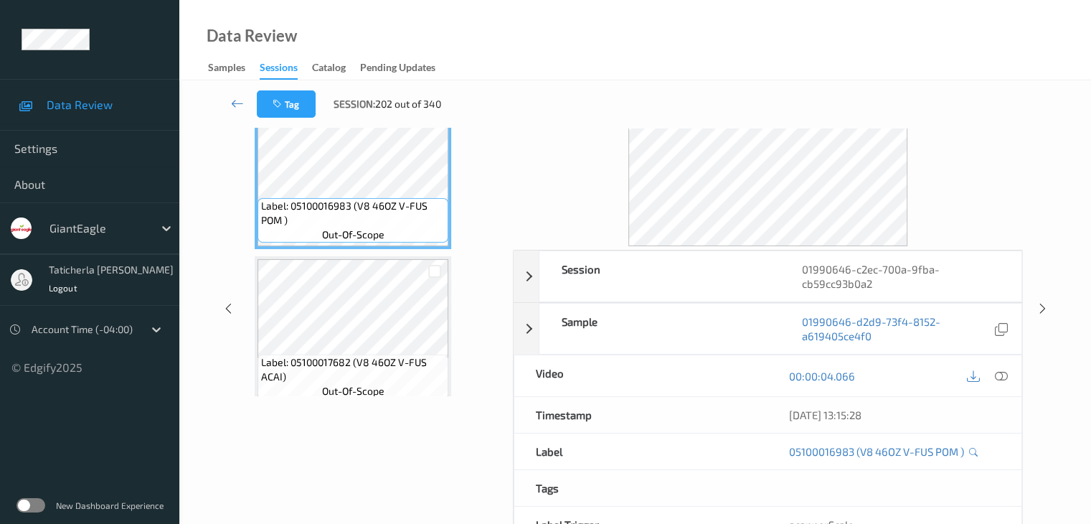
scroll to position [32, 0]
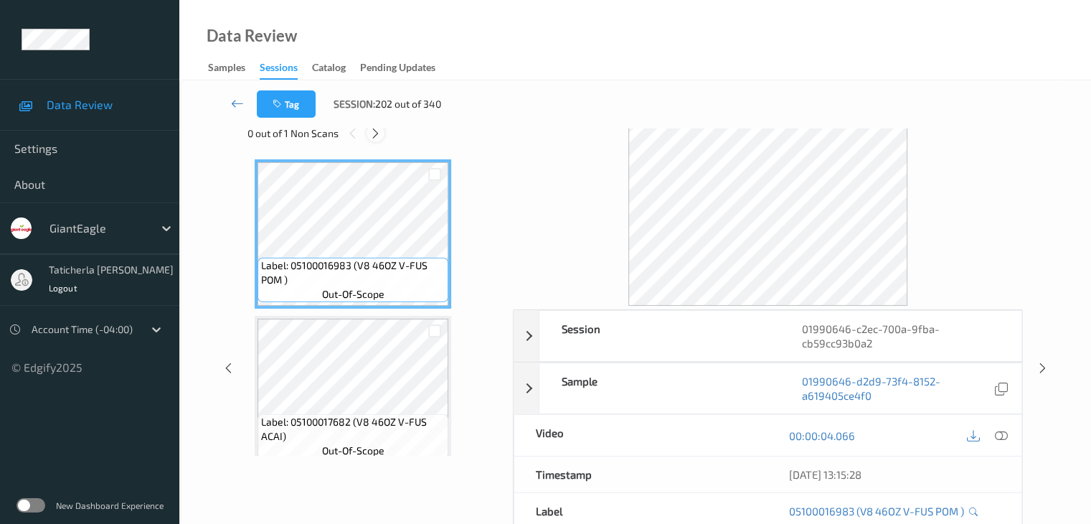
click at [375, 128] on icon at bounding box center [375, 133] width 12 height 13
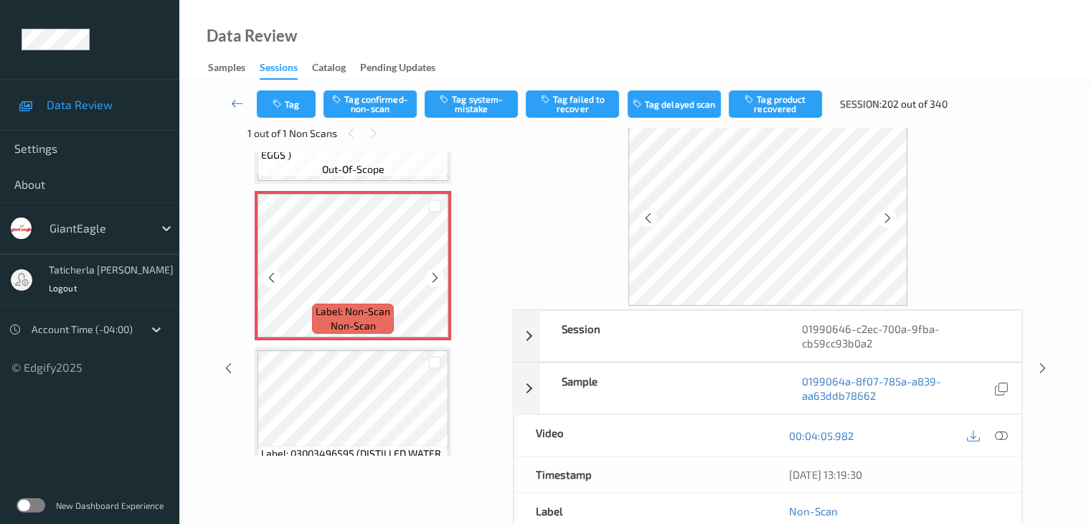
scroll to position [4373, 0]
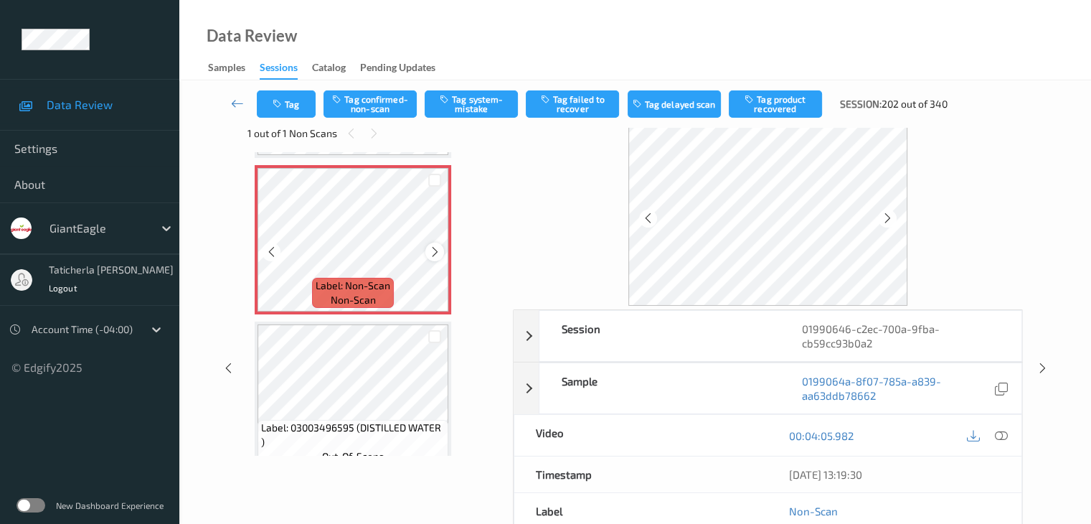
click at [435, 250] on icon at bounding box center [435, 251] width 12 height 13
click at [999, 434] on icon at bounding box center [1000, 435] width 13 height 13
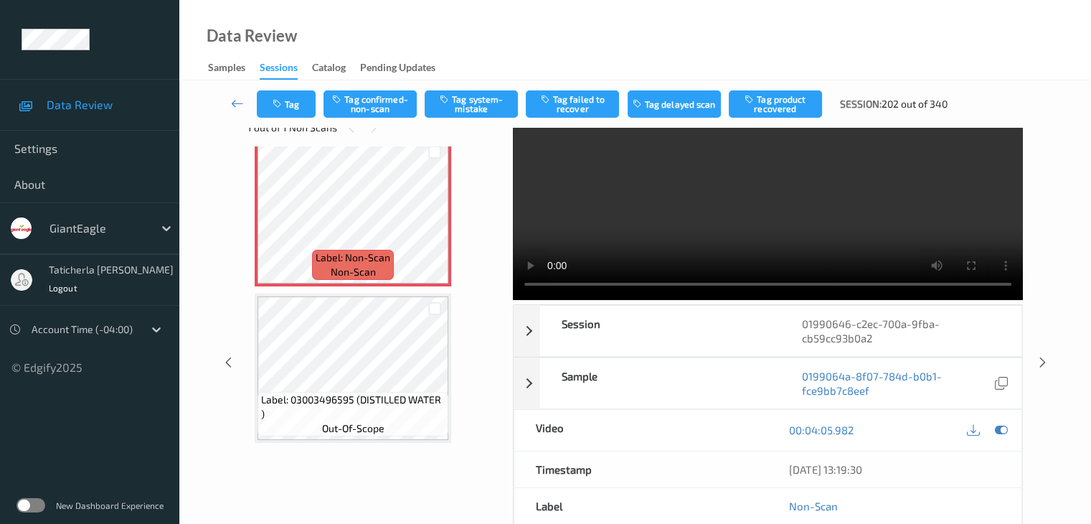
scroll to position [0, 0]
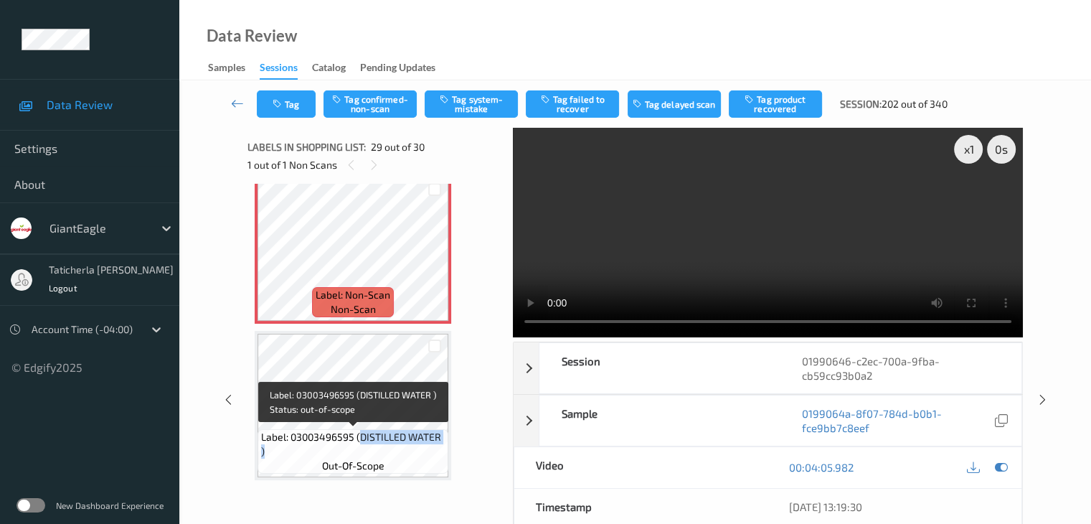
drag, startPoint x: 359, startPoint y: 437, endPoint x: 443, endPoint y: 445, distance: 84.3
click at [443, 445] on span "Label: 03003496595 (DISTILLED WATER )" at bounding box center [353, 444] width 184 height 29
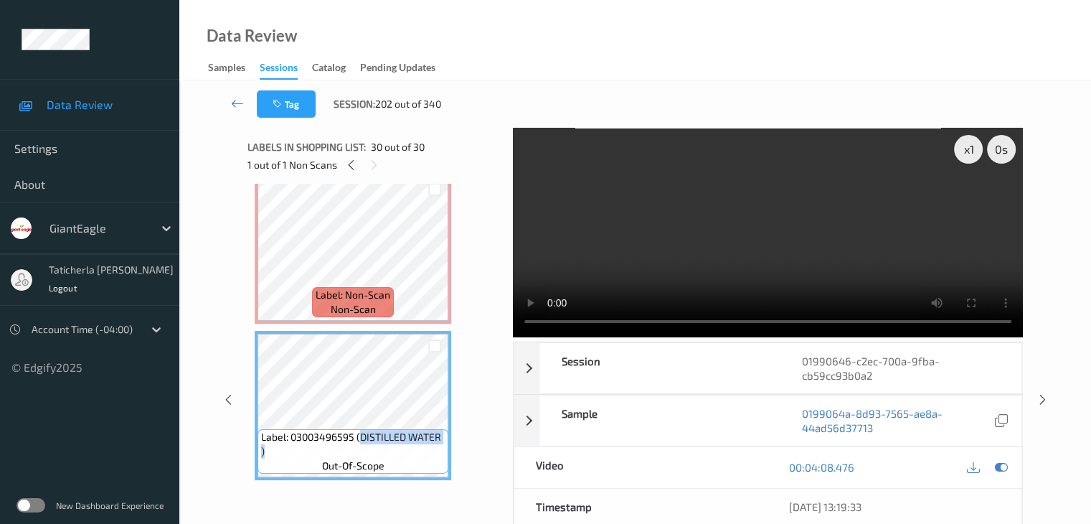
copy span "DISTILLED WATER )"
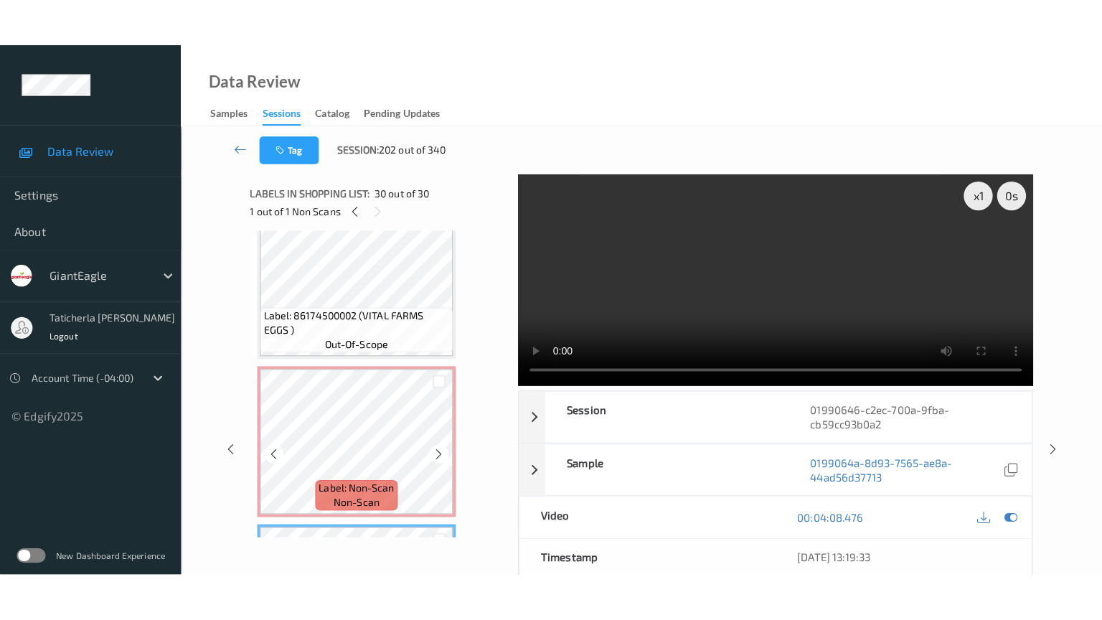
scroll to position [4396, 0]
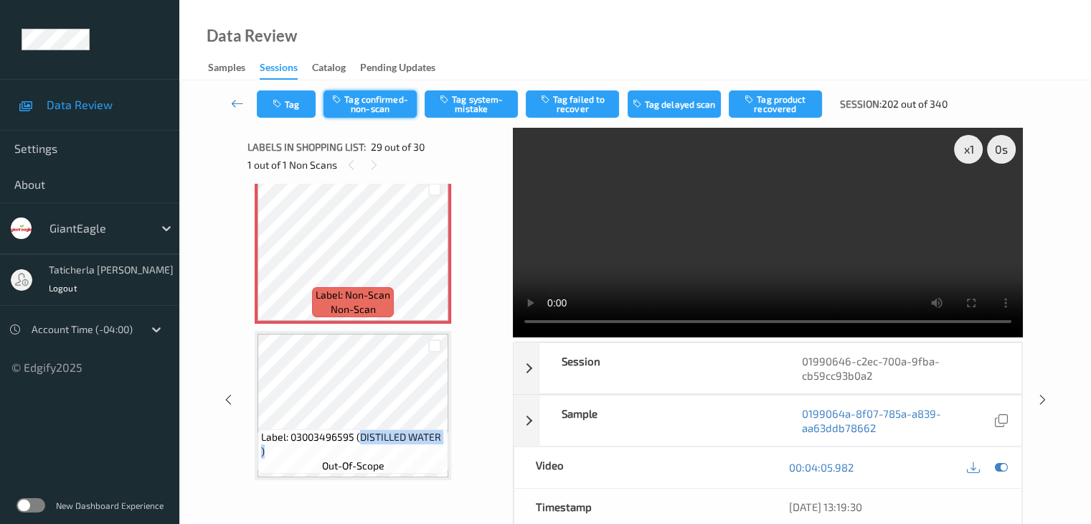
click at [384, 107] on button "Tag confirmed-non-scan" at bounding box center [370, 103] width 93 height 27
click at [965, 199] on video at bounding box center [768, 232] width 510 height 209
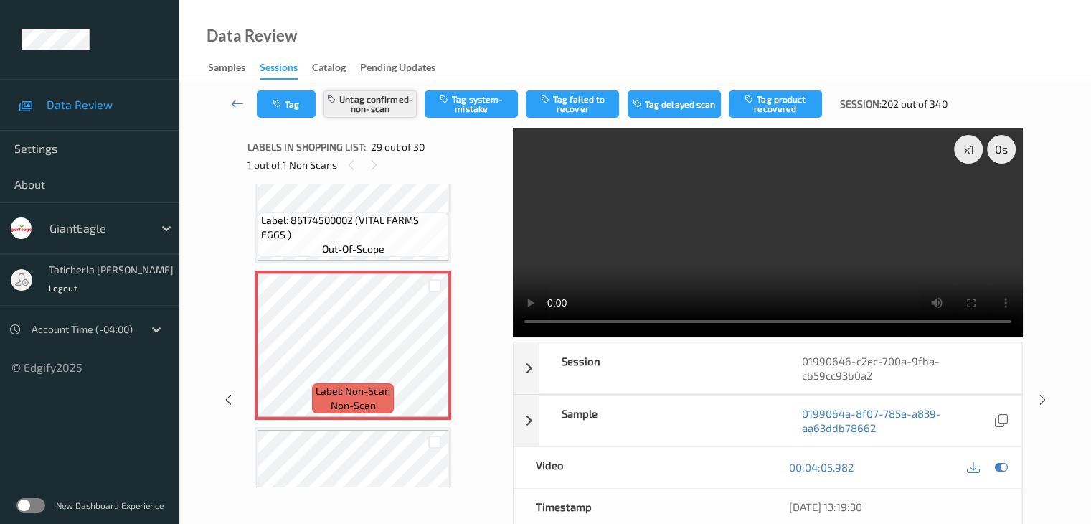
click at [364, 97] on button "Untag confirmed-non-scan" at bounding box center [370, 103] width 93 height 27
click at [474, 101] on button "Tag system-mistake" at bounding box center [471, 103] width 93 height 27
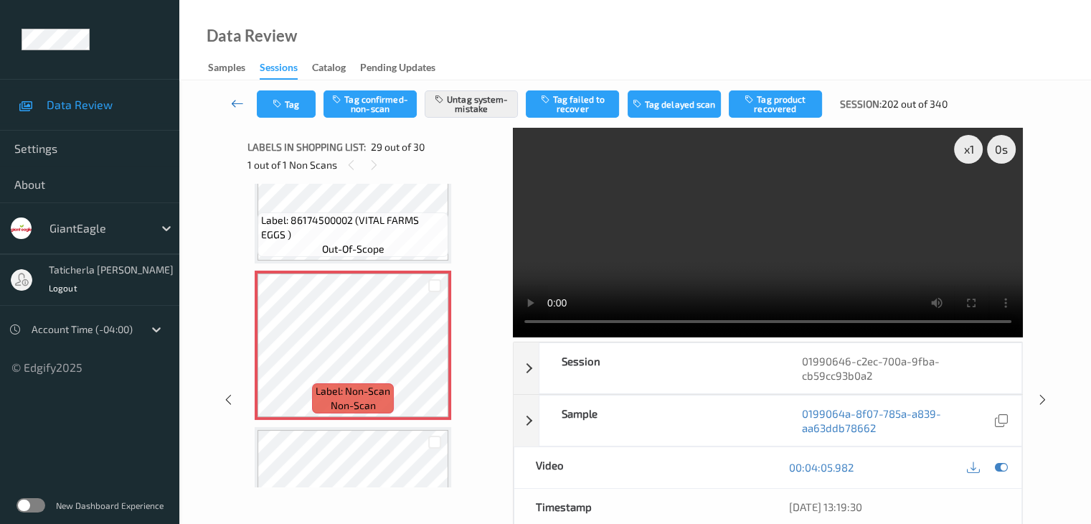
click at [234, 101] on icon at bounding box center [237, 103] width 13 height 14
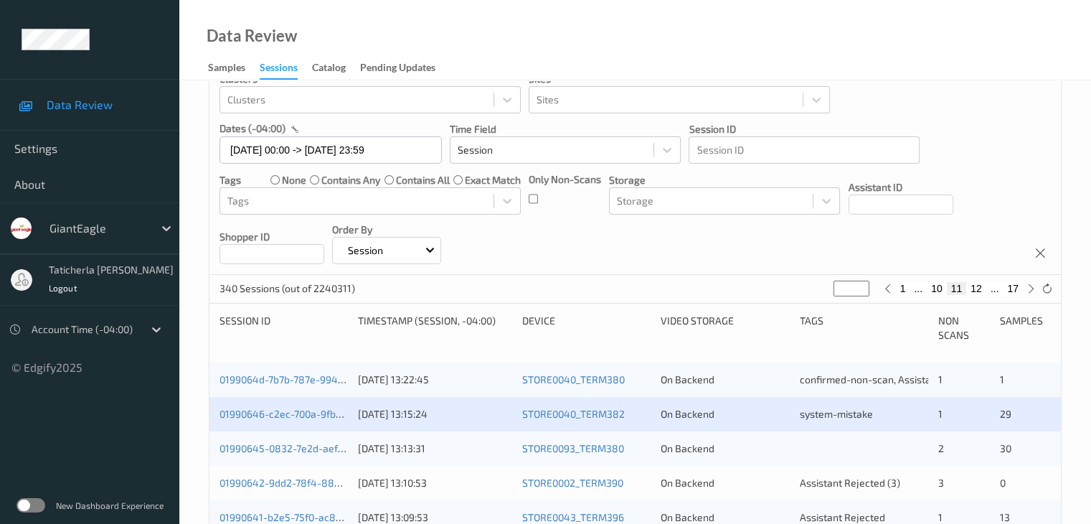
scroll to position [215, 0]
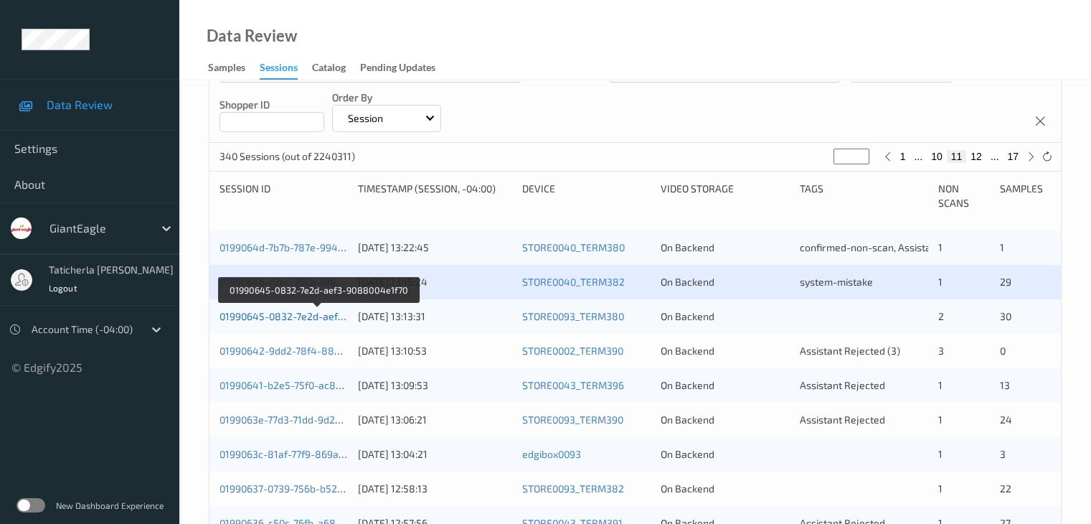
click at [286, 316] on link "01990645-0832-7e2d-aef3-9088004e1f70" at bounding box center [317, 316] width 195 height 12
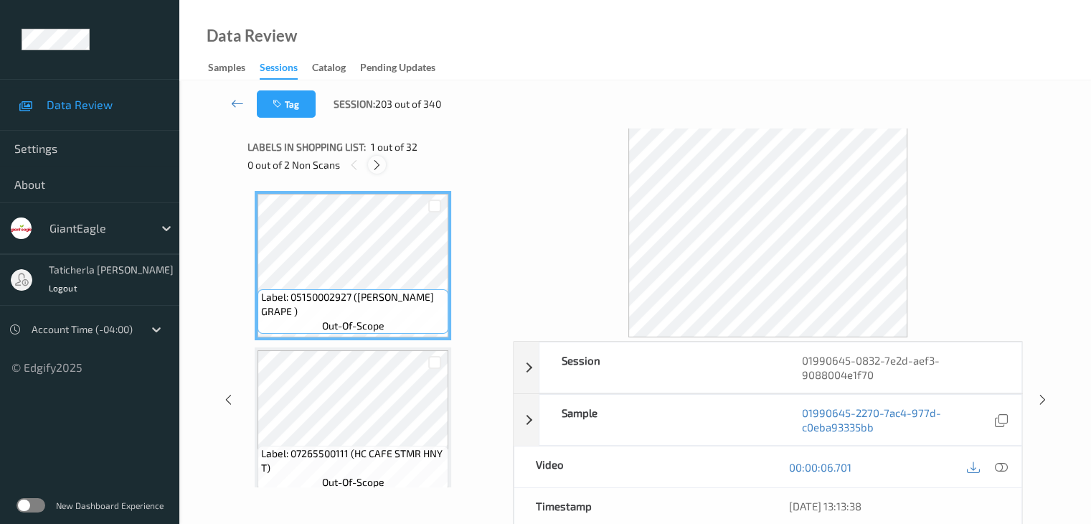
click at [376, 166] on icon at bounding box center [377, 165] width 12 height 13
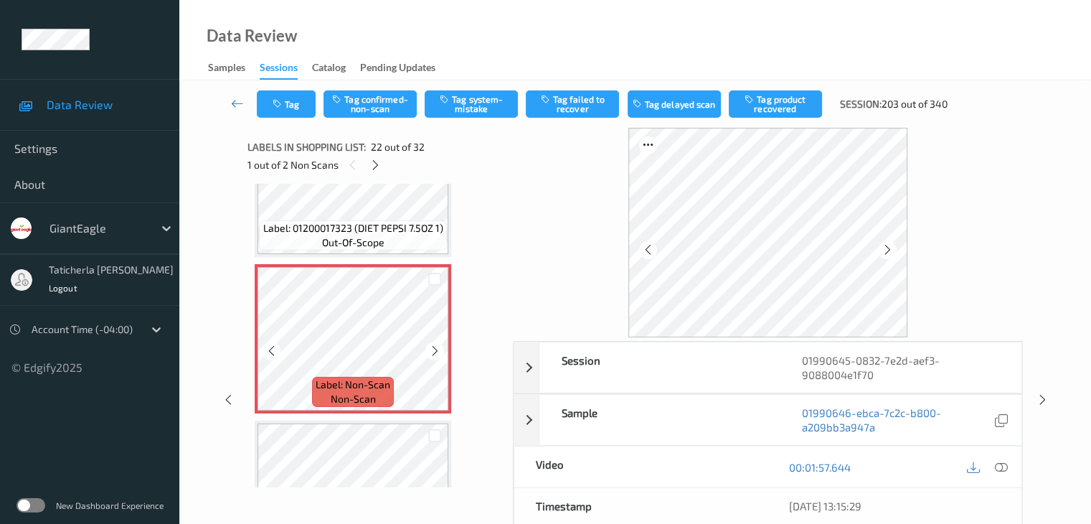
scroll to position [3279, 0]
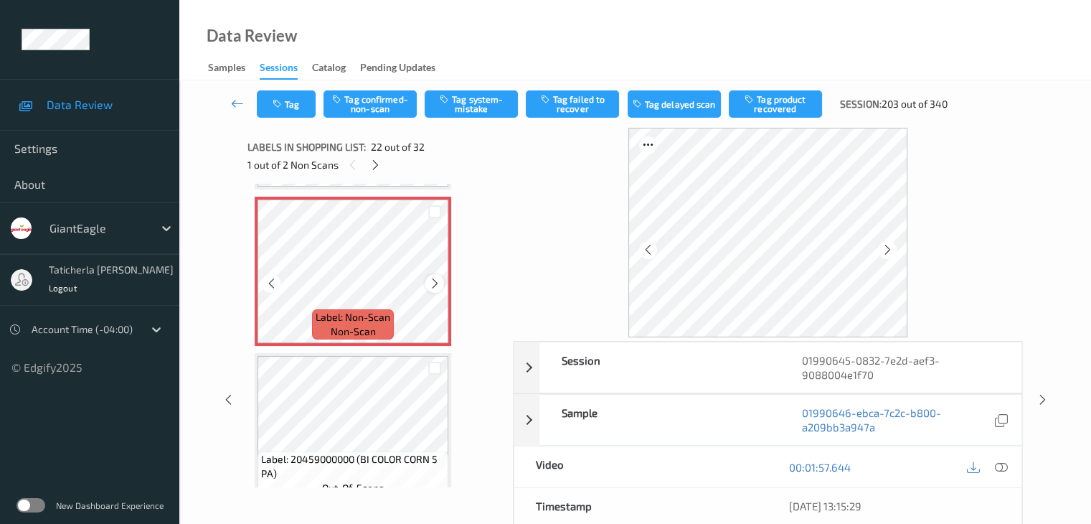
click at [433, 279] on icon at bounding box center [435, 283] width 12 height 13
click at [433, 281] on icon at bounding box center [435, 283] width 12 height 13
click at [999, 466] on icon at bounding box center [1000, 467] width 13 height 13
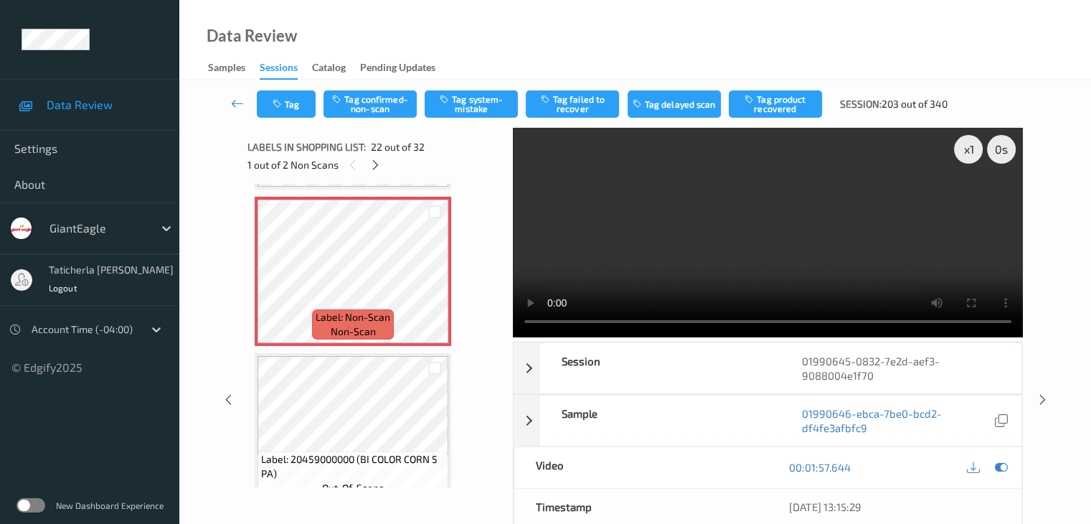
click at [971, 199] on video at bounding box center [768, 232] width 510 height 209
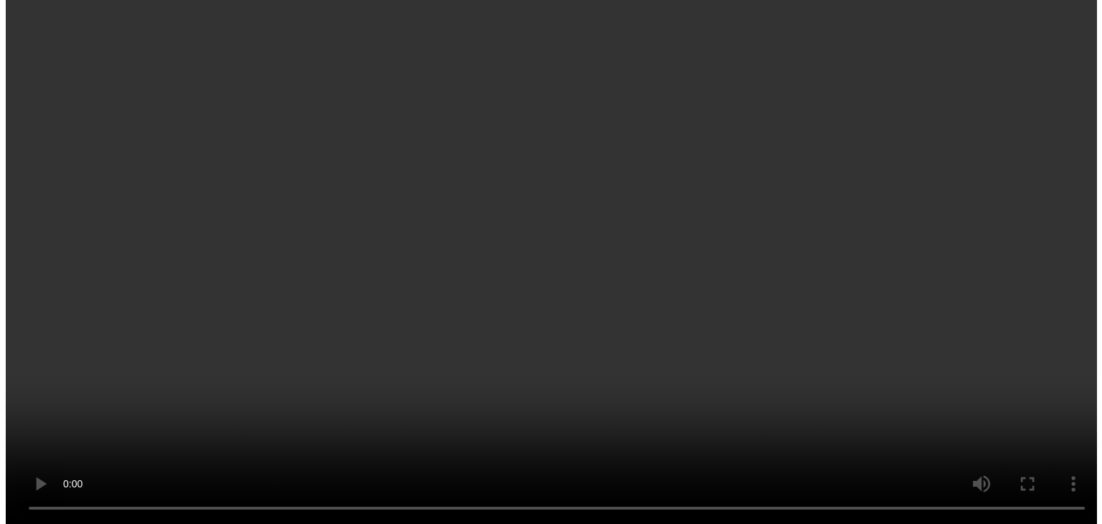
scroll to position [3135, 0]
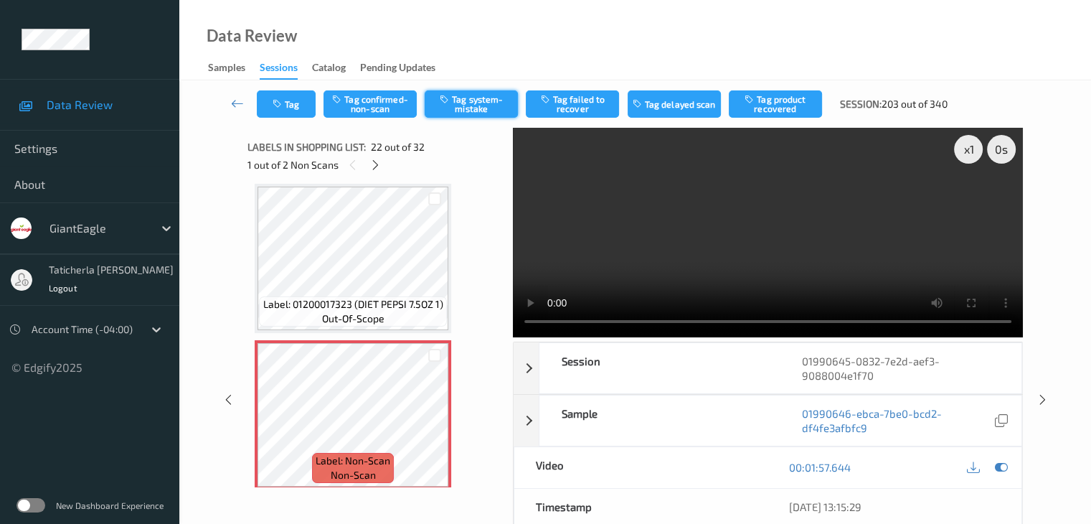
click at [486, 100] on button "Tag system-mistake" at bounding box center [471, 103] width 93 height 27
click at [288, 92] on button "Tag" at bounding box center [286, 103] width 59 height 27
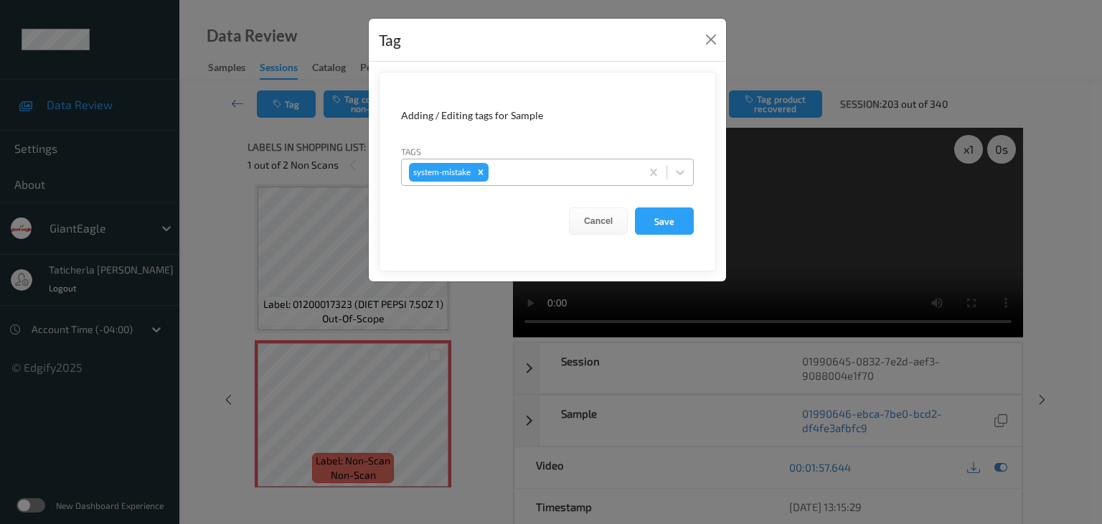
click at [519, 167] on div at bounding box center [562, 172] width 142 height 17
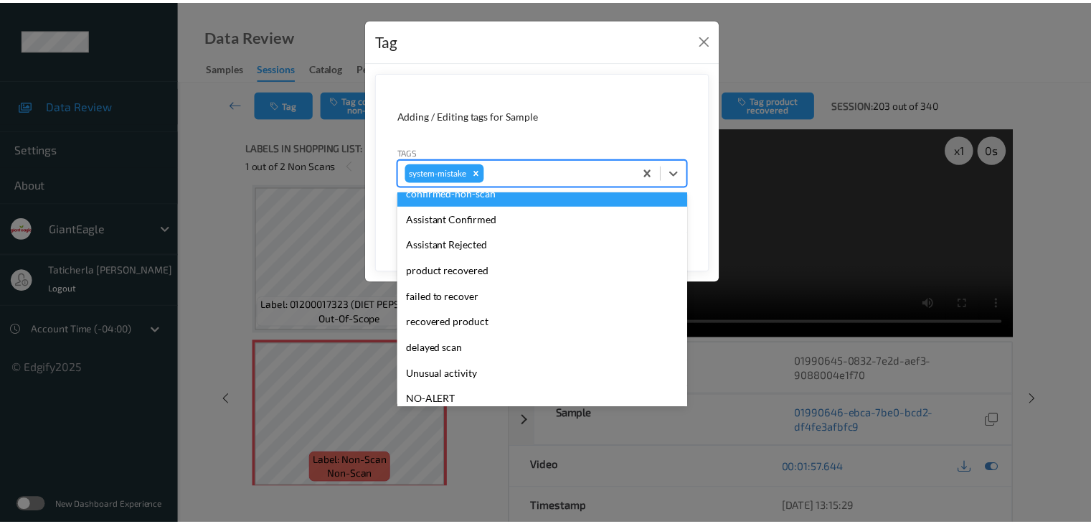
scroll to position [152, 0]
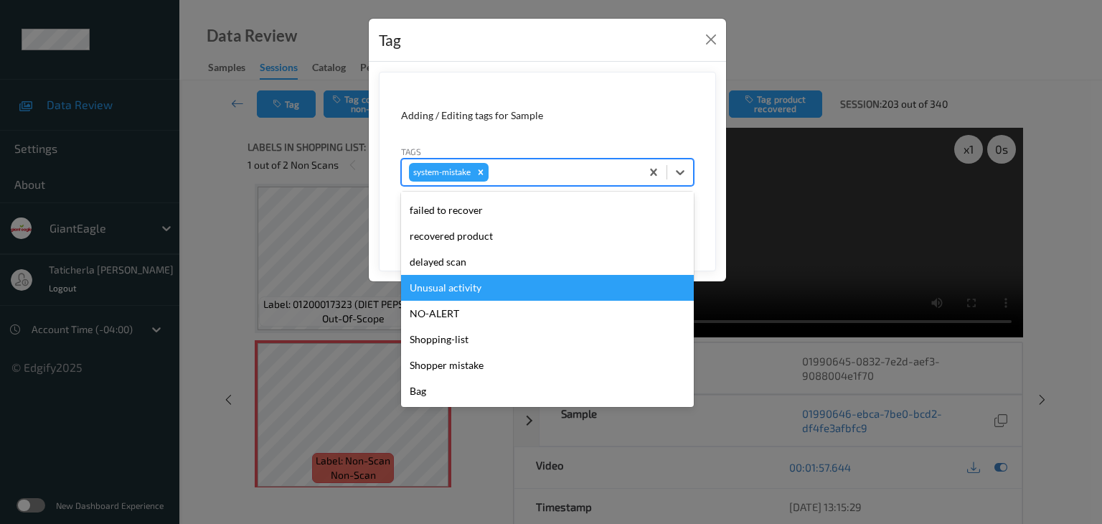
click at [488, 288] on div "Unusual activity" at bounding box center [547, 288] width 293 height 26
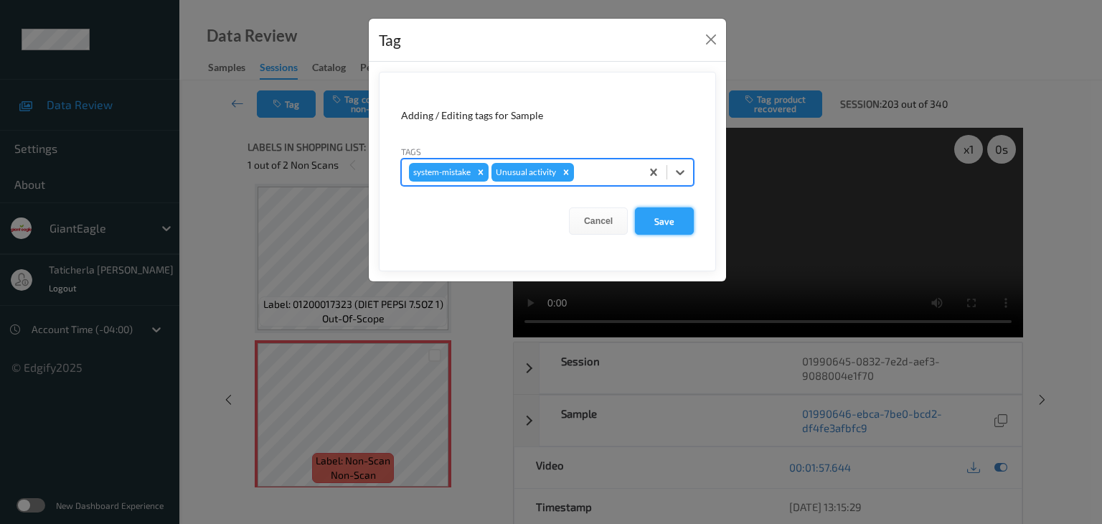
click at [674, 224] on button "Save" at bounding box center [664, 220] width 59 height 27
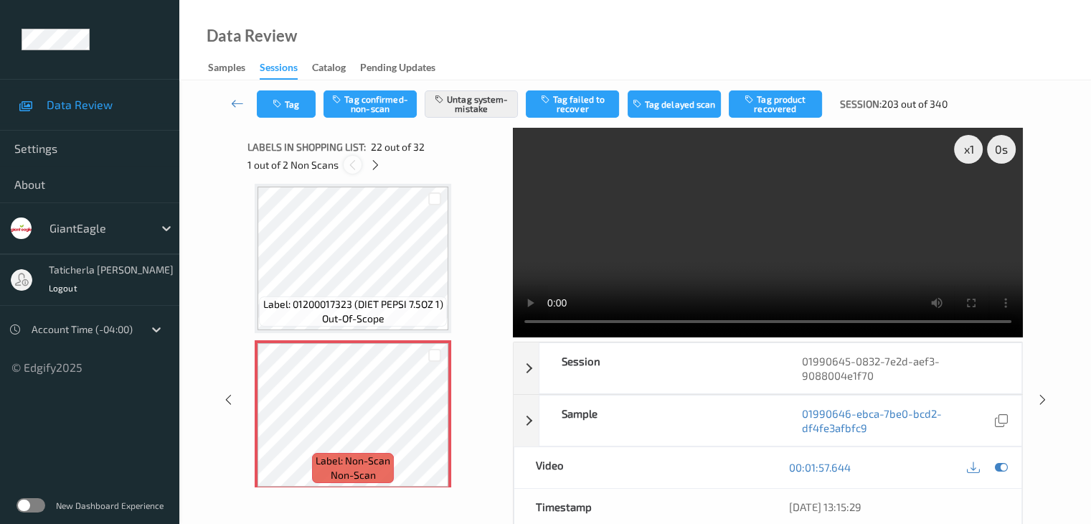
click at [352, 168] on icon at bounding box center [353, 165] width 12 height 13
click at [373, 165] on icon at bounding box center [375, 165] width 12 height 13
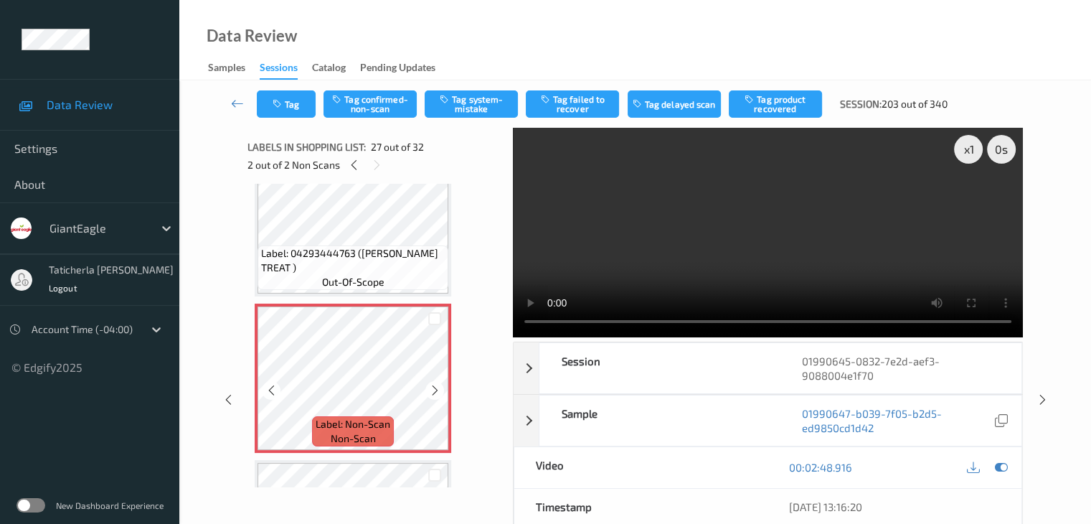
scroll to position [3989, 0]
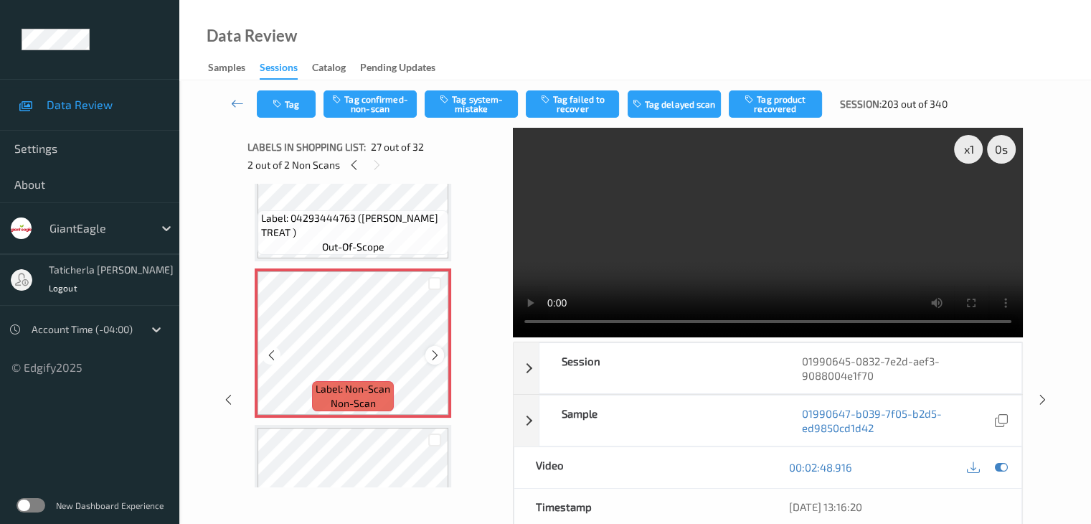
click at [433, 349] on icon at bounding box center [435, 355] width 12 height 13
click at [432, 349] on icon at bounding box center [435, 355] width 12 height 13
click at [432, 350] on icon at bounding box center [435, 355] width 12 height 13
click at [436, 355] on icon at bounding box center [435, 355] width 12 height 13
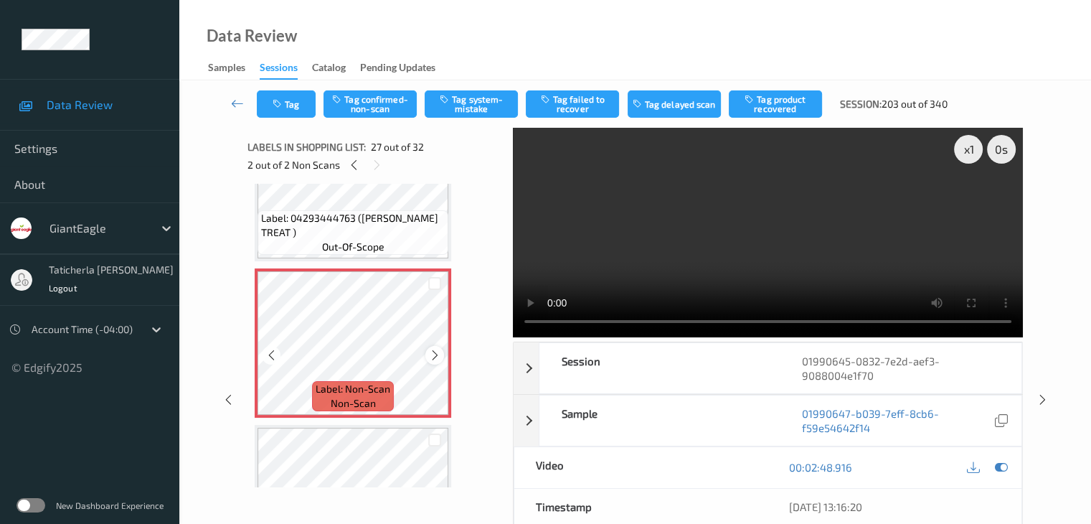
click at [436, 353] on icon at bounding box center [435, 355] width 12 height 13
click at [1073, 206] on div "Tag Tag confirmed-non-scan Tag system-mistake Tag failed to recover Tag delayed…" at bounding box center [635, 390] width 912 height 621
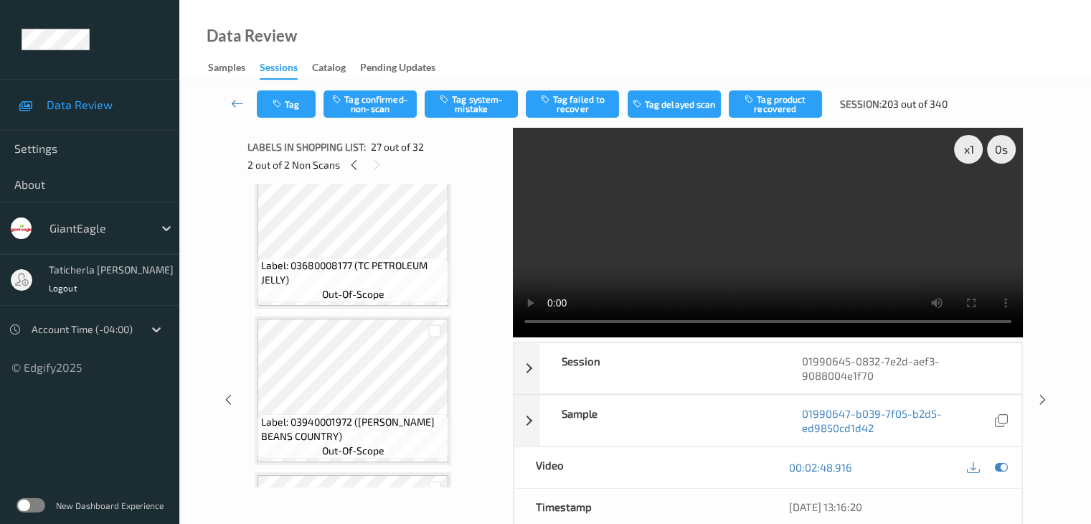
scroll to position [4276, 0]
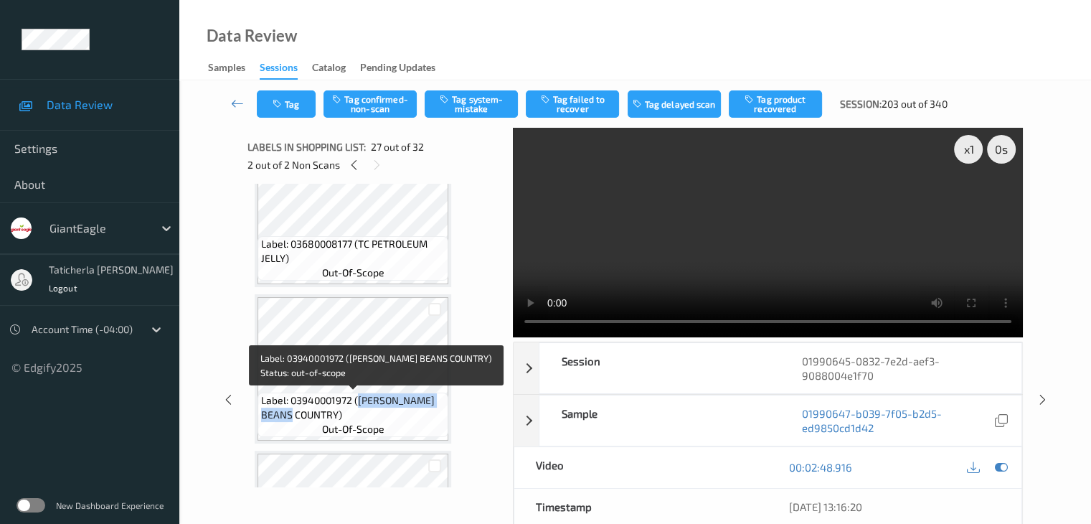
drag, startPoint x: 357, startPoint y: 399, endPoint x: 417, endPoint y: 413, distance: 61.1
click at [419, 412] on span "Label: 03940001972 ([PERSON_NAME] BEANS COUNTRY)" at bounding box center [353, 407] width 184 height 29
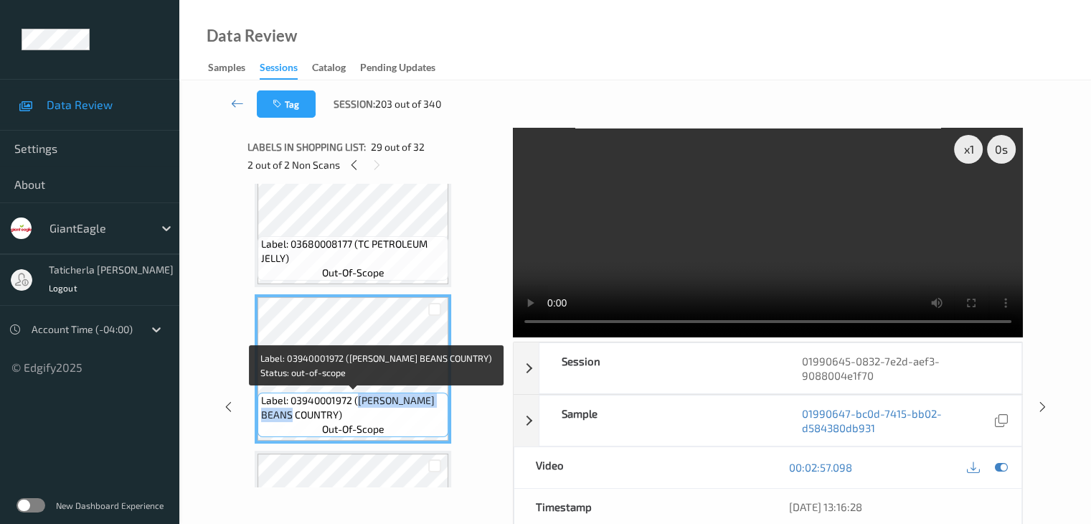
copy span "[PERSON_NAME] BEANS COUNTRY)"
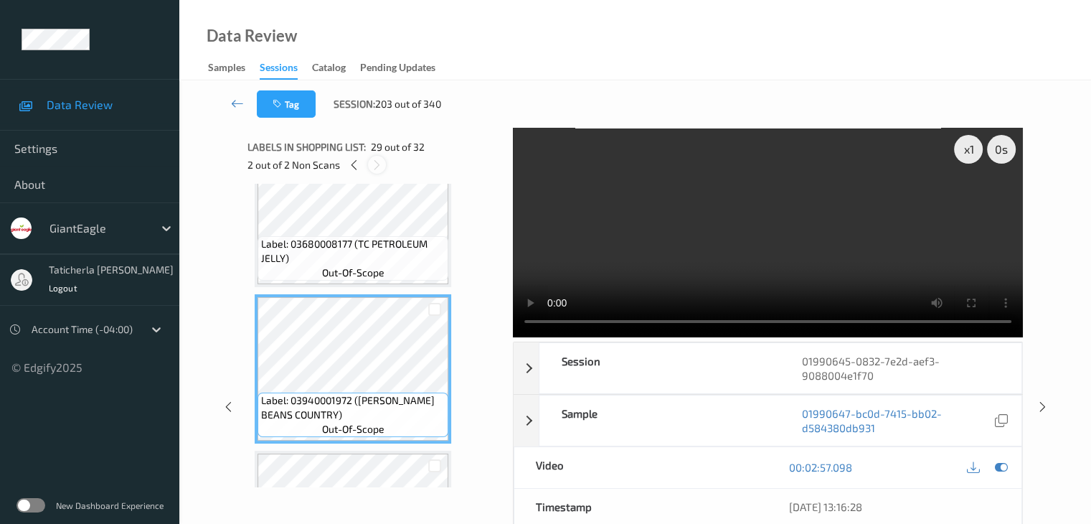
click at [380, 161] on icon at bounding box center [377, 165] width 12 height 13
click at [350, 170] on icon at bounding box center [354, 165] width 12 height 13
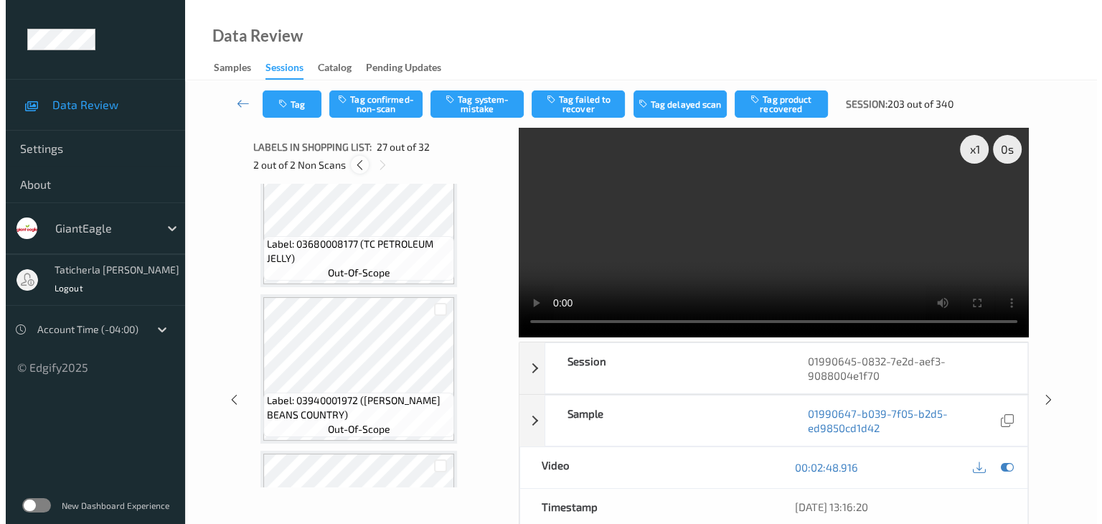
scroll to position [3917, 0]
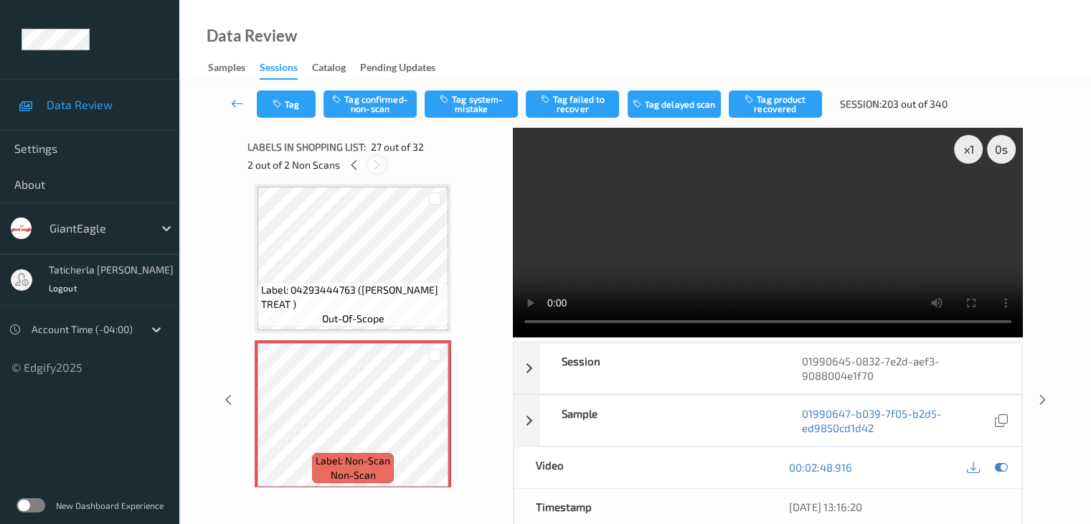
click at [377, 162] on icon at bounding box center [377, 165] width 12 height 13
click at [456, 100] on button "Tag system-mistake" at bounding box center [471, 103] width 93 height 27
click at [293, 107] on button "Tag" at bounding box center [286, 103] width 59 height 27
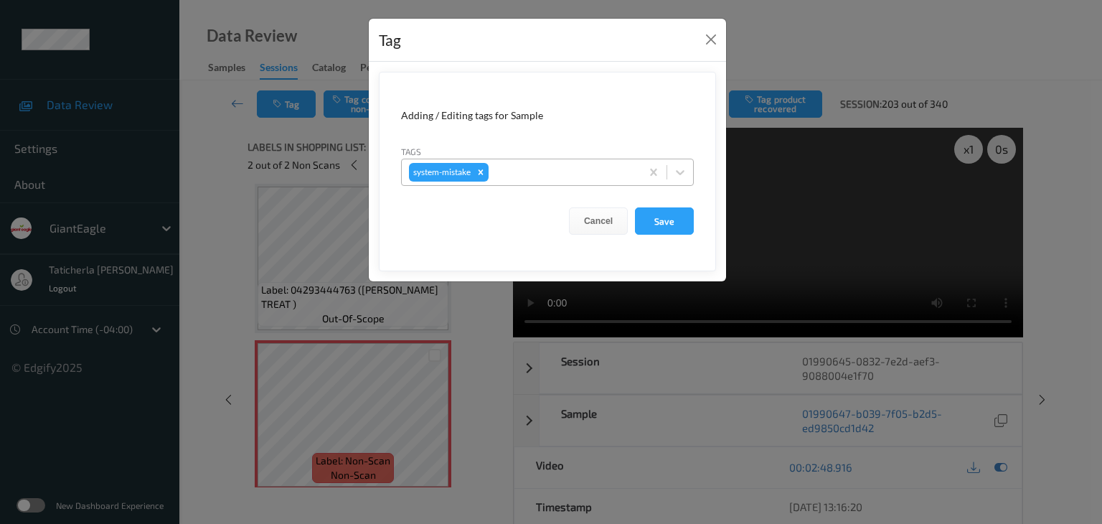
click at [550, 176] on div at bounding box center [562, 172] width 142 height 17
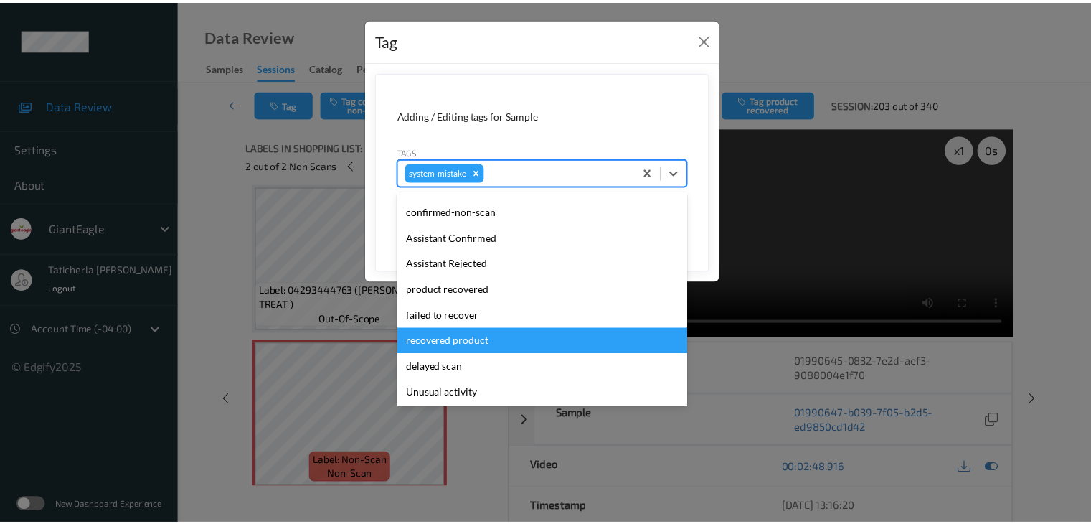
scroll to position [72, 0]
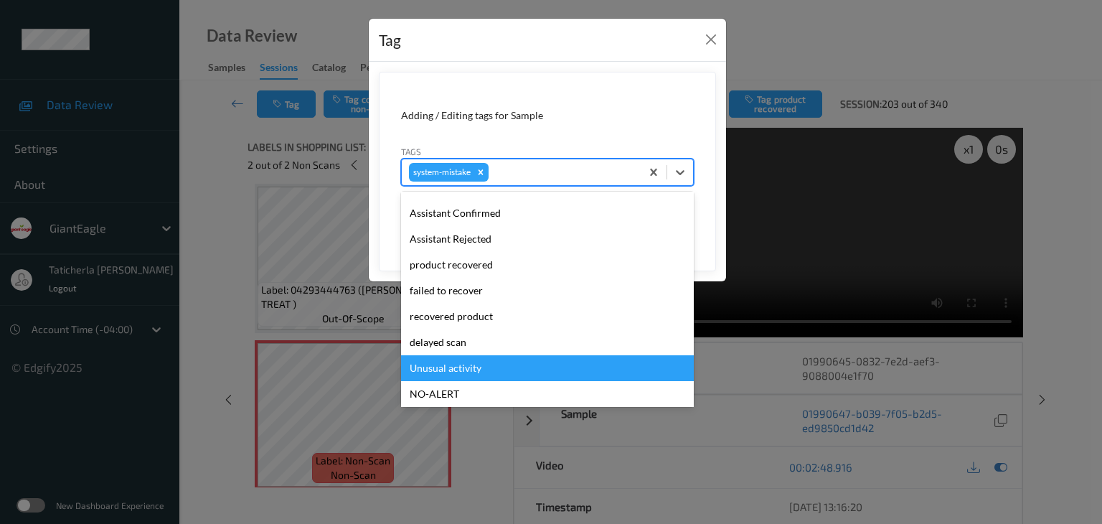
click at [522, 359] on div "Unusual activity" at bounding box center [547, 368] width 293 height 26
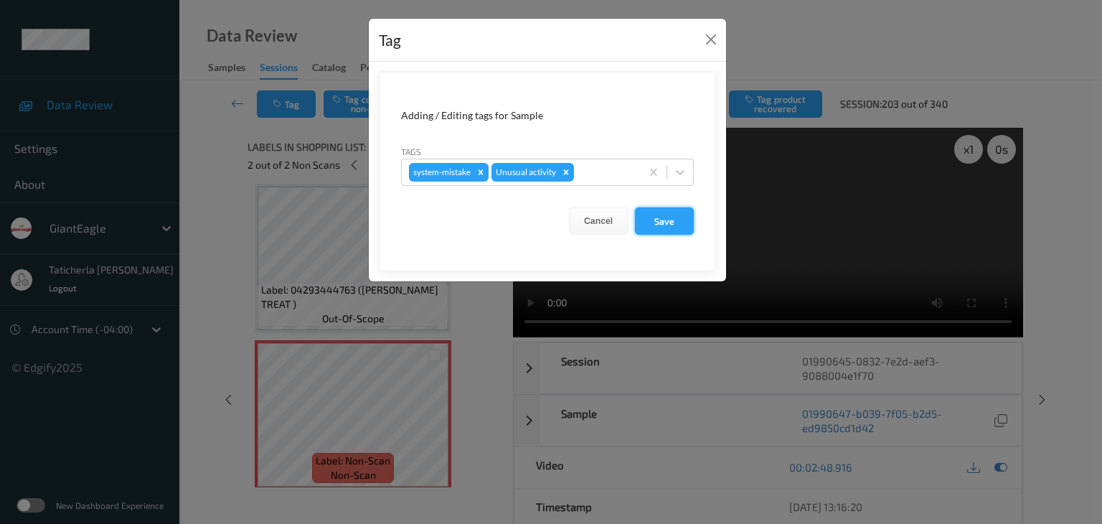
click at [677, 223] on button "Save" at bounding box center [664, 220] width 59 height 27
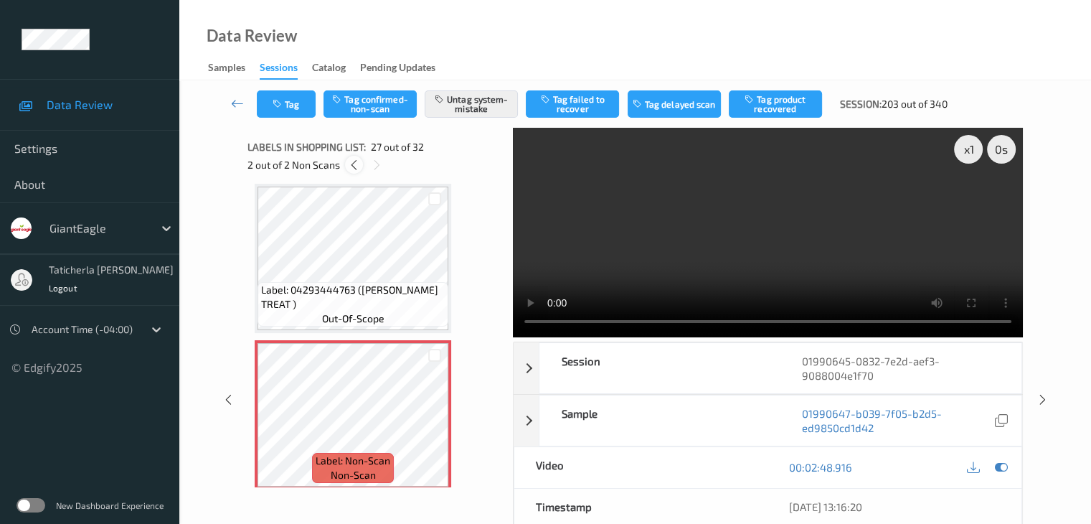
drag, startPoint x: 340, startPoint y: 169, endPoint x: 356, endPoint y: 165, distance: 16.2
click at [346, 167] on div "2 out of 2 Non Scans" at bounding box center [375, 165] width 255 height 18
click at [356, 165] on icon at bounding box center [354, 165] width 12 height 13
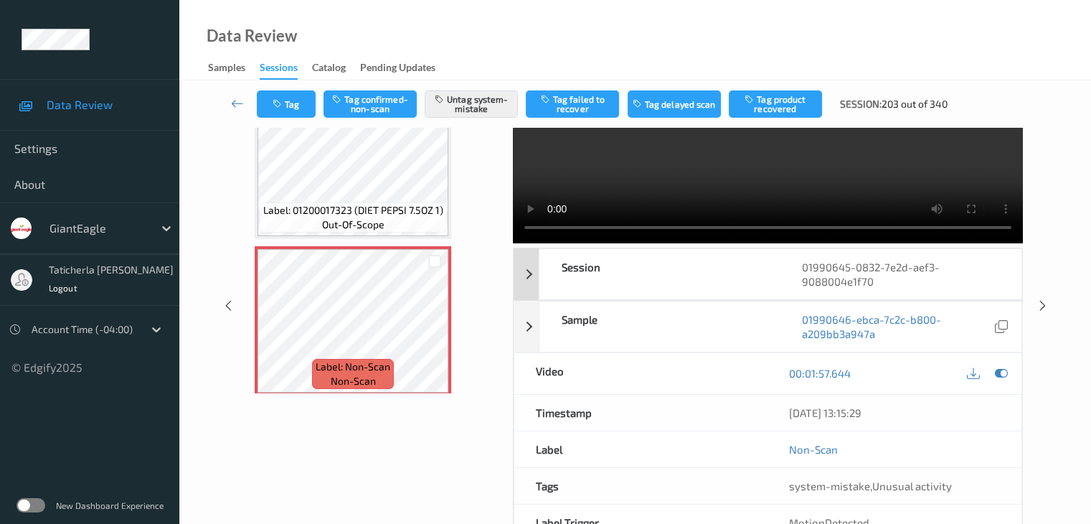
scroll to position [0, 0]
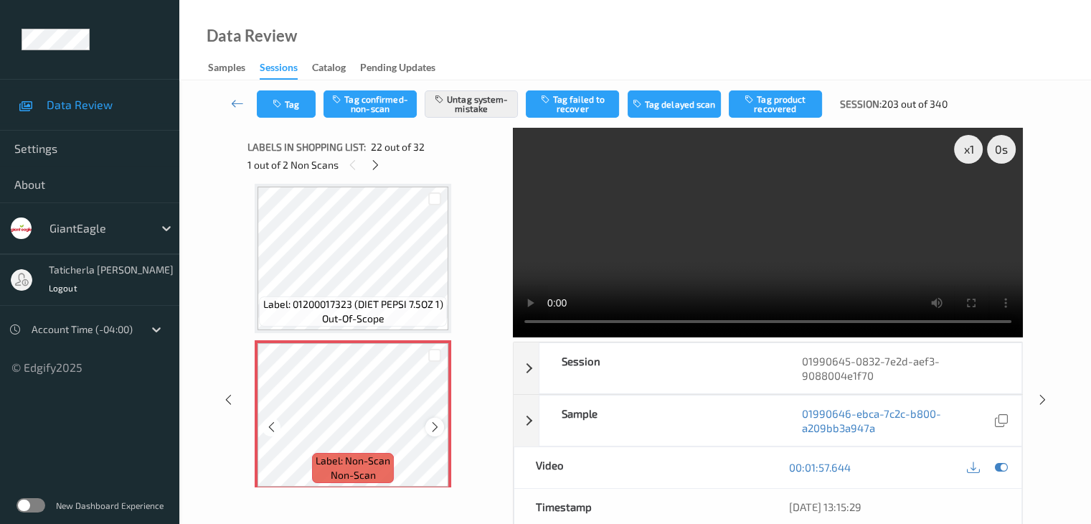
click at [437, 425] on icon at bounding box center [435, 426] width 12 height 13
click at [376, 161] on icon at bounding box center [375, 165] width 12 height 13
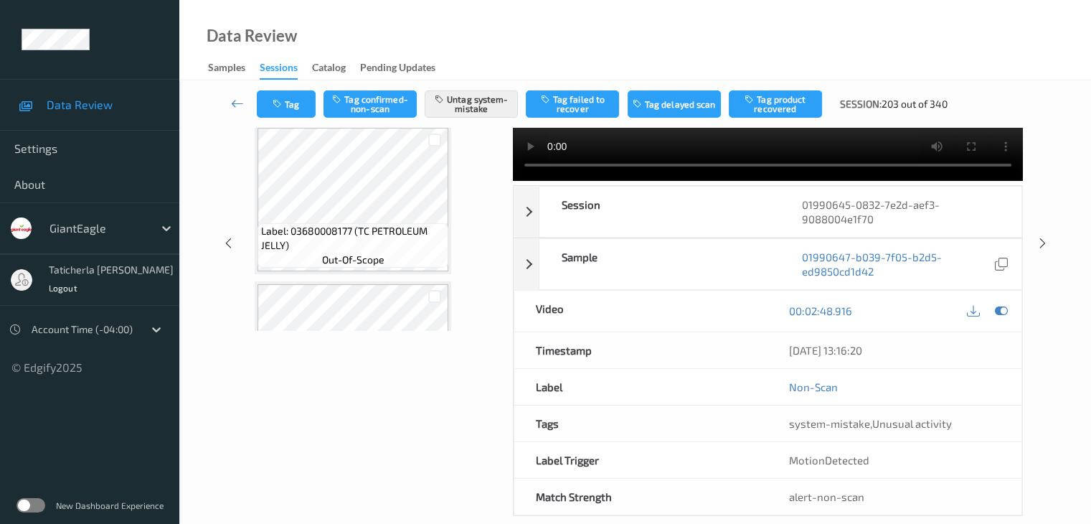
scroll to position [103, 0]
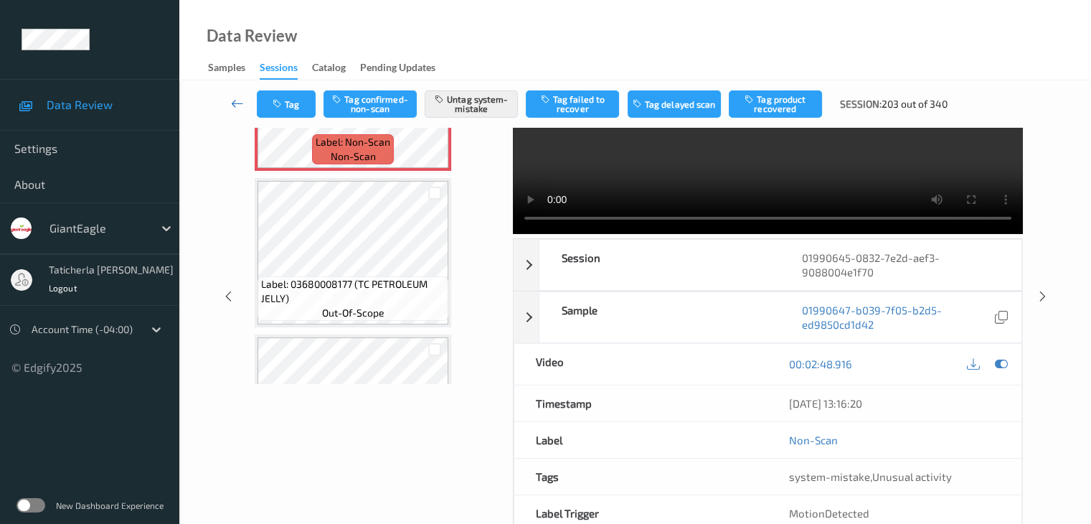
click at [232, 105] on icon at bounding box center [237, 103] width 13 height 14
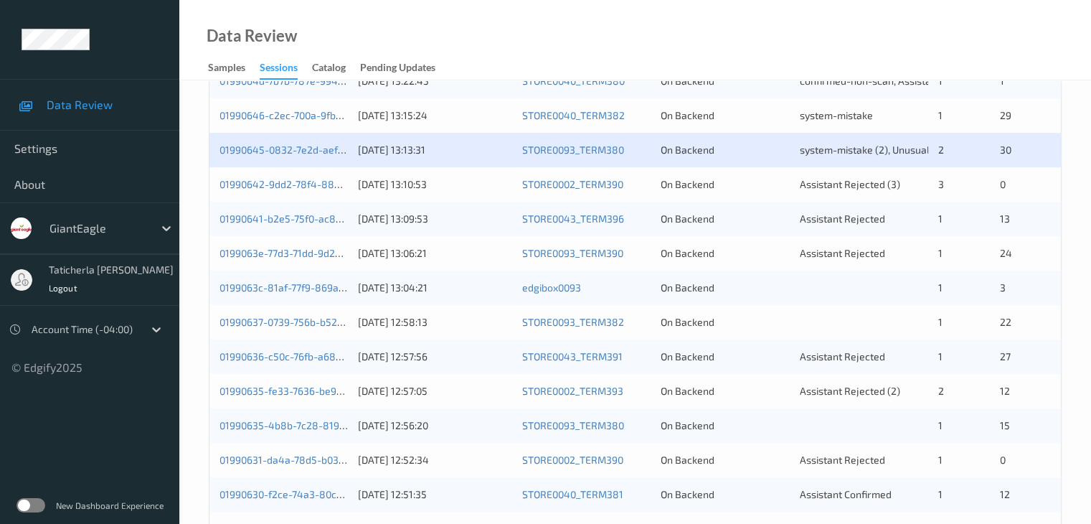
scroll to position [359, 0]
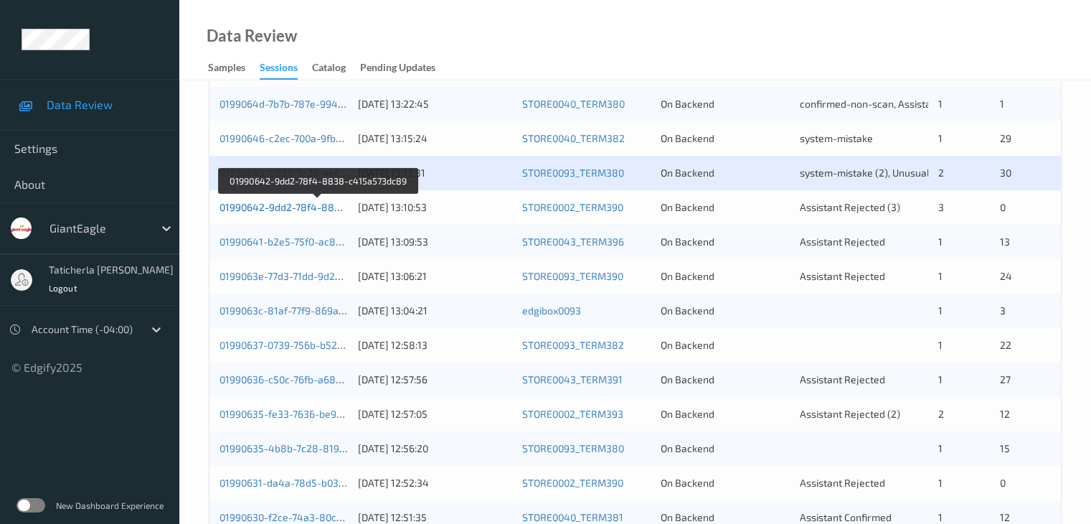
click at [303, 202] on link "01990642-9dd2-78f4-8838-c415a573dc89" at bounding box center [319, 207] width 198 height 12
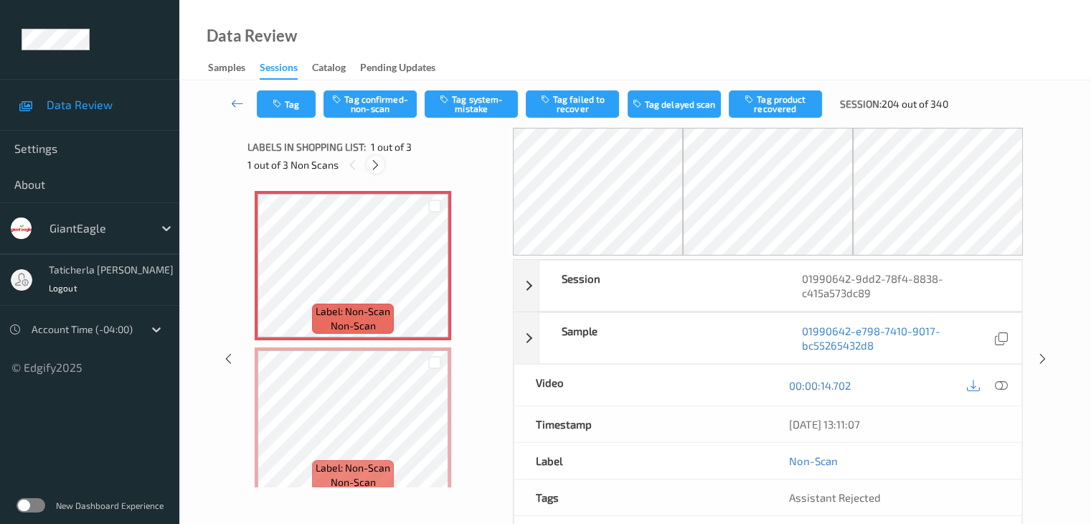
click at [375, 161] on icon at bounding box center [375, 165] width 12 height 13
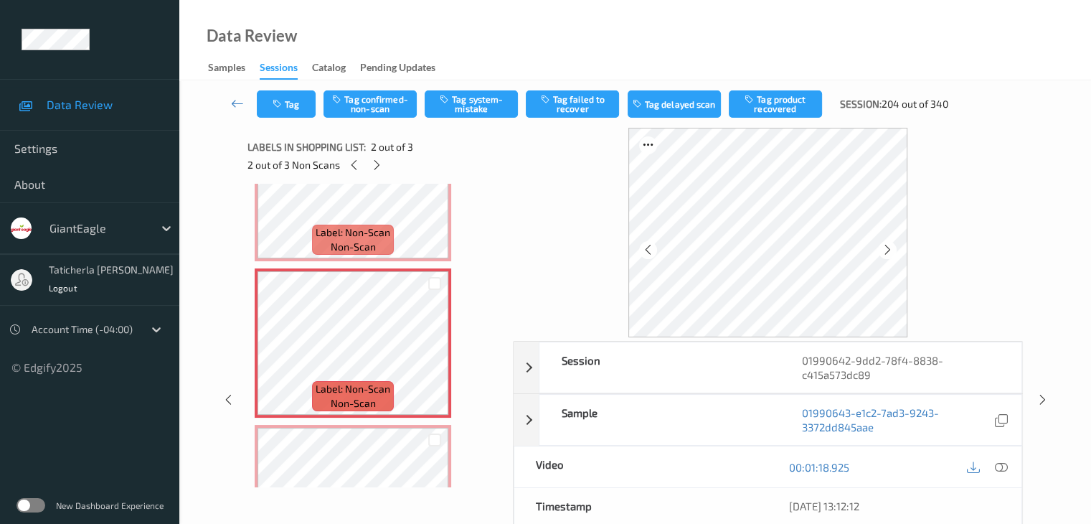
scroll to position [7, 0]
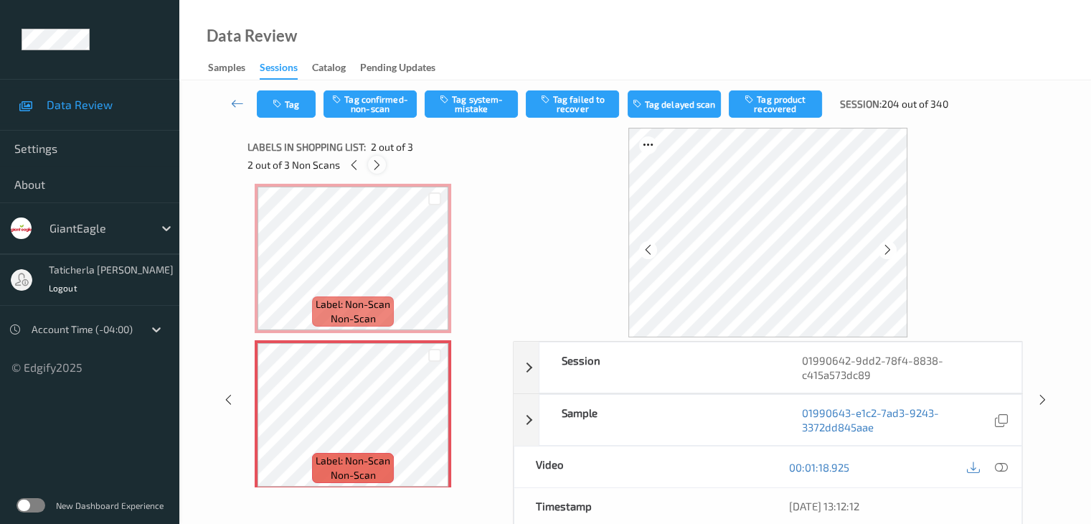
click at [377, 160] on div at bounding box center [377, 165] width 18 height 18
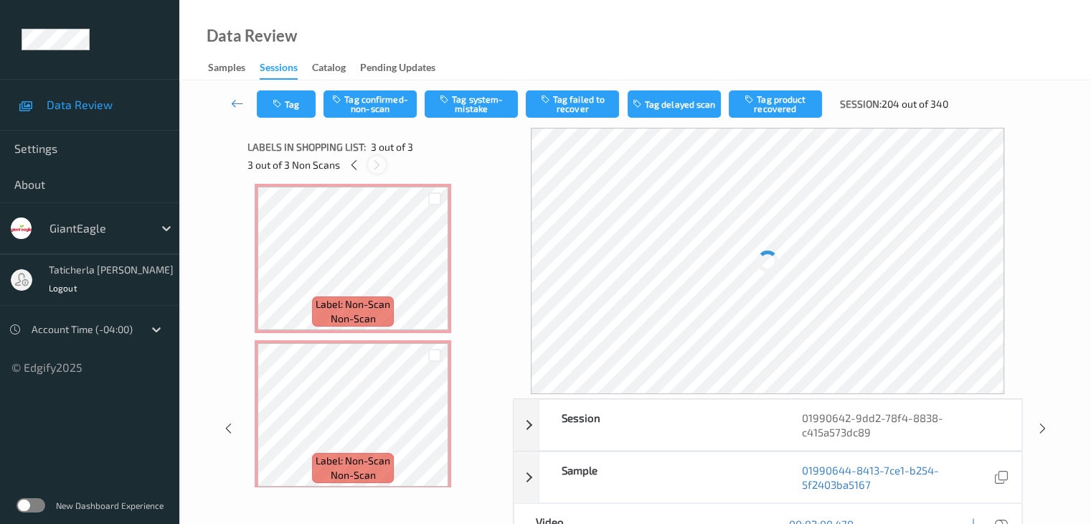
scroll to position [164, 0]
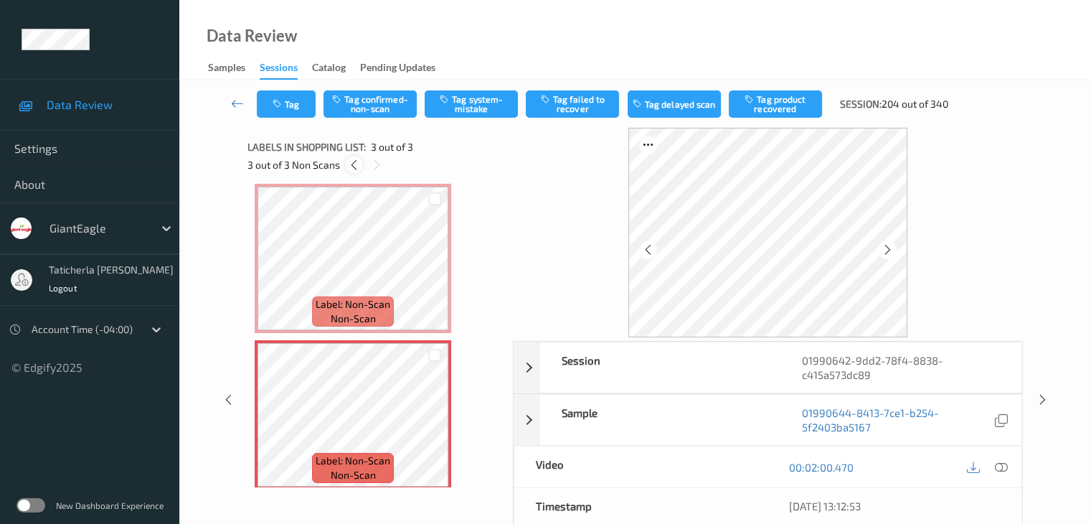
click at [348, 163] on icon at bounding box center [354, 165] width 12 height 13
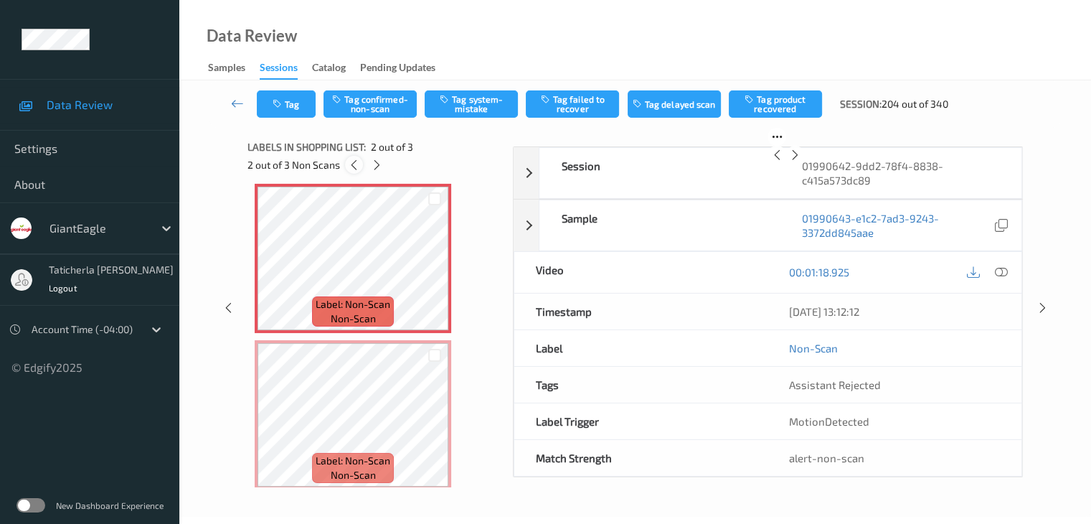
scroll to position [7, 0]
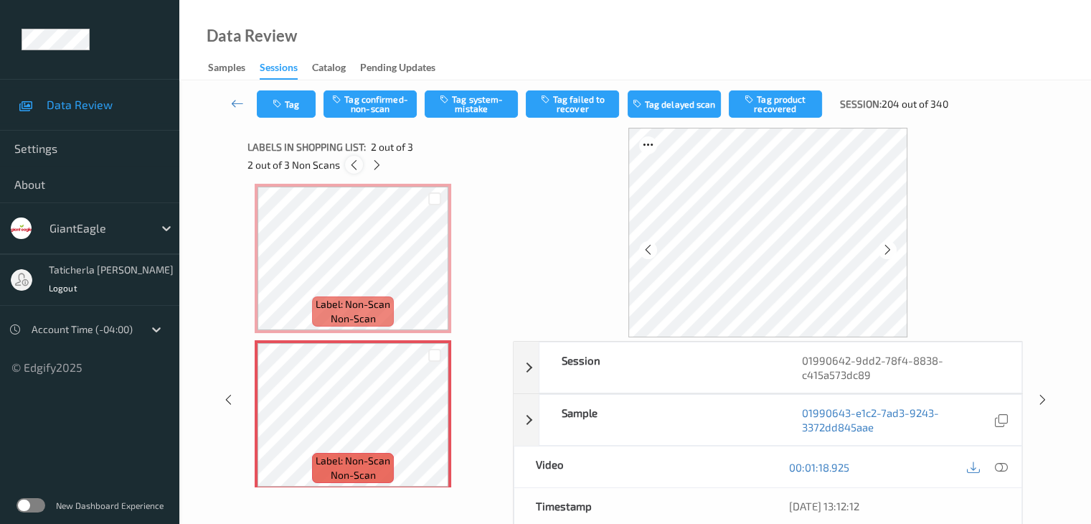
click at [348, 163] on icon at bounding box center [354, 165] width 12 height 13
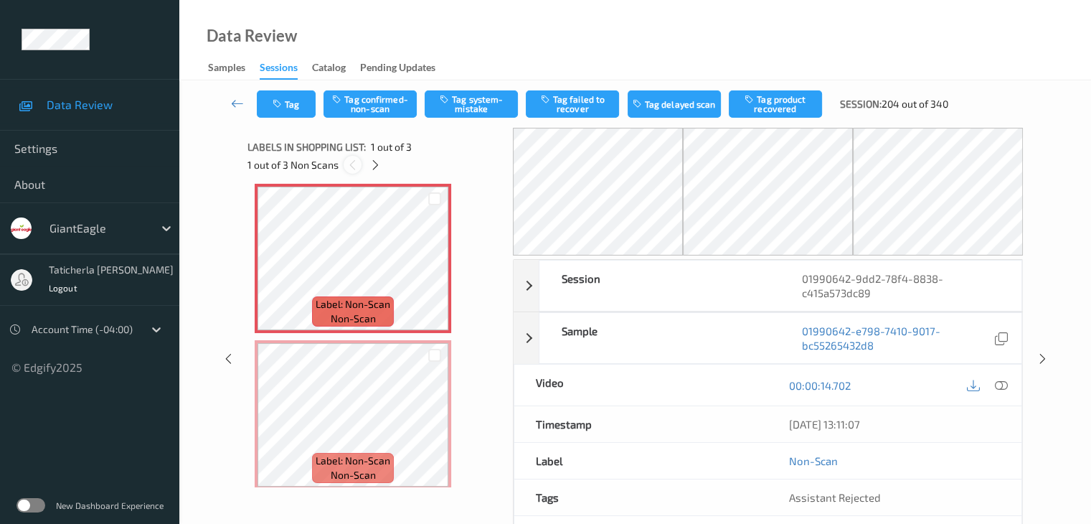
click at [348, 163] on icon at bounding box center [353, 165] width 12 height 13
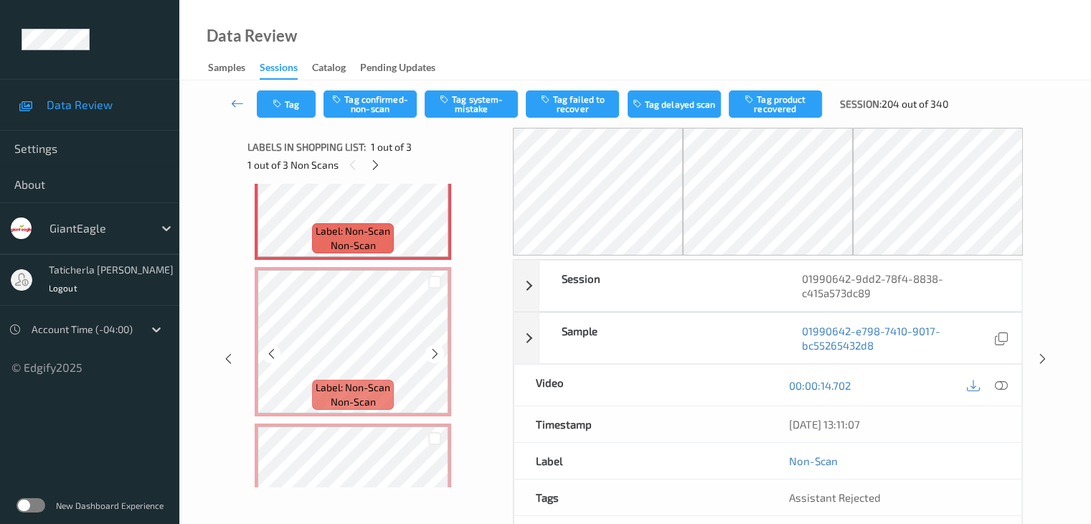
scroll to position [151, 0]
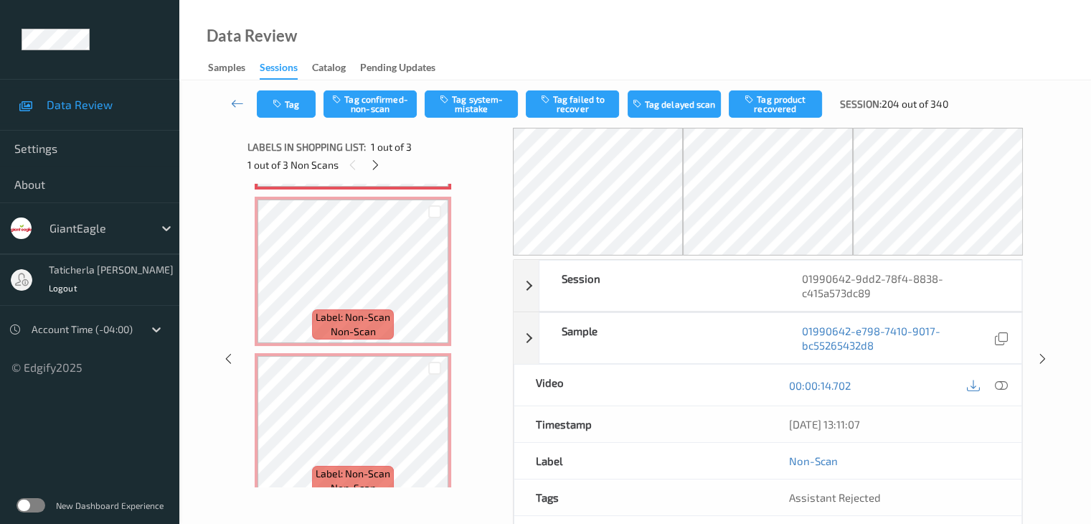
click at [999, 386] on icon at bounding box center [1000, 385] width 13 height 13
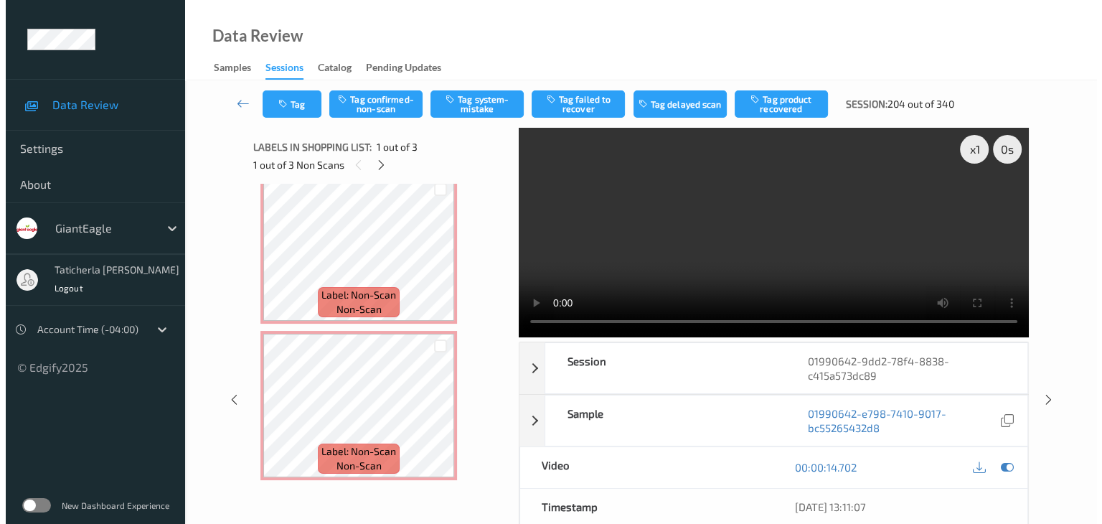
scroll to position [77, 0]
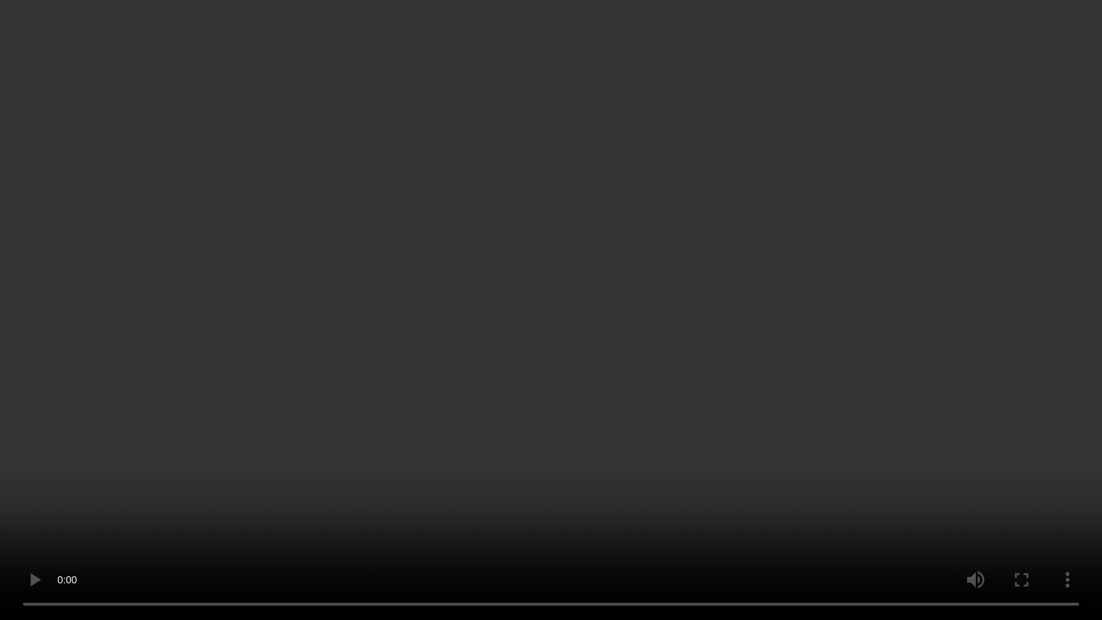
click at [857, 281] on video at bounding box center [551, 310] width 1102 height 620
click at [857, 280] on video at bounding box center [551, 310] width 1102 height 620
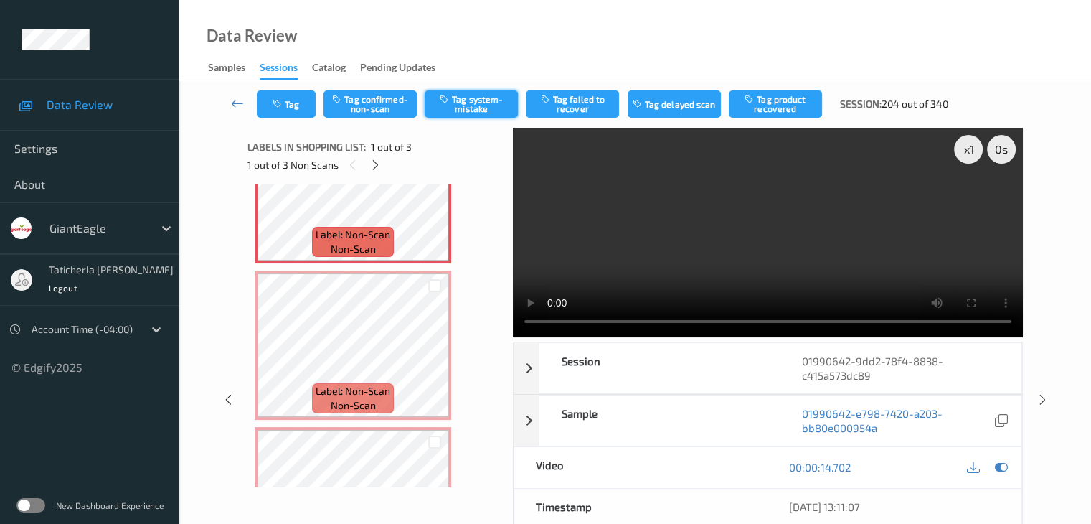
click at [465, 96] on button "Tag system-mistake" at bounding box center [471, 103] width 93 height 27
click at [295, 107] on button "Tag" at bounding box center [286, 103] width 59 height 27
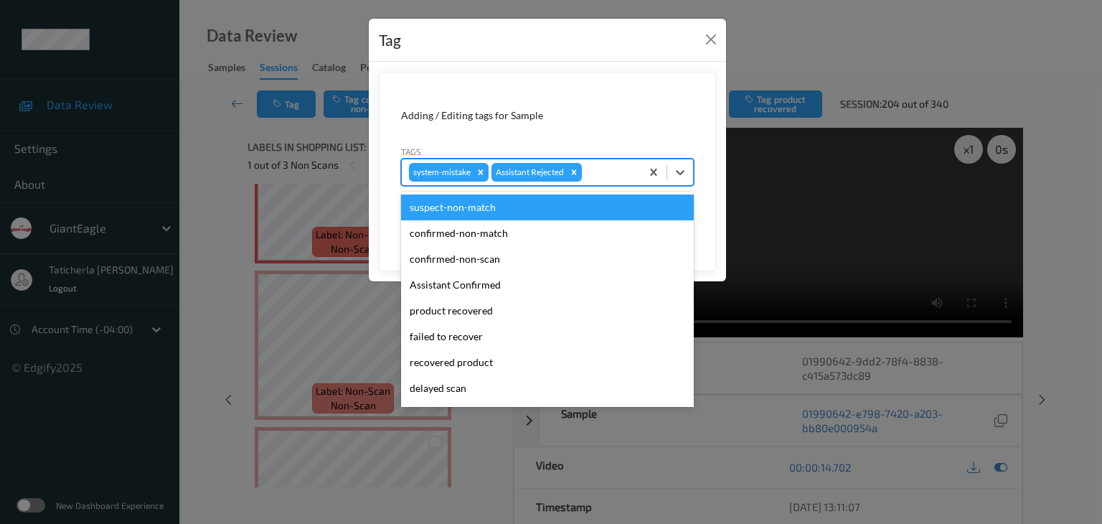
drag, startPoint x: 598, startPoint y: 169, endPoint x: 591, endPoint y: 205, distance: 36.6
click at [600, 169] on div at bounding box center [609, 172] width 49 height 17
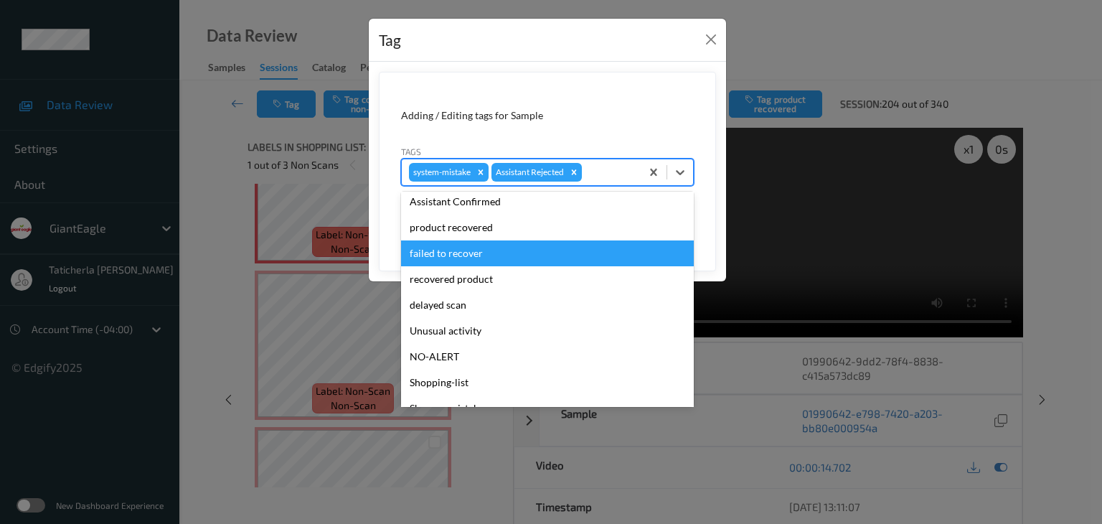
scroll to position [126, 0]
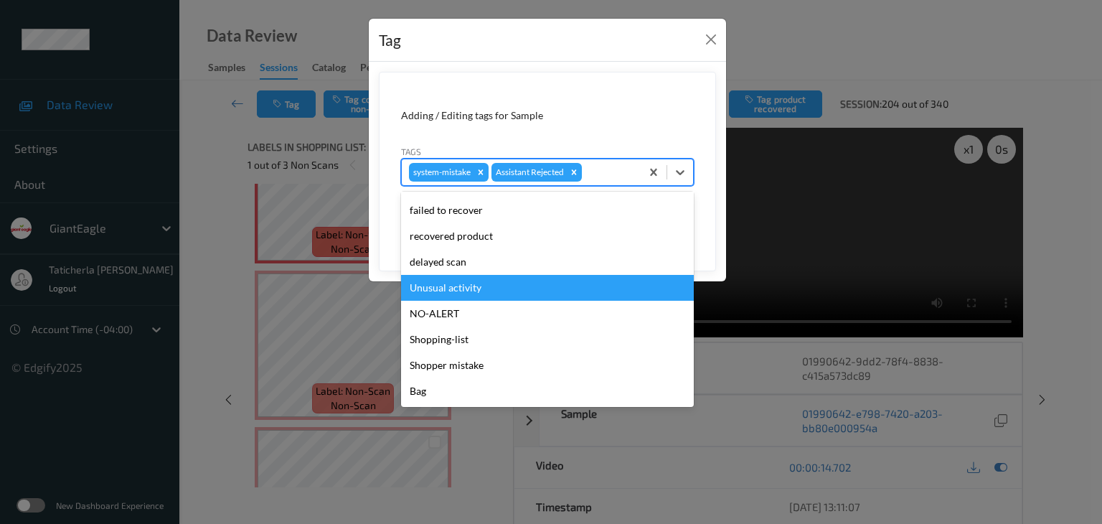
click at [566, 293] on div "Unusual activity" at bounding box center [547, 288] width 293 height 26
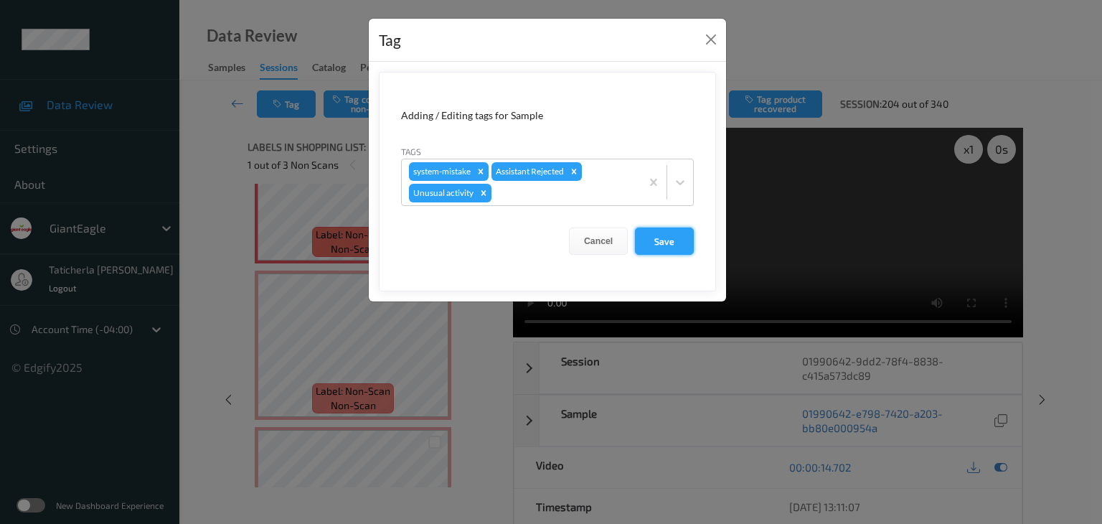
click at [686, 242] on button "Save" at bounding box center [664, 240] width 59 height 27
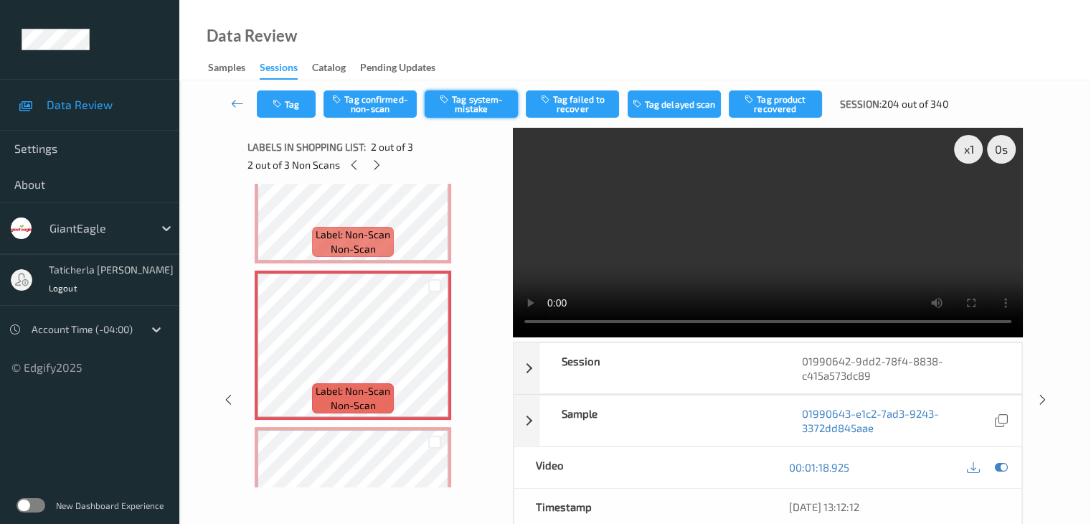
click at [469, 98] on button "Tag system-mistake" at bounding box center [471, 103] width 93 height 27
click at [293, 121] on div "Tag Tag confirmed-non-scan Untag system-mistake Tag failed to recover Tag delay…" at bounding box center [635, 103] width 853 height 47
click at [301, 107] on button "Tag" at bounding box center [286, 103] width 59 height 27
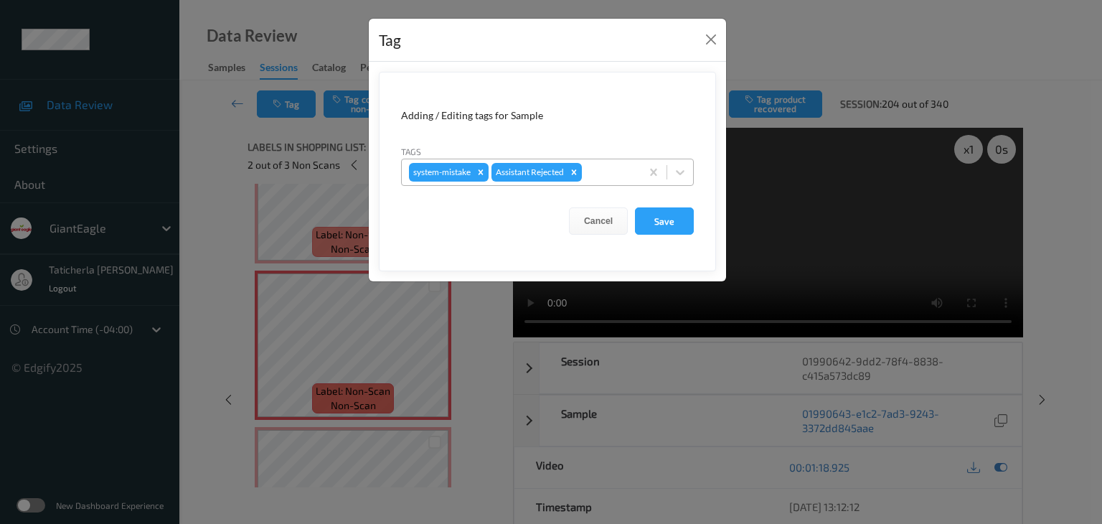
click at [626, 170] on div at bounding box center [609, 172] width 49 height 17
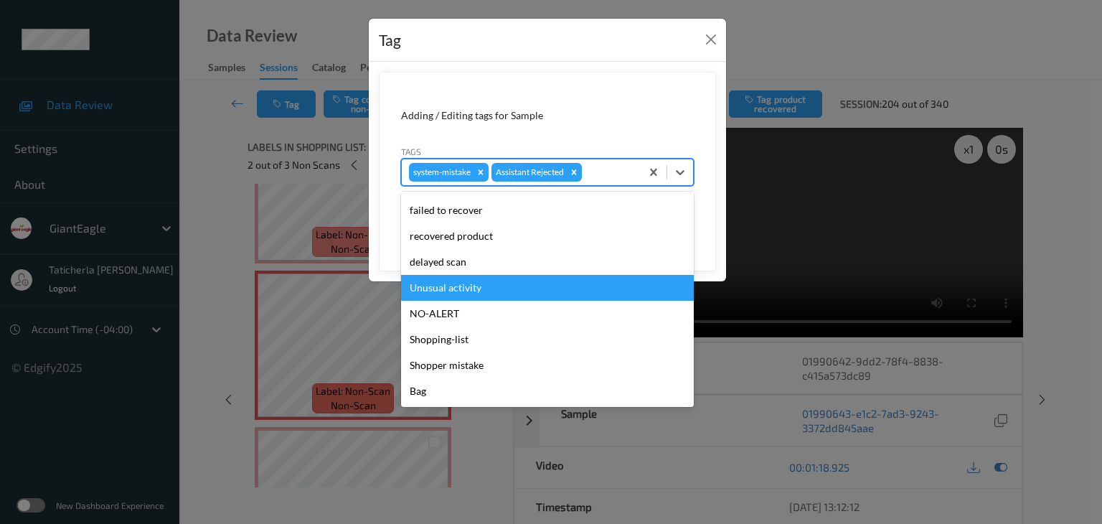
click at [540, 285] on div "Unusual activity" at bounding box center [547, 288] width 293 height 26
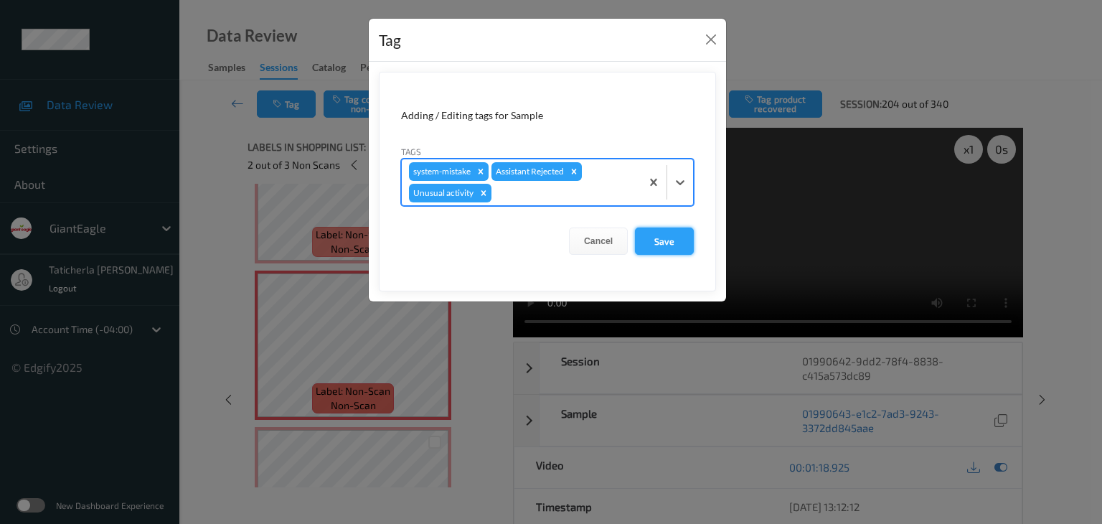
click at [669, 233] on button "Save" at bounding box center [664, 240] width 59 height 27
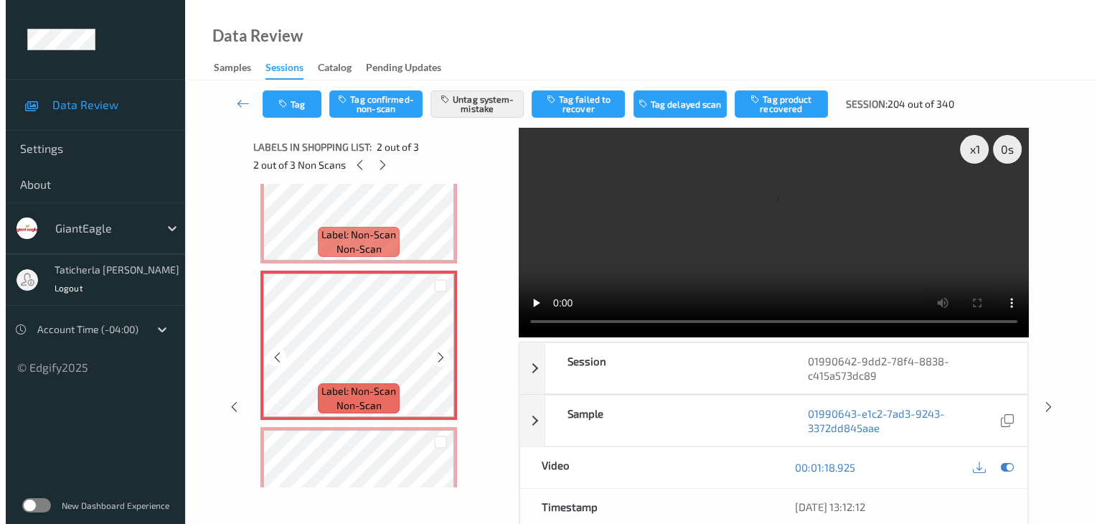
scroll to position [173, 0]
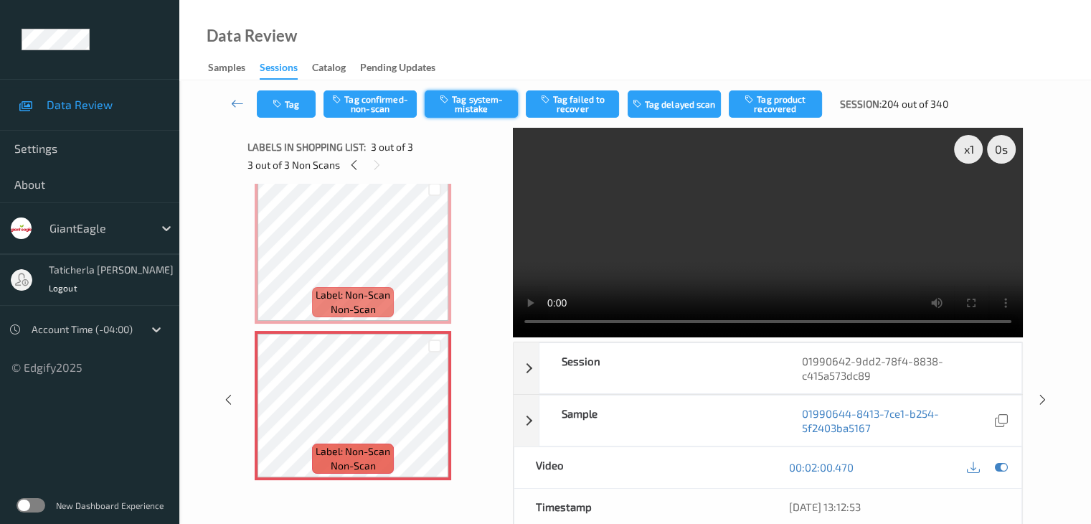
click at [471, 107] on button "Tag system-mistake" at bounding box center [471, 103] width 93 height 27
click at [301, 112] on button "Tag" at bounding box center [286, 103] width 59 height 27
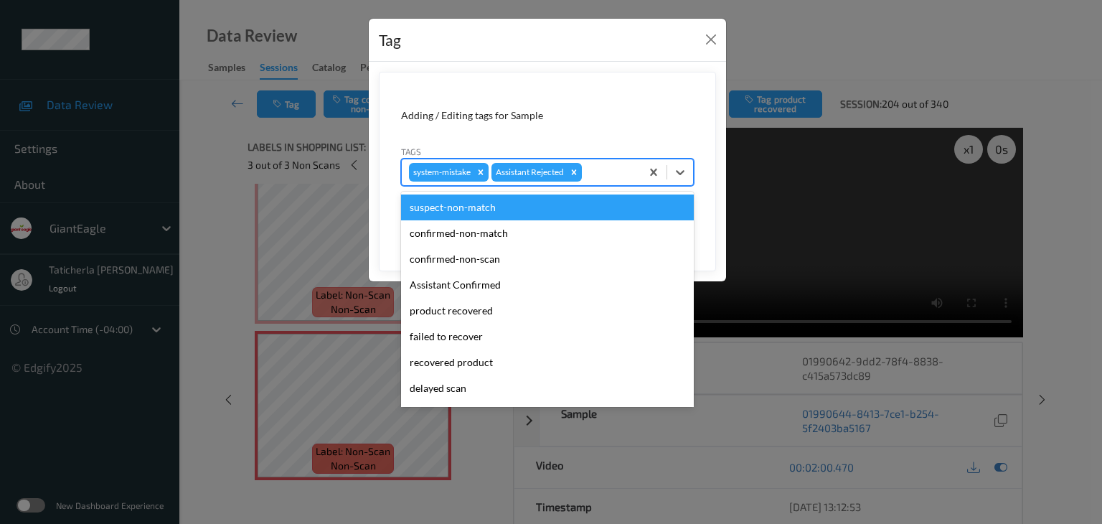
click at [613, 172] on div at bounding box center [609, 172] width 49 height 17
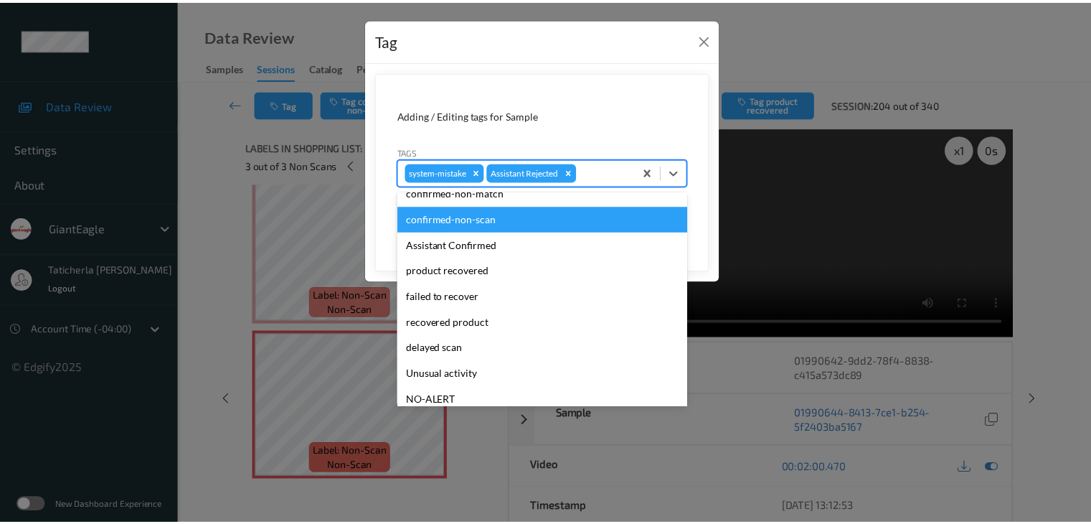
scroll to position [126, 0]
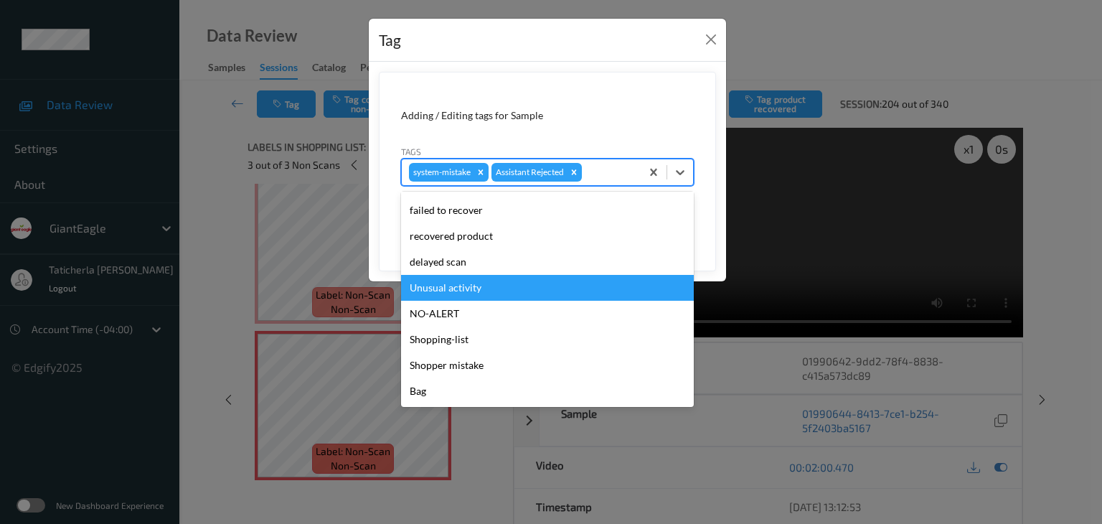
click at [498, 283] on div "Unusual activity" at bounding box center [547, 288] width 293 height 26
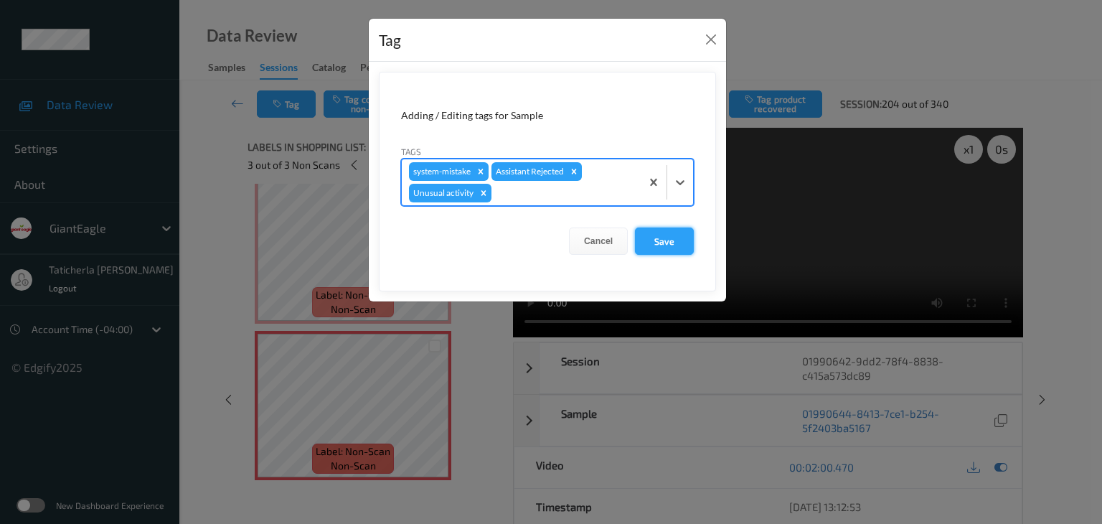
click at [682, 242] on button "Save" at bounding box center [664, 240] width 59 height 27
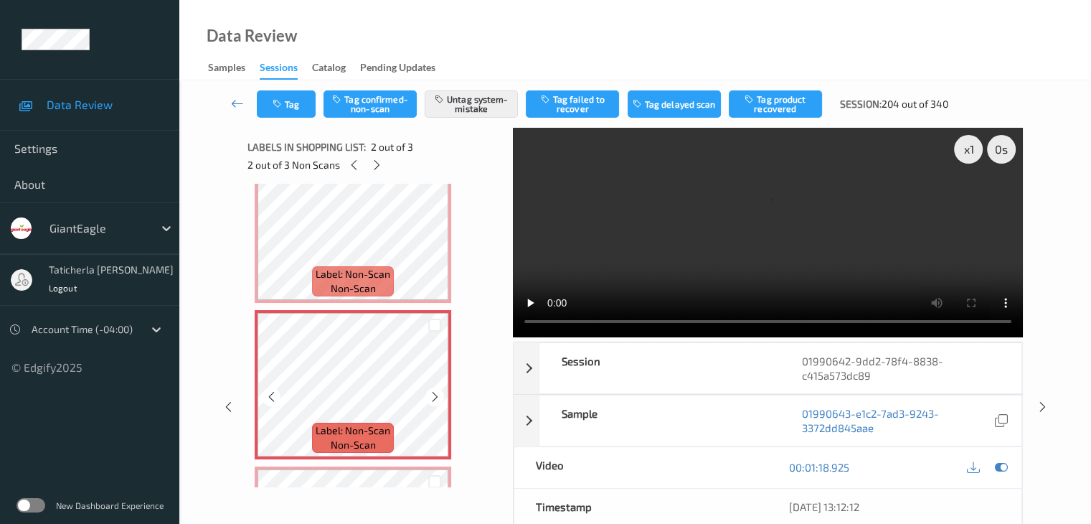
scroll to position [72, 0]
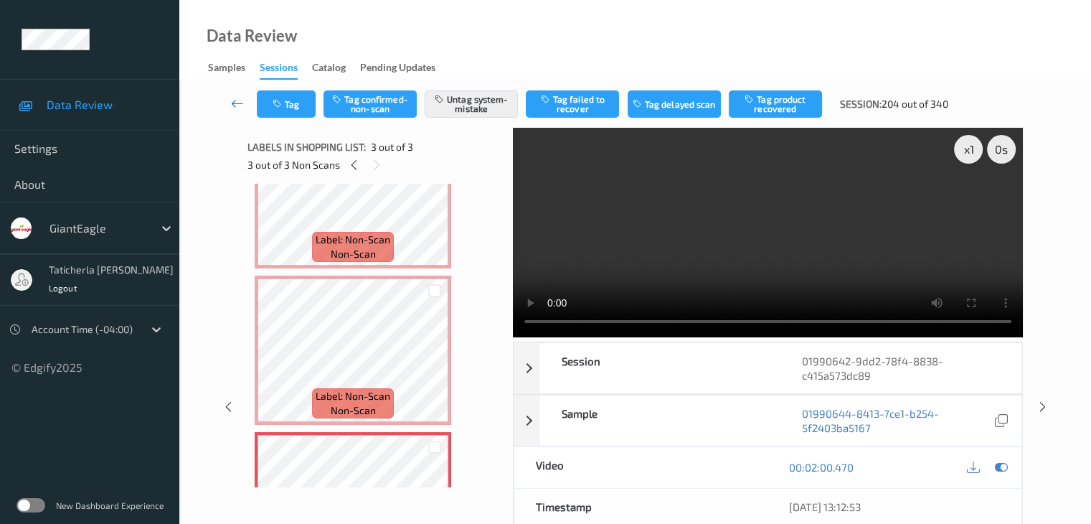
click at [235, 104] on icon at bounding box center [237, 103] width 13 height 14
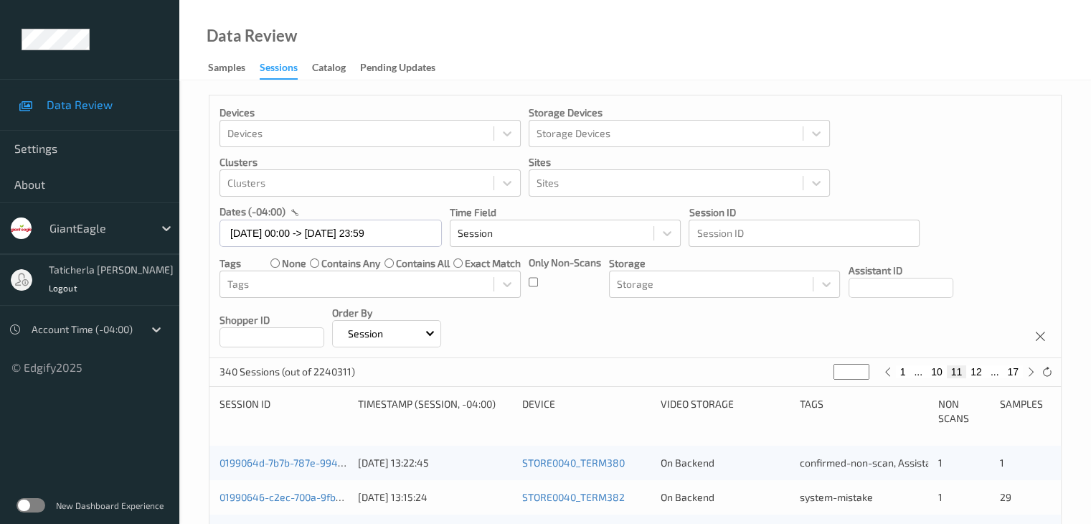
scroll to position [215, 0]
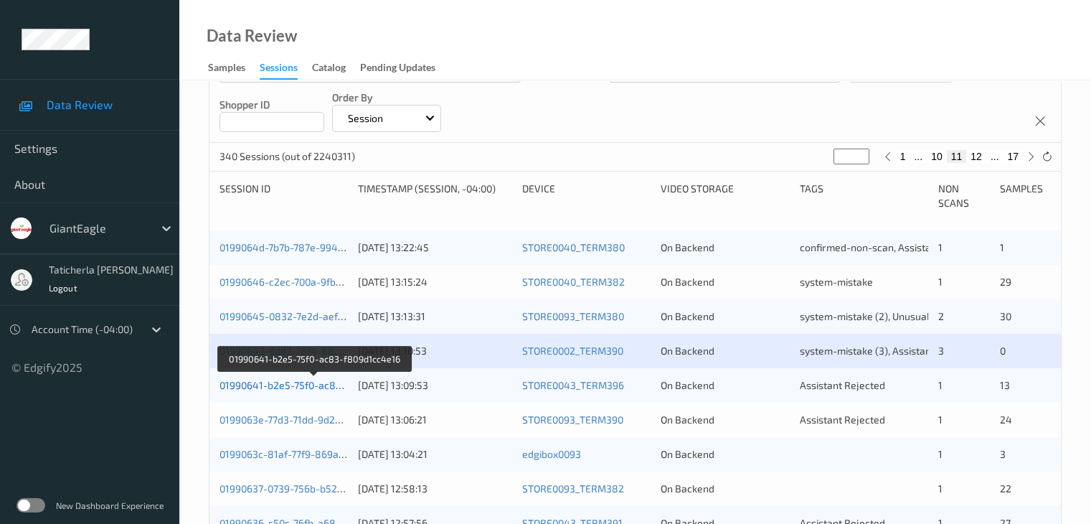
click at [285, 385] on link "01990641-b2e5-75f0-ac83-f809d1cc4e16" at bounding box center [315, 385] width 190 height 12
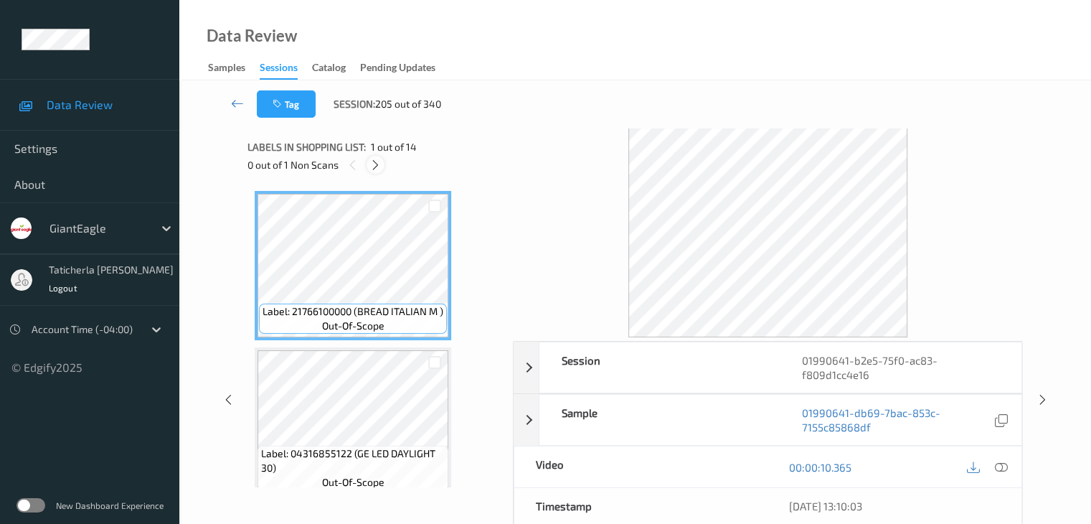
click at [376, 163] on icon at bounding box center [375, 165] width 12 height 13
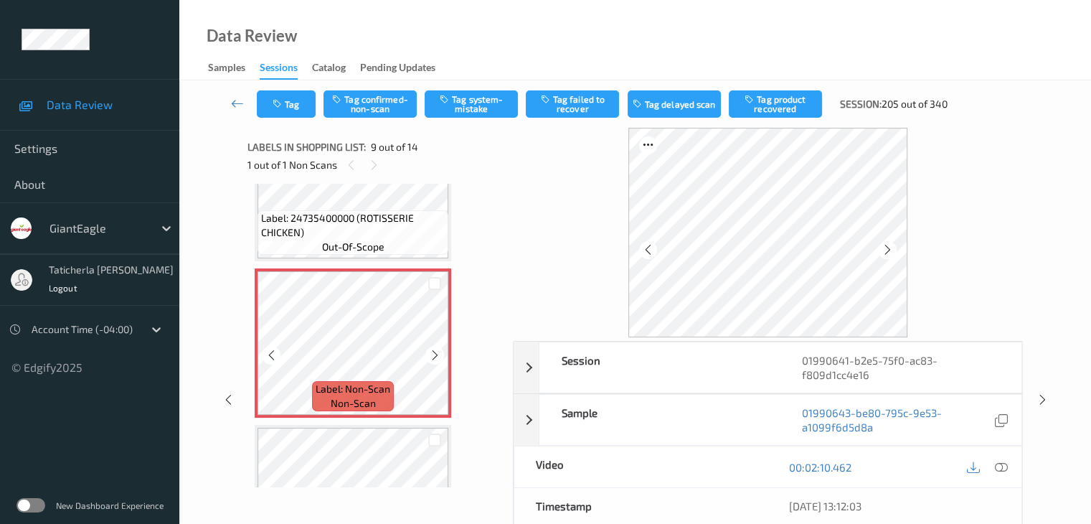
scroll to position [1245, 0]
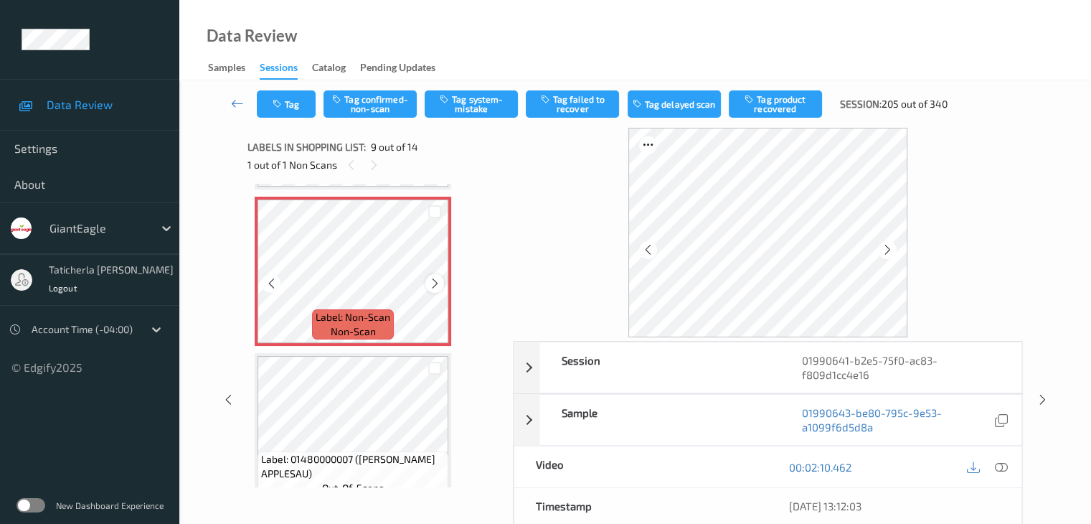
click at [437, 283] on icon at bounding box center [435, 283] width 12 height 13
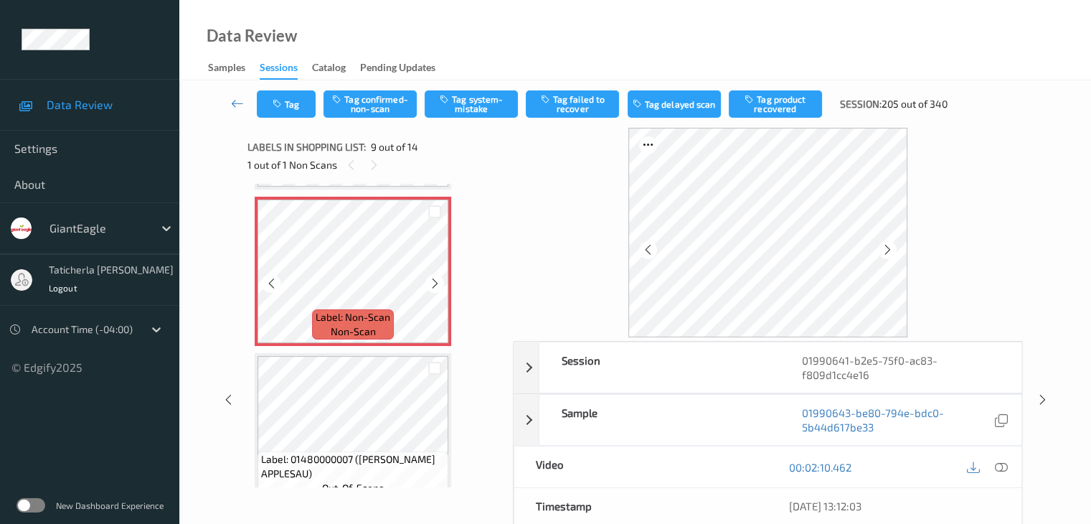
click at [437, 283] on icon at bounding box center [435, 283] width 12 height 13
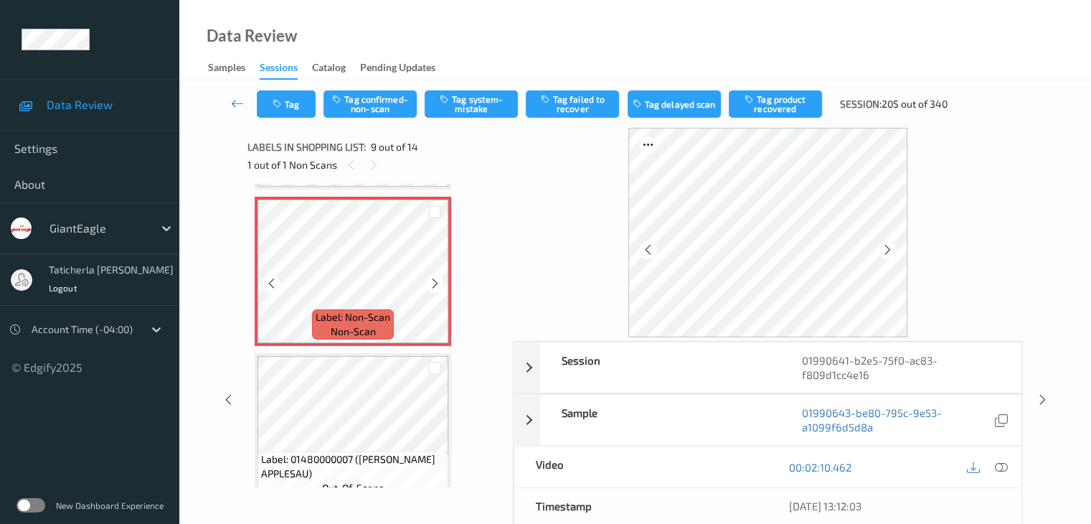
click at [437, 283] on icon at bounding box center [435, 283] width 12 height 13
click at [997, 466] on icon at bounding box center [1000, 467] width 13 height 13
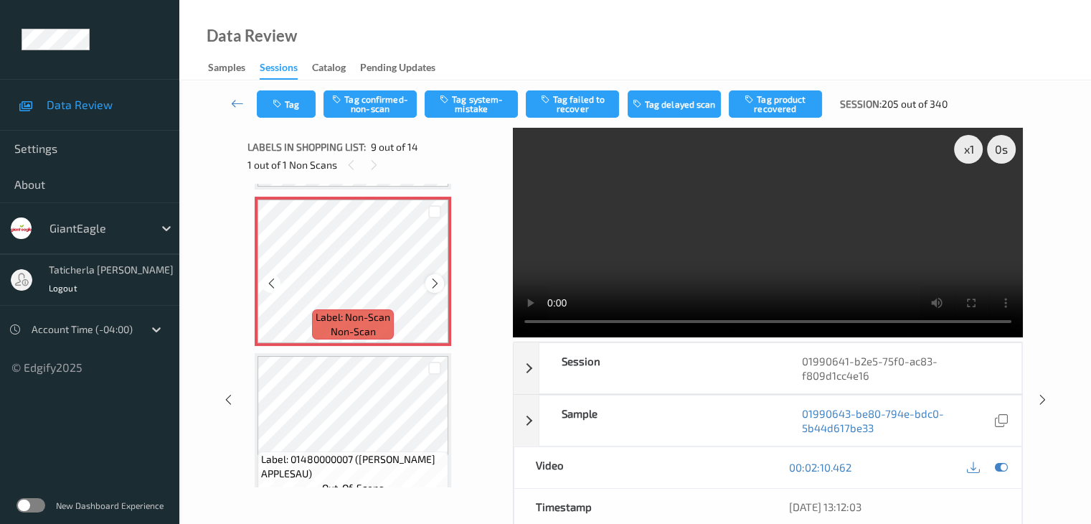
click at [431, 279] on icon at bounding box center [435, 283] width 12 height 13
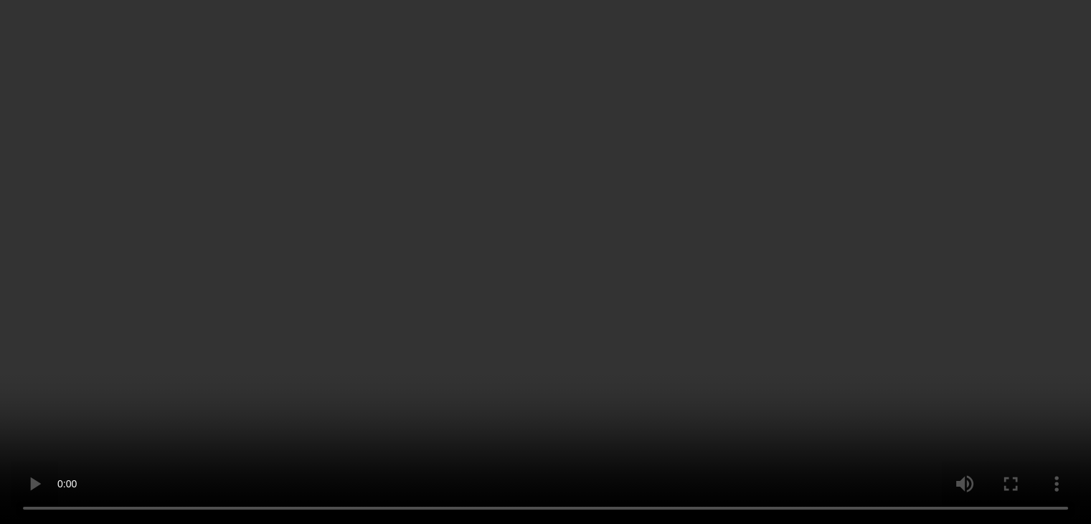
scroll to position [1102, 0]
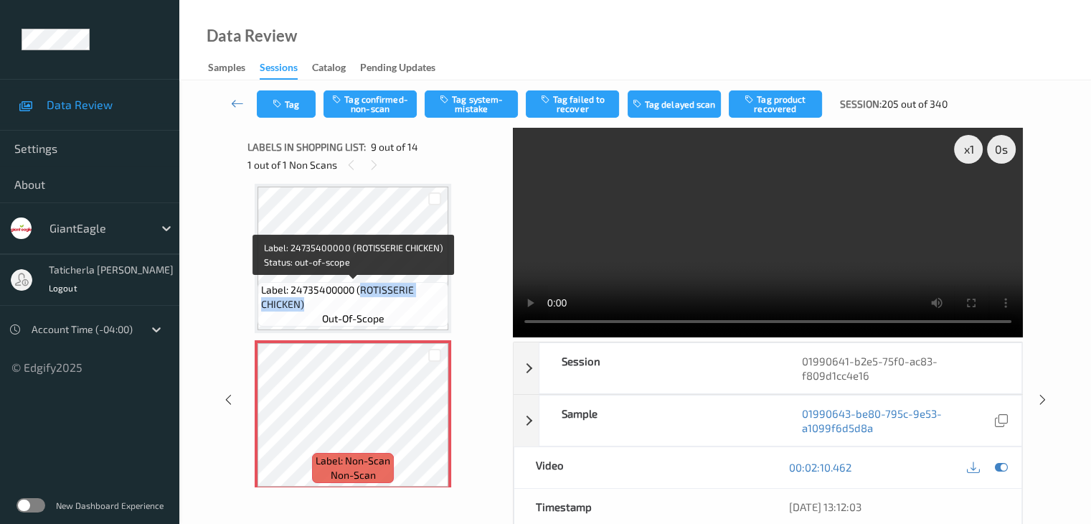
drag, startPoint x: 360, startPoint y: 288, endPoint x: 428, endPoint y: 299, distance: 68.4
click at [428, 299] on span "Label: 24735400000 (ROTISSERIE CHICKEN)" at bounding box center [353, 297] width 184 height 29
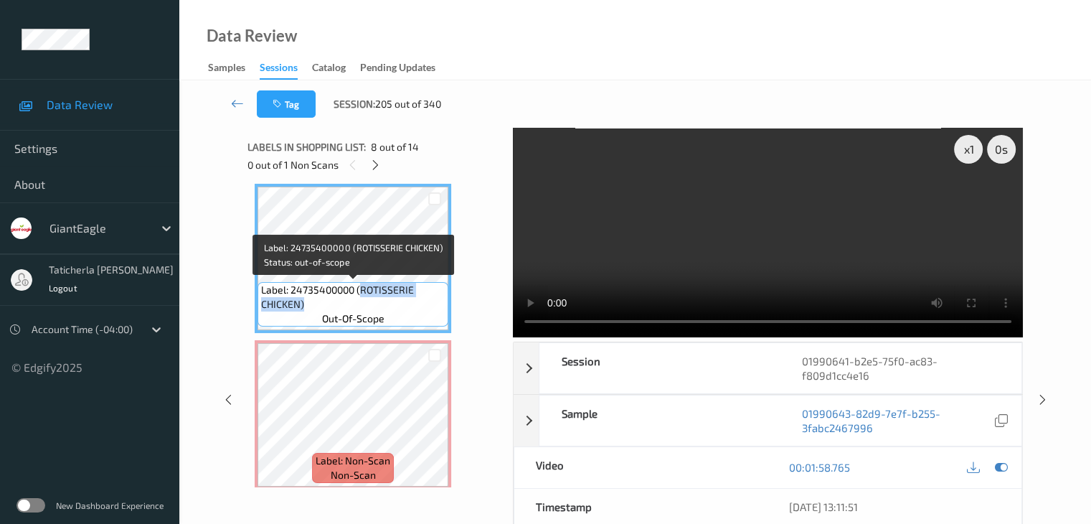
copy span "ROTISSERIE CHICKEN)"
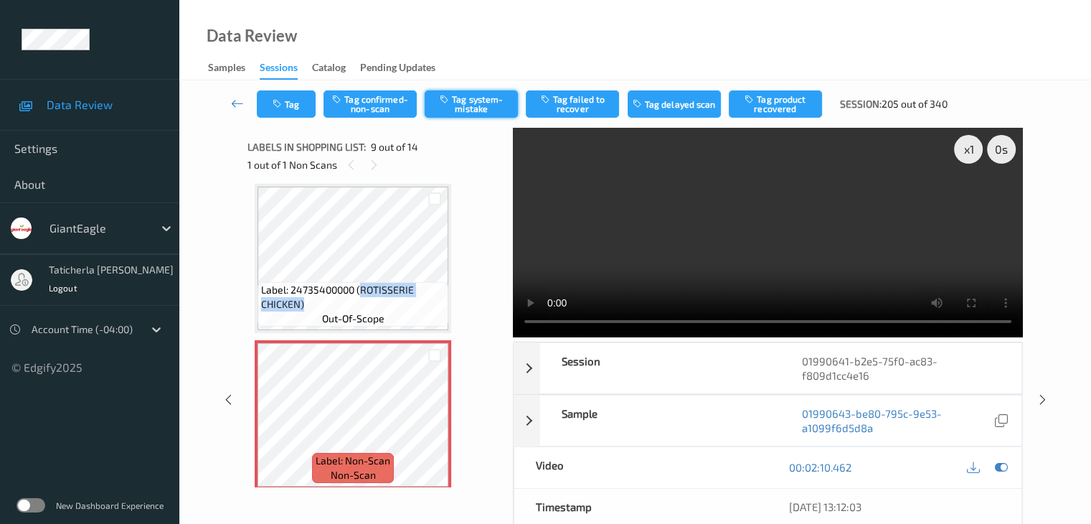
click at [468, 108] on button "Tag system-mistake" at bounding box center [471, 103] width 93 height 27
click at [293, 107] on button "Tag" at bounding box center [286, 103] width 59 height 27
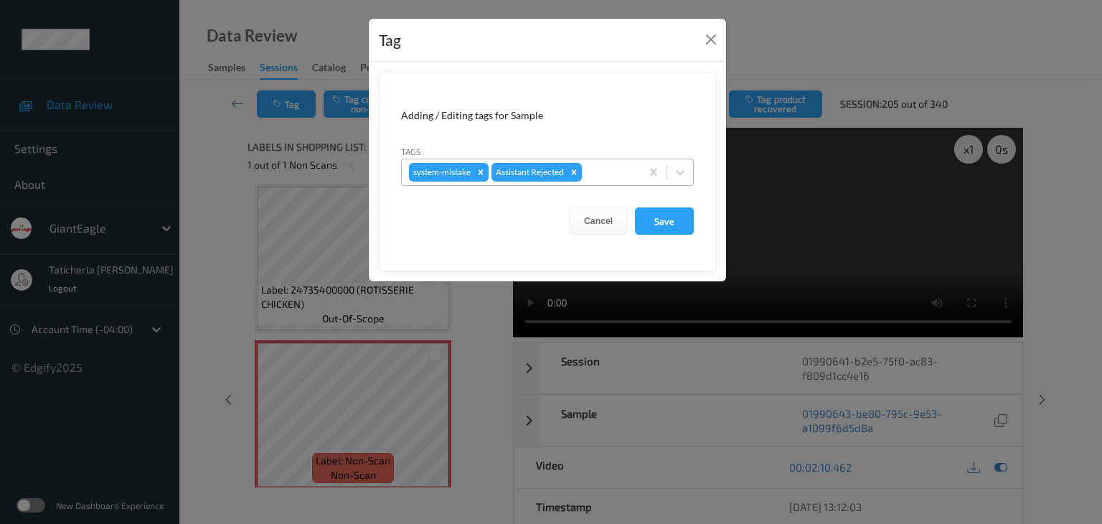
click at [606, 169] on div at bounding box center [609, 172] width 49 height 17
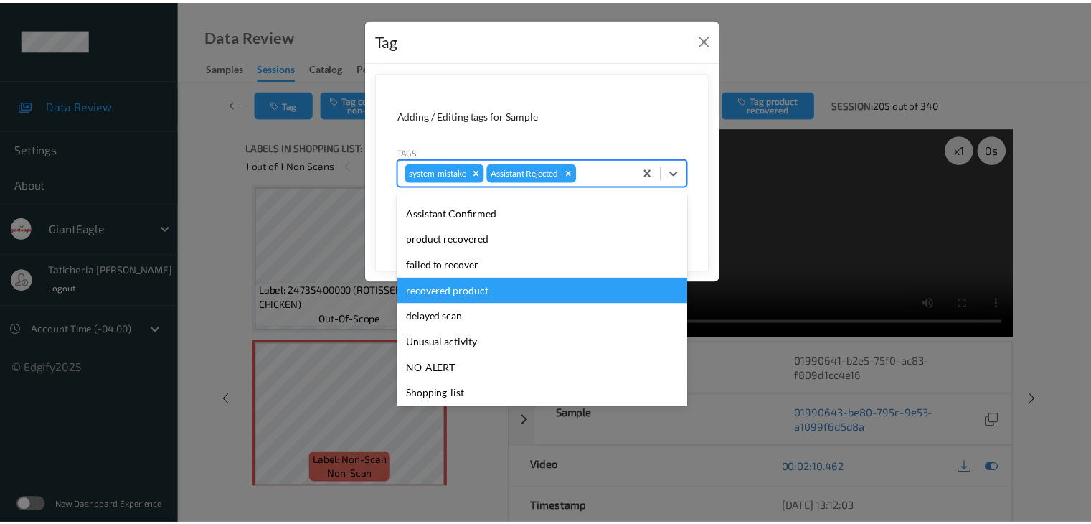
scroll to position [126, 0]
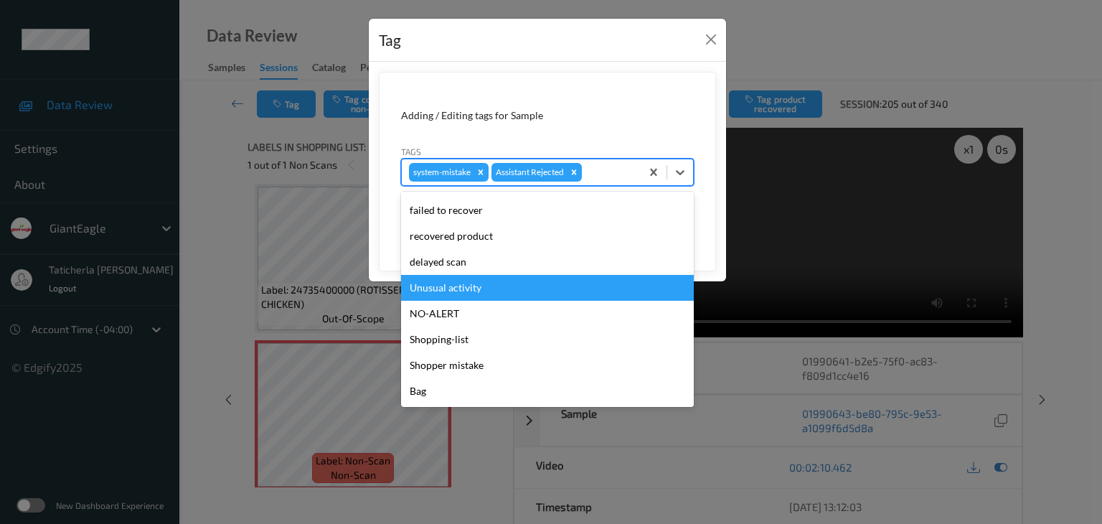
drag, startPoint x: 524, startPoint y: 288, endPoint x: 616, endPoint y: 248, distance: 100.0
click at [526, 288] on div "Unusual activity" at bounding box center [547, 288] width 293 height 26
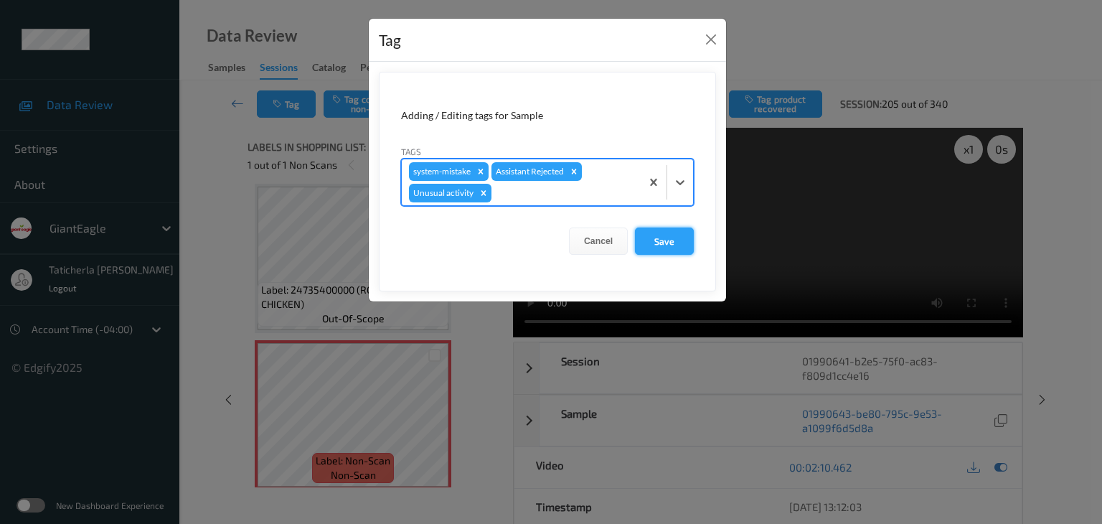
click at [675, 236] on button "Save" at bounding box center [664, 240] width 59 height 27
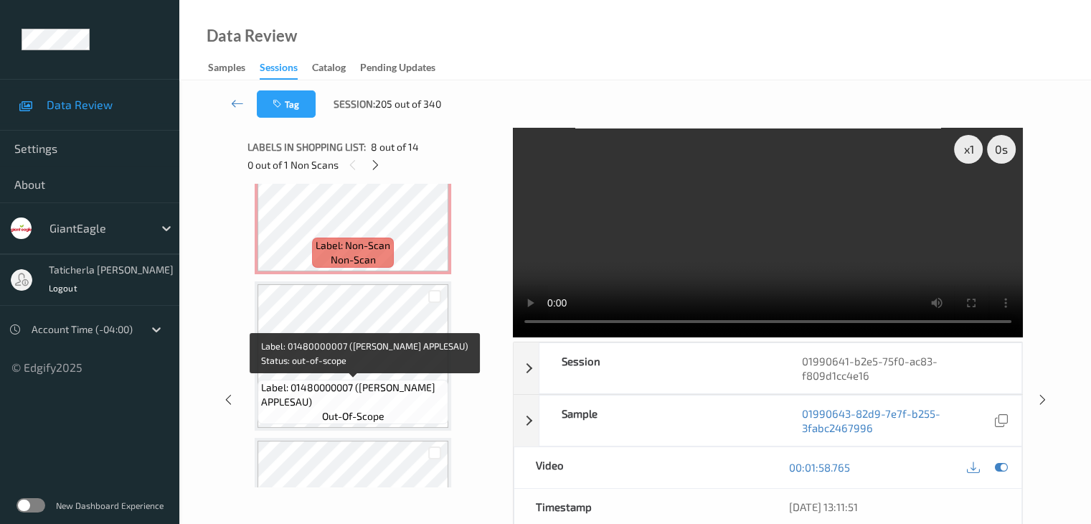
scroll to position [1245, 0]
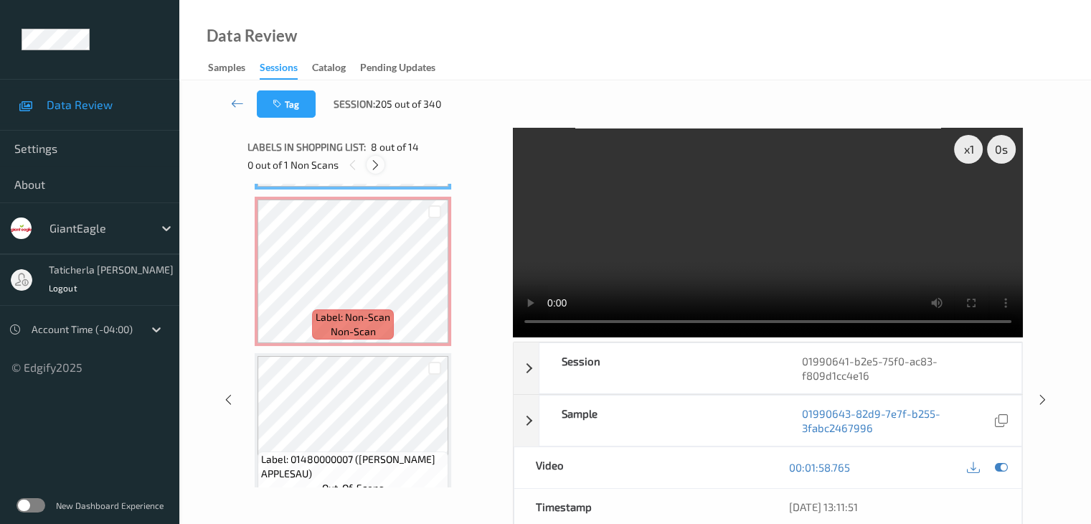
click at [376, 162] on icon at bounding box center [375, 165] width 12 height 13
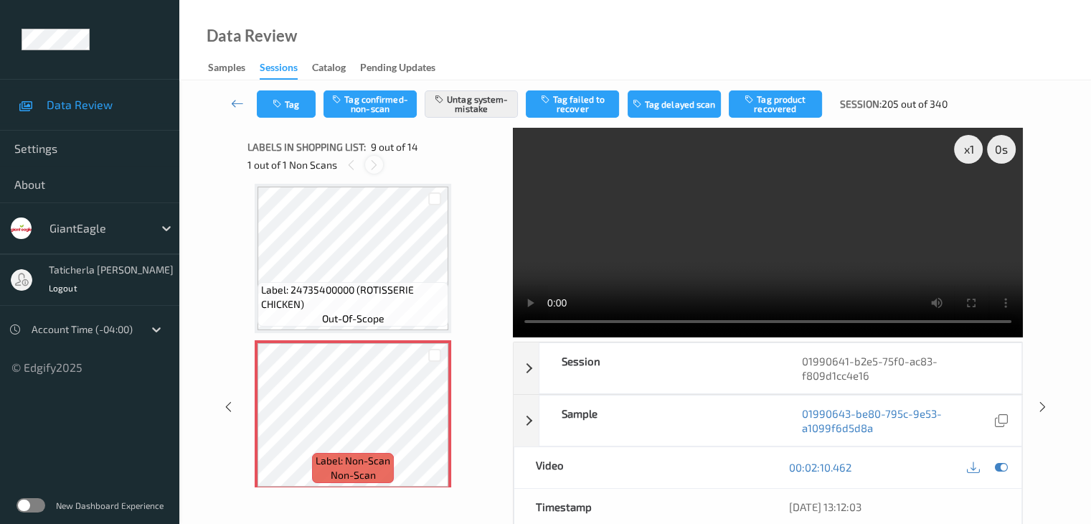
click at [376, 170] on icon at bounding box center [374, 165] width 12 height 13
click at [375, 167] on icon at bounding box center [374, 165] width 12 height 13
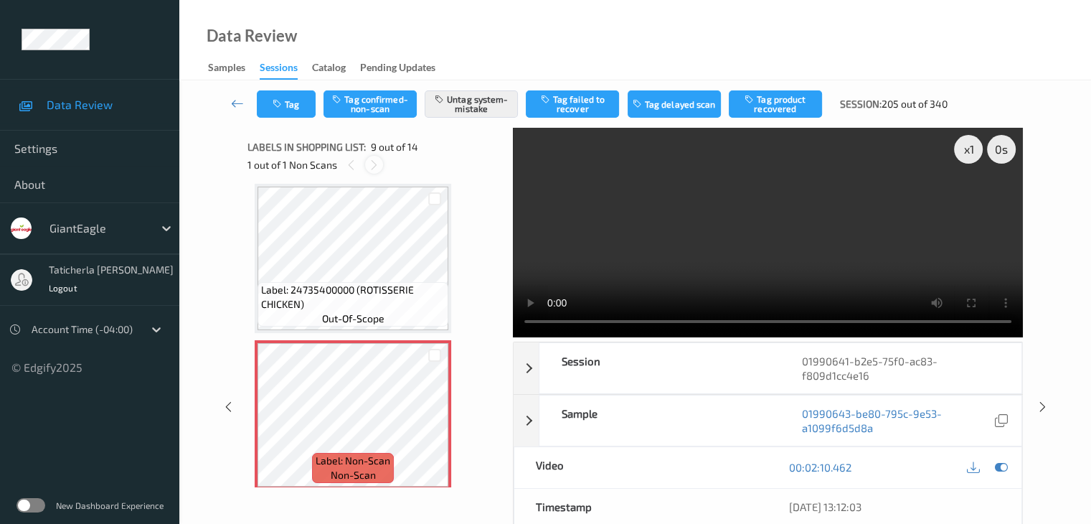
click at [375, 167] on icon at bounding box center [374, 165] width 12 height 13
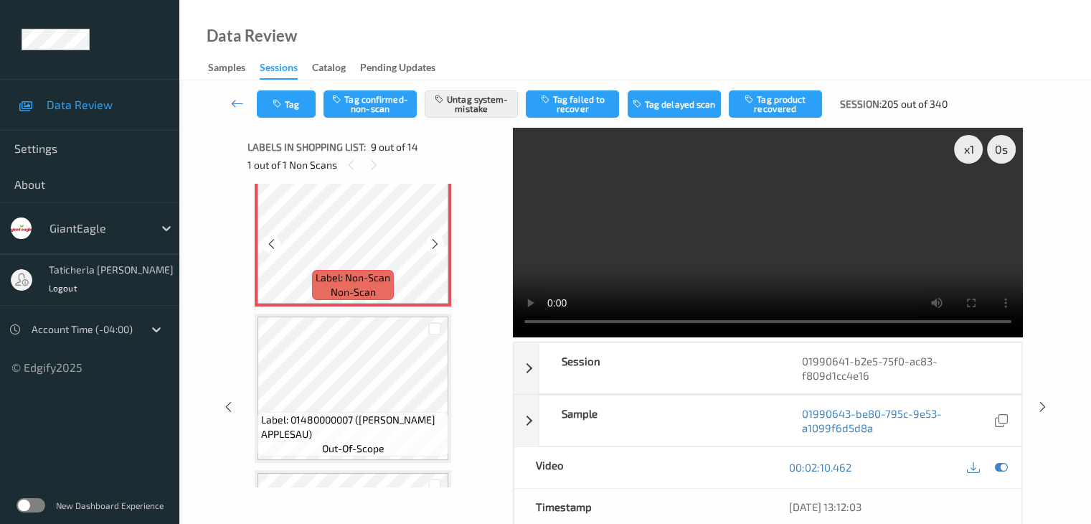
scroll to position [1317, 0]
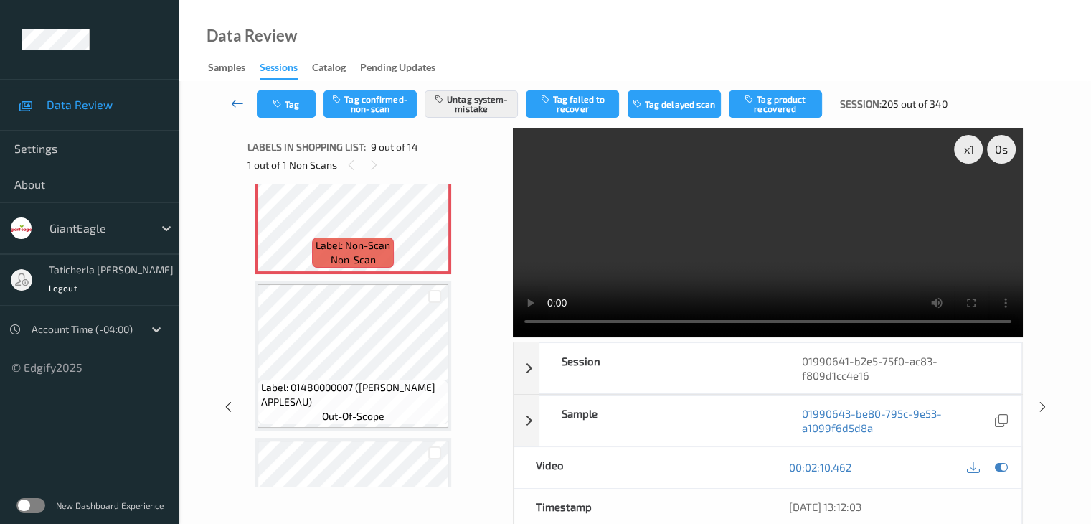
click at [235, 103] on icon at bounding box center [237, 103] width 13 height 14
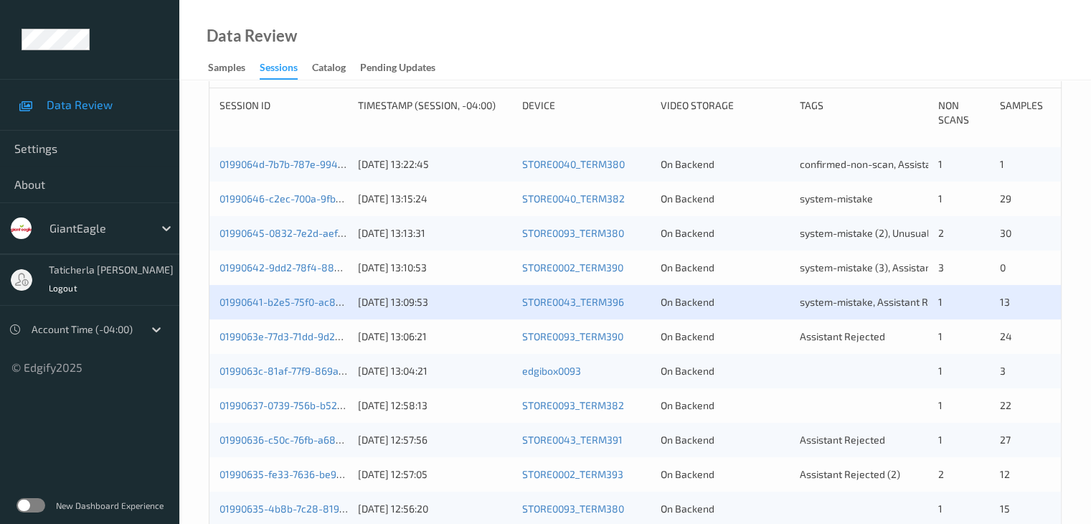
scroll to position [359, 0]
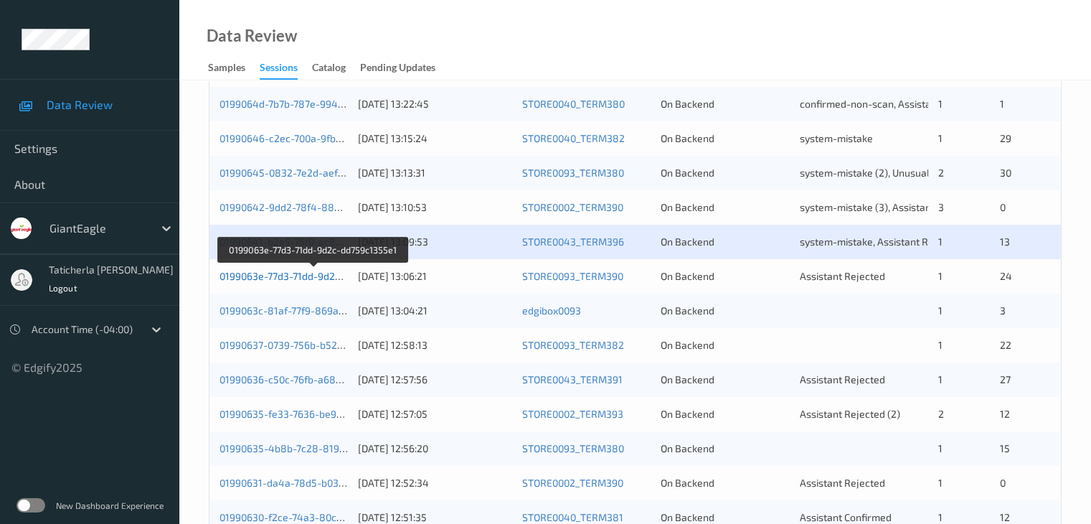
click at [311, 278] on link "0199063e-77d3-71dd-9d2c-dd759c1355e1" at bounding box center [314, 276] width 189 height 12
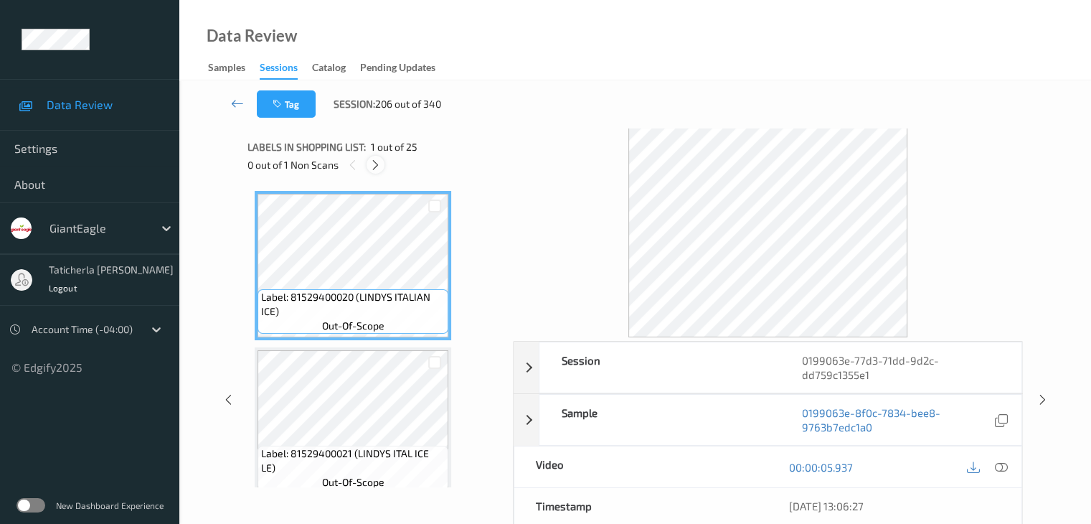
click at [372, 166] on icon at bounding box center [375, 165] width 12 height 13
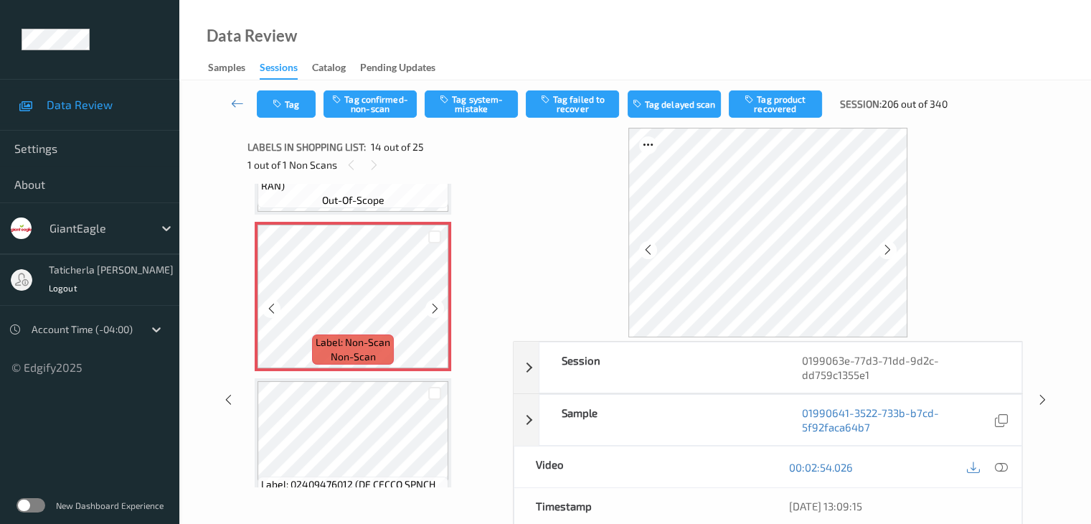
scroll to position [2027, 0]
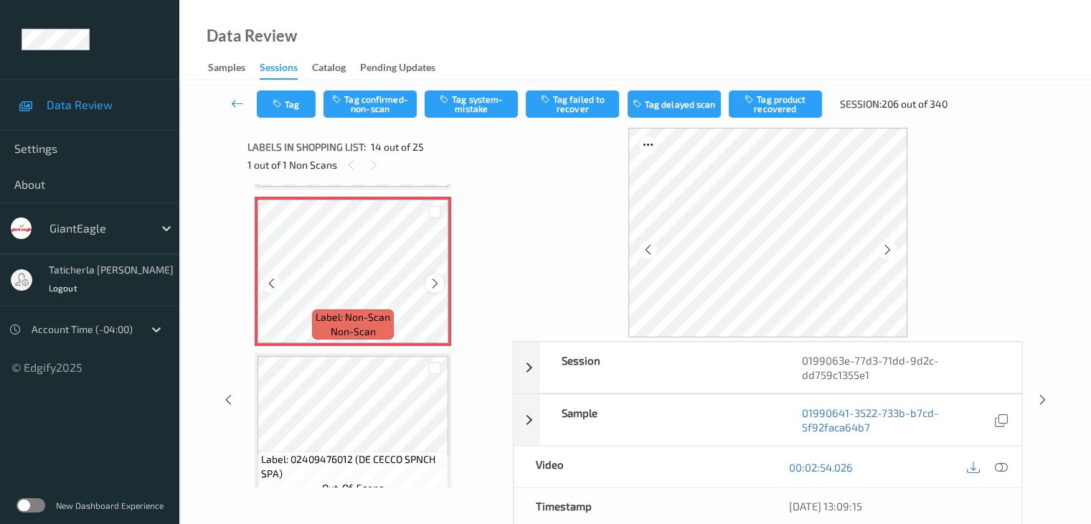
click at [435, 284] on icon at bounding box center [435, 283] width 12 height 13
click at [995, 467] on icon at bounding box center [1000, 467] width 13 height 13
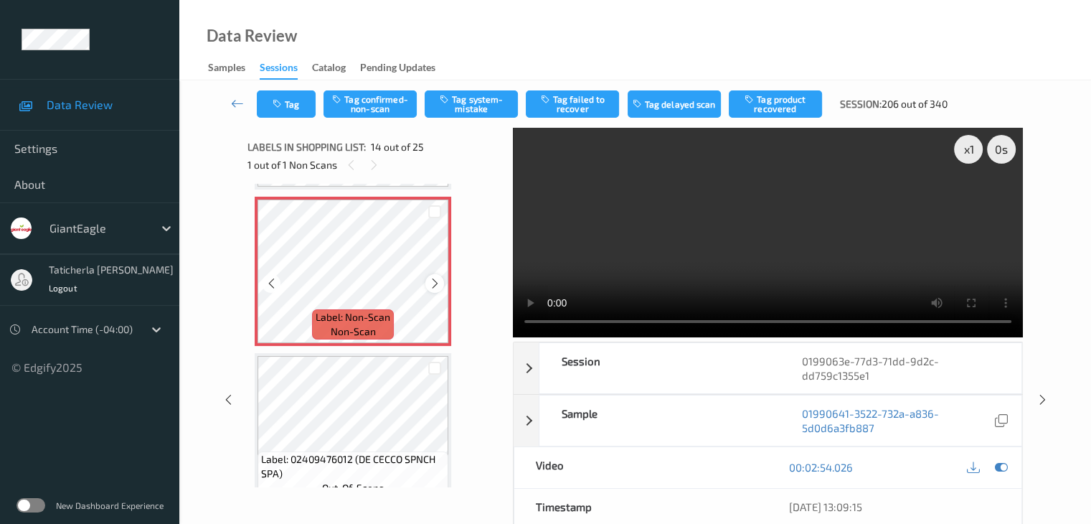
click at [430, 282] on icon at bounding box center [435, 283] width 12 height 13
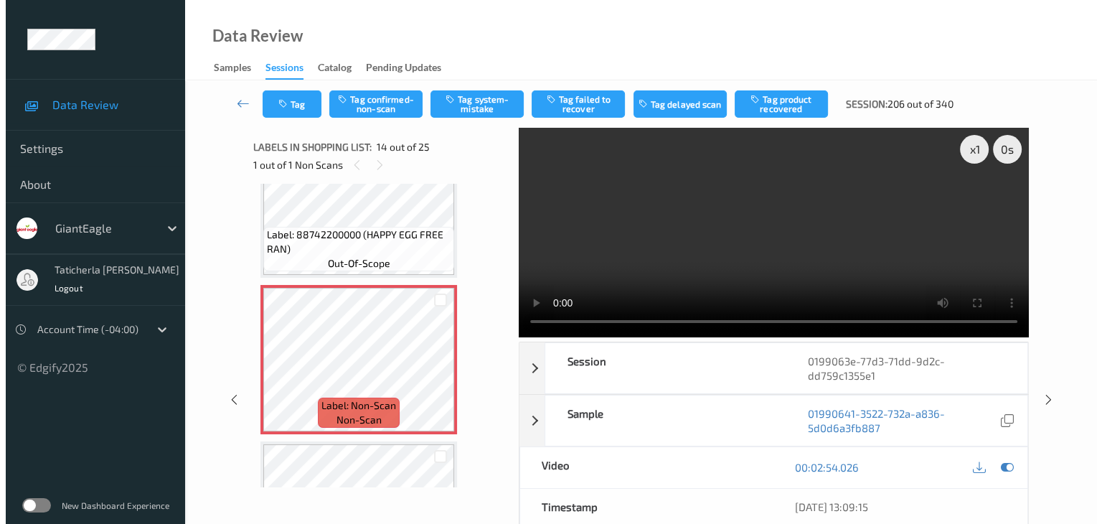
scroll to position [1956, 0]
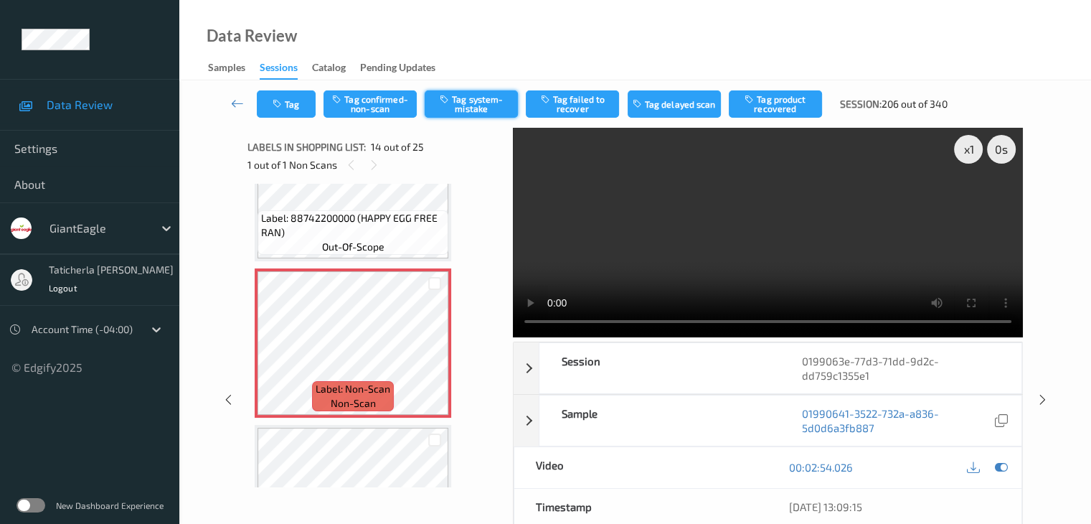
click at [465, 95] on button "Tag system-mistake" at bounding box center [471, 103] width 93 height 27
click at [292, 107] on button "Tag" at bounding box center [286, 103] width 59 height 27
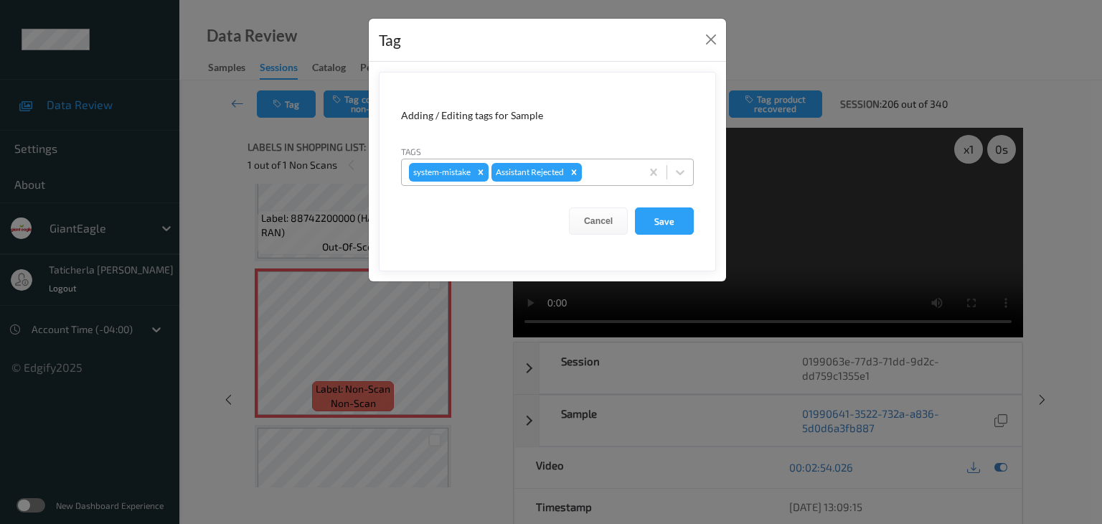
click at [608, 165] on div at bounding box center [609, 172] width 49 height 17
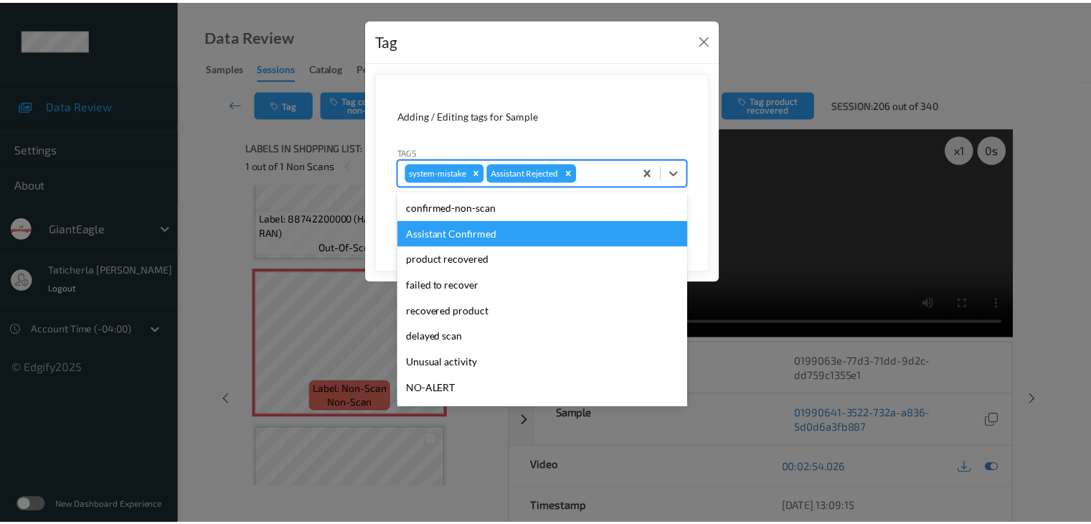
scroll to position [126, 0]
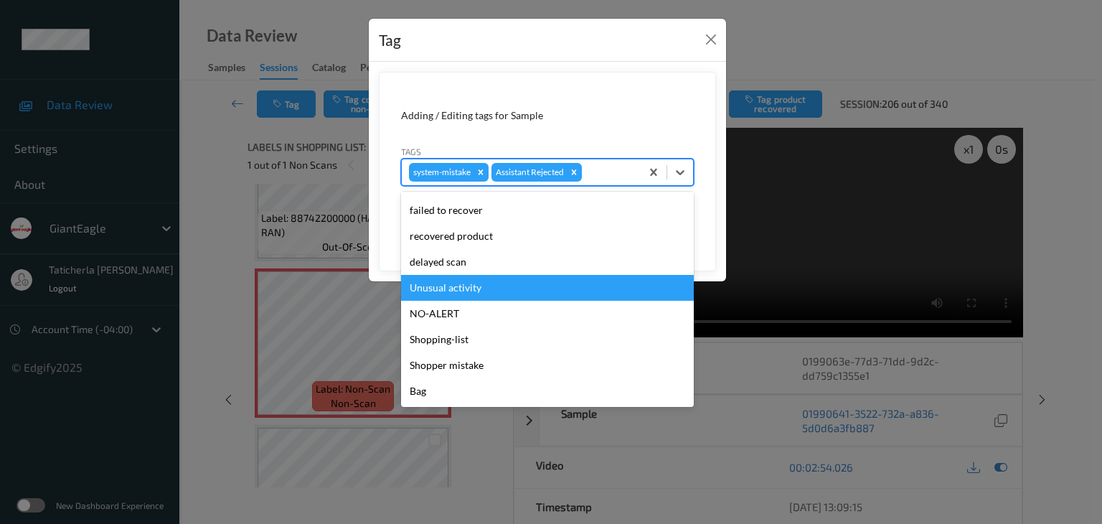
click at [546, 296] on div "Unusual activity" at bounding box center [547, 288] width 293 height 26
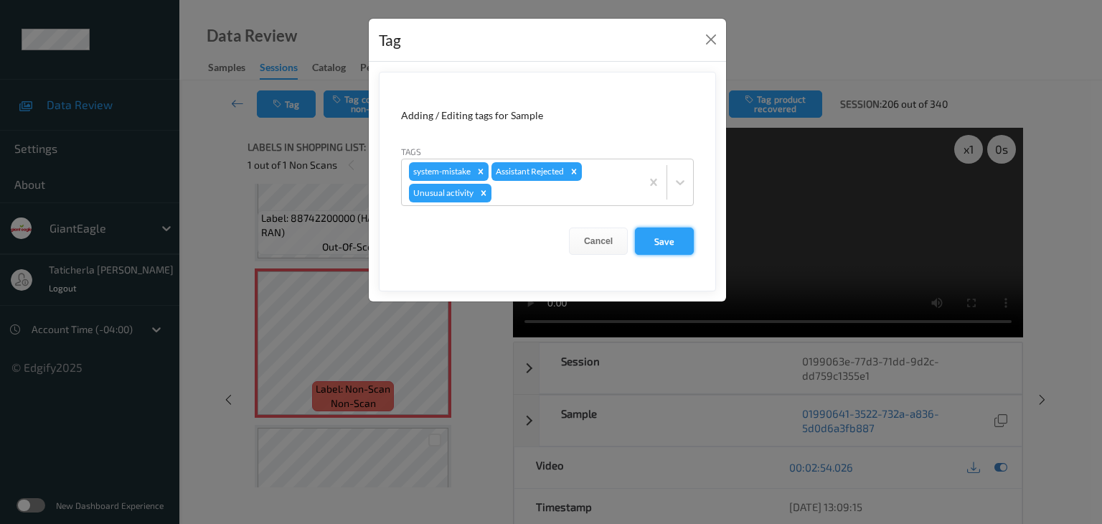
click at [673, 239] on button "Save" at bounding box center [664, 240] width 59 height 27
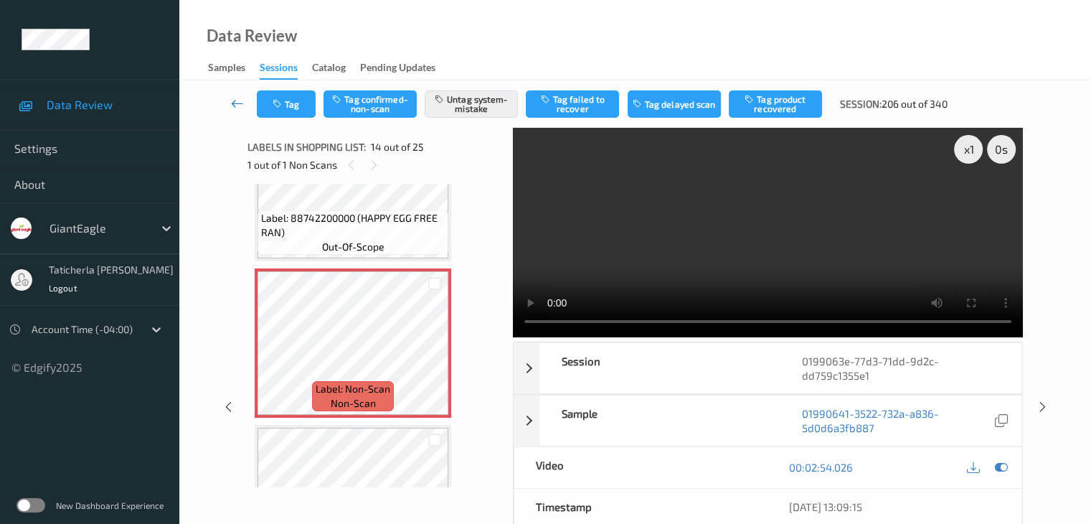
click at [235, 98] on icon at bounding box center [237, 103] width 13 height 14
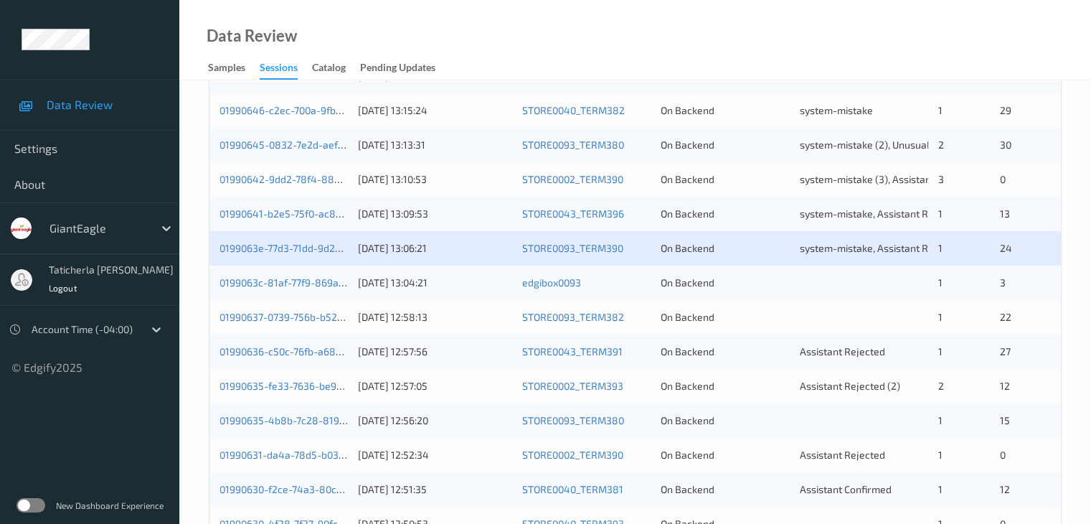
scroll to position [430, 0]
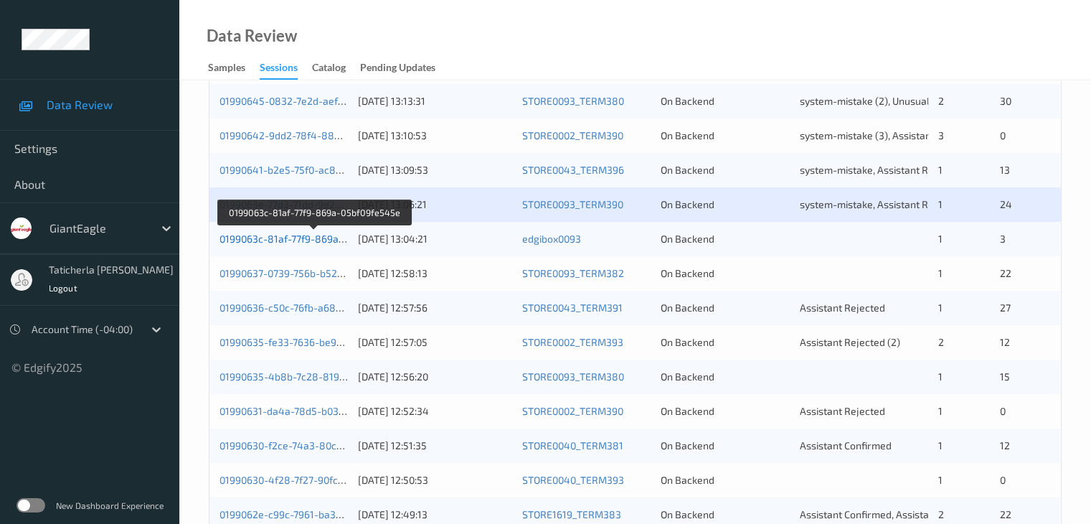
click at [264, 233] on link "0199063c-81af-77f9-869a-05bf09fe545e" at bounding box center [314, 238] width 189 height 12
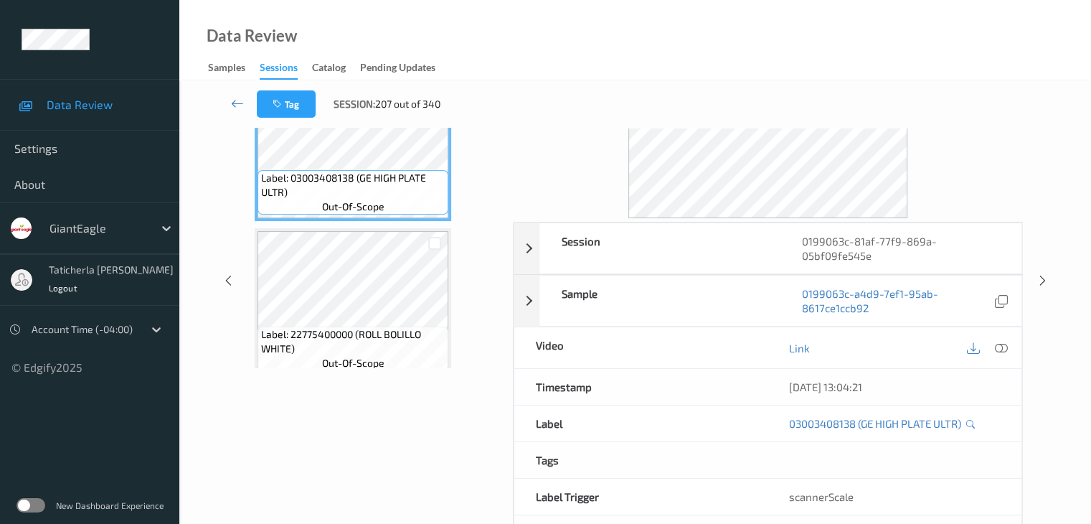
scroll to position [32, 0]
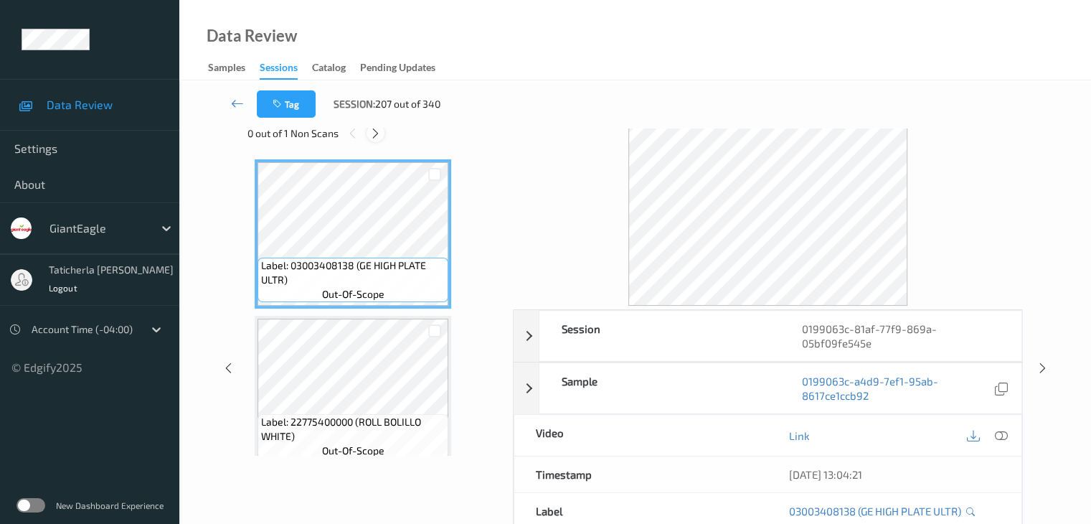
click at [368, 133] on div at bounding box center [376, 133] width 18 height 18
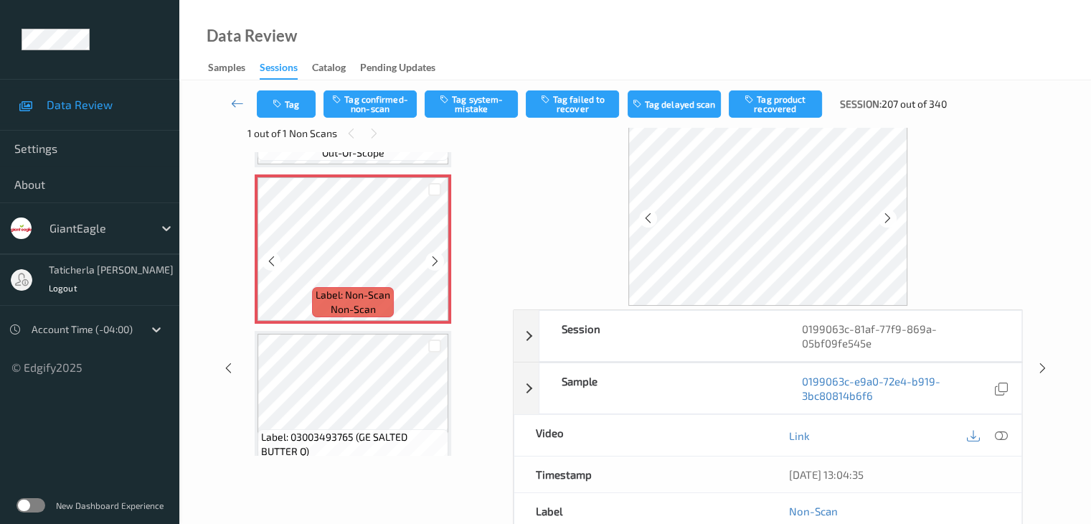
scroll to position [307, 0]
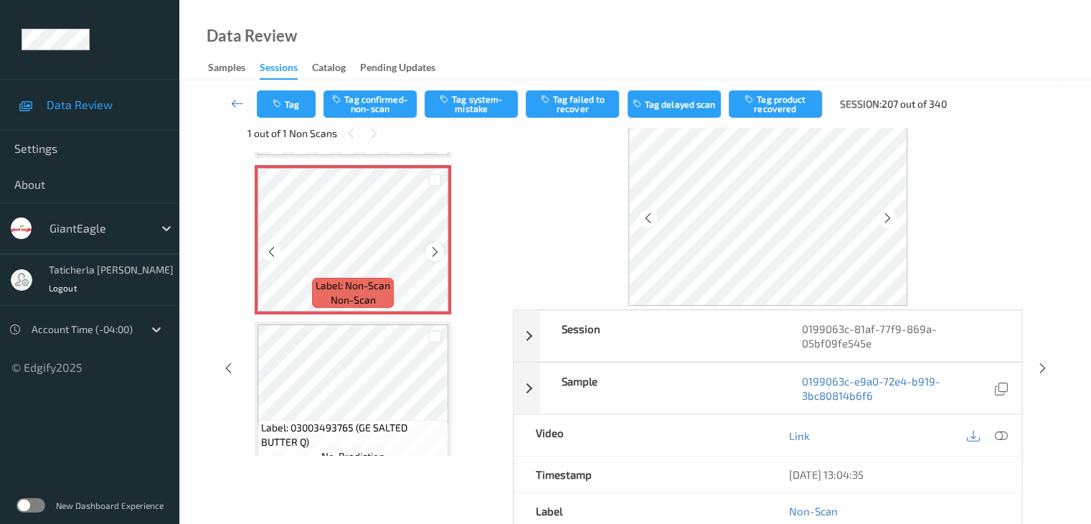
click at [435, 247] on icon at bounding box center [435, 251] width 12 height 13
click at [999, 434] on icon at bounding box center [1000, 435] width 13 height 13
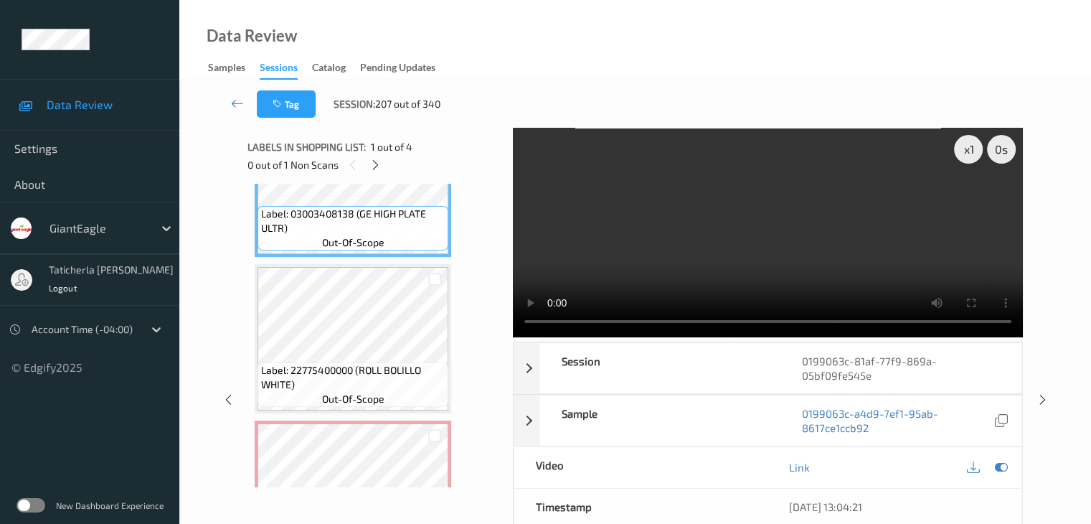
scroll to position [143, 0]
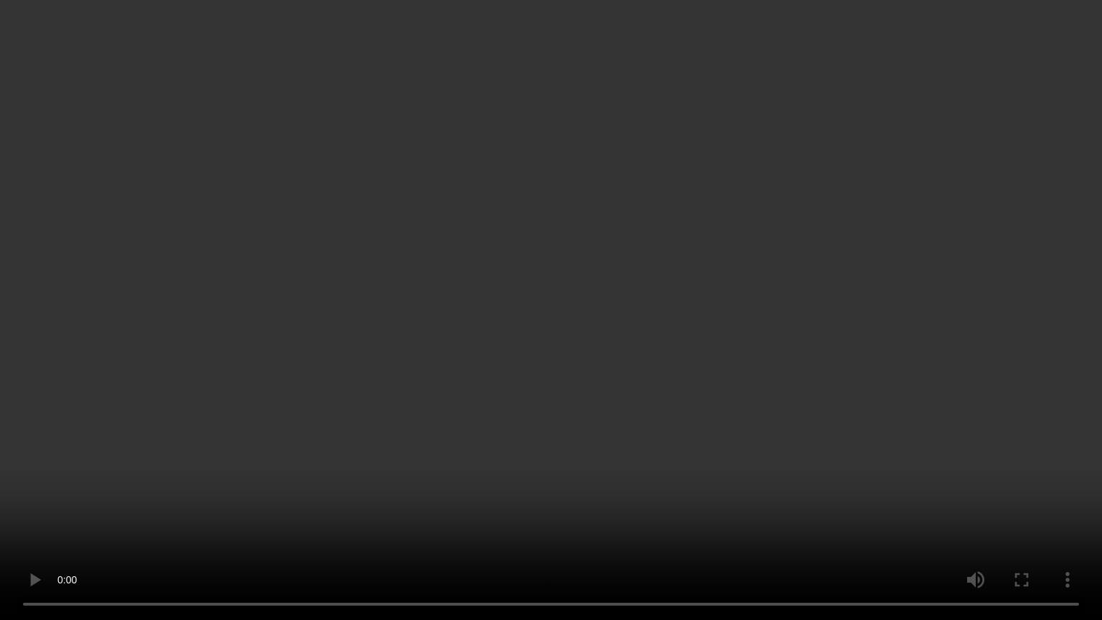
click at [1016, 520] on video at bounding box center [551, 310] width 1102 height 620
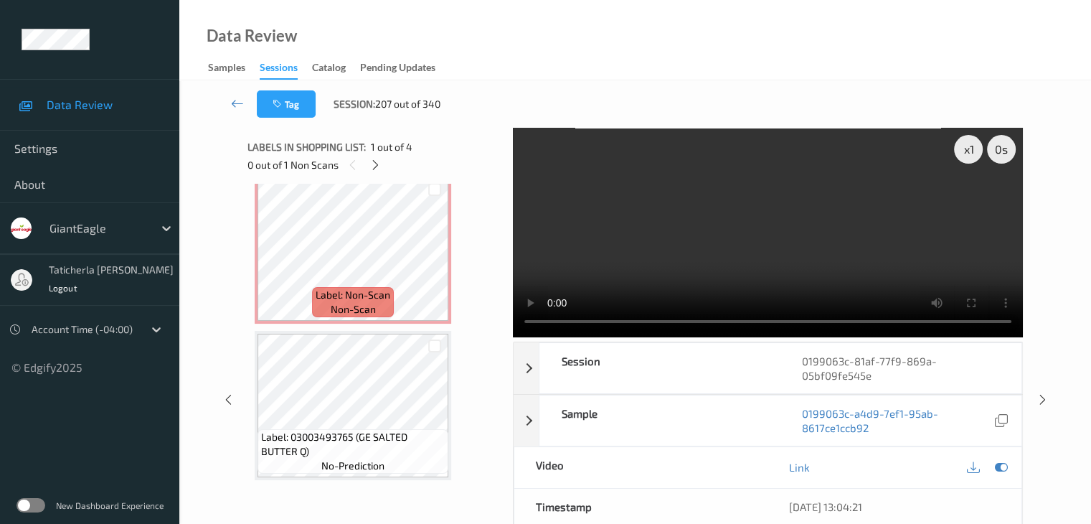
scroll to position [233, 0]
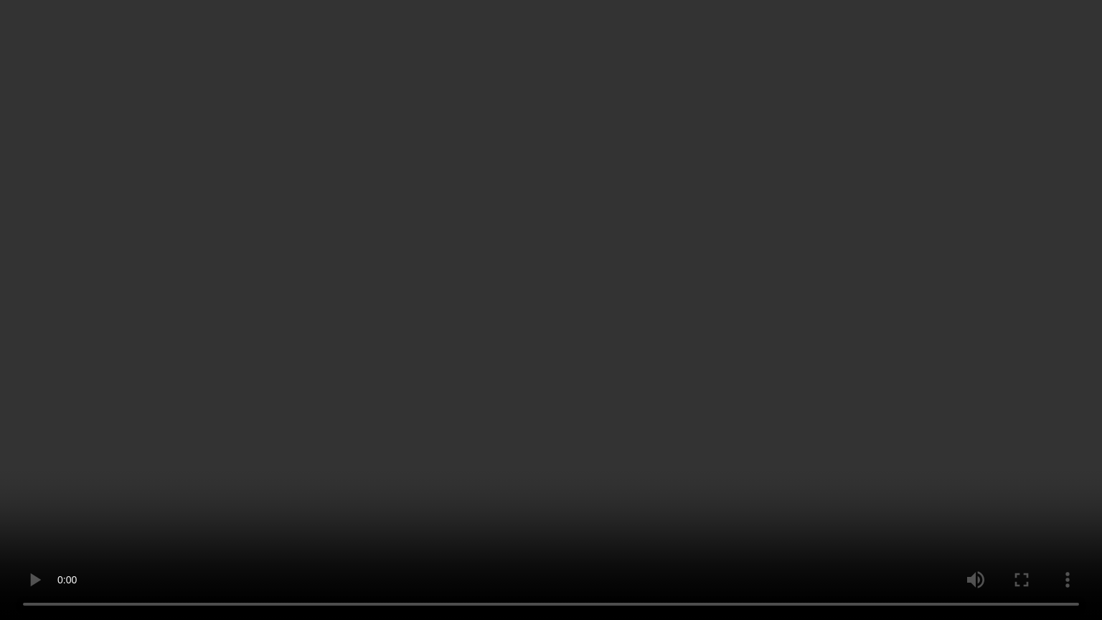
click at [1033, 514] on video at bounding box center [551, 310] width 1102 height 620
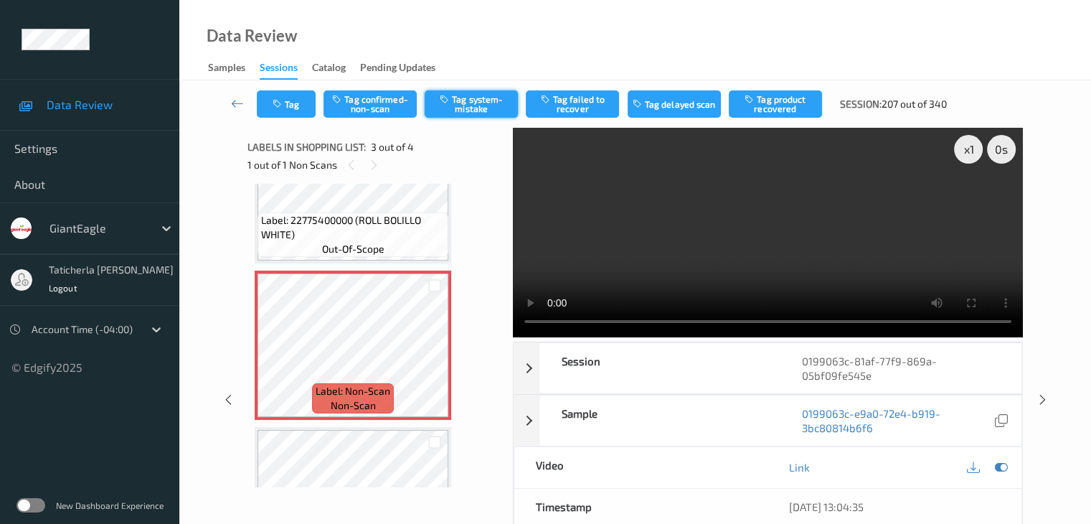
click at [481, 102] on button "Tag system-mistake" at bounding box center [471, 103] width 93 height 27
click at [235, 104] on icon at bounding box center [237, 103] width 13 height 14
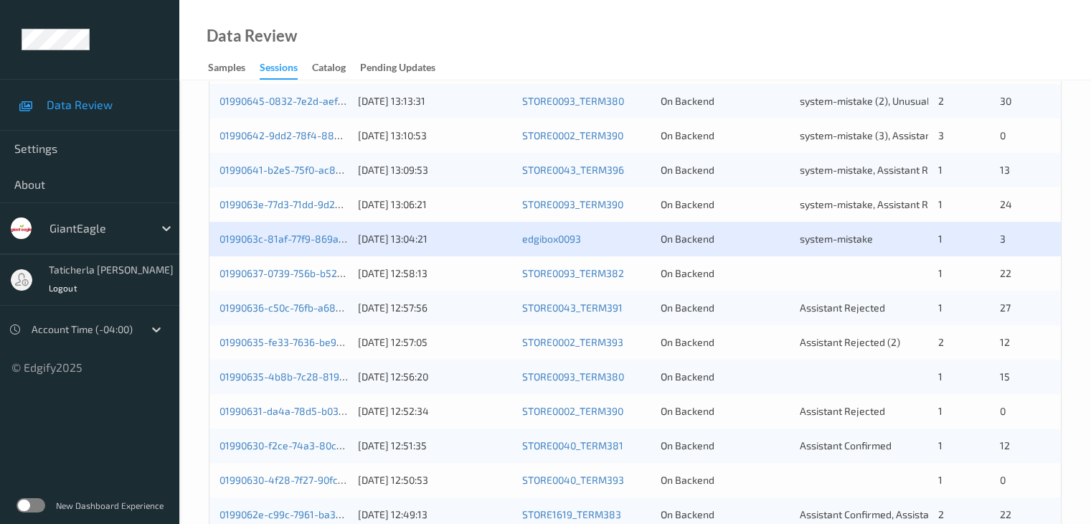
scroll to position [502, 0]
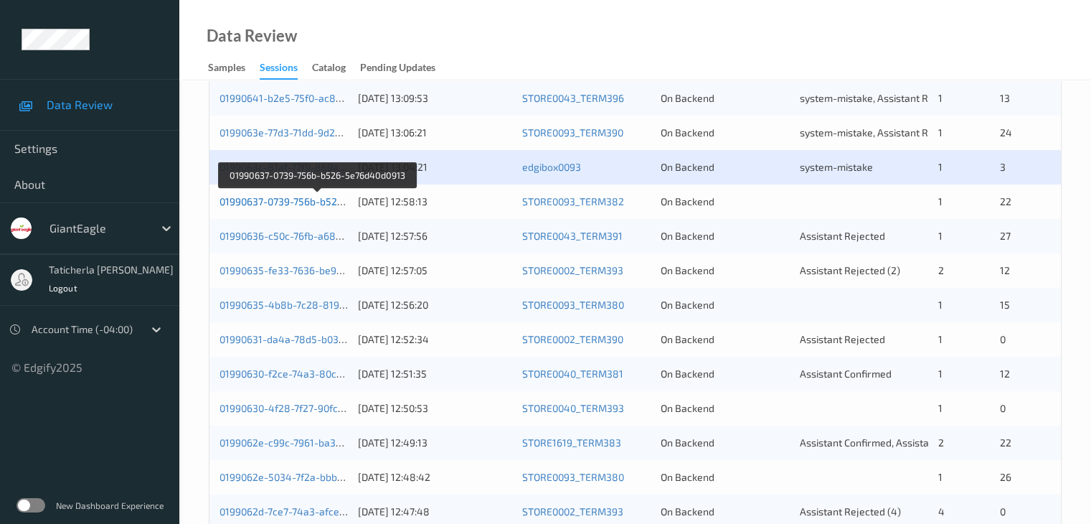
click at [286, 196] on link "01990637-0739-756b-b526-5e76d40d0913" at bounding box center [317, 201] width 195 height 12
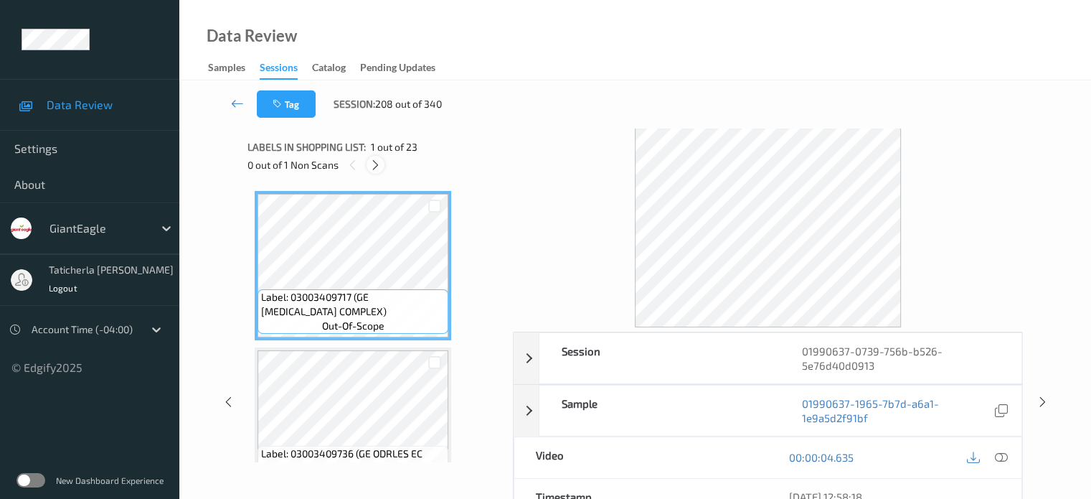
click at [373, 163] on icon at bounding box center [375, 165] width 12 height 13
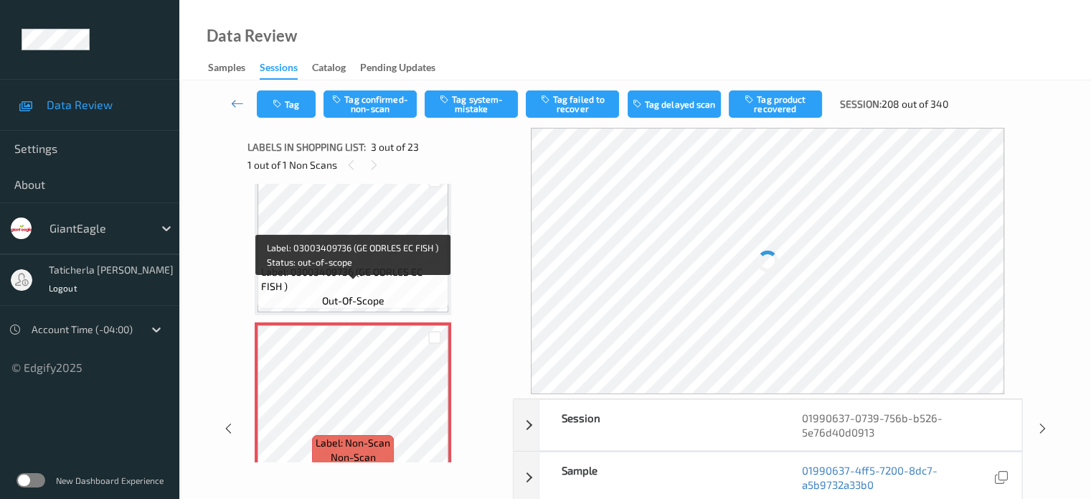
scroll to position [307, 0]
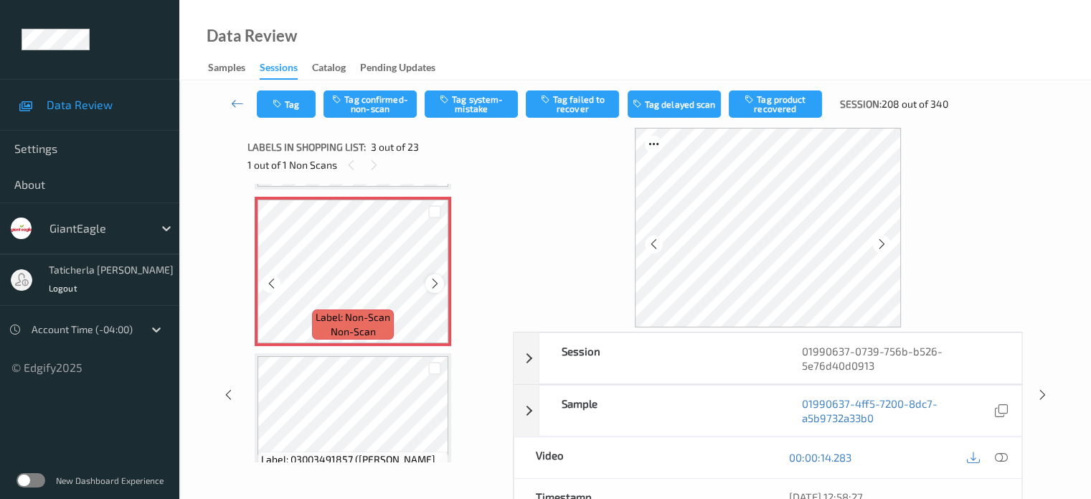
click at [438, 283] on icon at bounding box center [435, 283] width 12 height 13
click at [997, 454] on icon at bounding box center [1000, 457] width 13 height 13
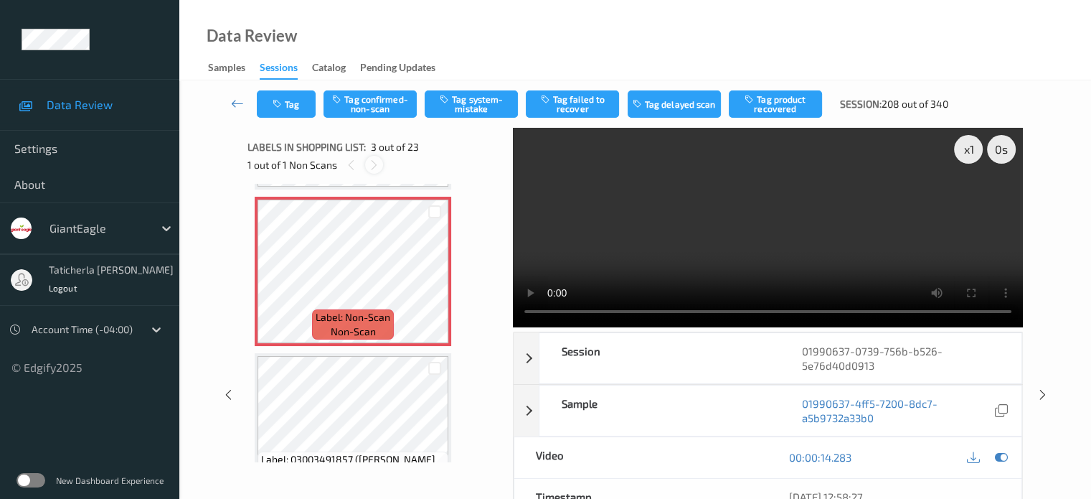
click at [378, 169] on icon at bounding box center [374, 165] width 12 height 13
click at [1004, 454] on icon at bounding box center [1000, 457] width 13 height 13
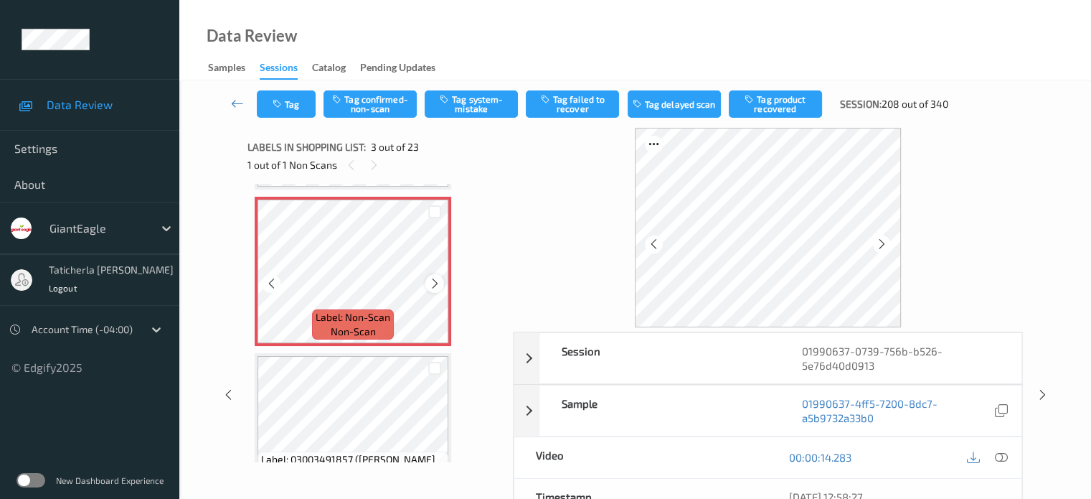
click at [439, 282] on icon at bounding box center [435, 283] width 12 height 13
click at [430, 286] on icon at bounding box center [435, 283] width 12 height 13
click at [436, 281] on icon at bounding box center [435, 283] width 12 height 13
click at [454, 100] on button "Tag system-mistake" at bounding box center [471, 103] width 93 height 27
click at [298, 102] on button "Tag" at bounding box center [286, 103] width 59 height 27
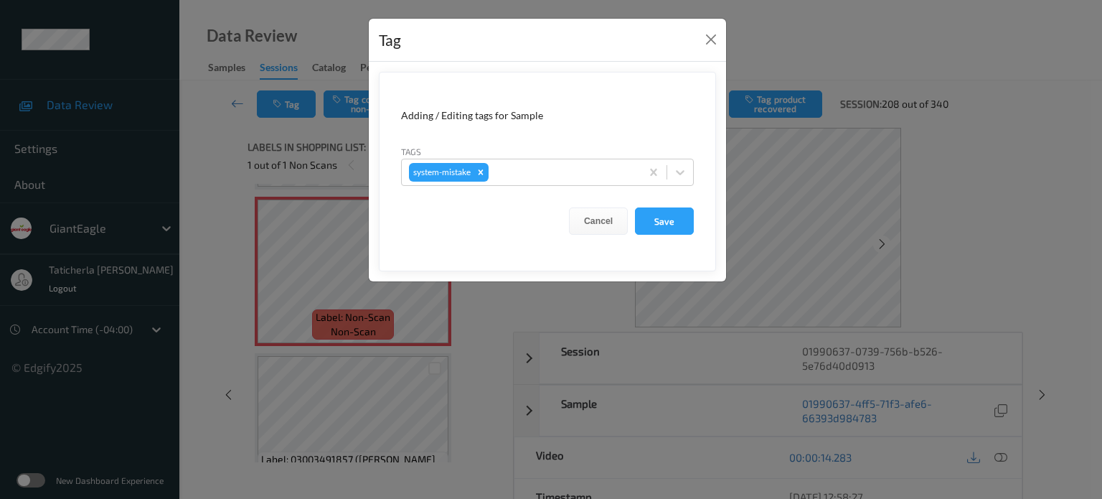
click at [537, 156] on div "Tags system-mistake" at bounding box center [547, 165] width 293 height 42
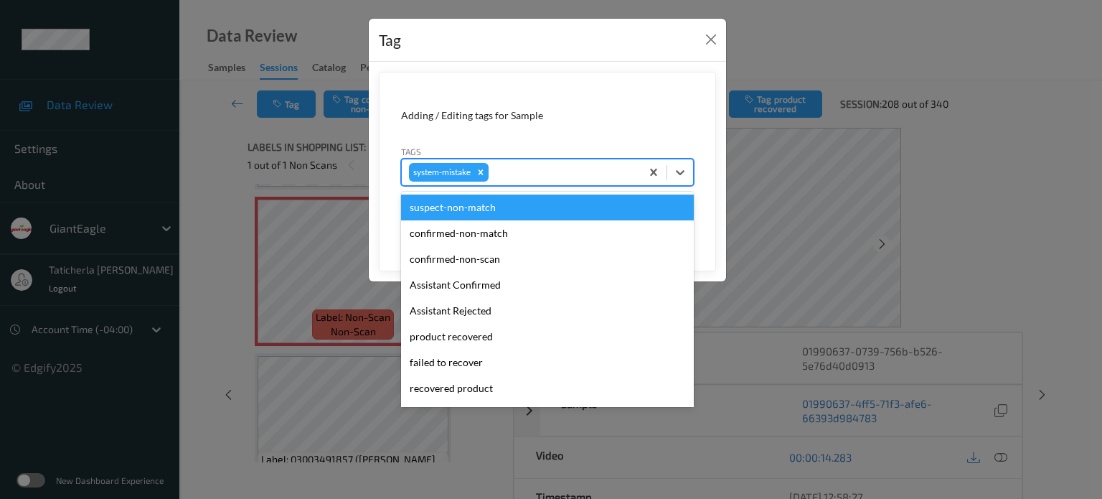
click at [533, 171] on div at bounding box center [562, 172] width 142 height 17
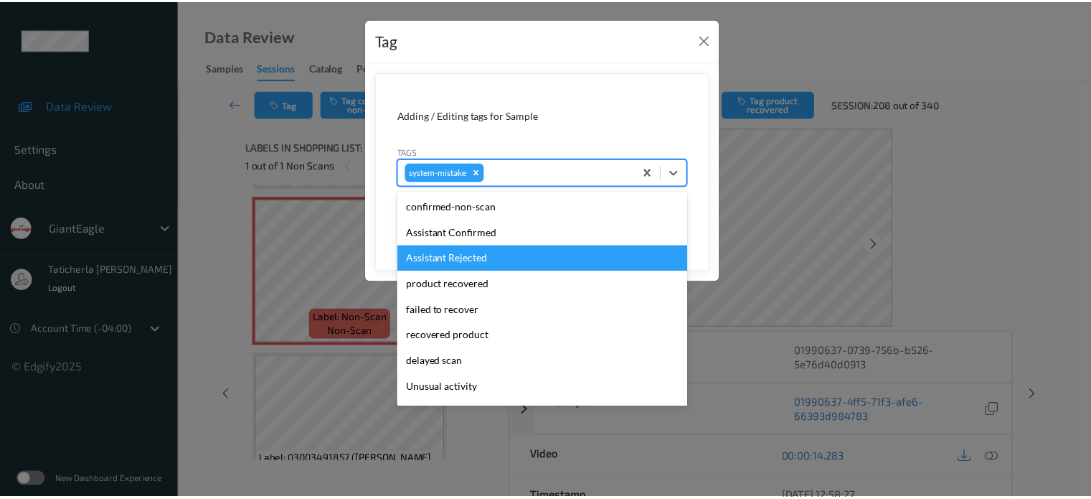
scroll to position [72, 0]
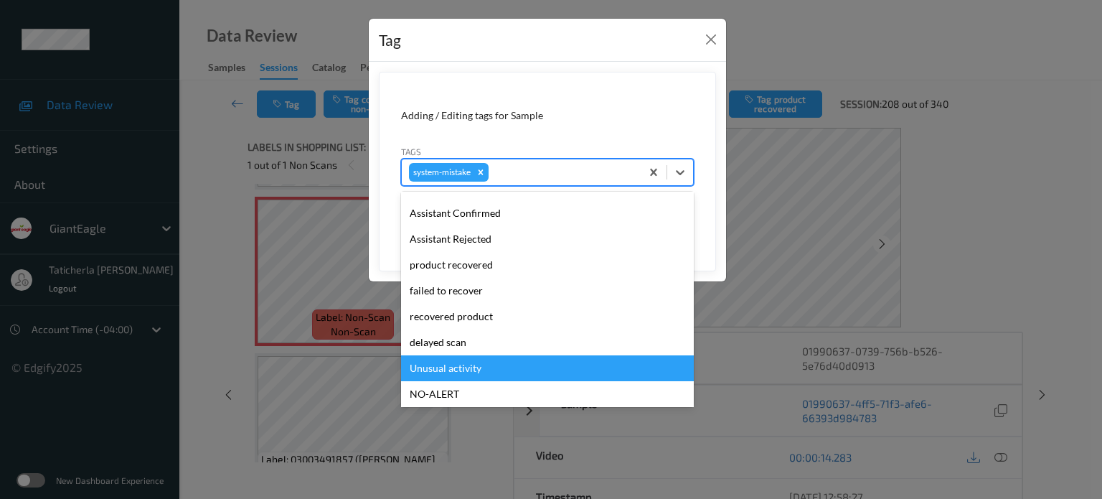
click at [476, 359] on div "Unusual activity" at bounding box center [547, 368] width 293 height 26
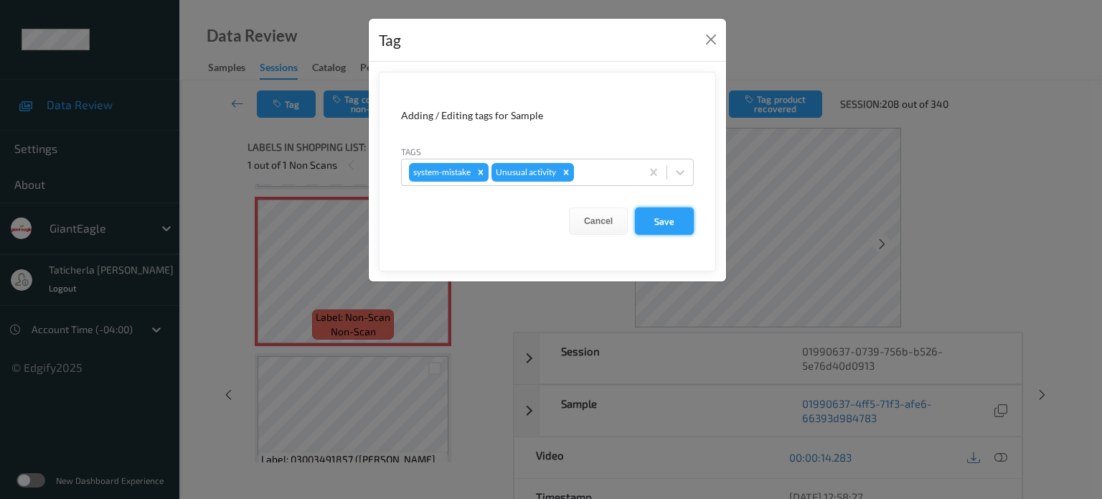
click at [680, 215] on button "Save" at bounding box center [664, 220] width 59 height 27
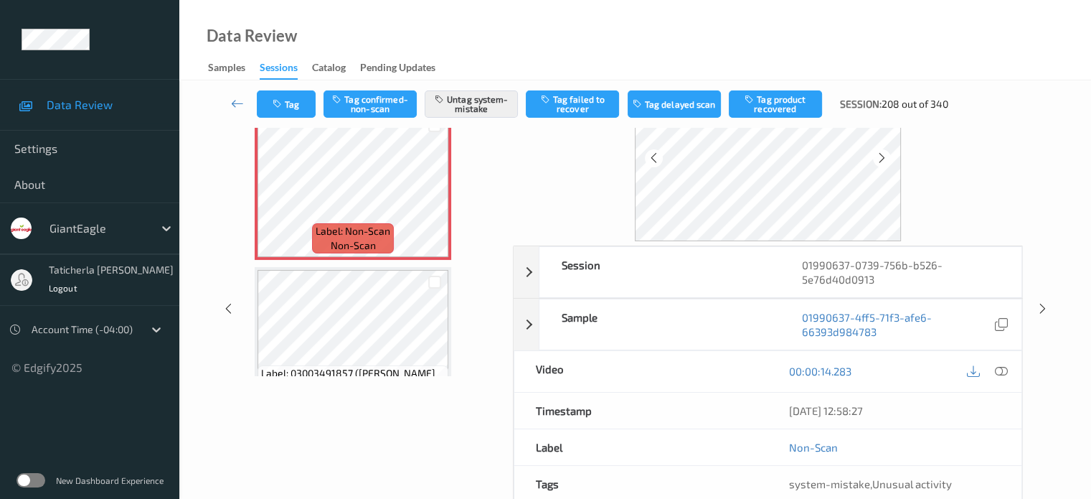
scroll to position [0, 0]
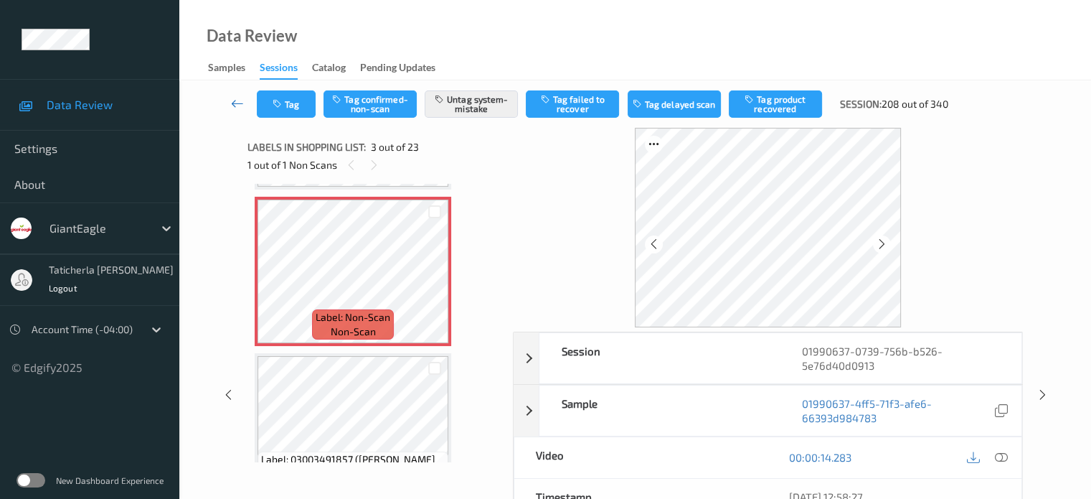
click at [235, 100] on icon at bounding box center [237, 103] width 13 height 14
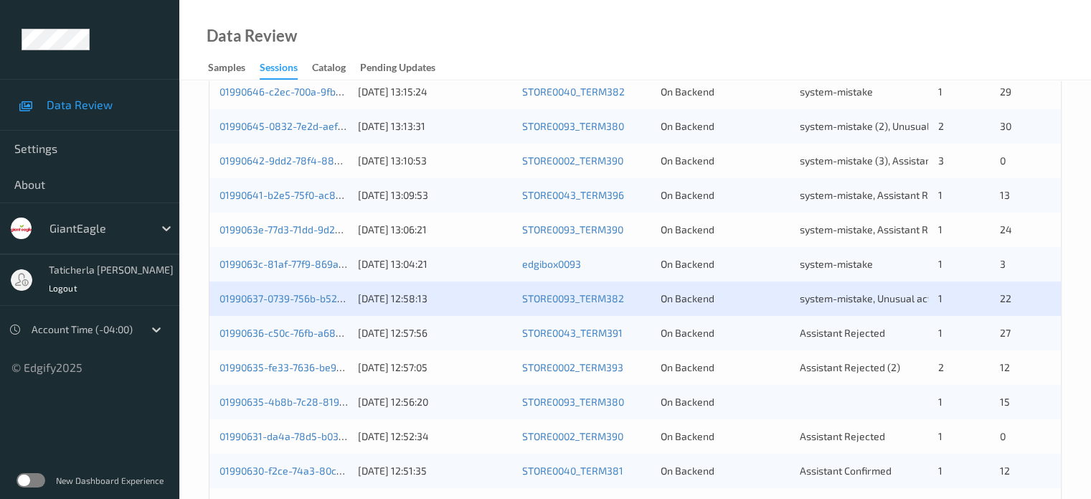
scroll to position [430, 0]
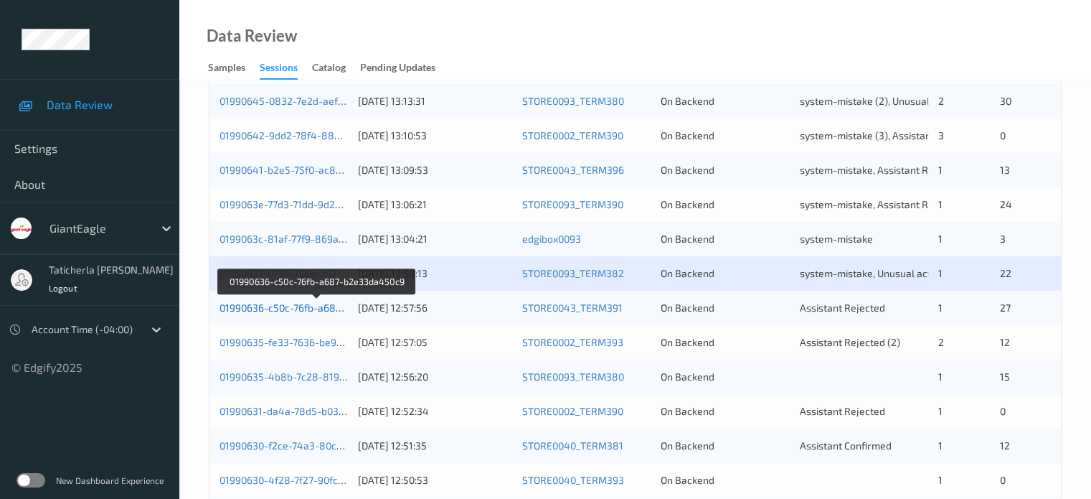
click at [286, 312] on link "01990636-c50c-76fb-a687-b2e33da450c9" at bounding box center [317, 307] width 194 height 12
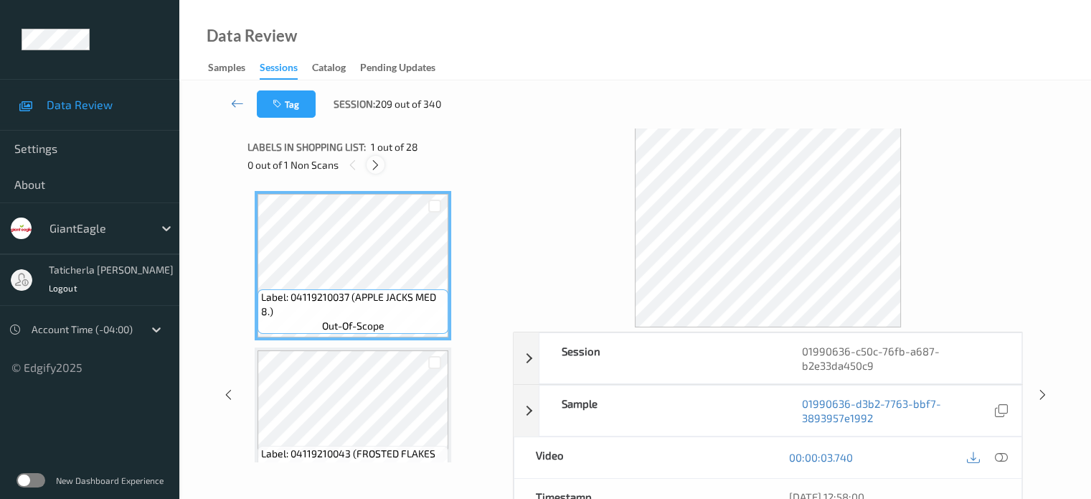
click at [376, 160] on icon at bounding box center [375, 165] width 12 height 13
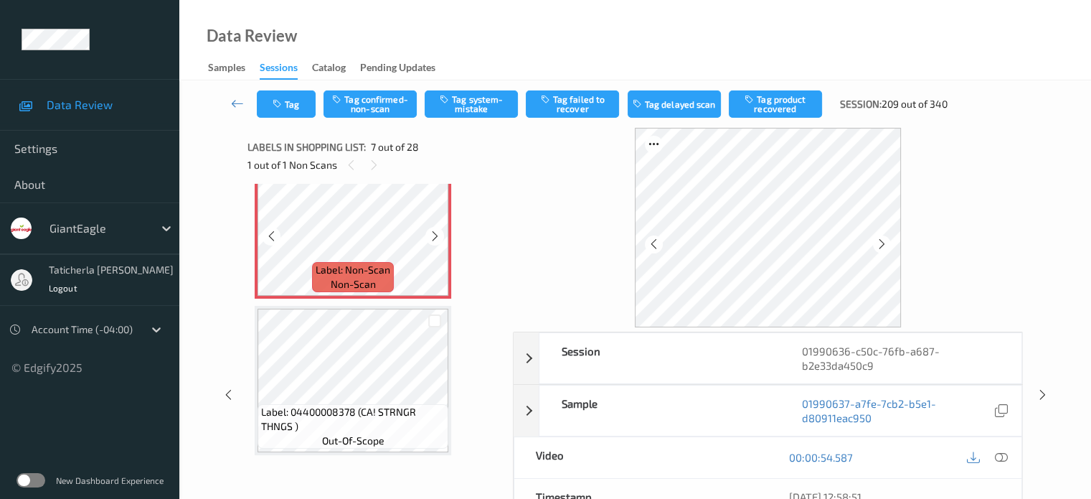
scroll to position [1004, 0]
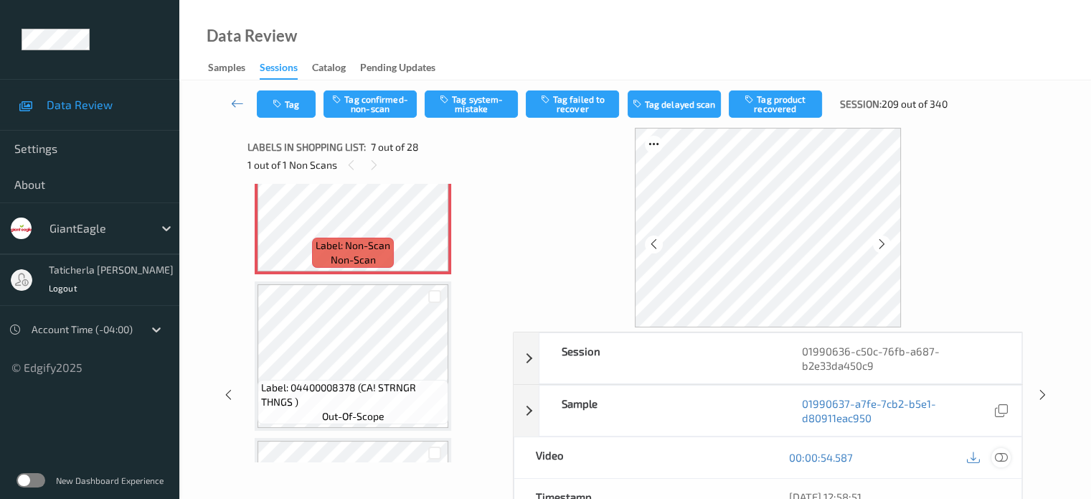
click at [1001, 456] on icon at bounding box center [1000, 457] width 13 height 13
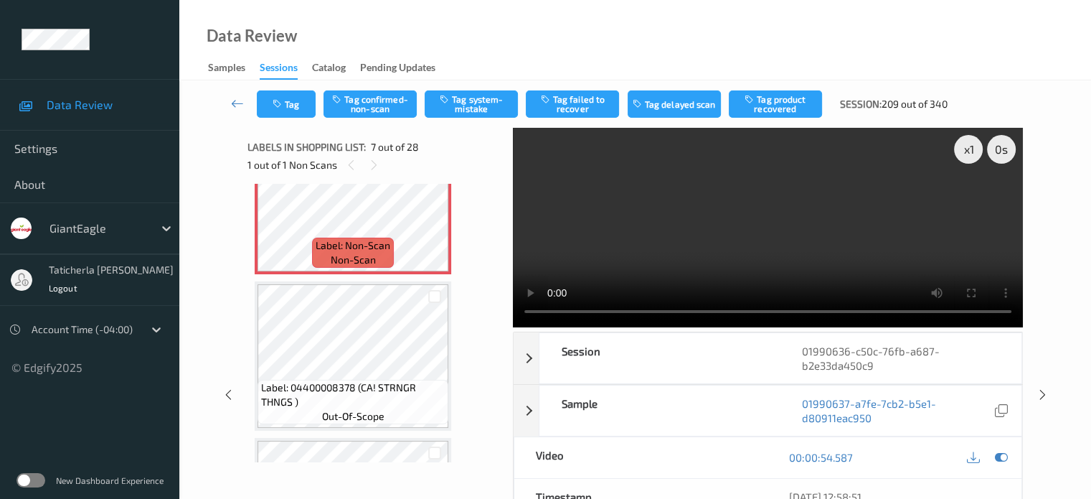
click at [970, 201] on video at bounding box center [768, 227] width 510 height 199
click at [342, 378] on div "Label: 04400008378 (CA! STRNGR THNGS ) out-of-scope" at bounding box center [353, 355] width 197 height 149
click at [482, 105] on button "Tag system-mistake" at bounding box center [471, 103] width 93 height 27
click at [245, 103] on link at bounding box center [238, 103] width 38 height 27
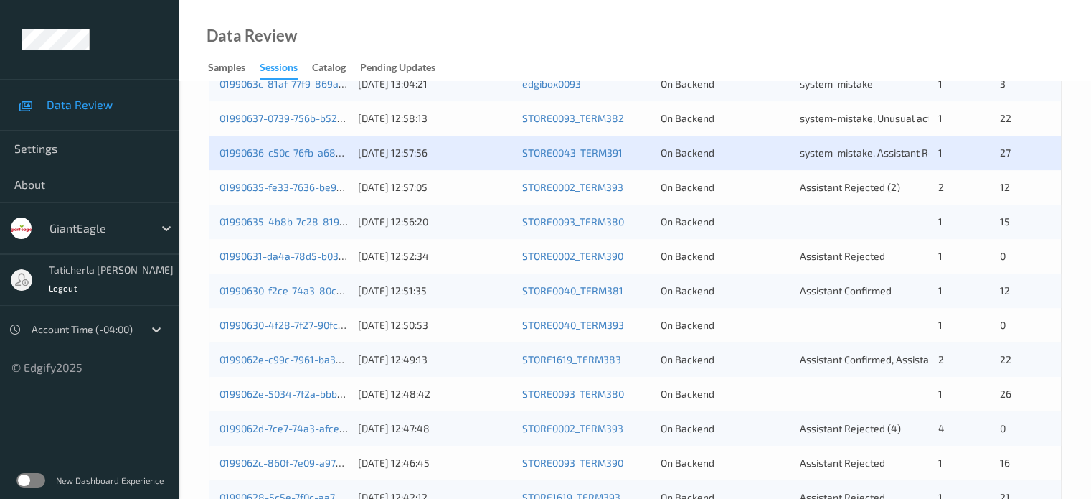
scroll to position [550, 0]
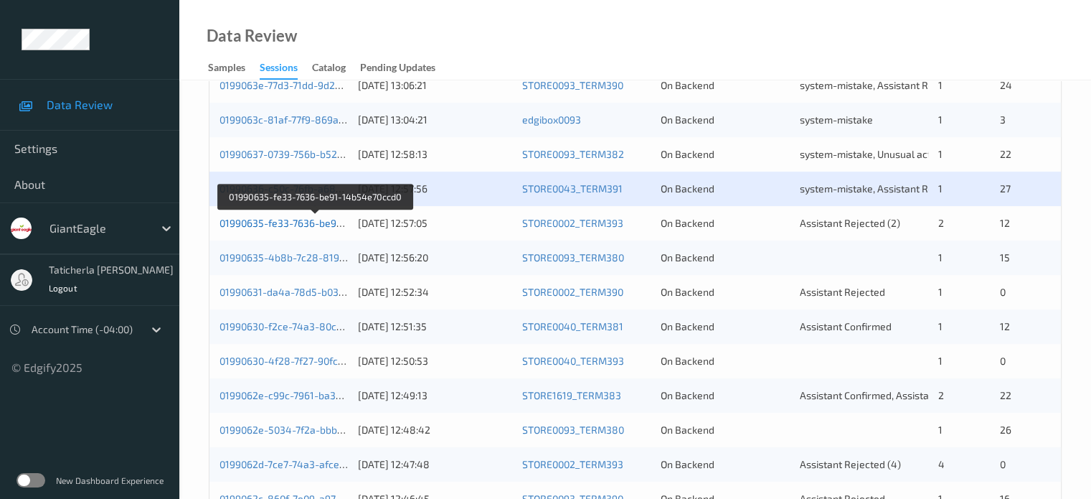
click at [288, 217] on link "01990635-fe33-7636-be91-14b54e70ccd0" at bounding box center [316, 223] width 192 height 12
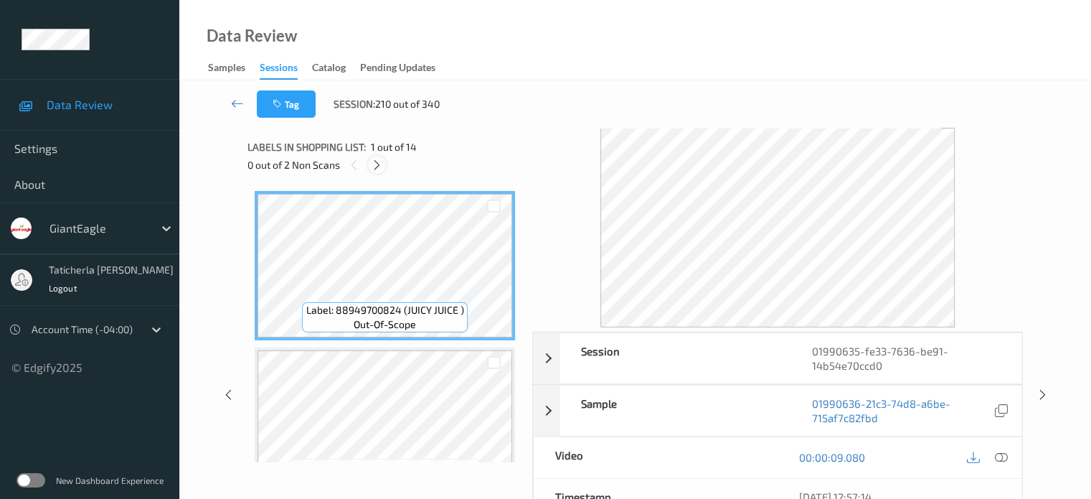
click at [379, 166] on icon at bounding box center [377, 165] width 12 height 13
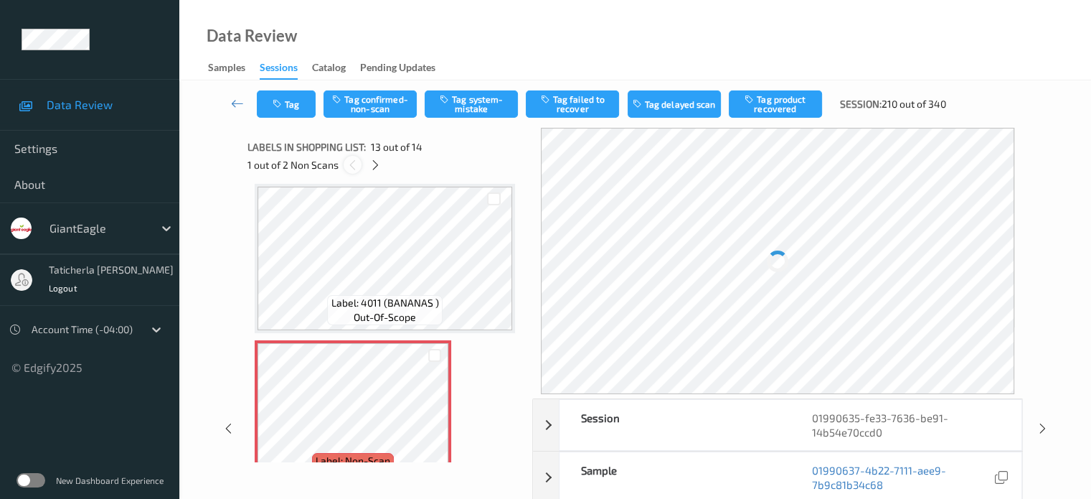
click at [344, 166] on div at bounding box center [353, 165] width 18 height 18
click at [347, 166] on icon at bounding box center [353, 165] width 12 height 13
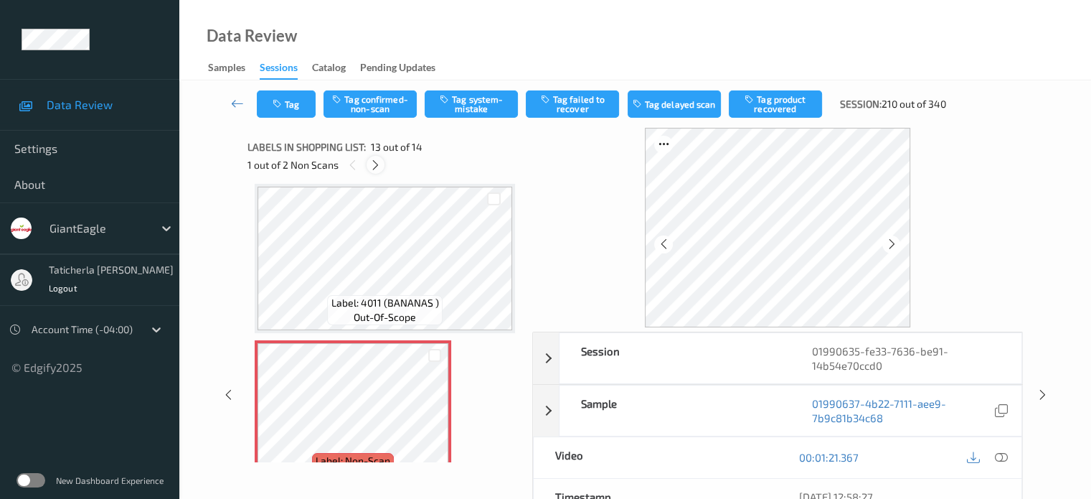
click at [380, 162] on icon at bounding box center [375, 165] width 12 height 13
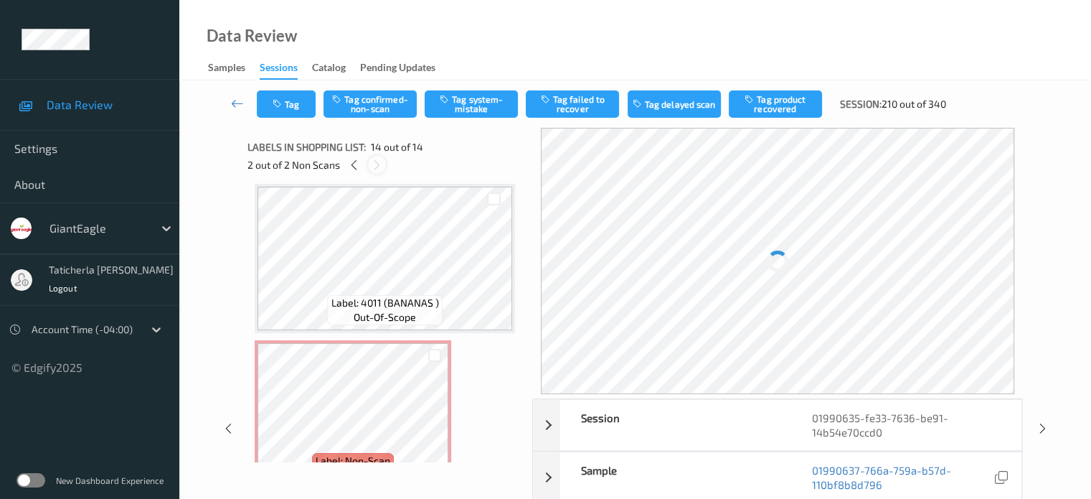
scroll to position [1884, 0]
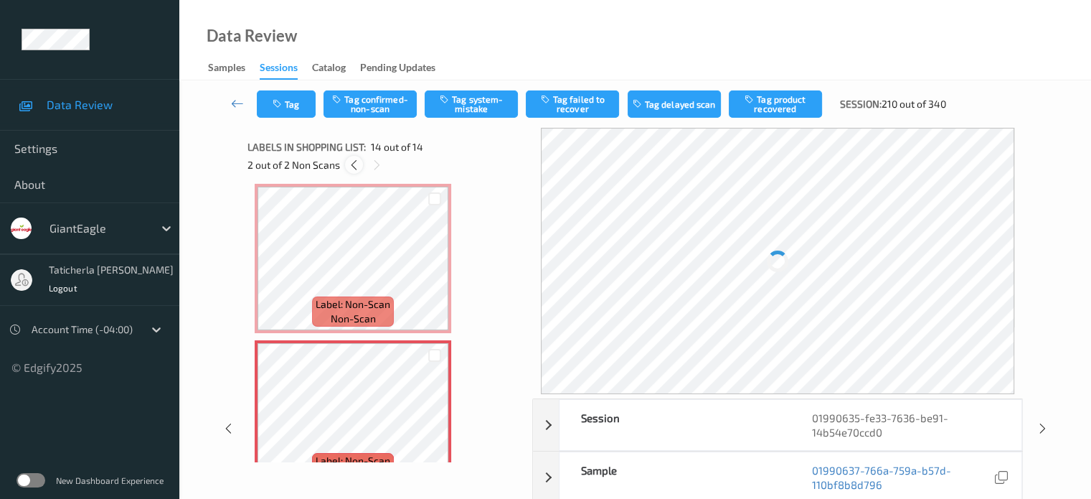
click at [352, 165] on icon at bounding box center [354, 165] width 12 height 13
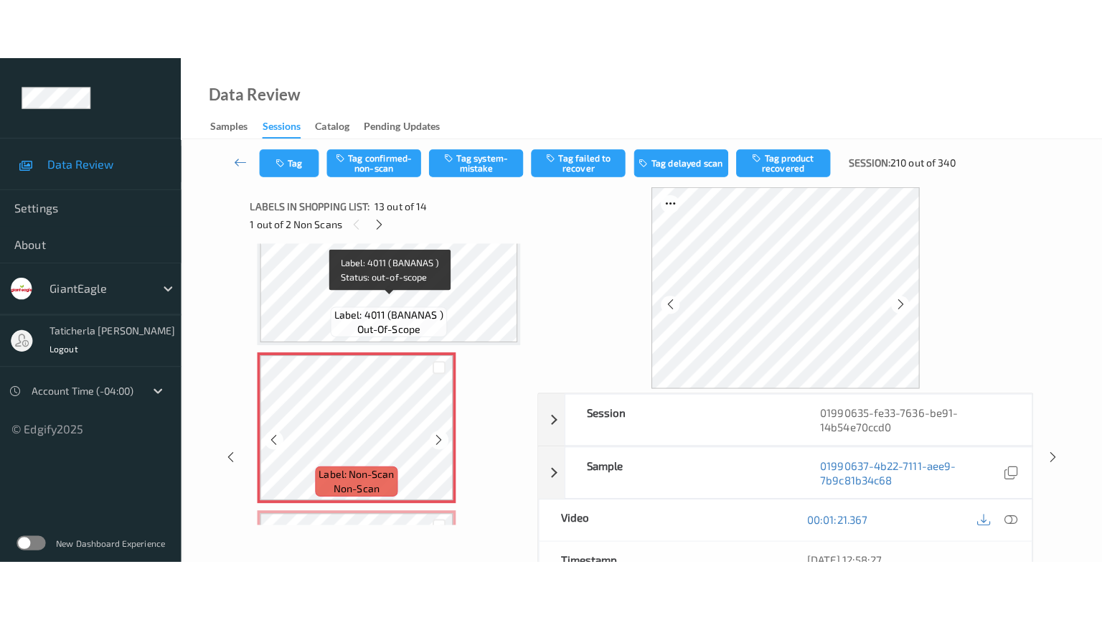
scroll to position [1799, 0]
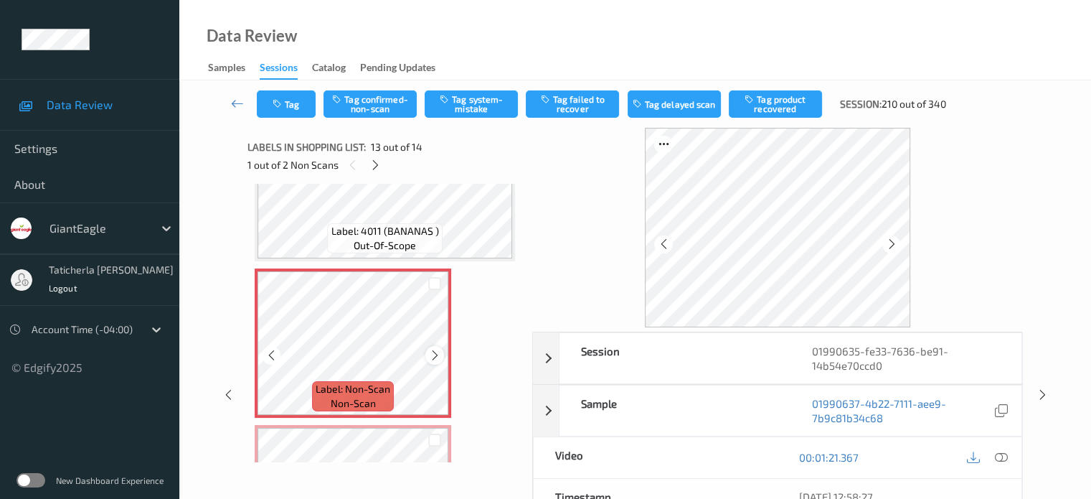
click at [436, 352] on icon at bounding box center [435, 355] width 12 height 13
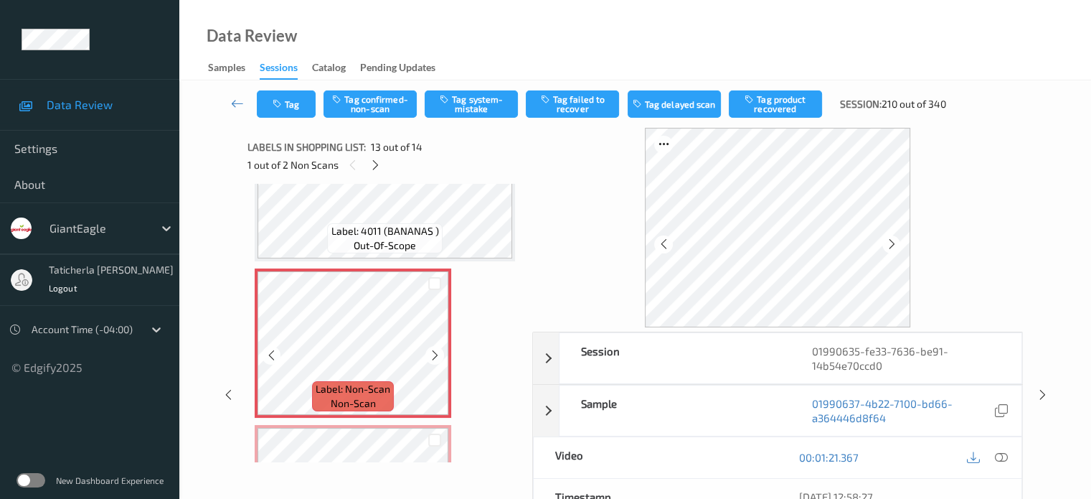
click at [436, 352] on icon at bounding box center [435, 355] width 12 height 13
click at [999, 454] on icon at bounding box center [1000, 457] width 13 height 13
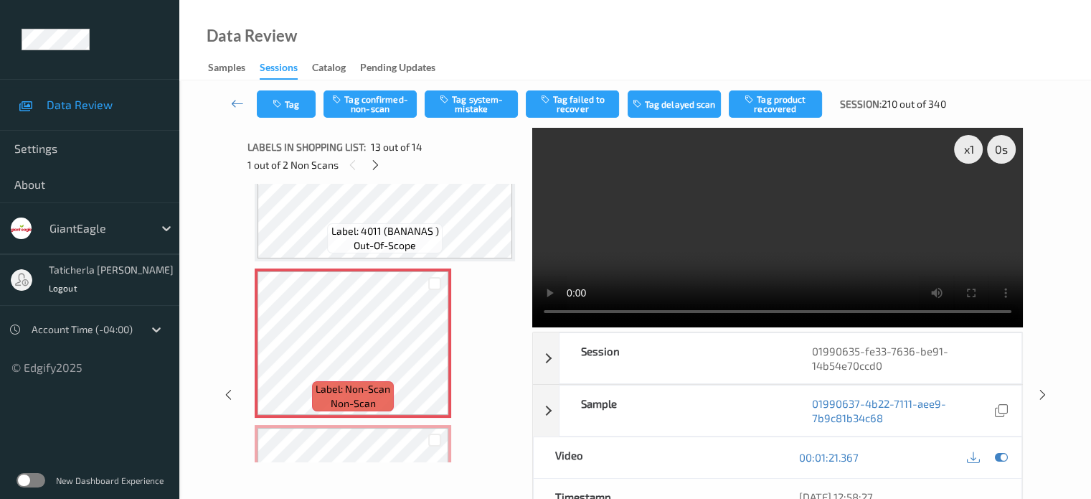
click at [972, 197] on video at bounding box center [777, 227] width 491 height 199
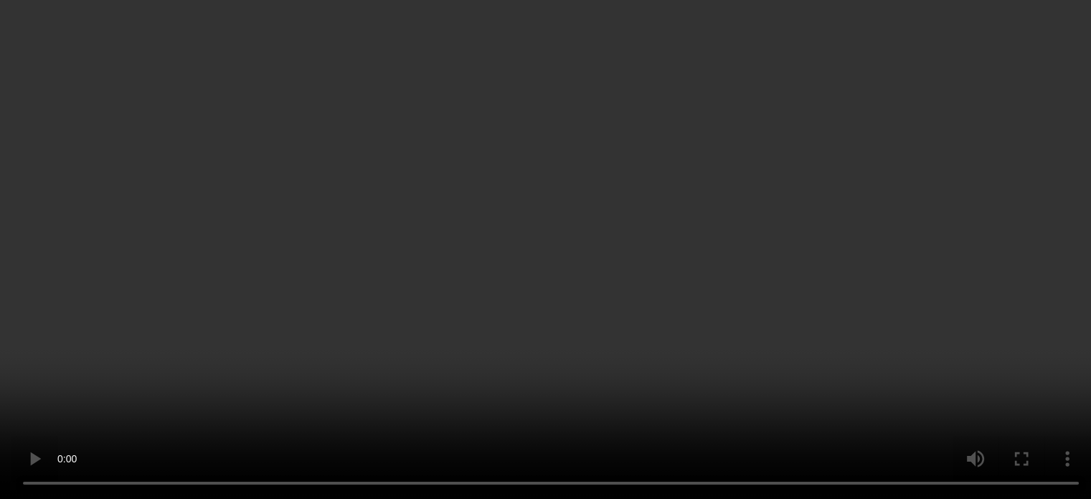
scroll to position [1797, 0]
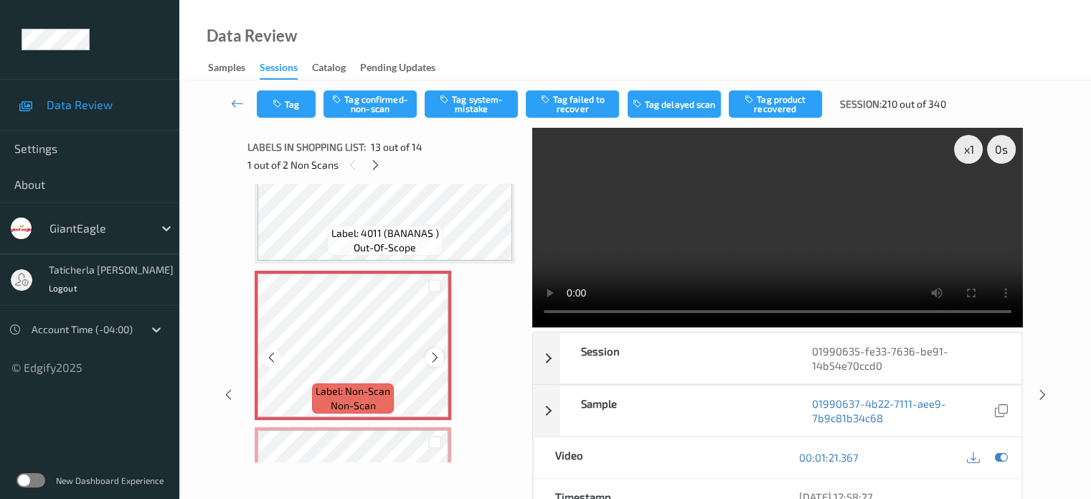
click at [433, 349] on div at bounding box center [434, 357] width 18 height 18
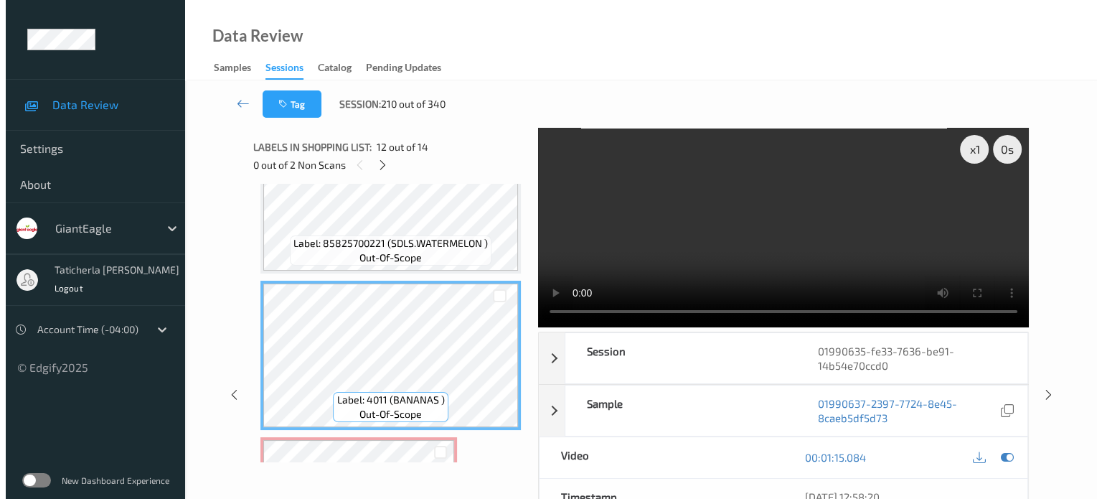
scroll to position [1774, 0]
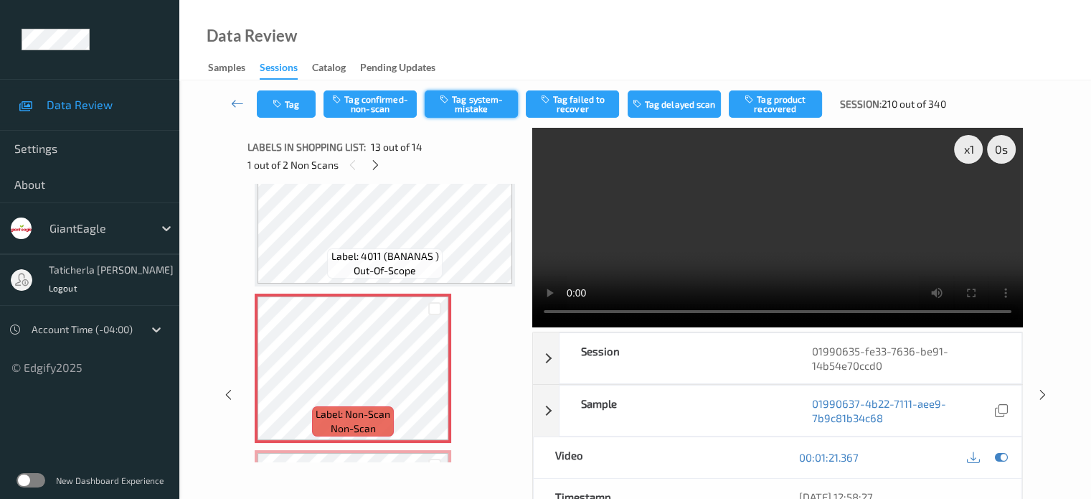
click at [481, 114] on button "Tag system-mistake" at bounding box center [471, 103] width 93 height 27
click at [304, 105] on button "Tag" at bounding box center [286, 103] width 59 height 27
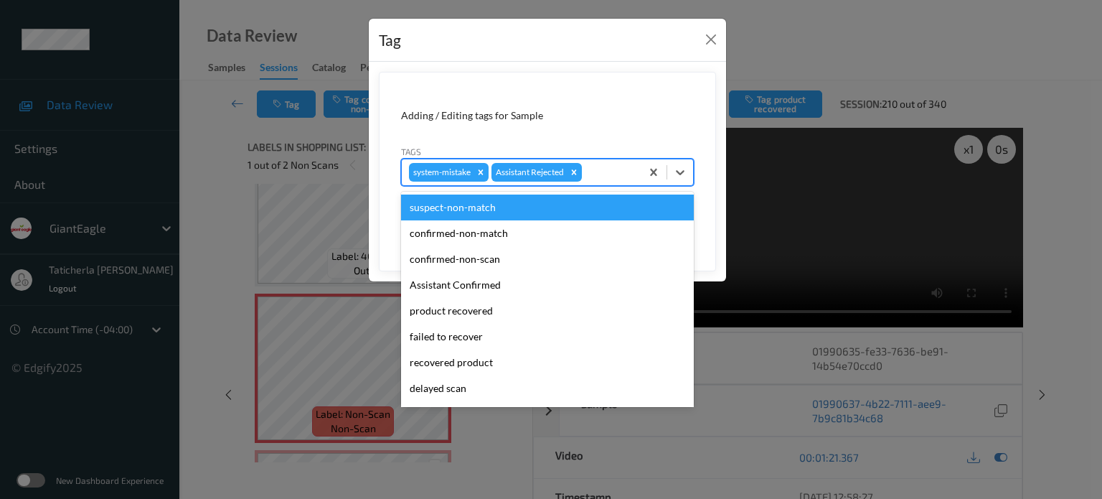
click at [606, 173] on div at bounding box center [609, 172] width 49 height 17
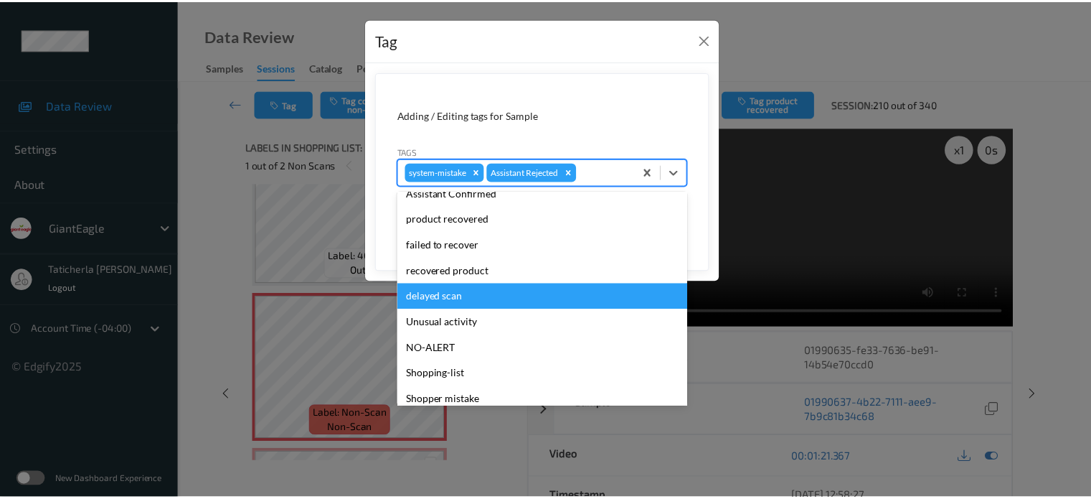
scroll to position [126, 0]
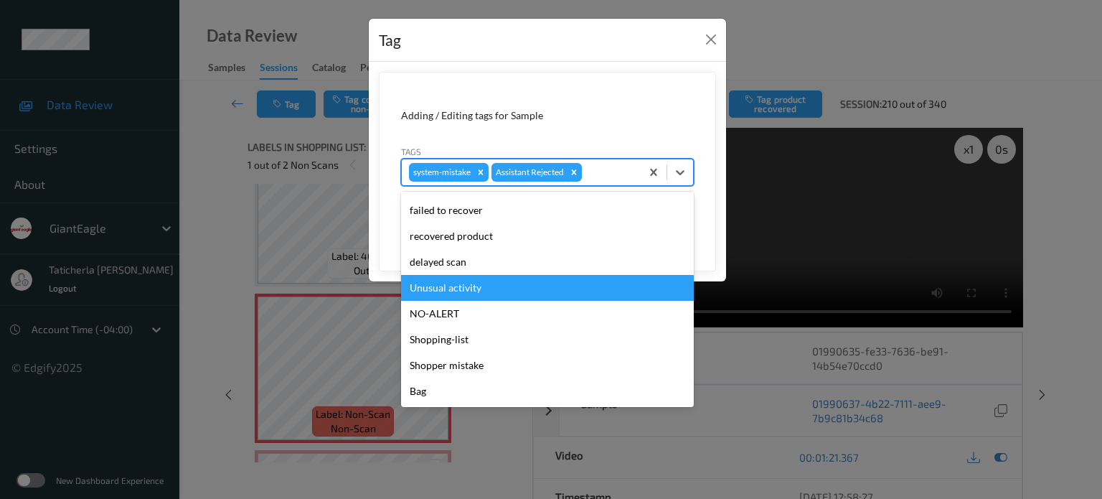
click at [590, 292] on div "Unusual activity" at bounding box center [547, 288] width 293 height 26
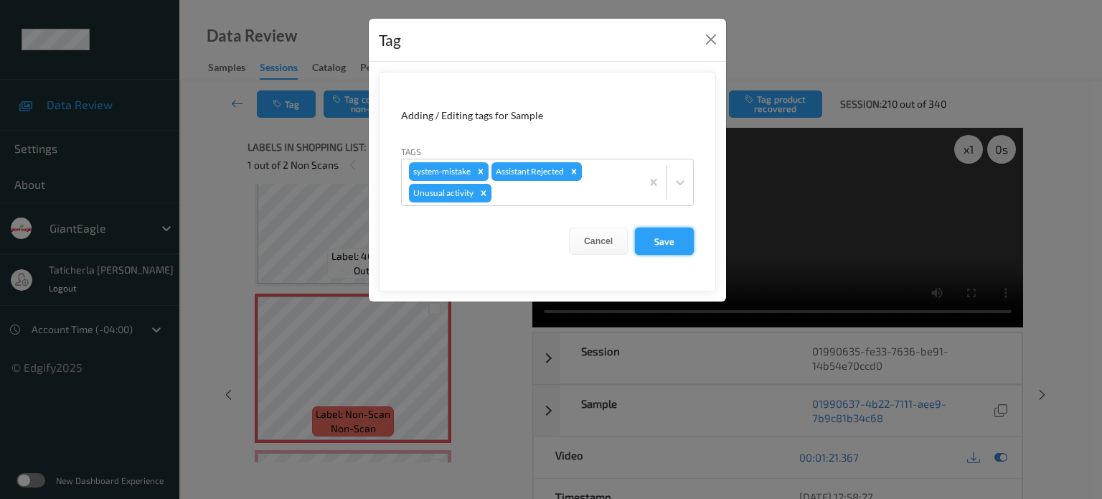
click at [656, 232] on button "Save" at bounding box center [664, 240] width 59 height 27
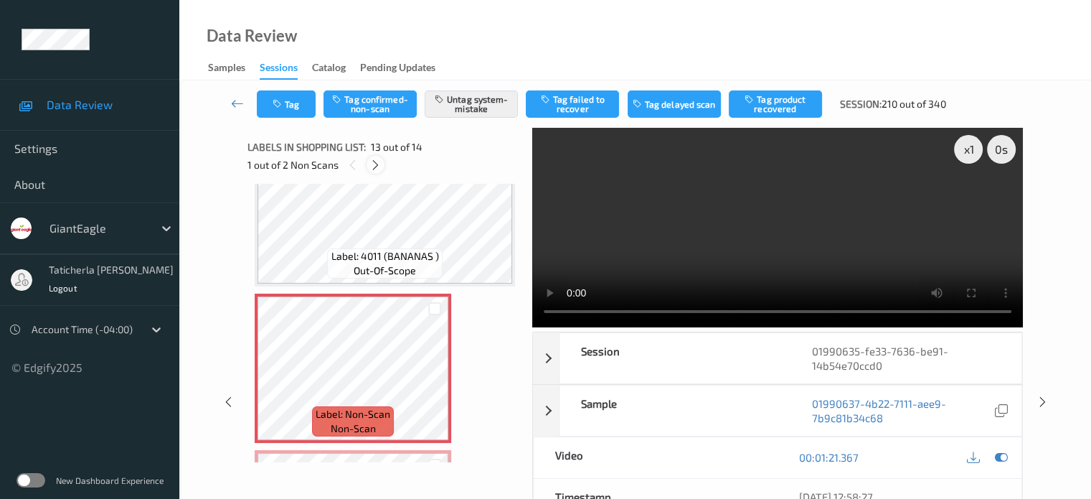
click at [376, 160] on icon at bounding box center [375, 165] width 12 height 13
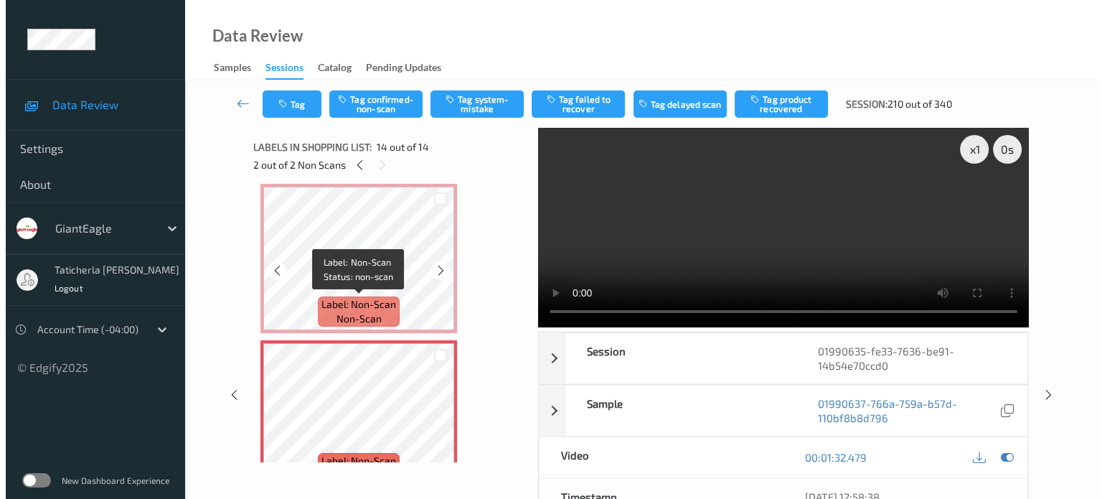
scroll to position [1918, 0]
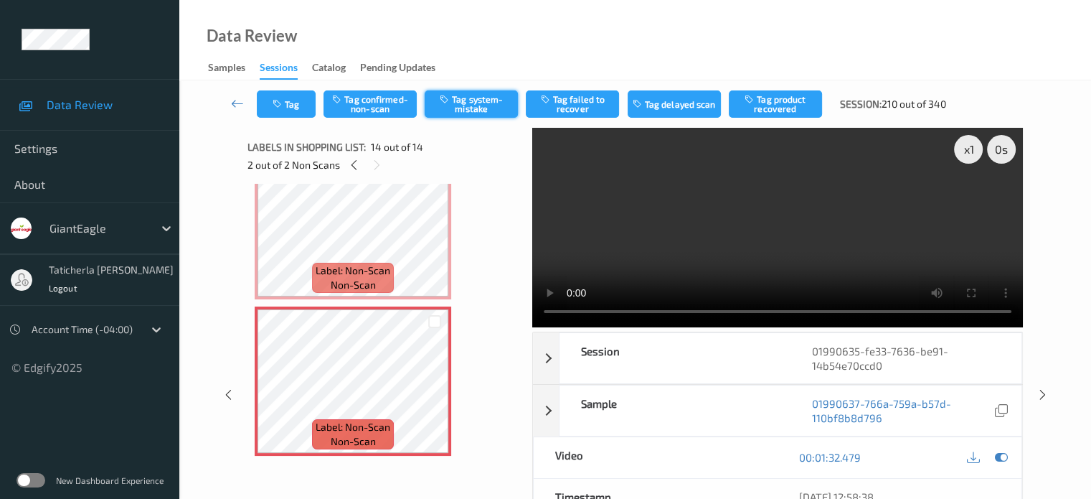
click at [474, 110] on button "Tag system-mistake" at bounding box center [471, 103] width 93 height 27
click at [298, 106] on button "Tag" at bounding box center [286, 103] width 59 height 27
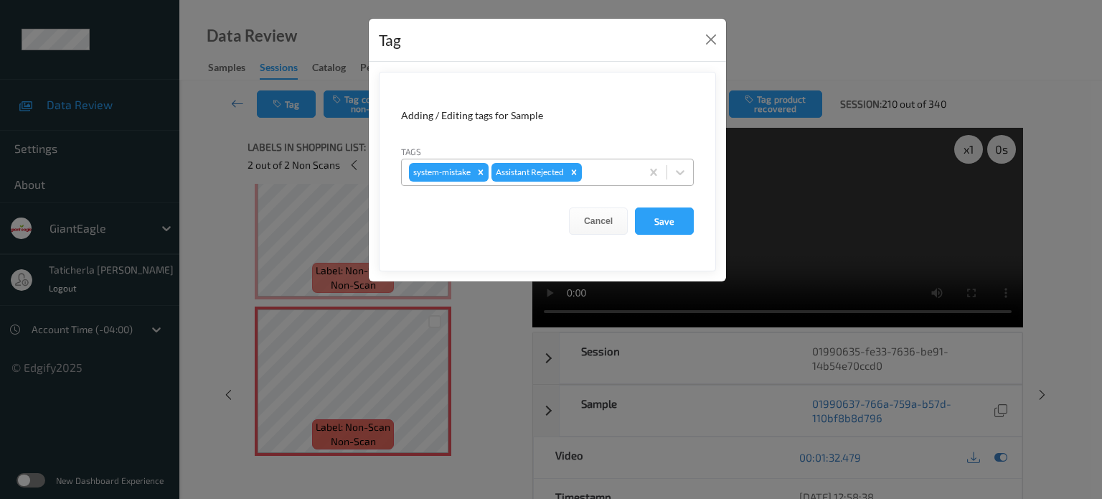
click at [625, 171] on div at bounding box center [609, 172] width 49 height 17
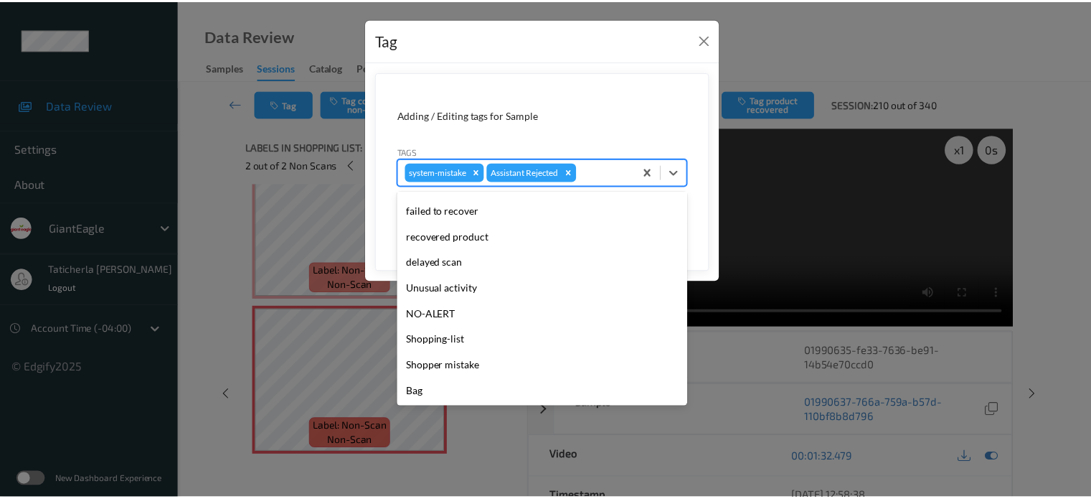
scroll to position [126, 0]
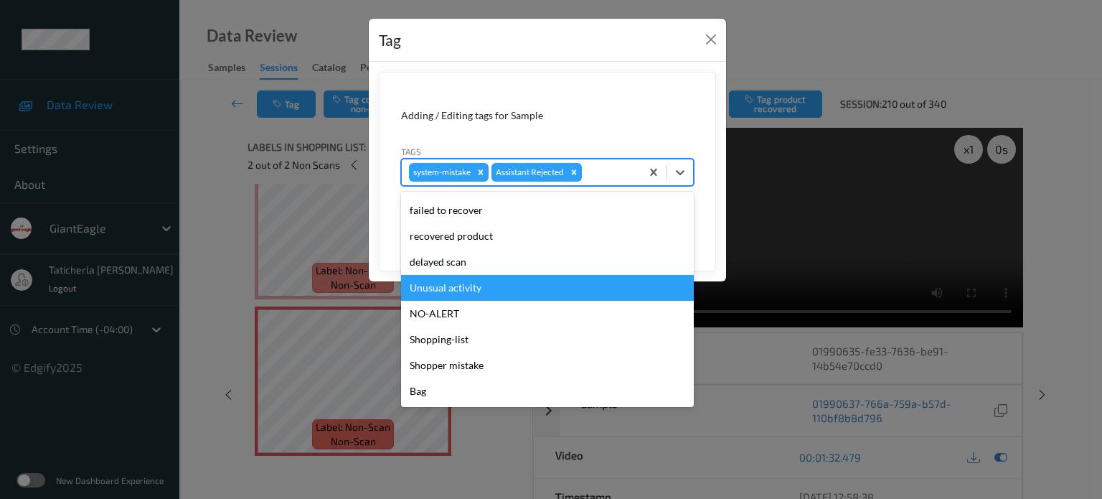
click at [509, 291] on div "Unusual activity" at bounding box center [547, 288] width 293 height 26
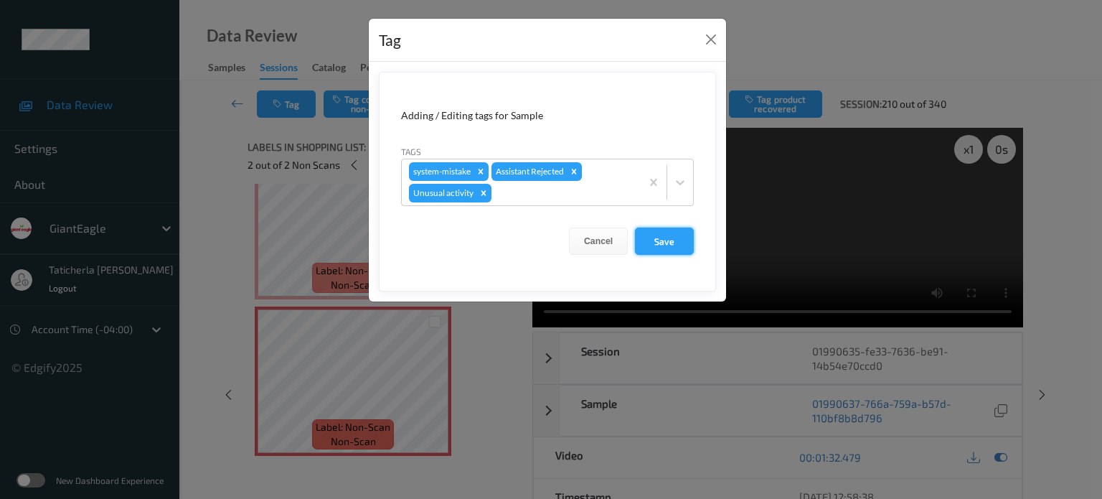
click at [663, 240] on button "Save" at bounding box center [664, 240] width 59 height 27
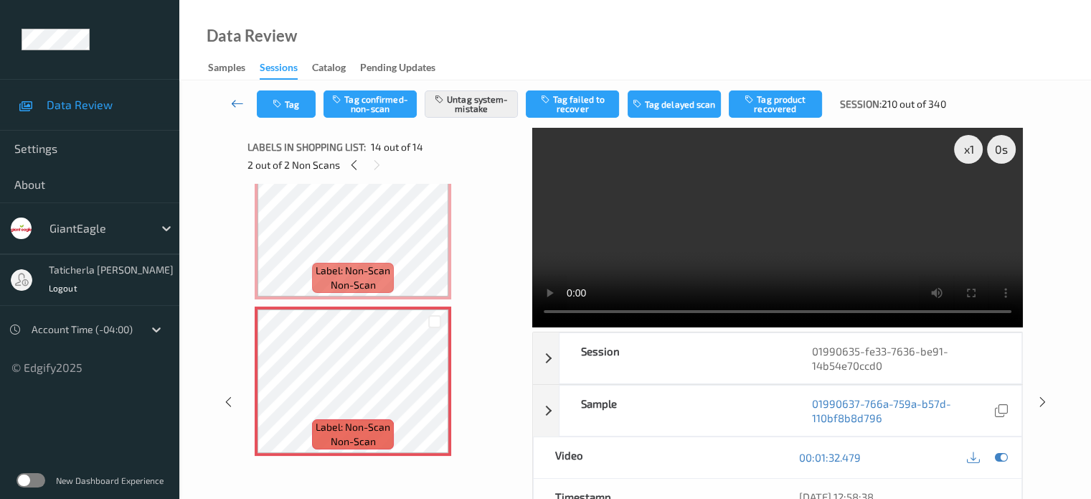
click at [243, 101] on icon at bounding box center [237, 103] width 13 height 14
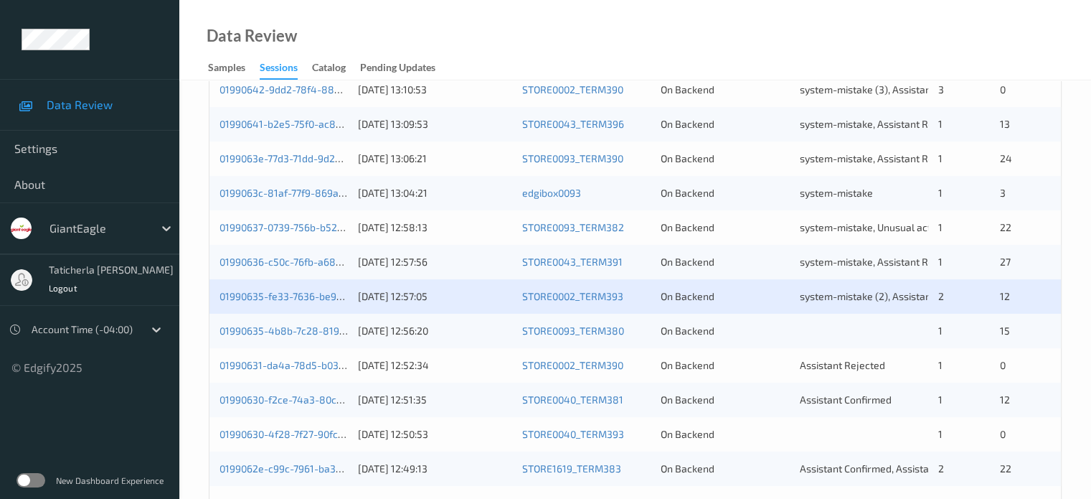
scroll to position [502, 0]
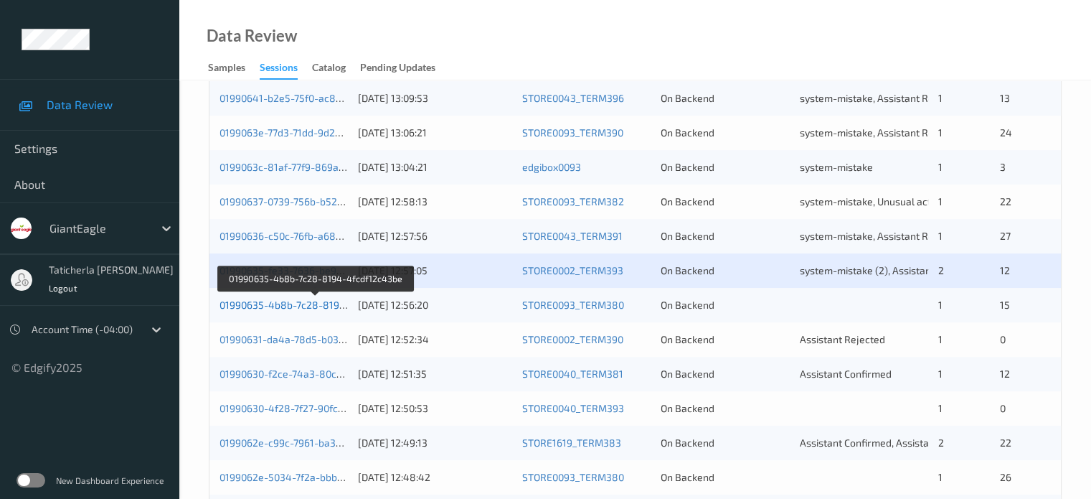
click at [293, 308] on link "01990635-4b8b-7c28-8194-4fcdf12c43be" at bounding box center [317, 304] width 194 height 12
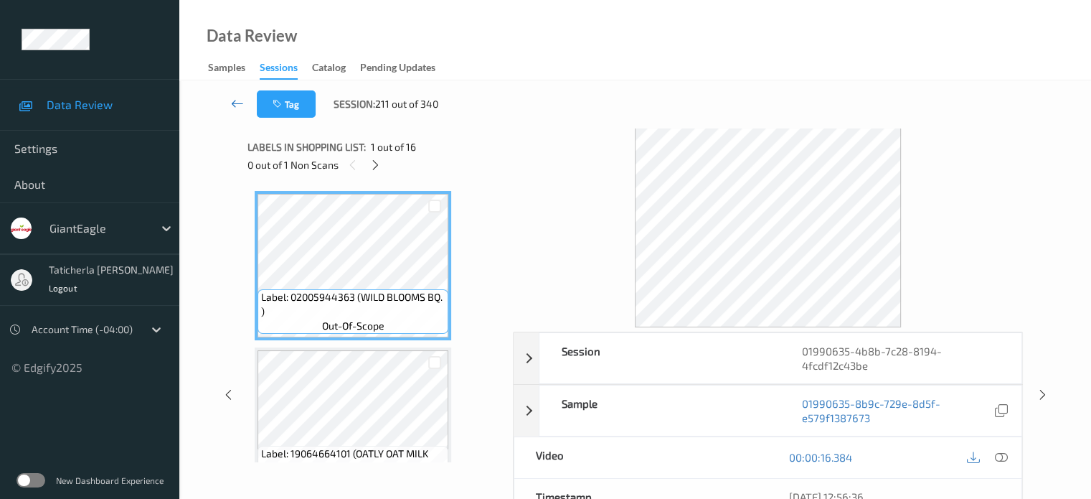
click at [238, 106] on icon at bounding box center [237, 103] width 13 height 14
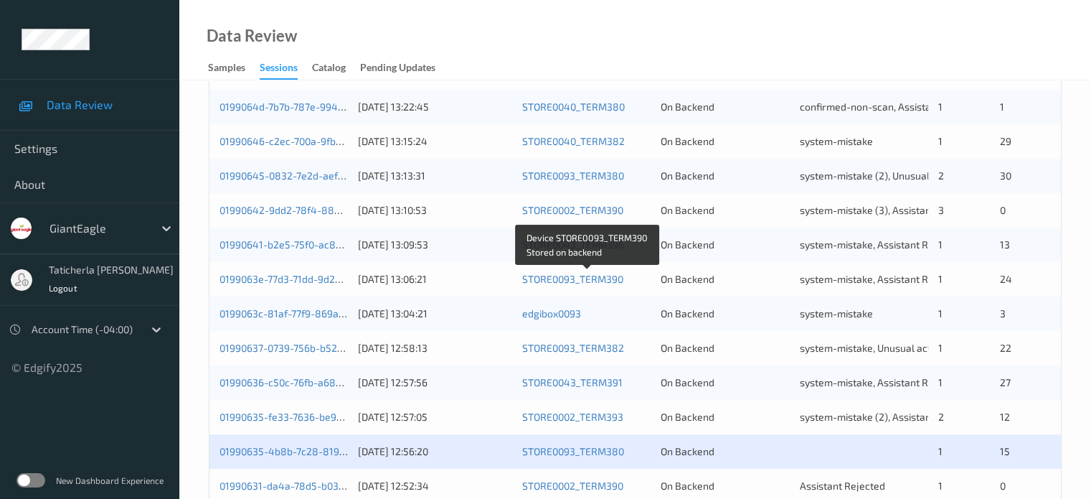
scroll to position [359, 0]
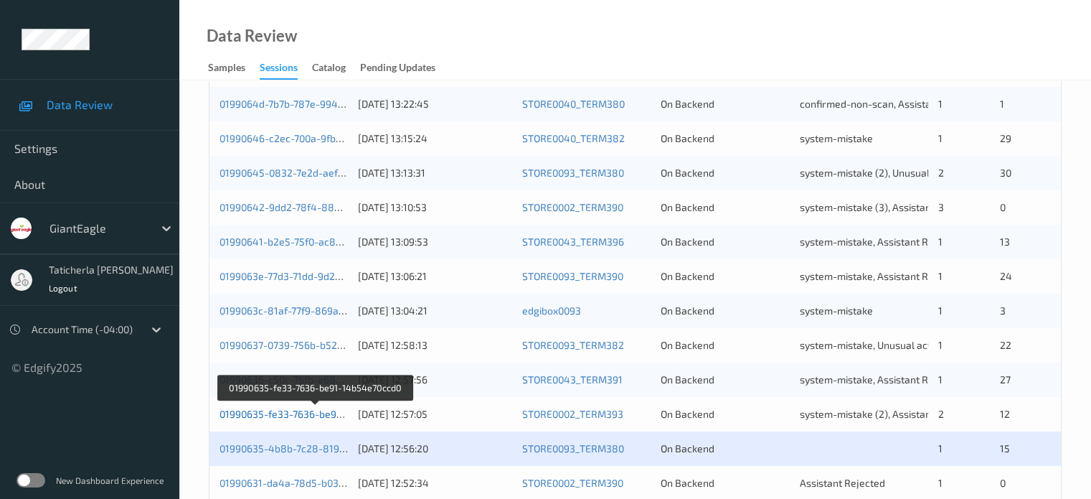
click at [307, 412] on link "01990635-fe33-7636-be91-14b54e70ccd0" at bounding box center [316, 414] width 192 height 12
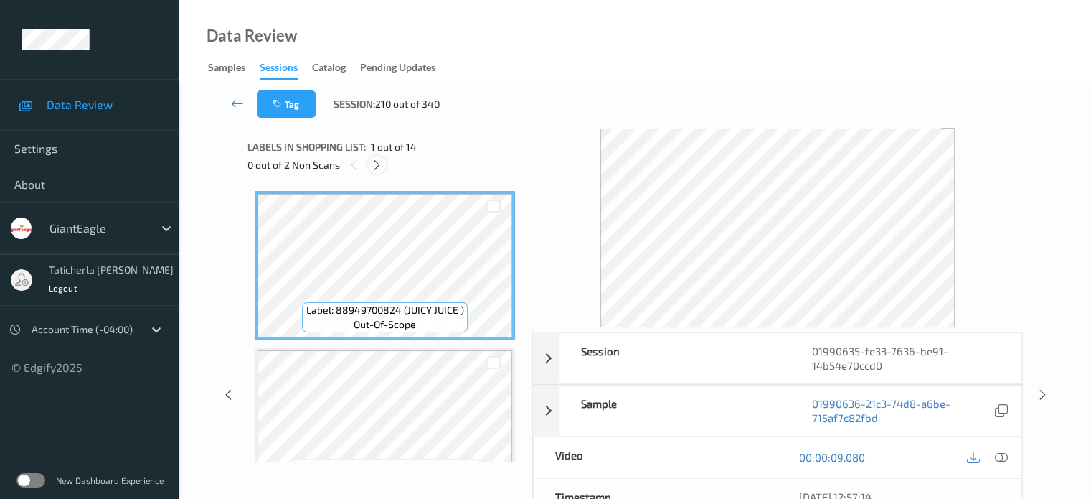
click at [374, 166] on icon at bounding box center [377, 165] width 12 height 13
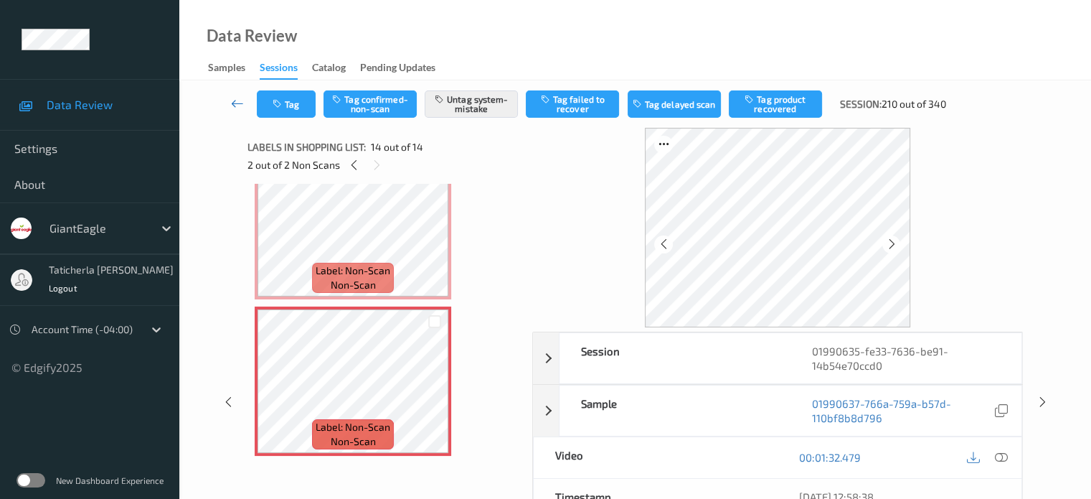
click at [232, 99] on icon at bounding box center [237, 103] width 13 height 14
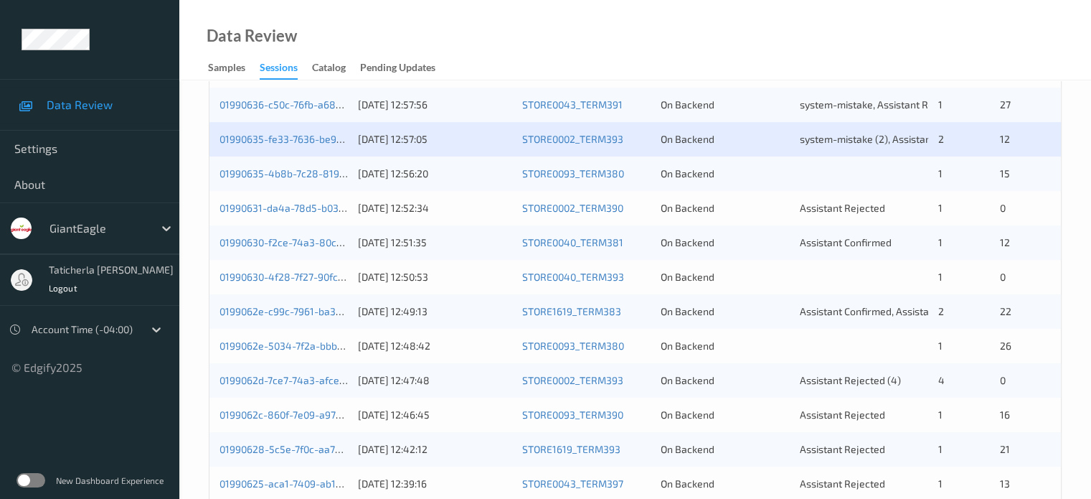
scroll to position [550, 0]
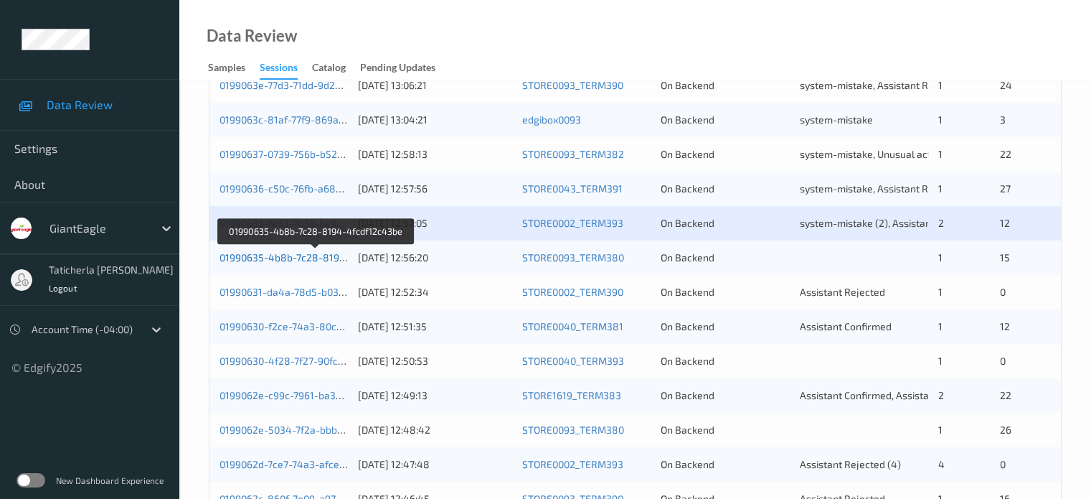
click at [303, 253] on link "01990635-4b8b-7c28-8194-4fcdf12c43be" at bounding box center [317, 257] width 194 height 12
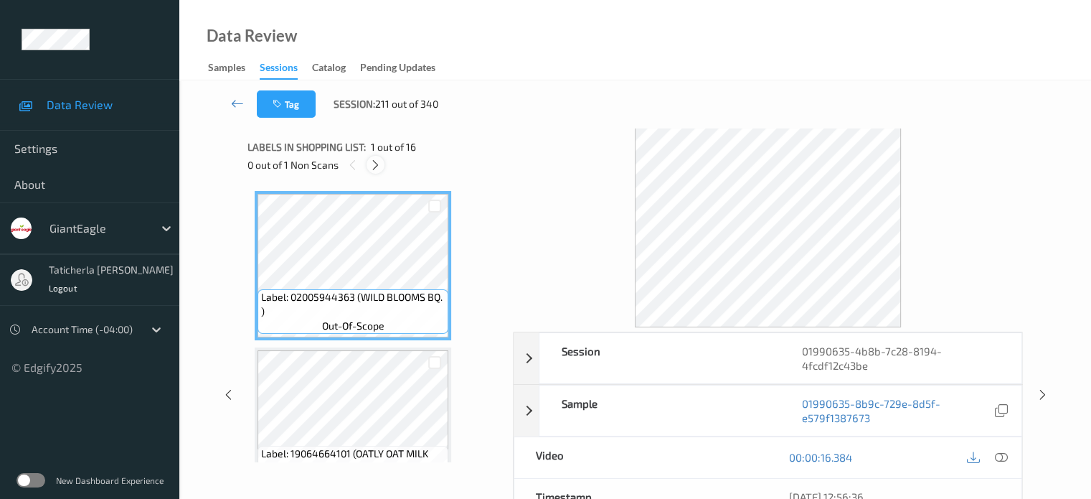
click at [370, 160] on icon at bounding box center [375, 165] width 12 height 13
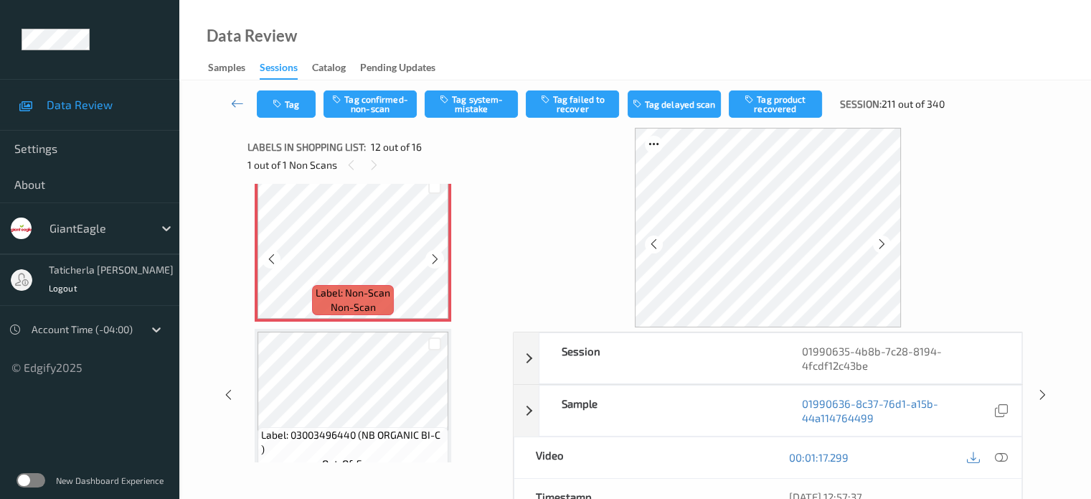
scroll to position [1715, 0]
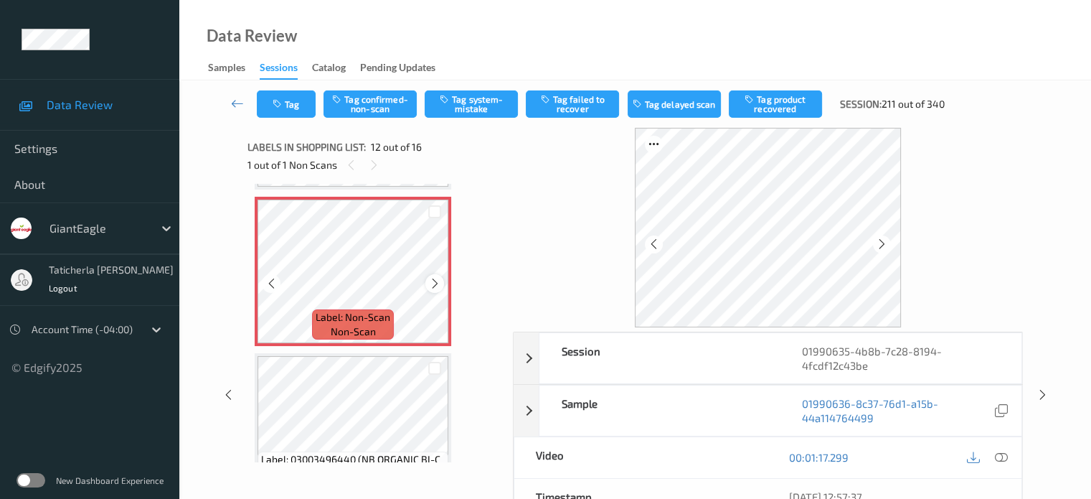
click at [438, 280] on icon at bounding box center [435, 283] width 12 height 13
click at [435, 278] on icon at bounding box center [435, 283] width 12 height 13
click at [439, 287] on icon at bounding box center [435, 283] width 12 height 13
click at [438, 286] on icon at bounding box center [435, 283] width 12 height 13
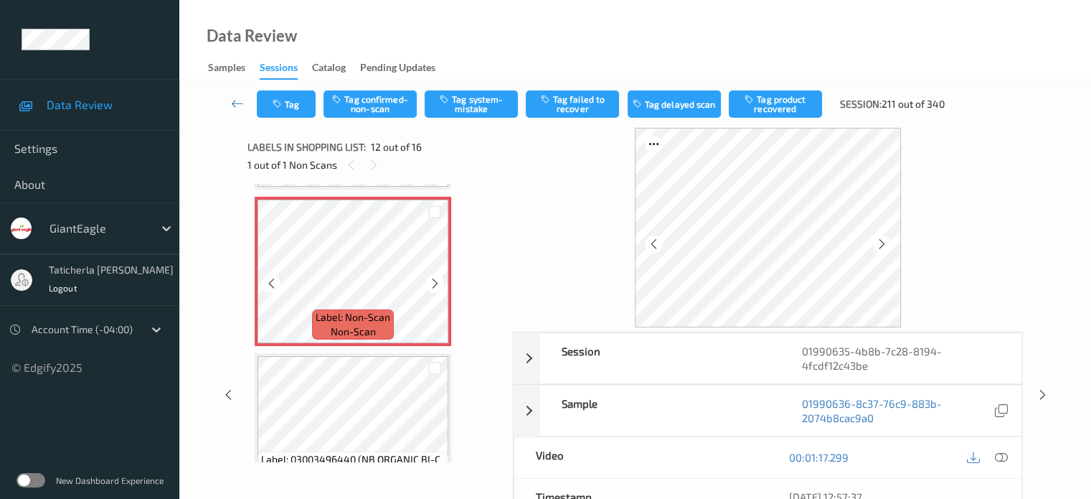
click at [438, 286] on icon at bounding box center [435, 283] width 12 height 13
click at [466, 104] on button "Tag system-mistake" at bounding box center [471, 103] width 93 height 27
click at [1001, 452] on icon at bounding box center [1000, 457] width 13 height 13
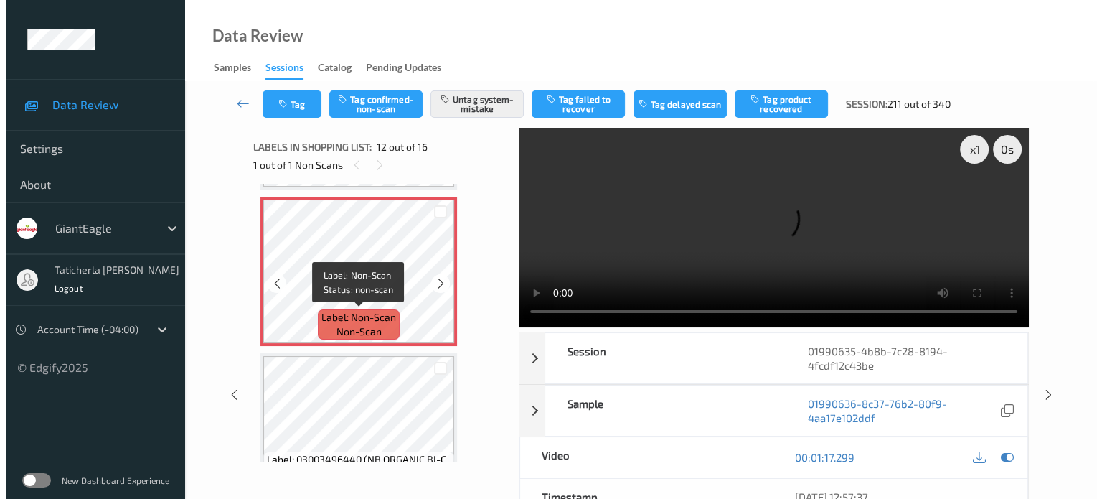
scroll to position [1786, 0]
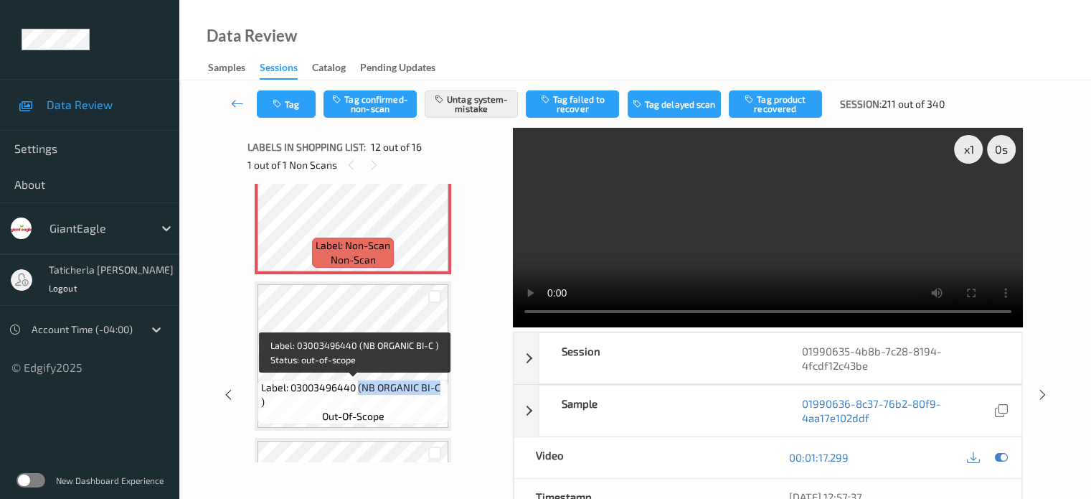
drag, startPoint x: 359, startPoint y: 387, endPoint x: 443, endPoint y: 392, distance: 84.1
click at [443, 392] on span "Label: 03003496440 (NB ORGANIC BI-C )" at bounding box center [353, 394] width 184 height 29
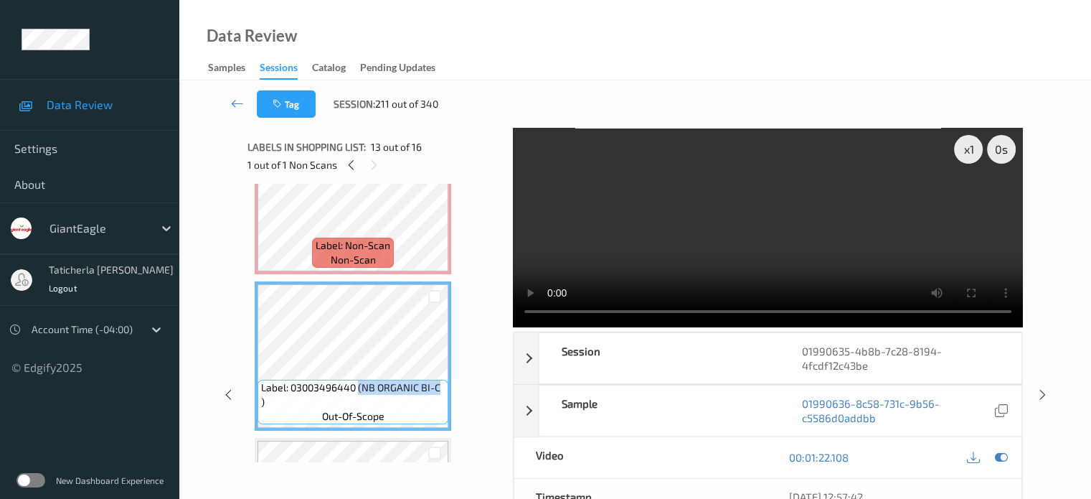
copy span "(NB ORGANIC BI-C"
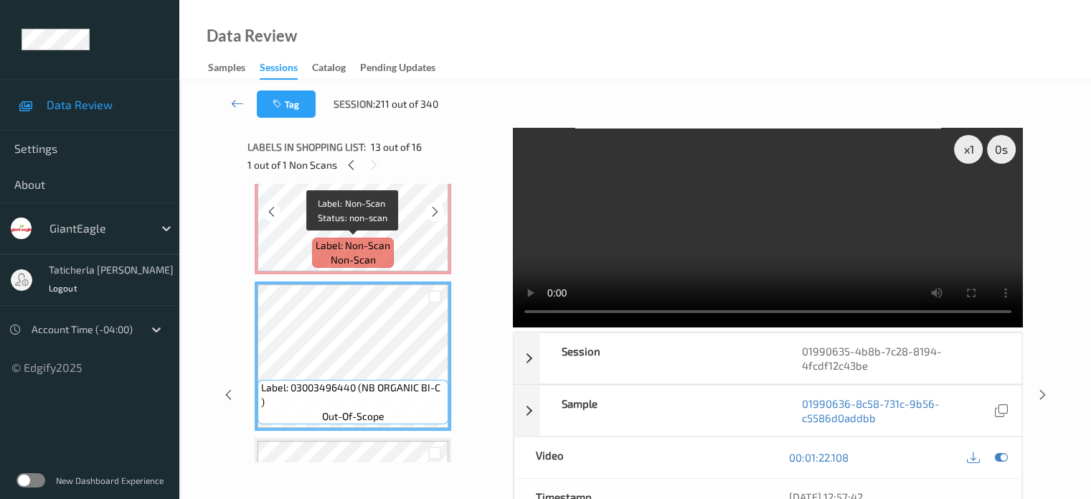
click at [352, 253] on span "non-scan" at bounding box center [353, 260] width 45 height 14
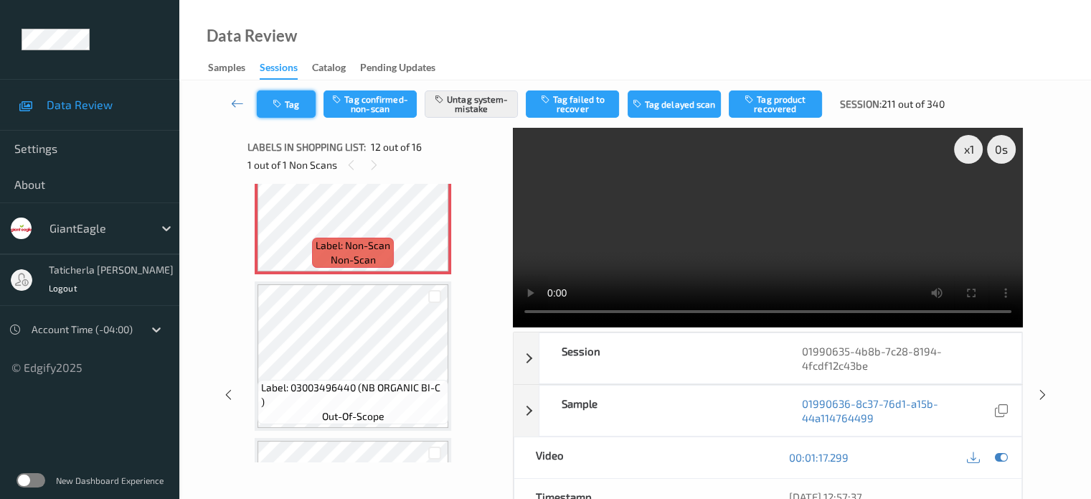
click at [301, 105] on button "Tag" at bounding box center [286, 103] width 59 height 27
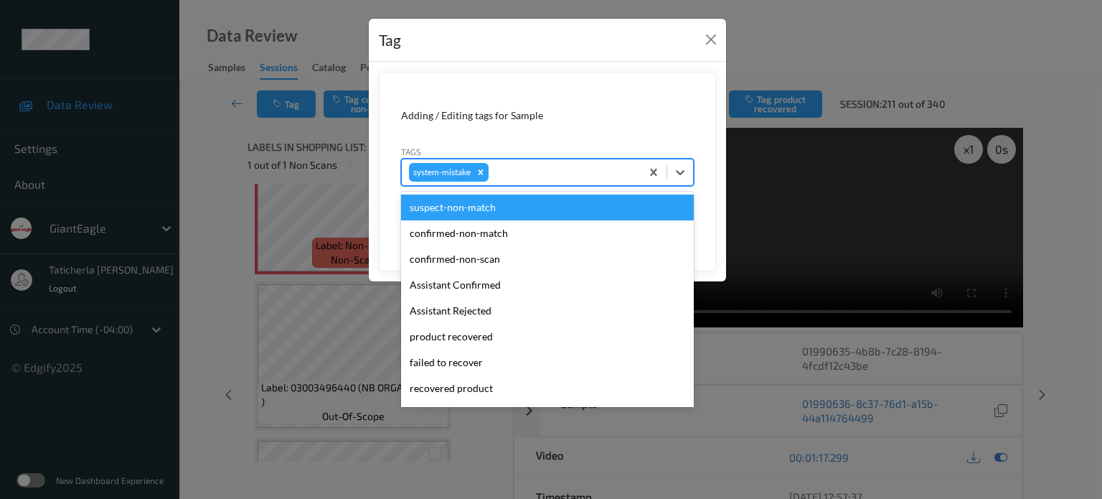
click at [526, 172] on div at bounding box center [562, 172] width 142 height 17
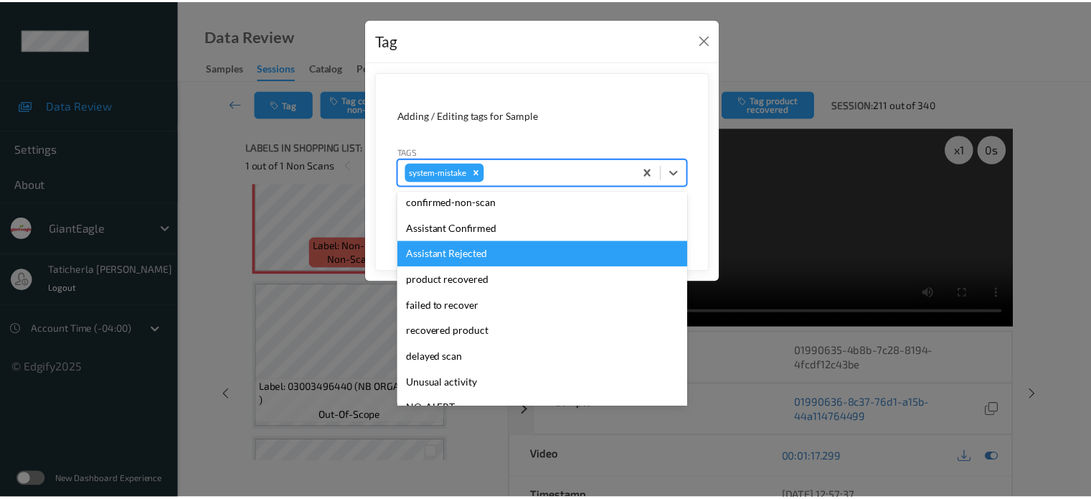
scroll to position [152, 0]
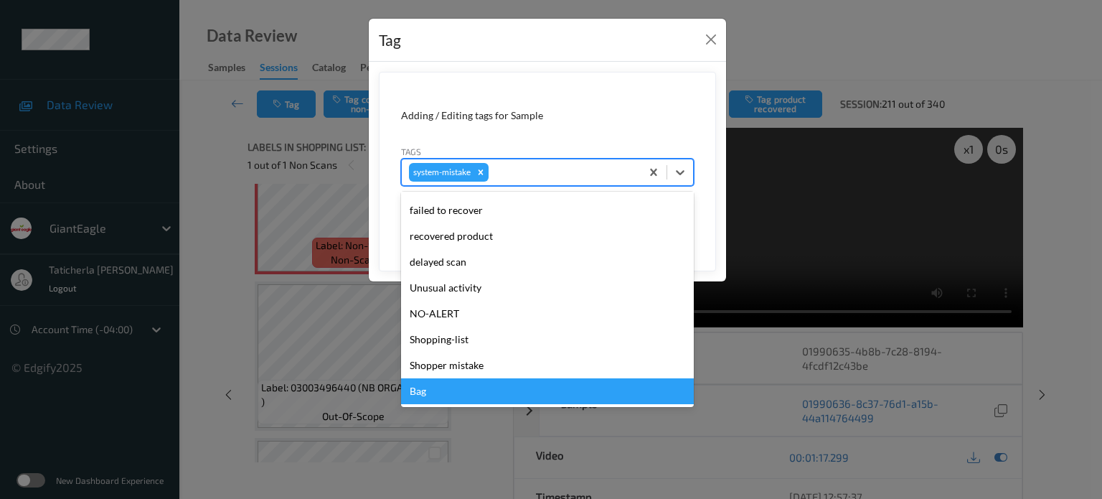
click at [476, 404] on div "suspect-non-match confirmed-non-match confirmed-non-scan Assistant Confirmed As…" at bounding box center [547, 299] width 293 height 215
click at [524, 387] on div "Bag" at bounding box center [547, 391] width 293 height 26
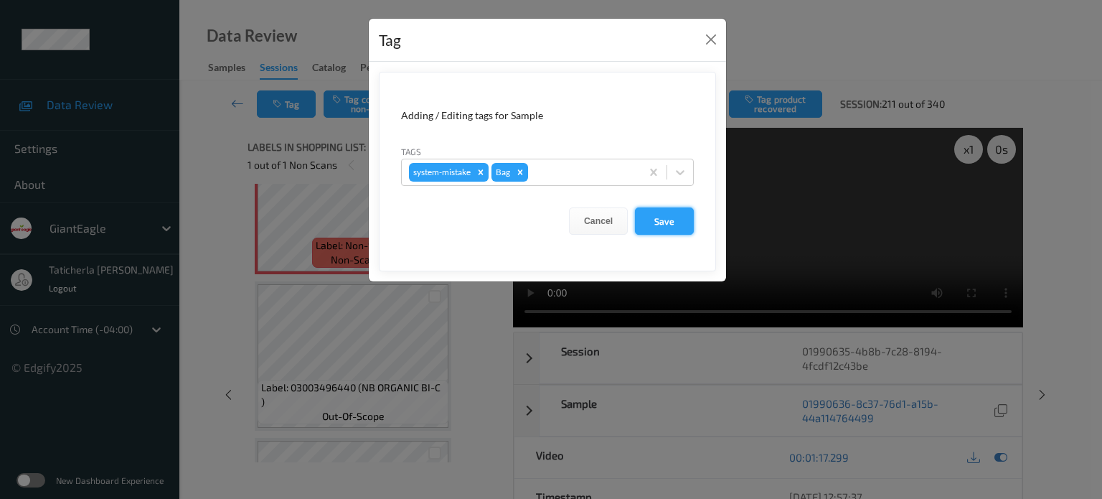
click at [666, 215] on button "Save" at bounding box center [664, 220] width 59 height 27
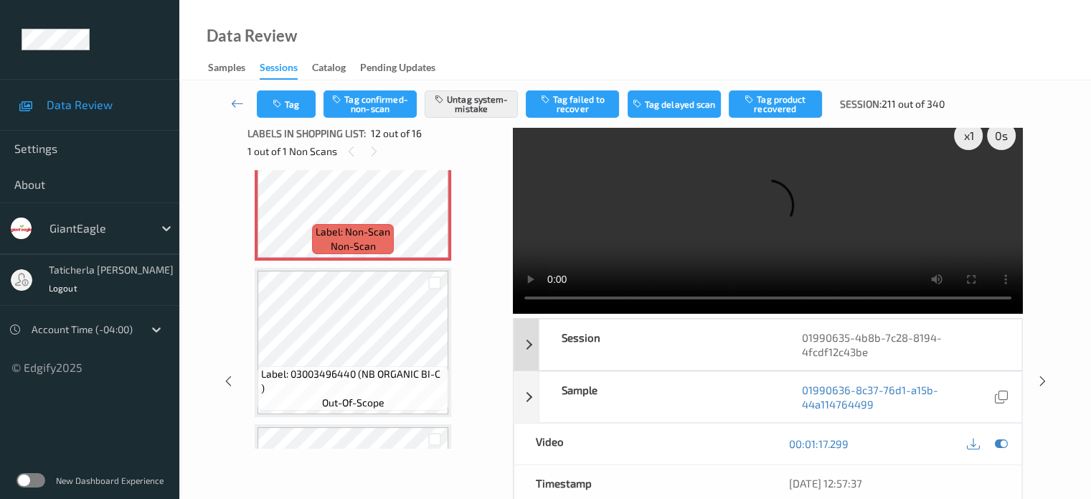
scroll to position [0, 0]
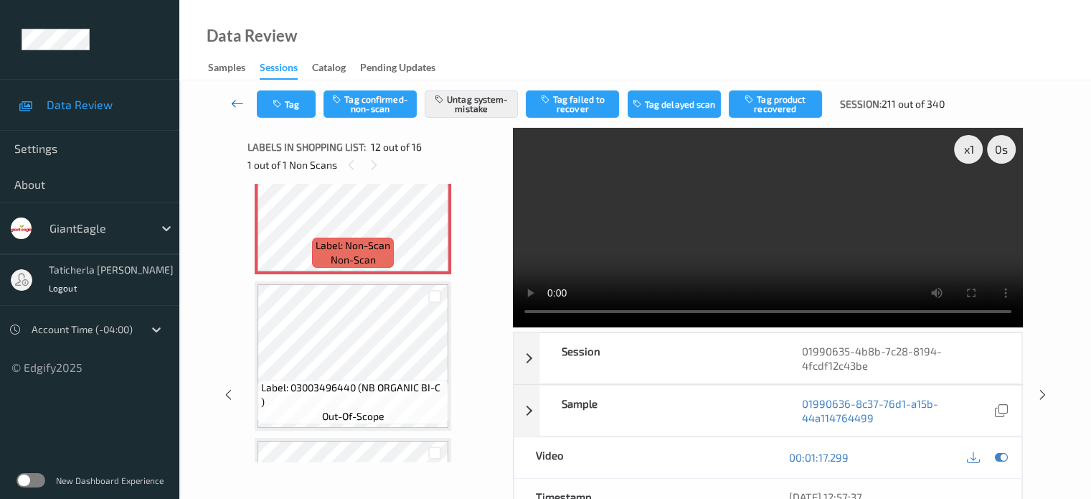
click at [240, 102] on icon at bounding box center [237, 103] width 13 height 14
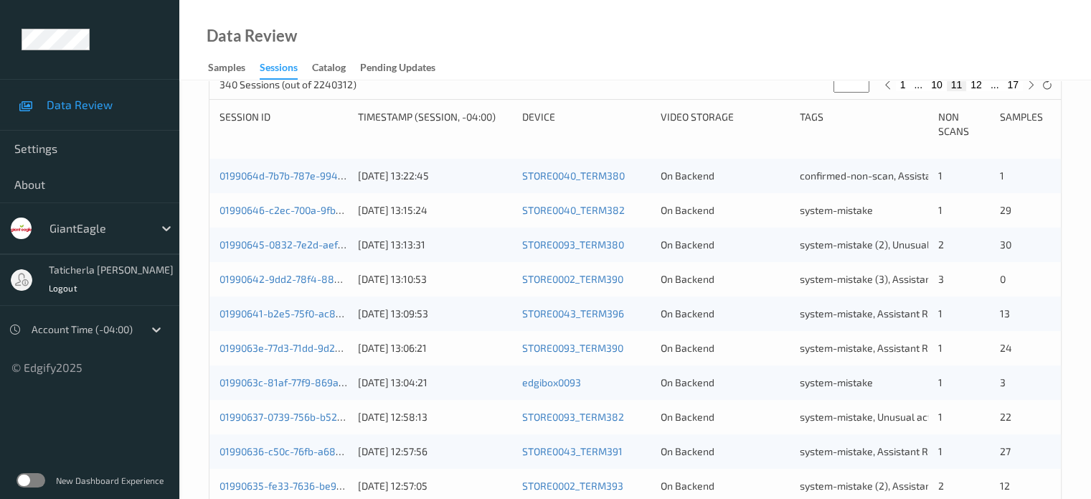
scroll to position [502, 0]
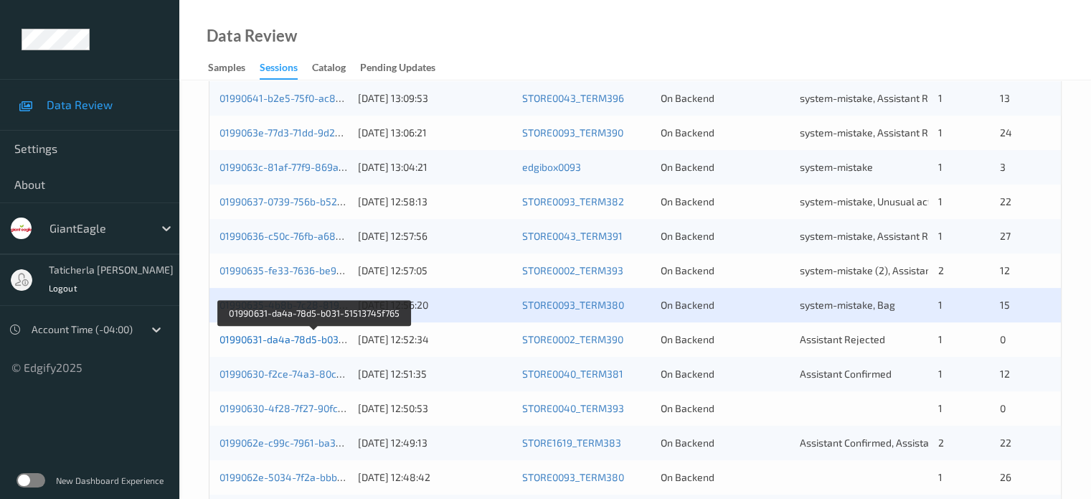
click at [298, 335] on link "01990631-da4a-78d5-b031-51513745f765" at bounding box center [315, 339] width 191 height 12
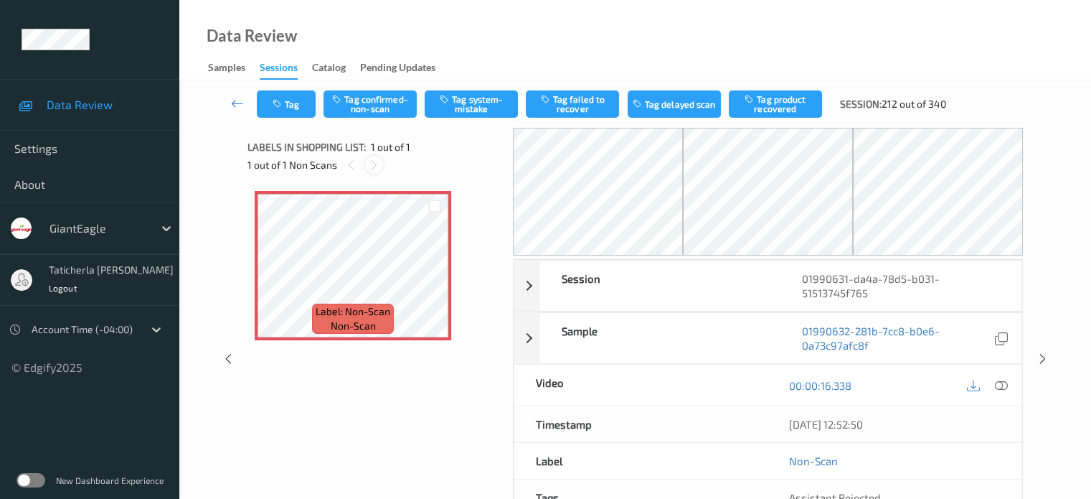
click at [373, 165] on icon at bounding box center [374, 165] width 12 height 13
click at [437, 273] on icon at bounding box center [435, 277] width 12 height 13
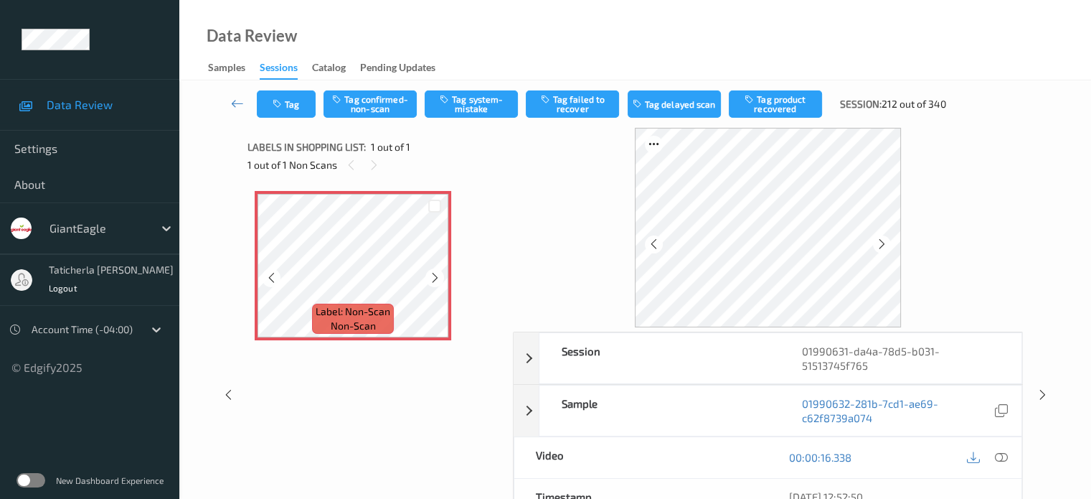
click at [437, 273] on icon at bounding box center [435, 277] width 12 height 13
click at [436, 275] on icon at bounding box center [435, 277] width 12 height 13
click at [997, 457] on icon at bounding box center [1000, 457] width 13 height 13
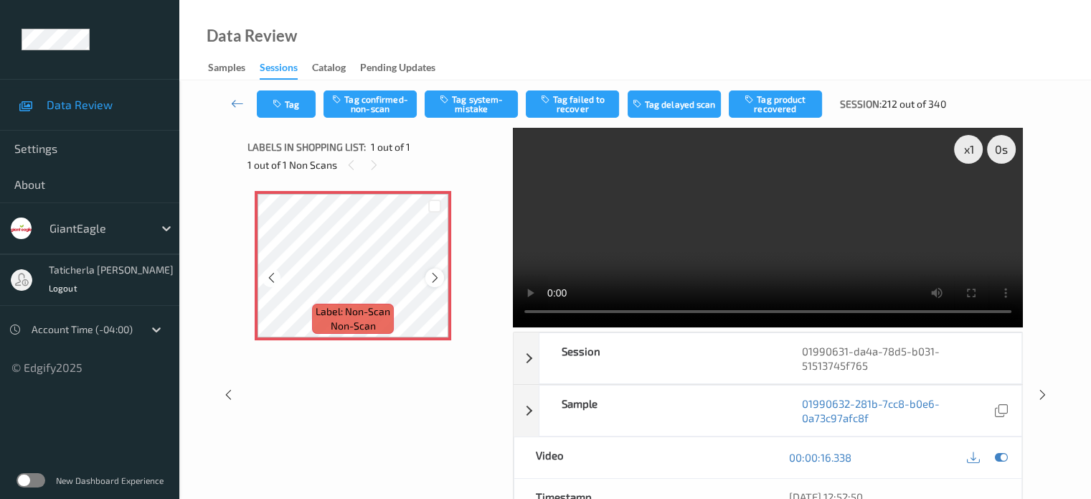
click at [435, 278] on icon at bounding box center [435, 277] width 12 height 13
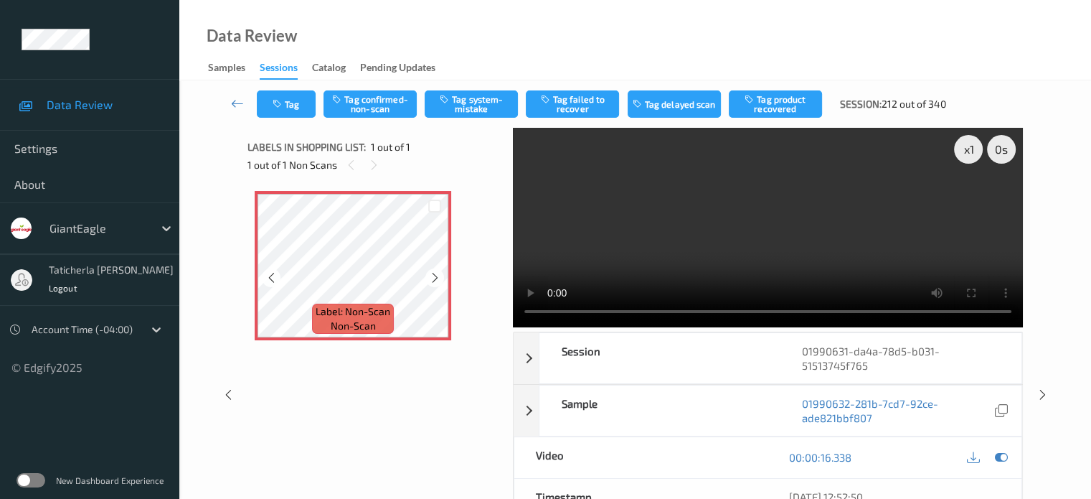
click at [435, 278] on icon at bounding box center [435, 277] width 12 height 13
click at [484, 101] on button "Tag system-mistake" at bounding box center [471, 103] width 93 height 27
click at [238, 103] on icon at bounding box center [237, 103] width 13 height 14
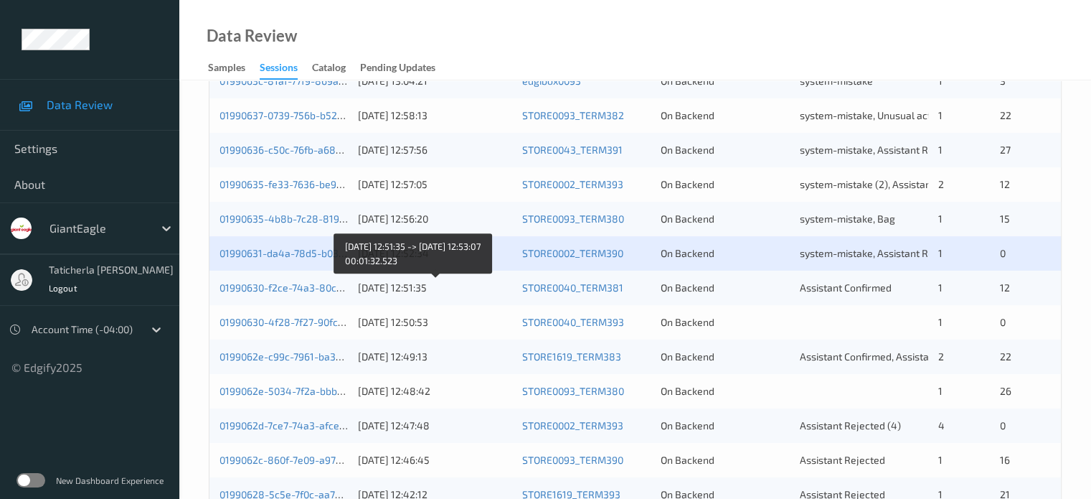
scroll to position [621, 0]
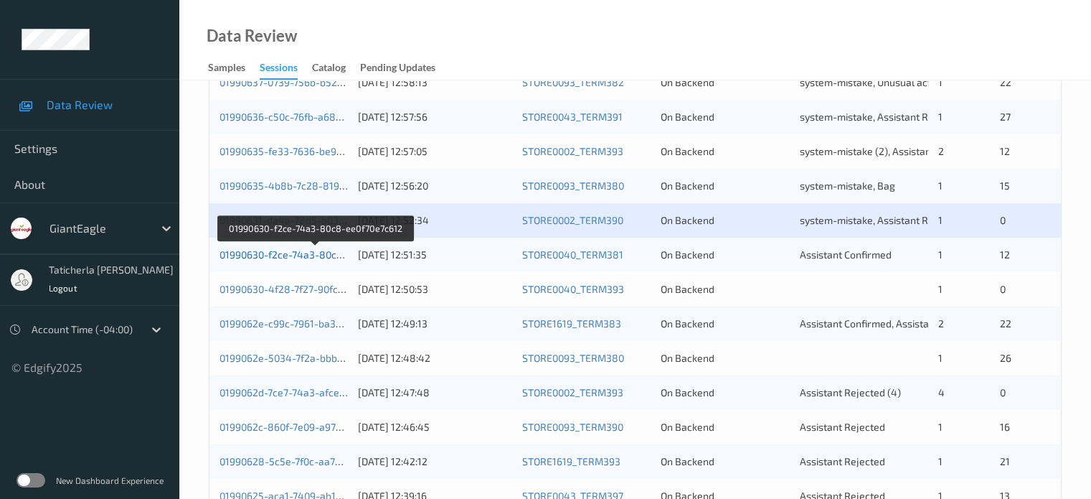
click at [285, 253] on link "01990630-f2ce-74a3-80c8-ee0f70e7c612" at bounding box center [315, 254] width 191 height 12
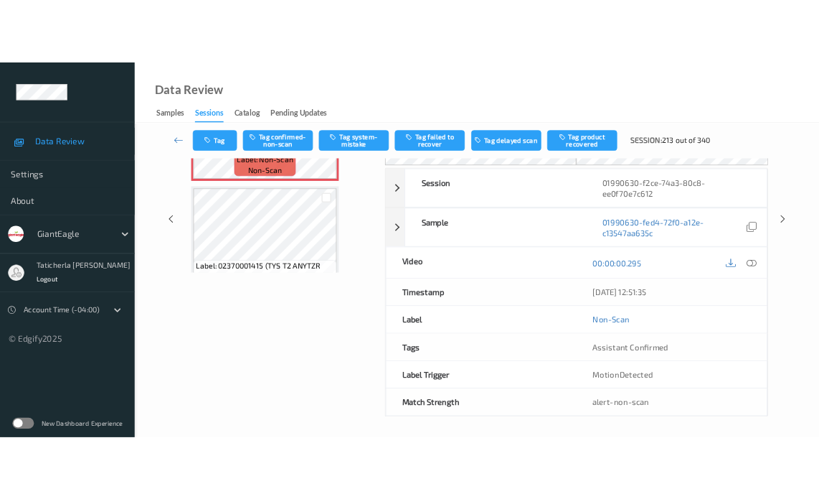
scroll to position [555, 0]
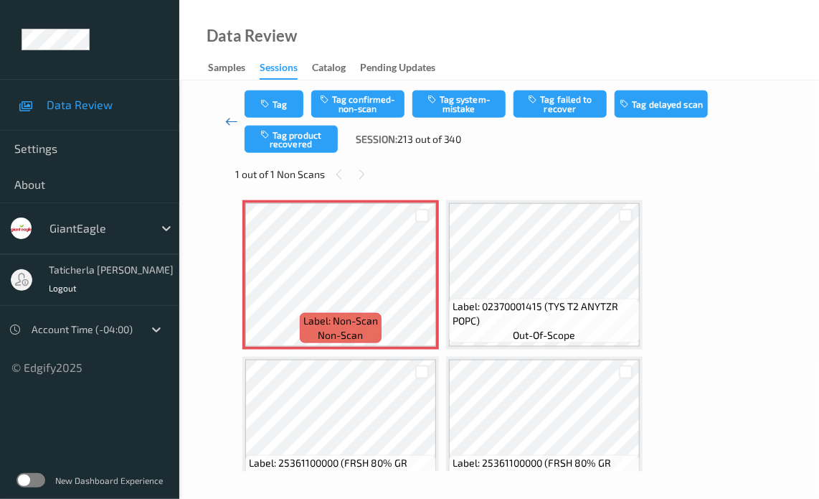
click at [234, 120] on icon at bounding box center [231, 121] width 13 height 14
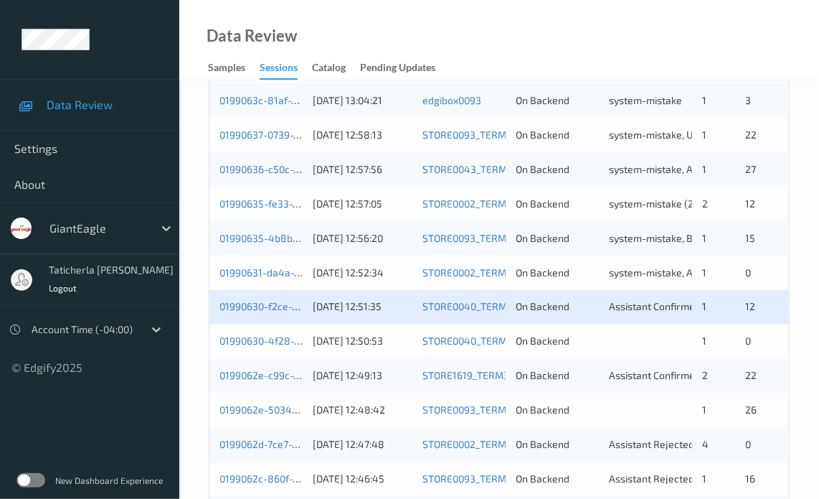
scroll to position [789, 0]
